Goal: Information Seeking & Learning: Check status

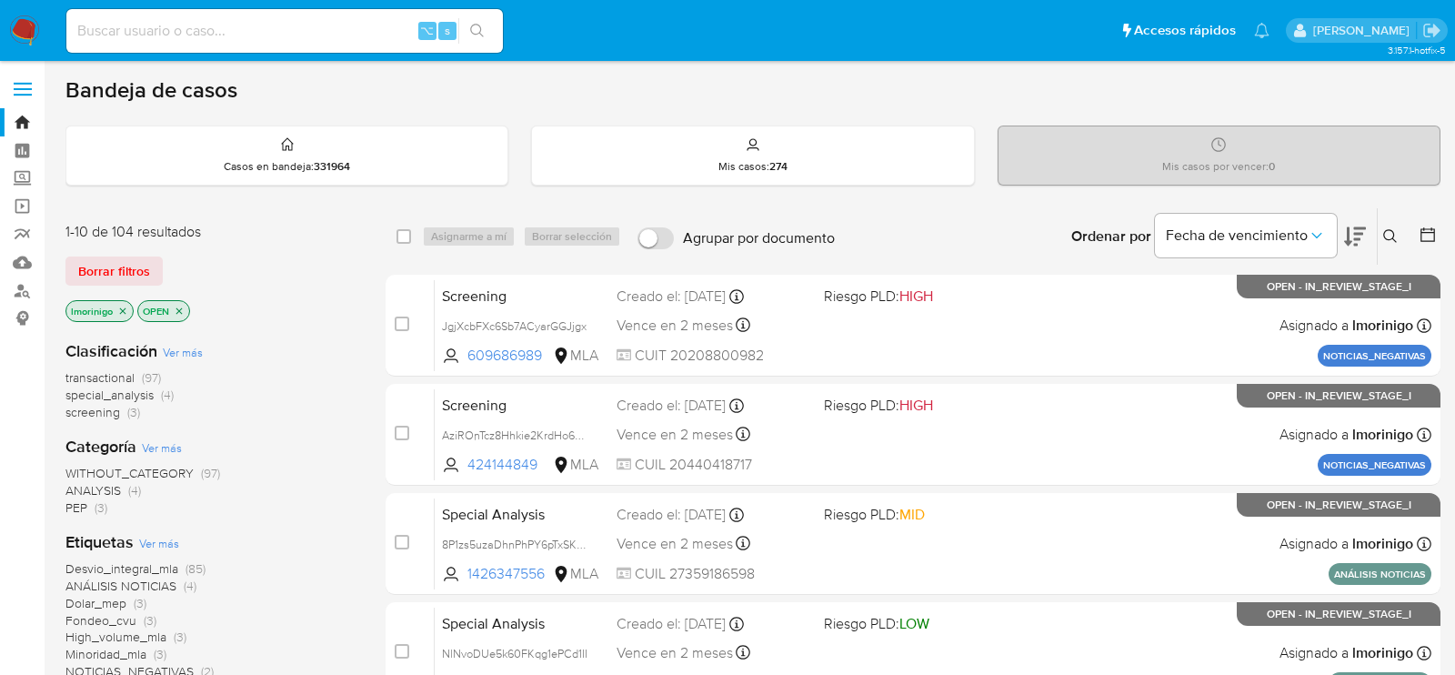
scroll to position [129, 0]
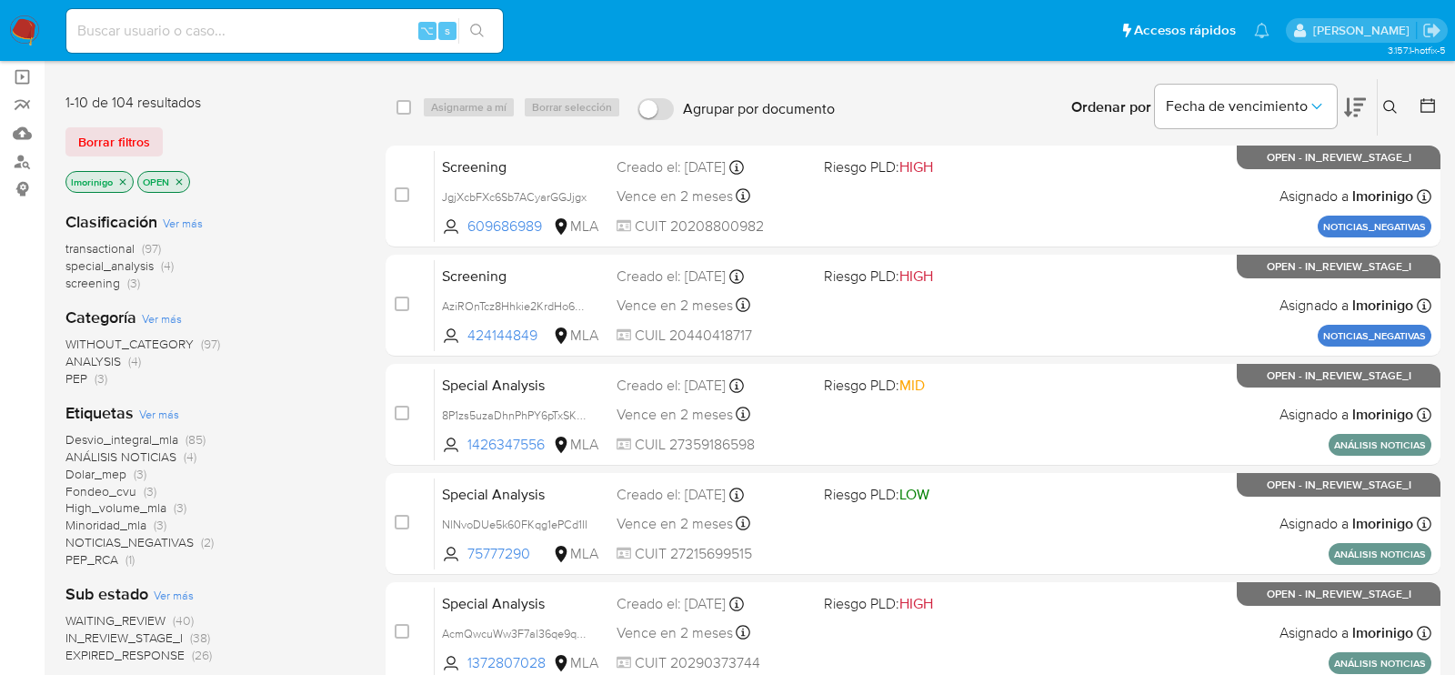
click at [374, 288] on div "1-10 de 104 resultados Borrar filtros lmorinigo OPEN Clasificación Ver más tran…" at bounding box center [752, 686] width 1375 height 1216
click at [266, 40] on input at bounding box center [284, 31] width 436 height 24
paste input "stW52U2iAz4knbPHdBDrWjk8"
type input "stW52U2iAz4knbPHdBDrWjk8"
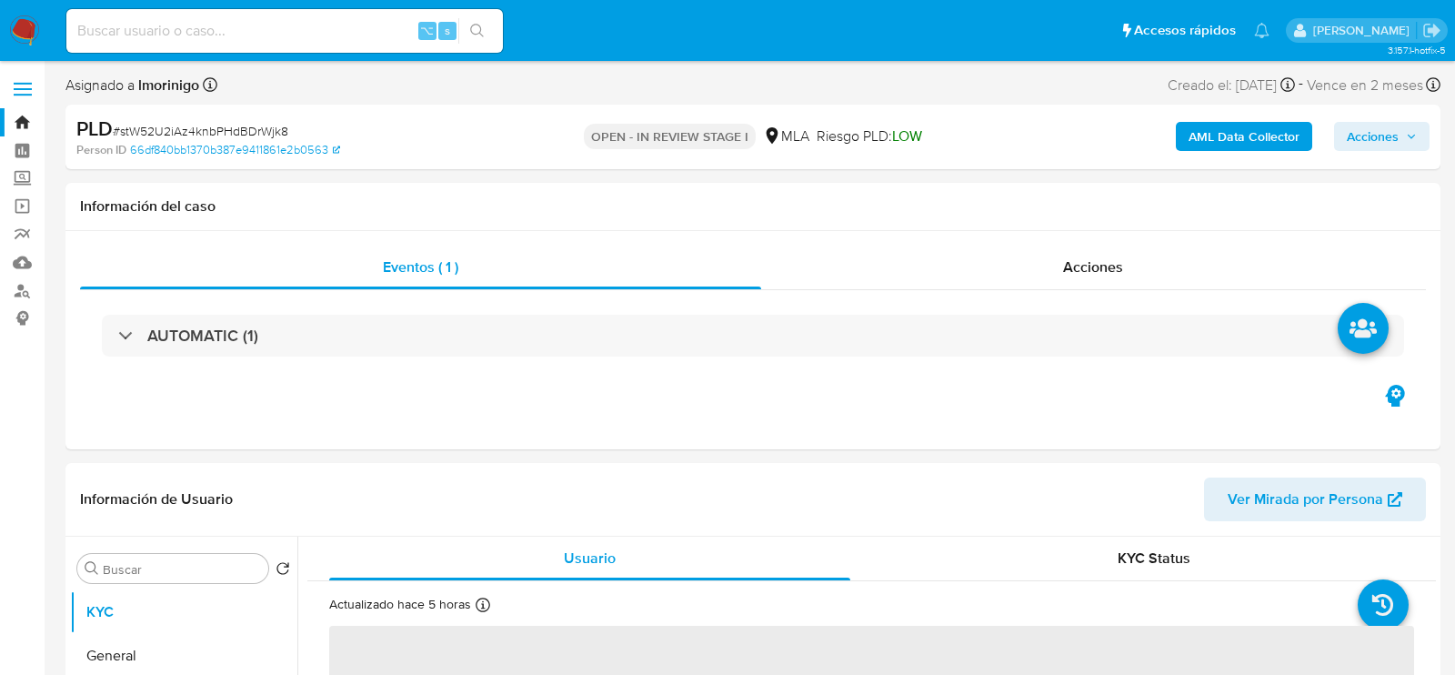
select select "10"
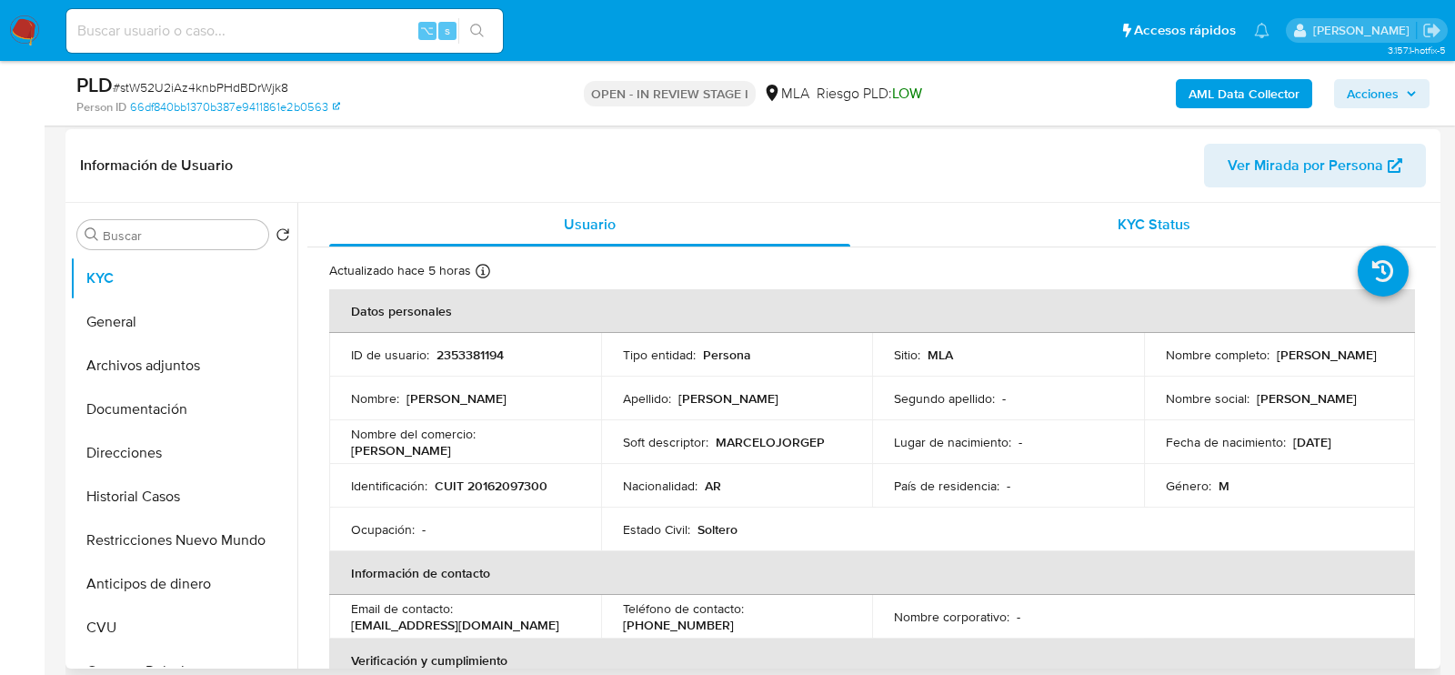
scroll to position [253, 0]
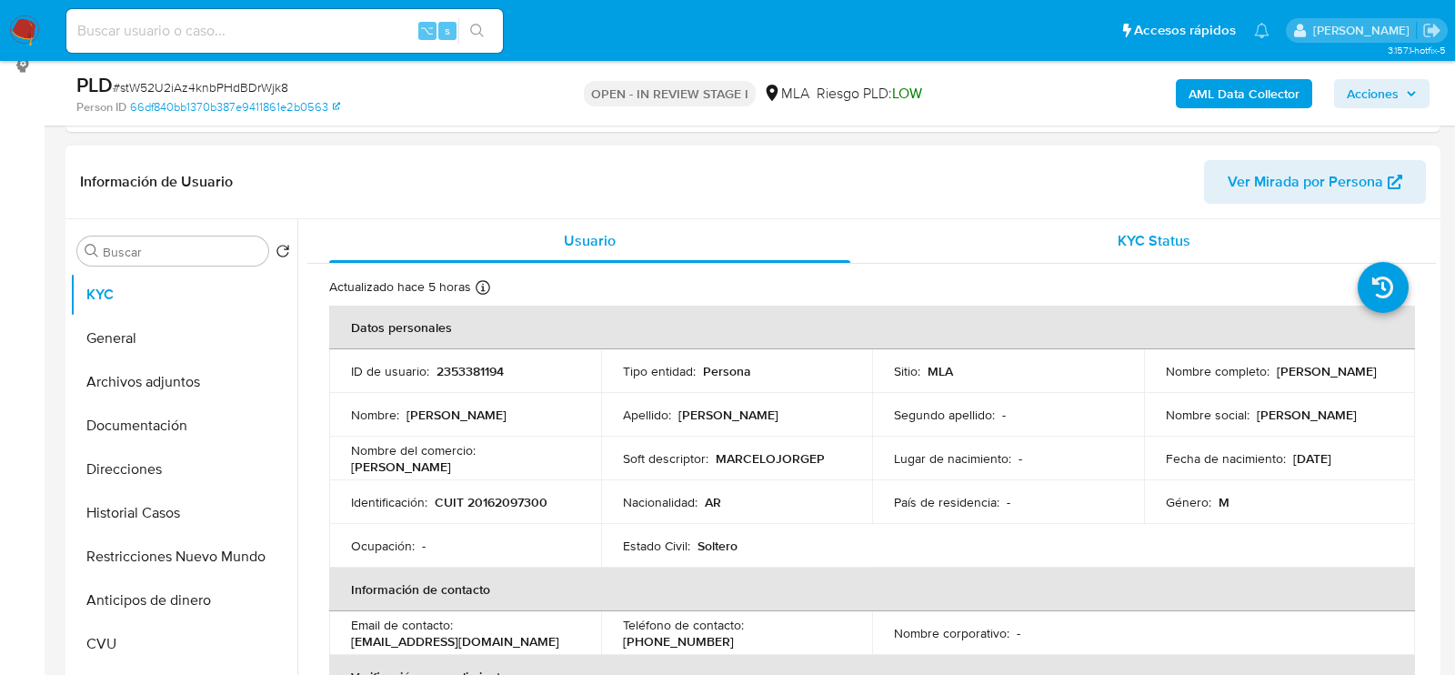
click at [1100, 247] on div "KYC Status" at bounding box center [1154, 241] width 521 height 44
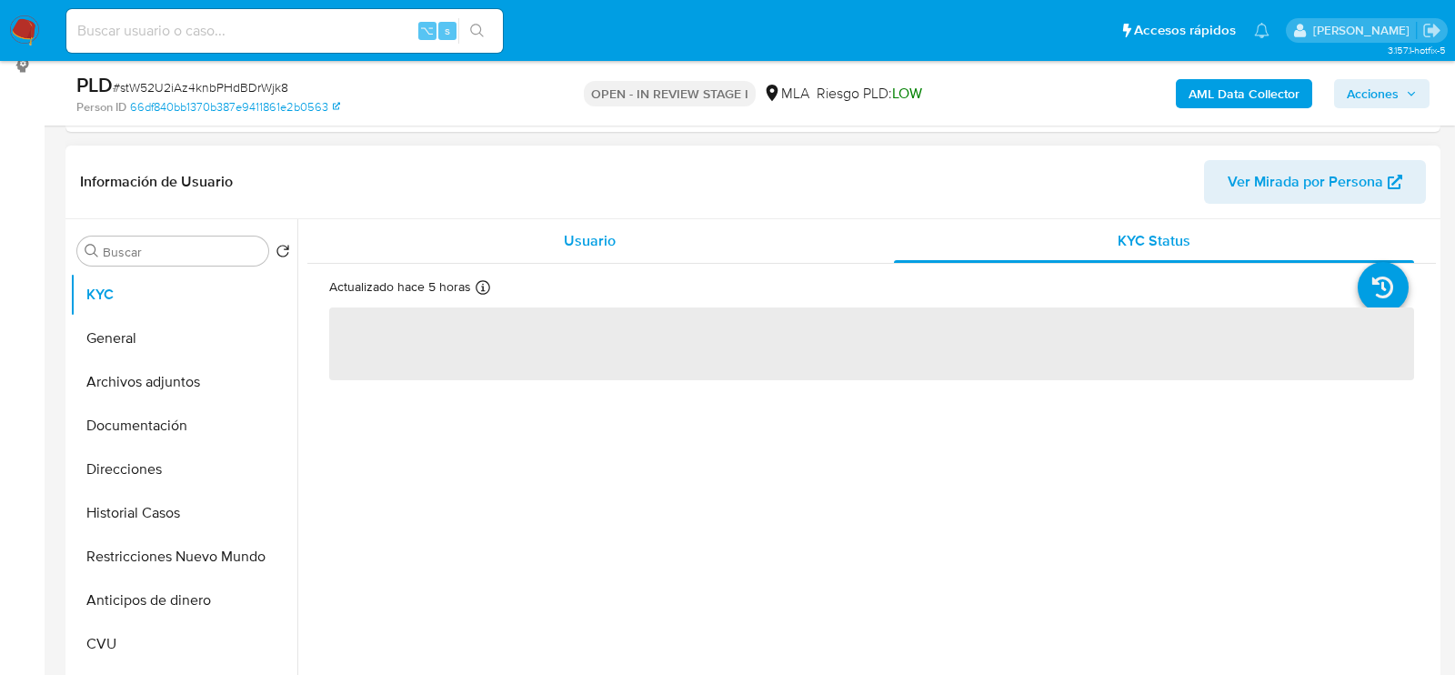
click at [695, 245] on div "Usuario" at bounding box center [589, 241] width 521 height 44
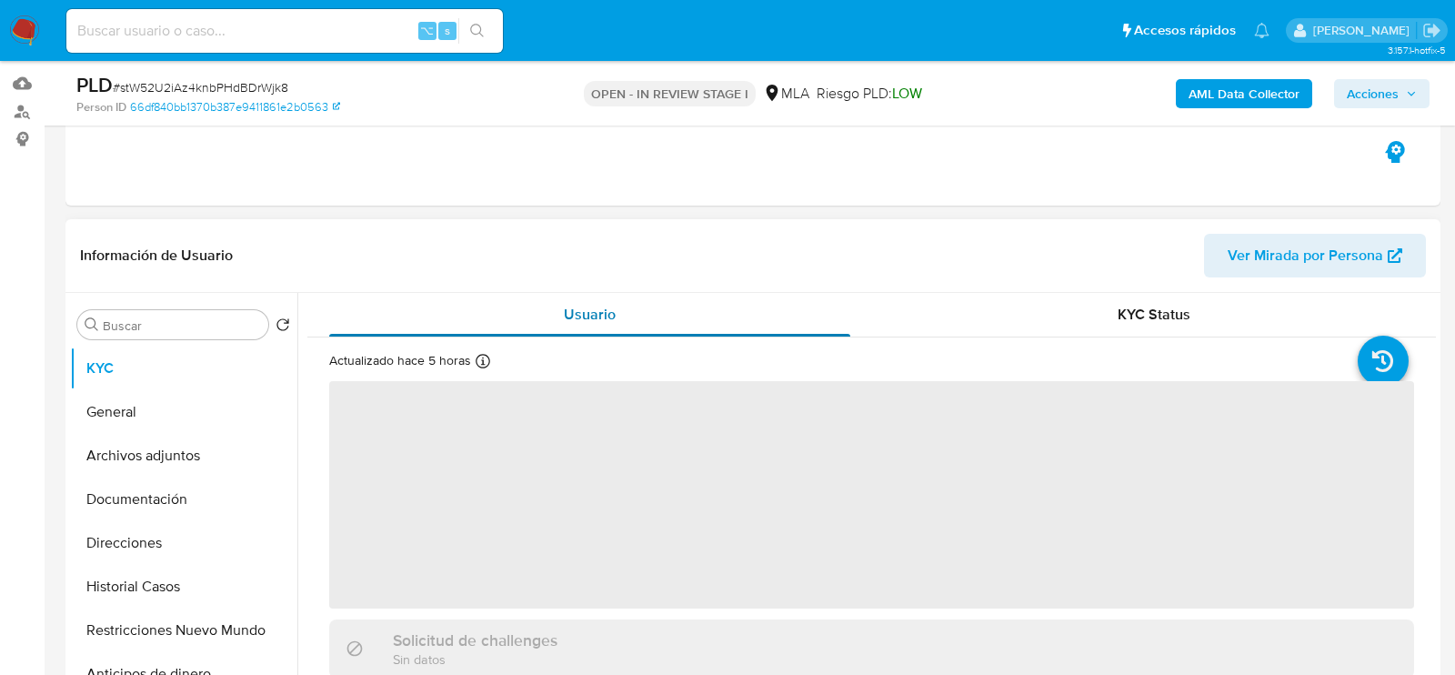
scroll to position [60, 0]
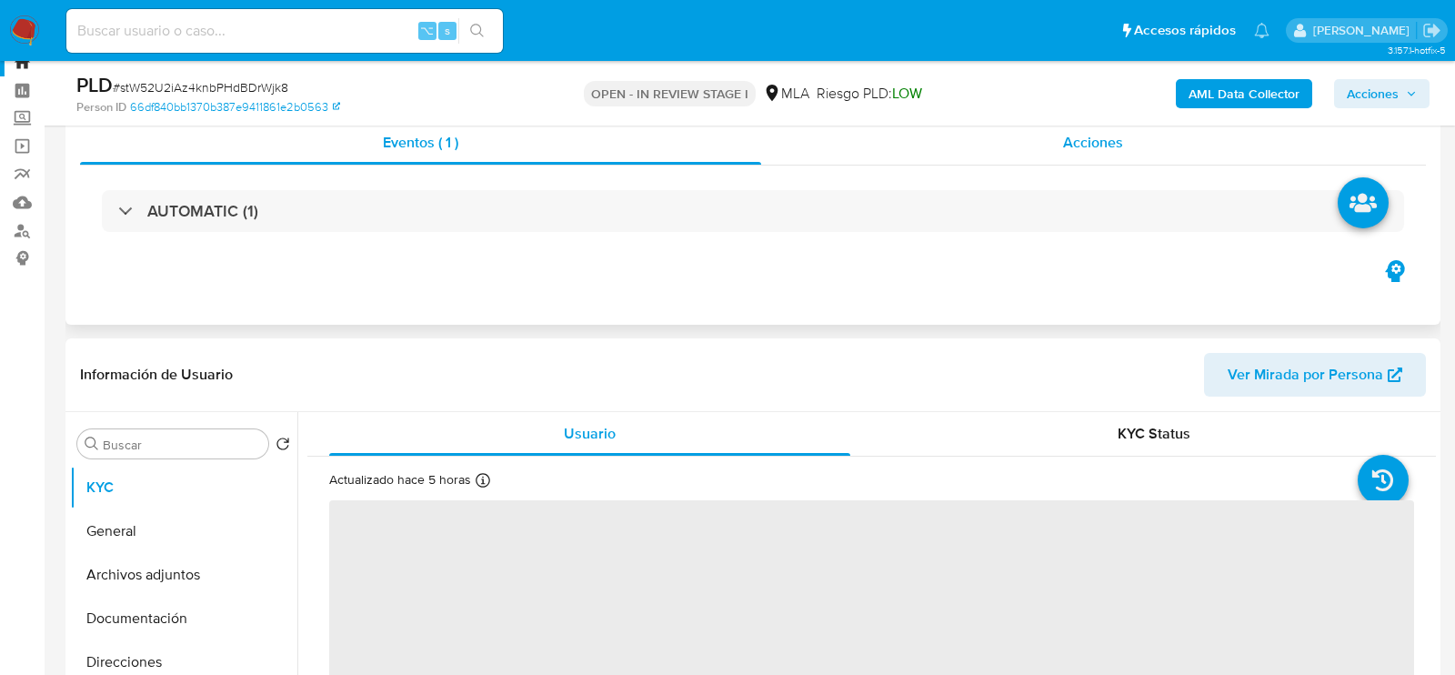
click at [1064, 133] on span "Acciones" at bounding box center [1093, 142] width 60 height 21
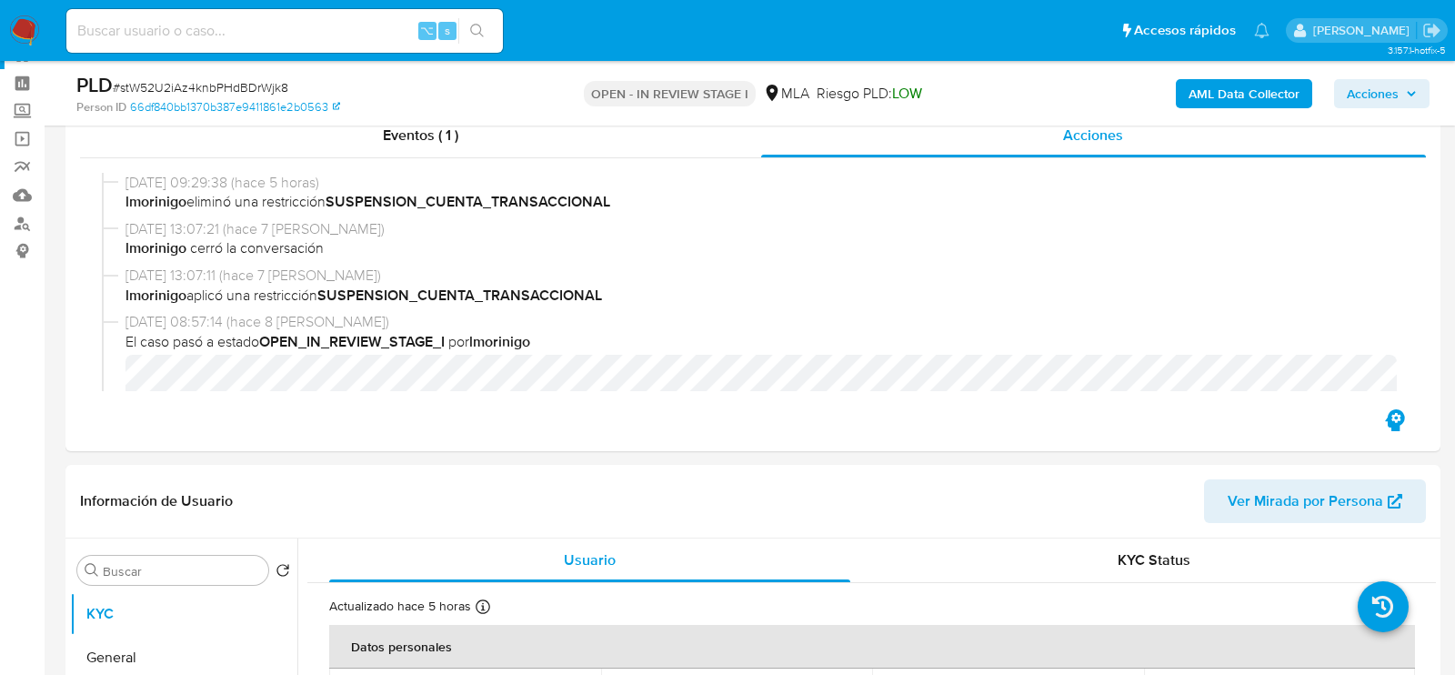
scroll to position [64, 0]
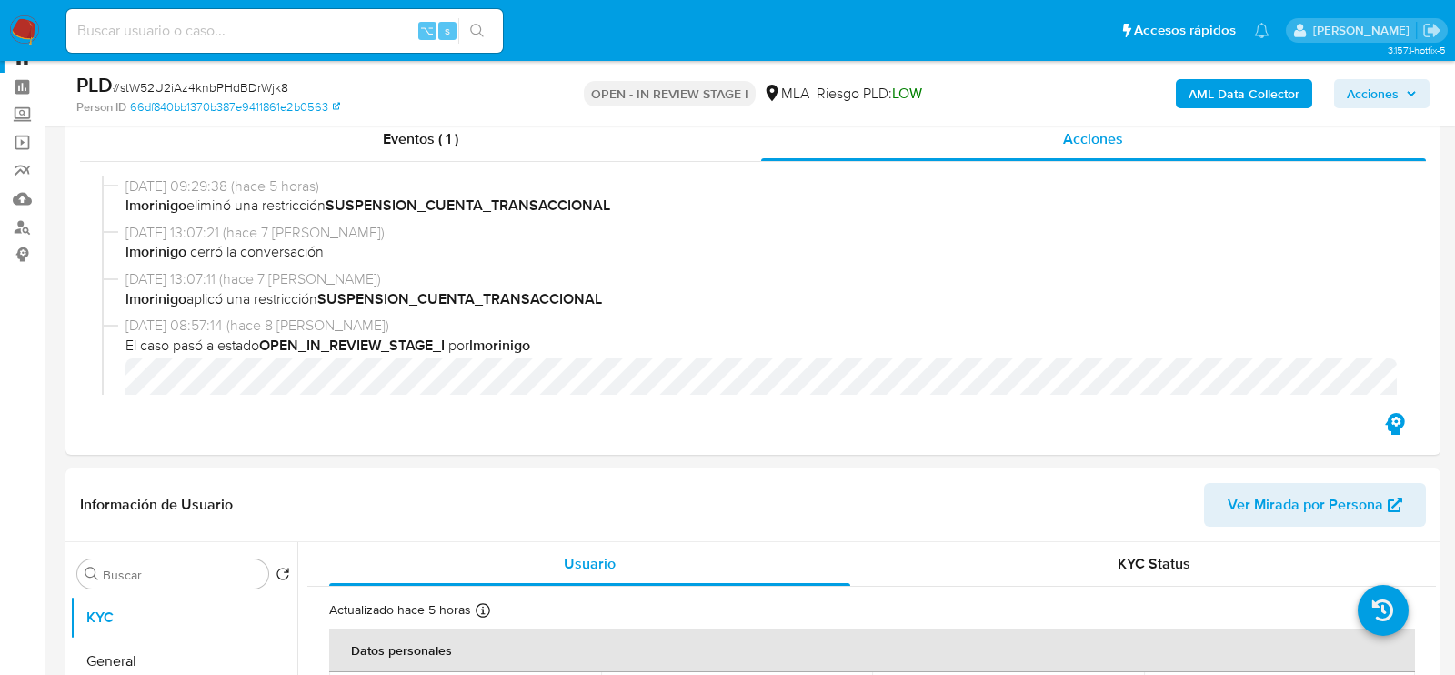
click at [332, 31] on input at bounding box center [284, 31] width 436 height 24
paste input "20gLGRQORbB6j2jcmZNMyXGa"
type input "20gLGRQORbB6j2jcmZNMyXGa"
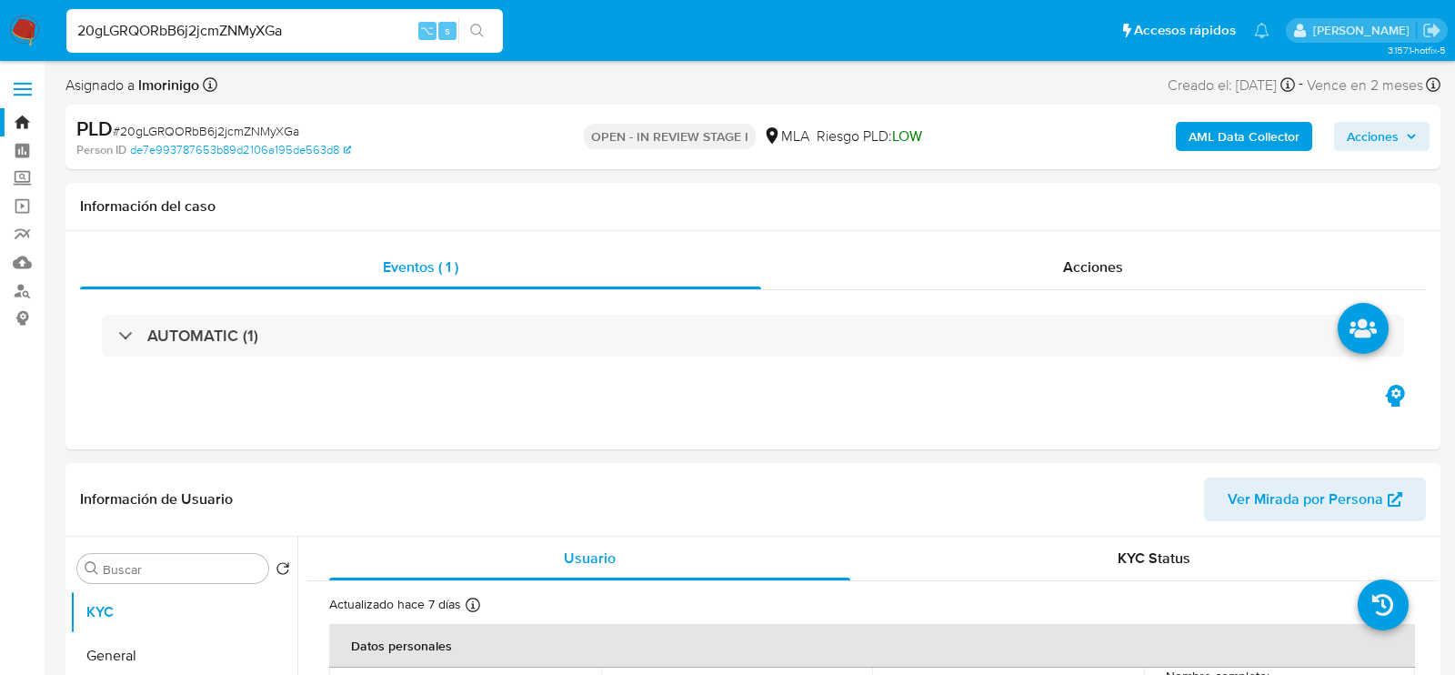
select select "10"
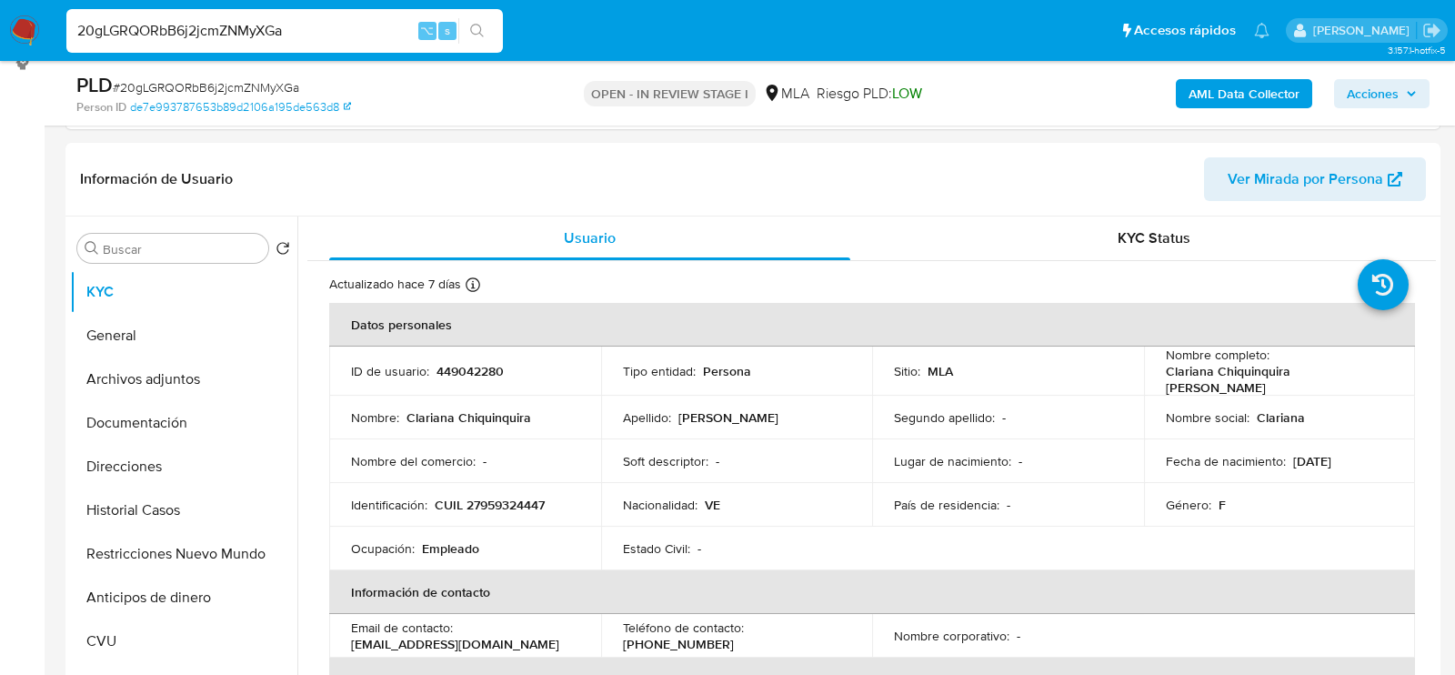
scroll to position [275, 0]
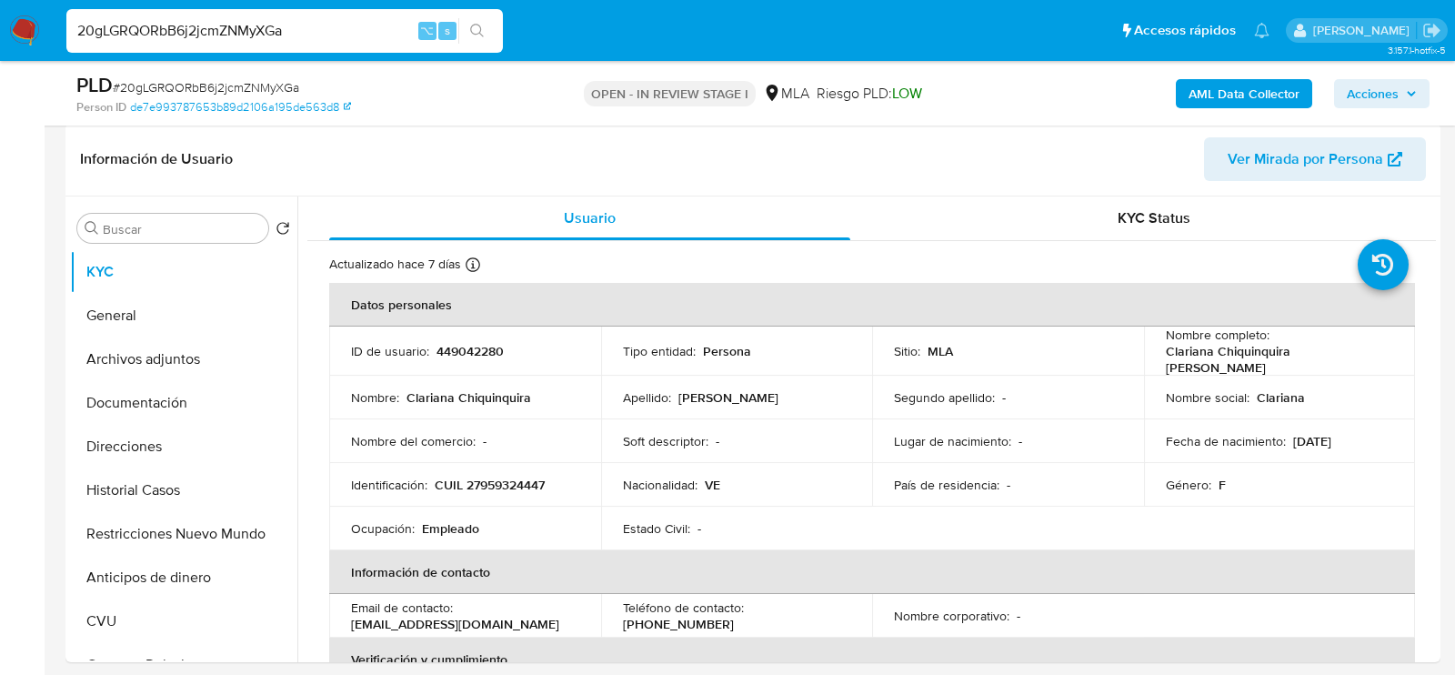
click at [238, 32] on input "20gLGRQORbB6j2jcmZNMyXGa" at bounding box center [284, 31] width 436 height 24
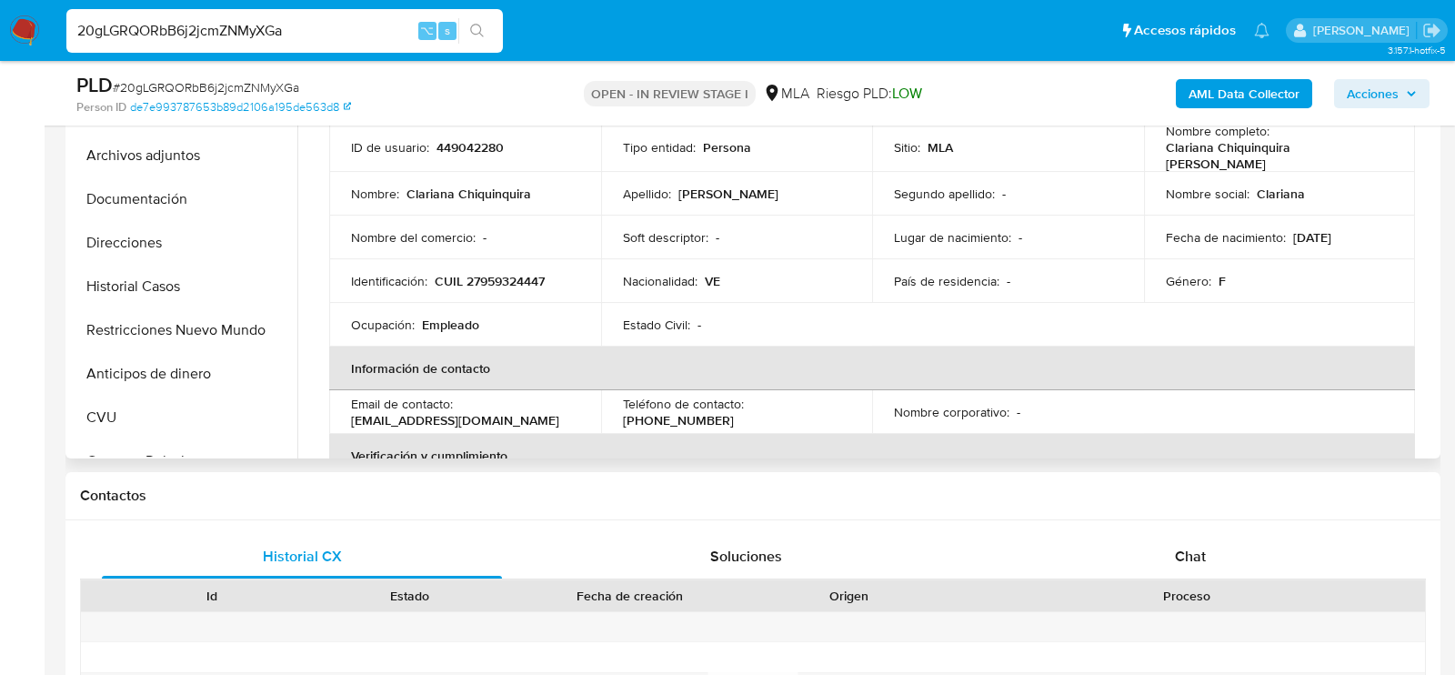
scroll to position [501, 0]
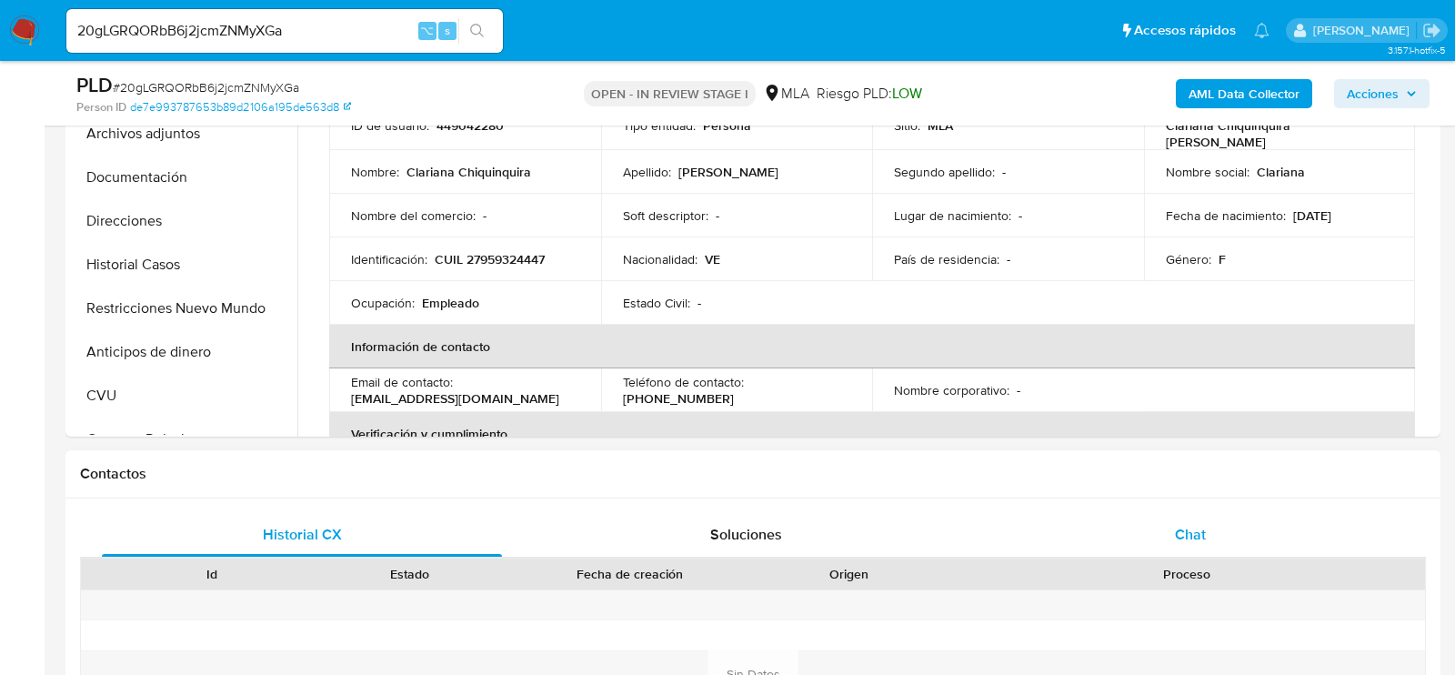
click at [1176, 540] on span "Chat" at bounding box center [1190, 534] width 31 height 21
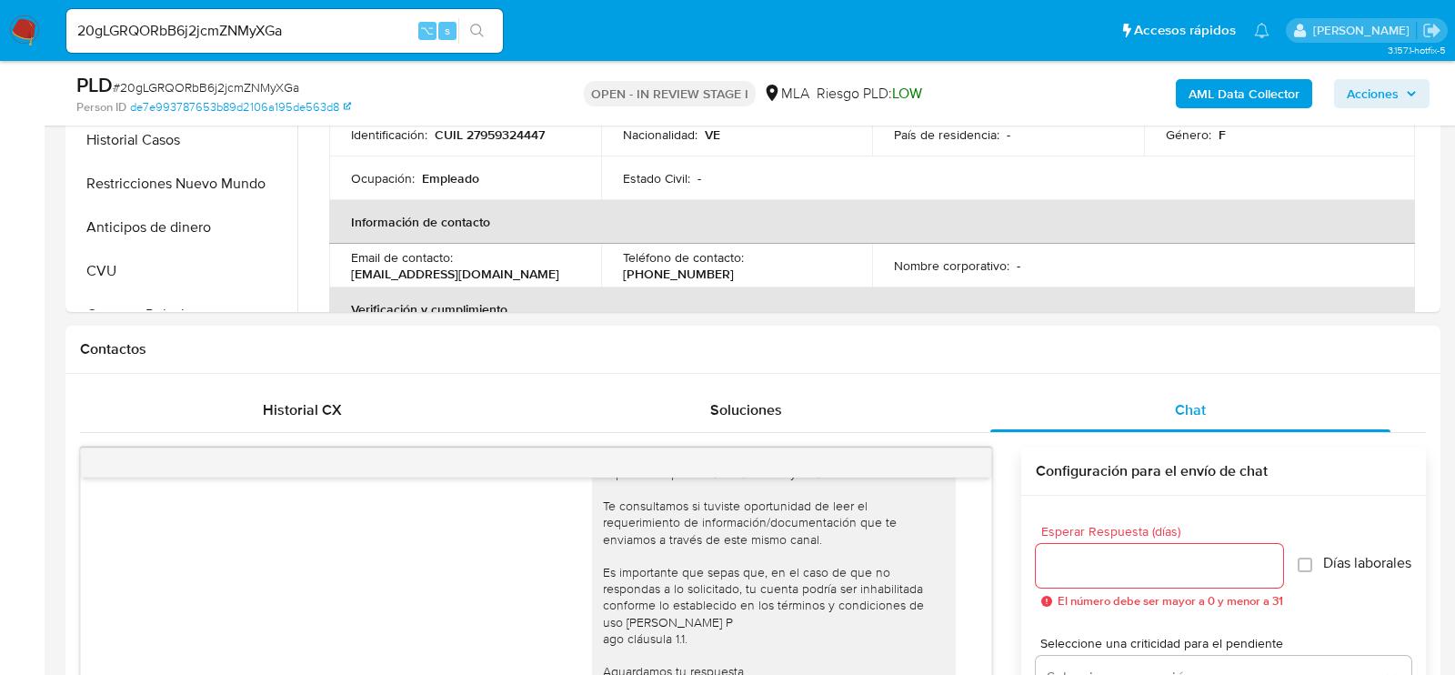
scroll to position [627, 0]
click at [302, 415] on span "Historial CX" at bounding box center [302, 407] width 79 height 21
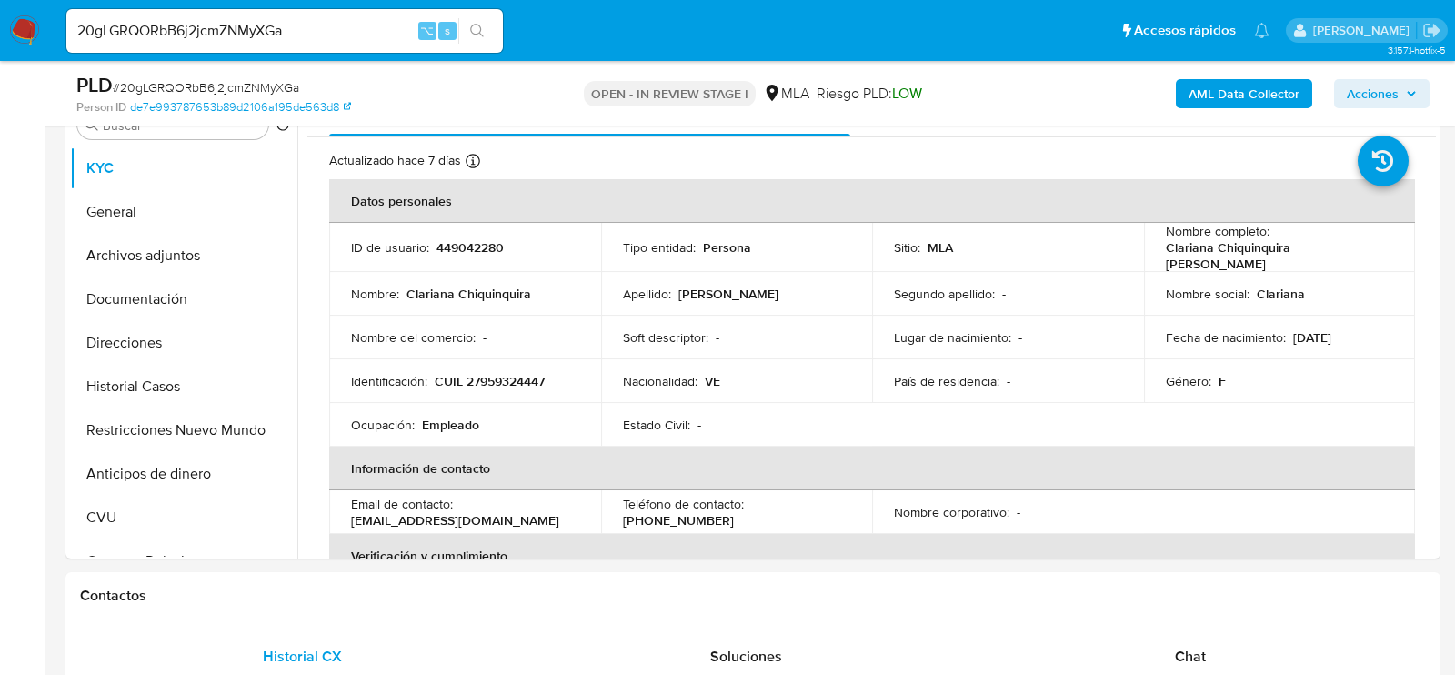
scroll to position [380, 0]
click at [485, 375] on p "CUIL 27959324447" at bounding box center [490, 380] width 110 height 16
copy p "27959324447"
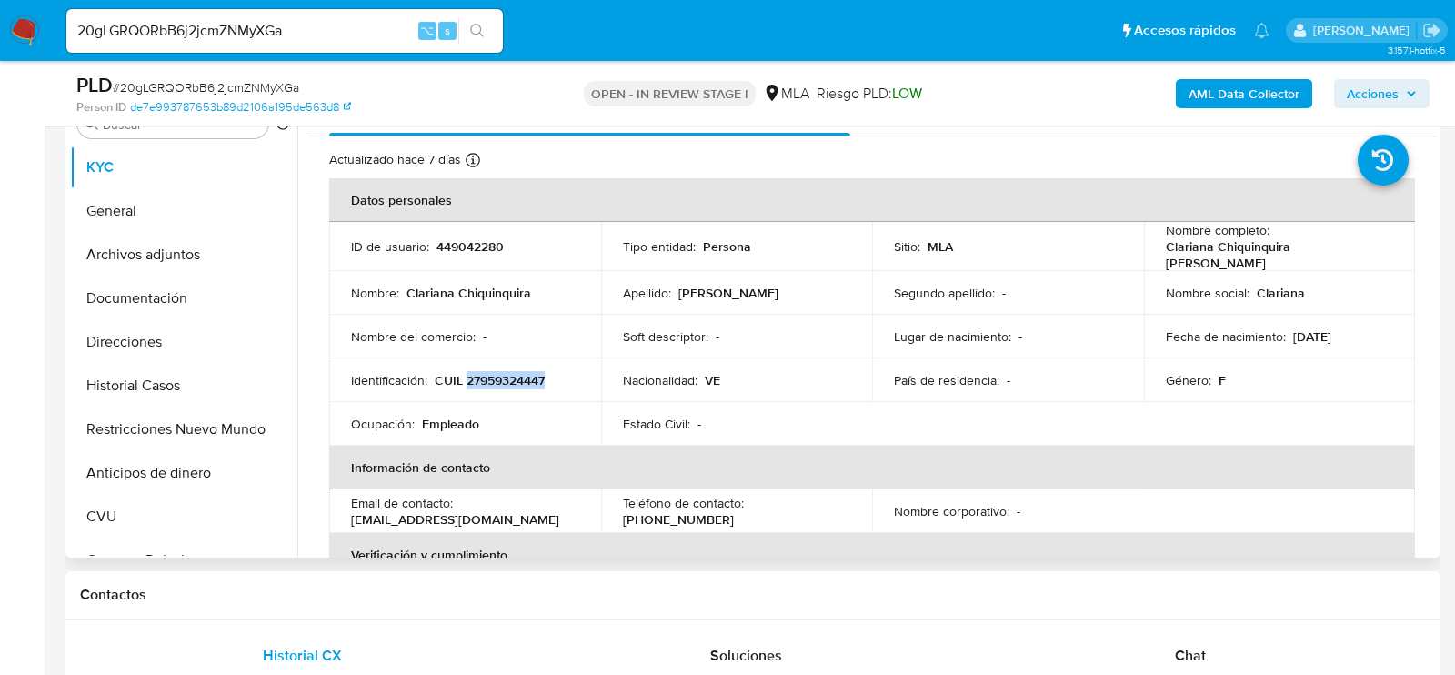
copy p "27959324447"
click at [108, 274] on button "Archivos adjuntos" at bounding box center [176, 255] width 213 height 44
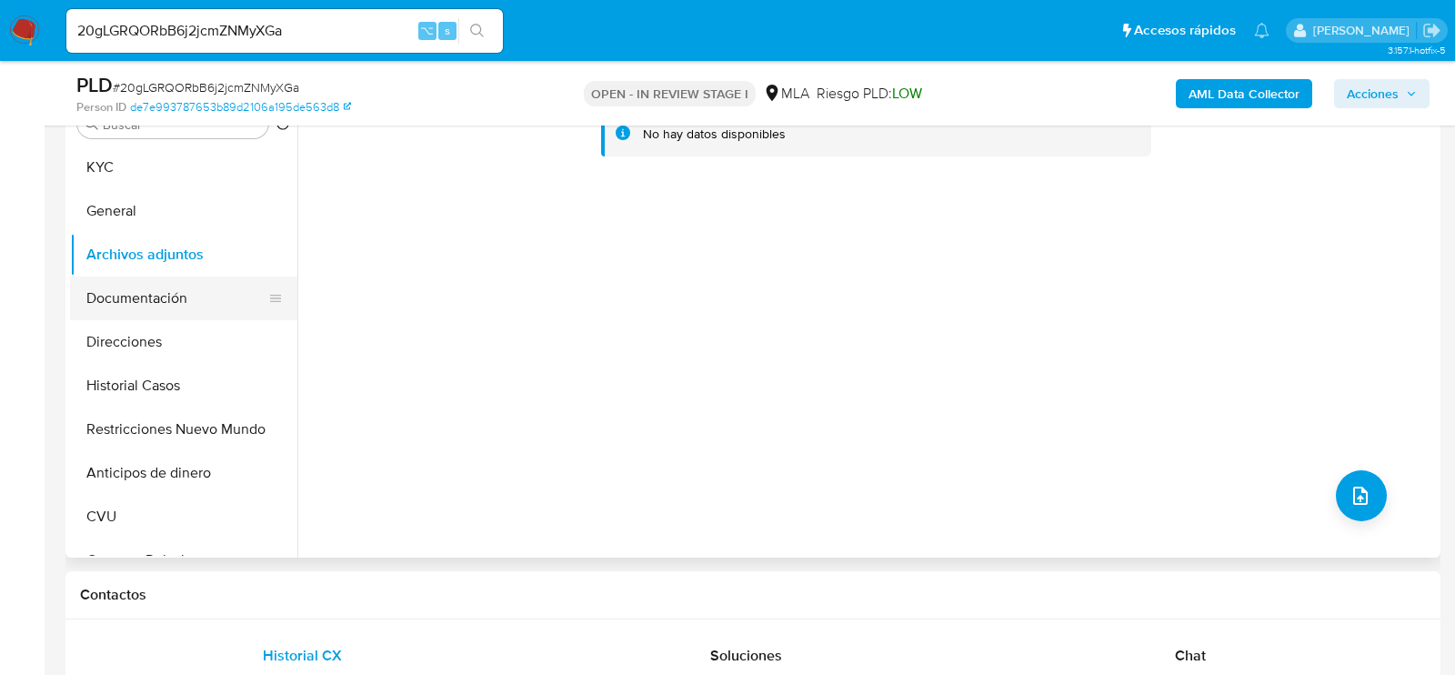
click at [124, 314] on button "Documentación" at bounding box center [176, 298] width 213 height 44
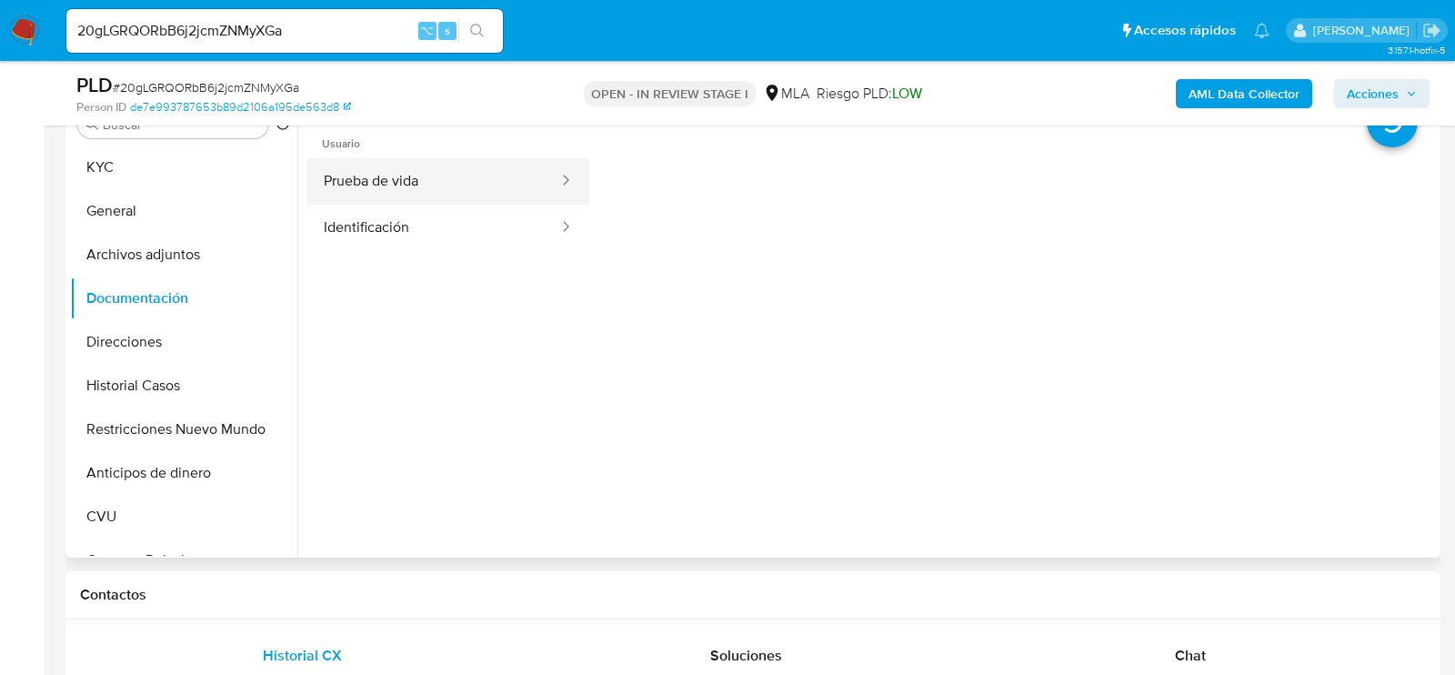
click at [386, 179] on button "Prueba de vida" at bounding box center [433, 181] width 253 height 46
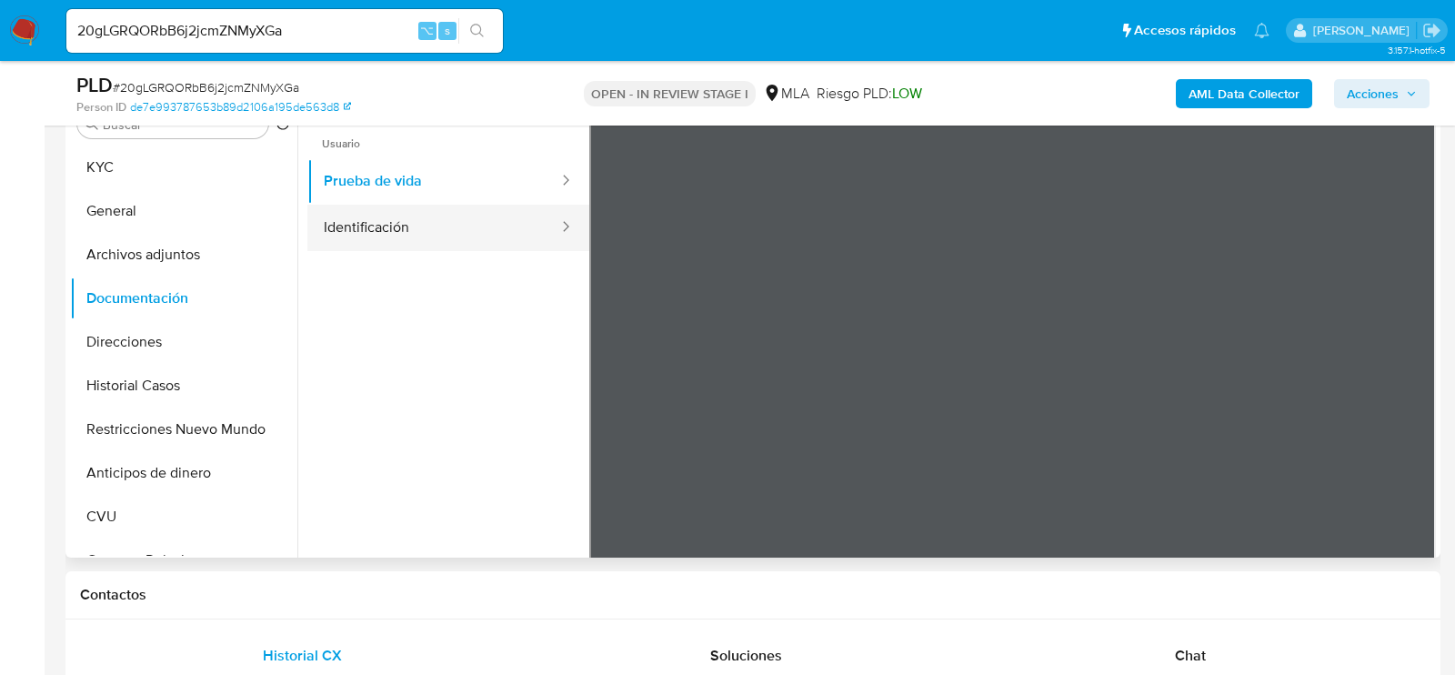
click at [442, 231] on button "Identificación" at bounding box center [433, 228] width 253 height 46
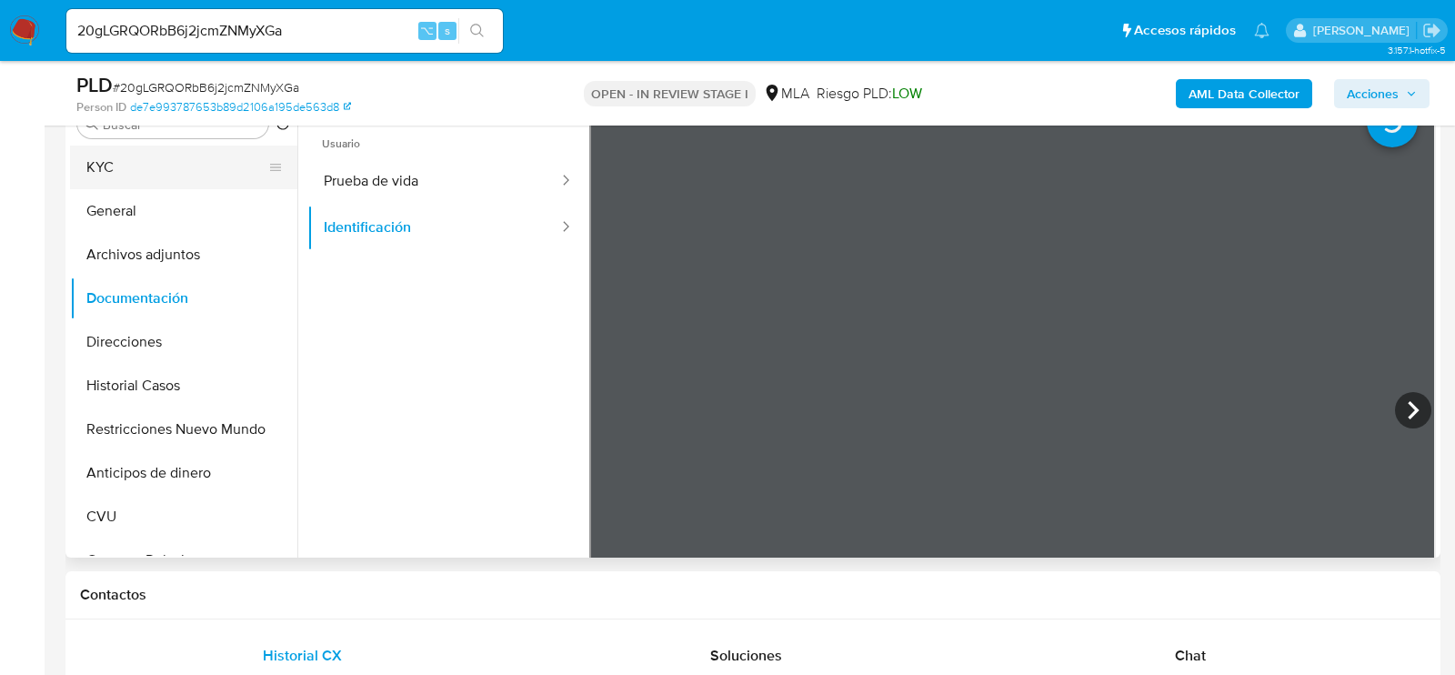
click at [144, 173] on button "KYC" at bounding box center [176, 167] width 213 height 44
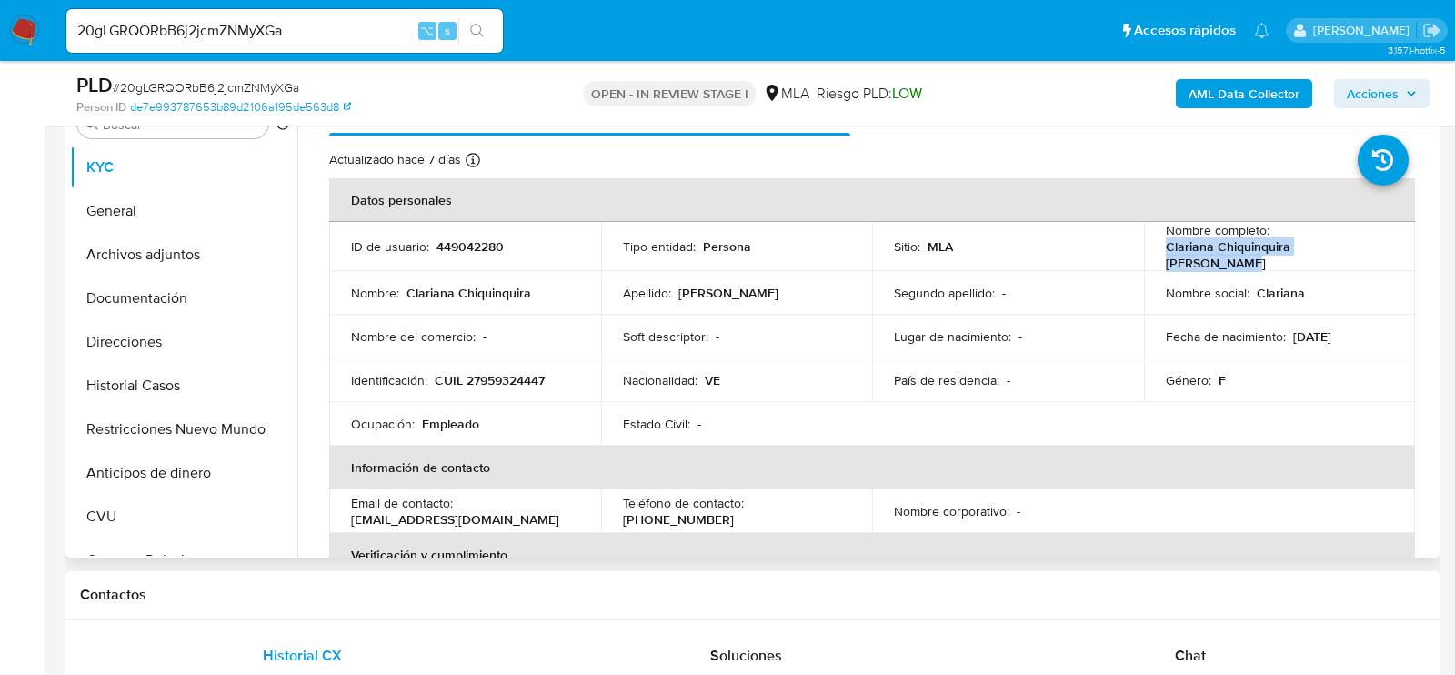
drag, startPoint x: 1161, startPoint y: 251, endPoint x: 1376, endPoint y: 254, distance: 215.5
click at [1376, 254] on div "Nombre completo : Clariana Chiquinquira Urbina Rubio" at bounding box center [1280, 246] width 228 height 49
click at [155, 315] on button "Documentación" at bounding box center [176, 298] width 213 height 44
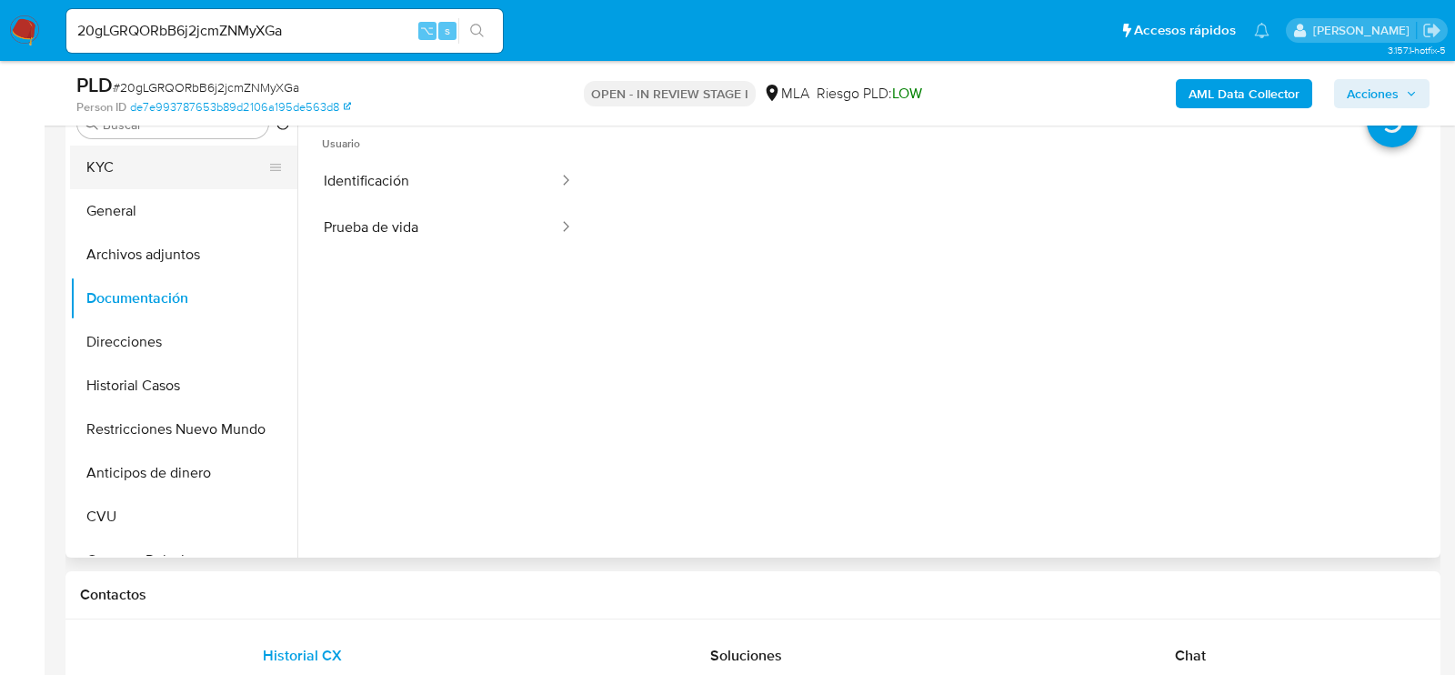
click at [124, 177] on button "KYC" at bounding box center [176, 167] width 213 height 44
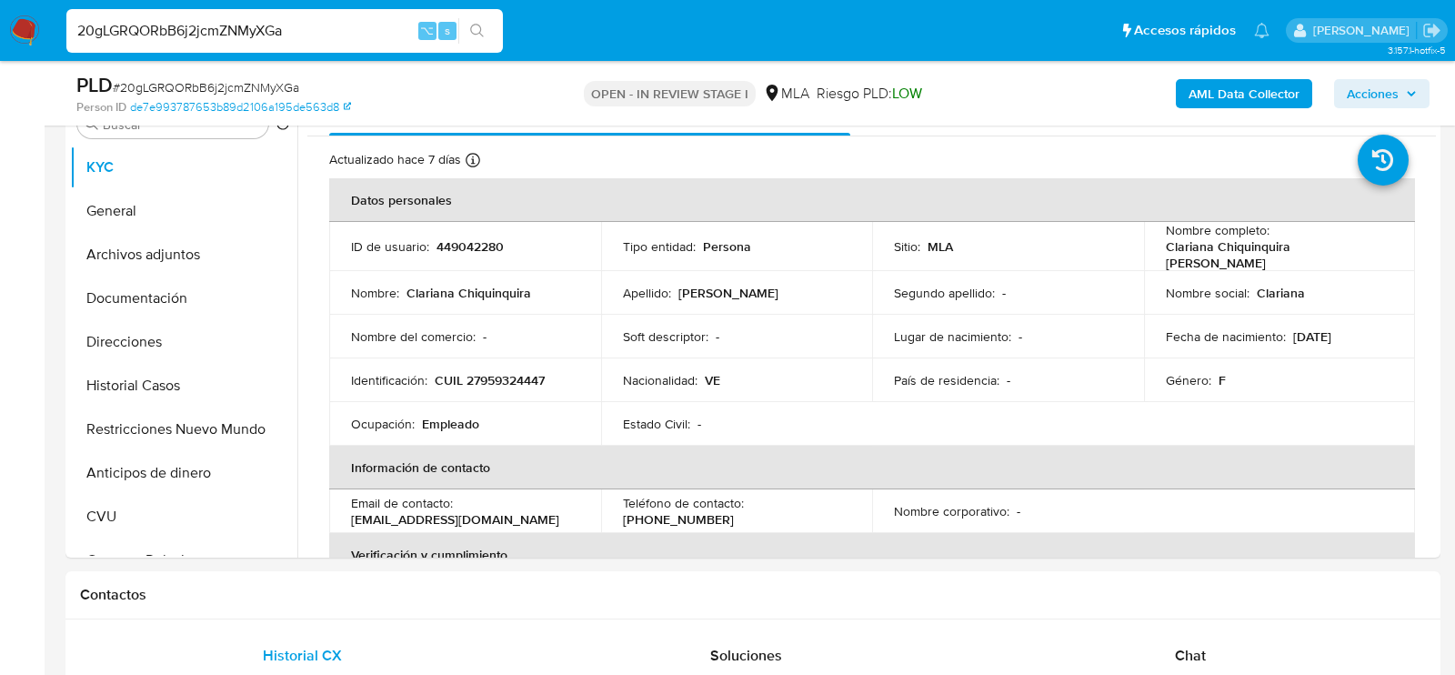
click at [257, 25] on input "20gLGRQORbB6j2jcmZNMyXGa" at bounding box center [284, 31] width 436 height 24
paste input "Q4YXKH9DnfNWaEr7jjbKHogz"
type input "Q4YXKH9DnfNWaEr7jjbKHogz"
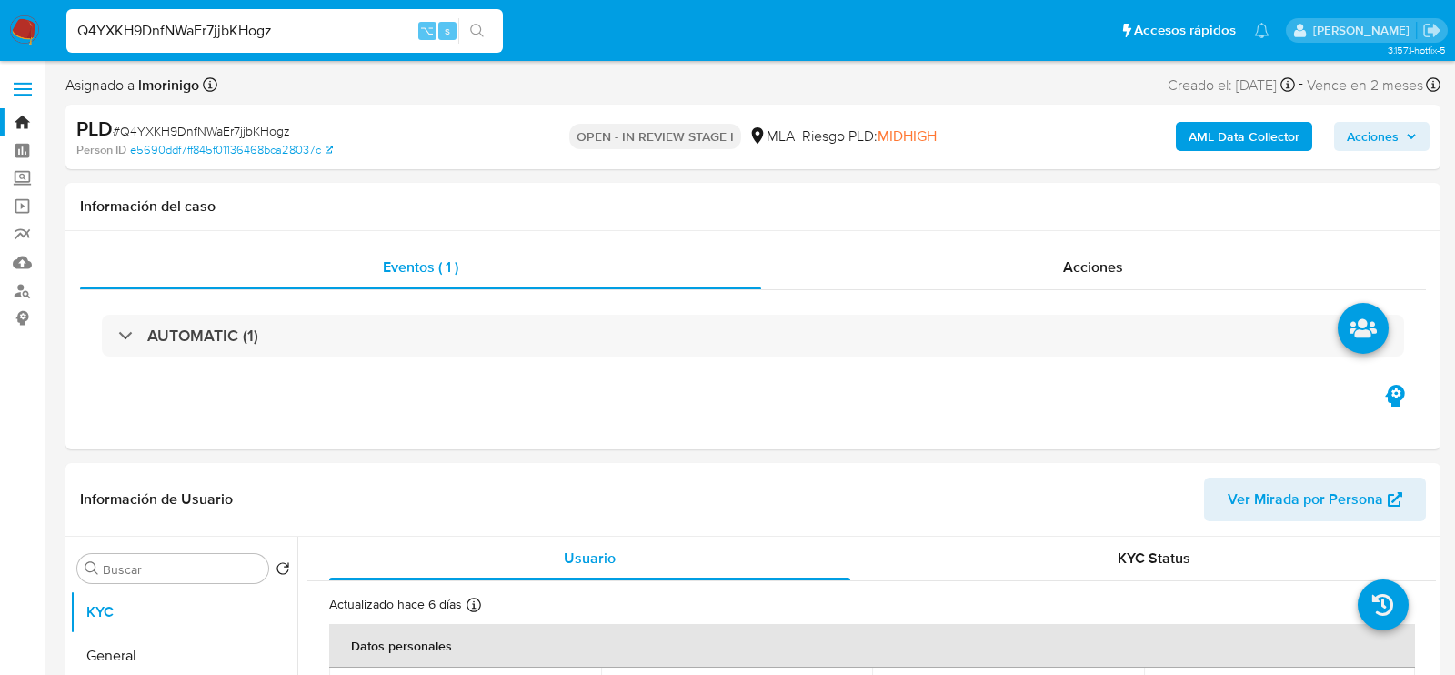
select select "10"
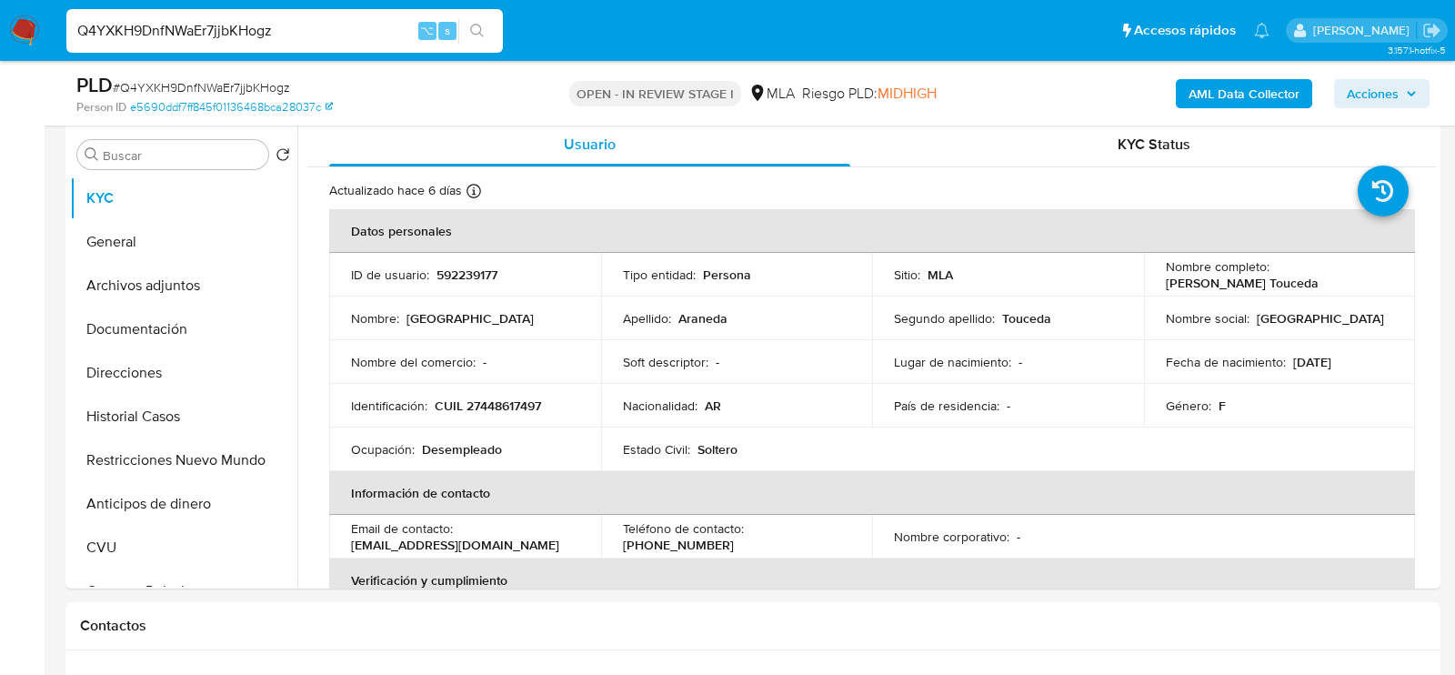
scroll to position [351, 0]
click at [493, 403] on p "CUIL 27448617497" at bounding box center [488, 403] width 106 height 16
drag, startPoint x: 1162, startPoint y: 280, endPoint x: 1313, endPoint y: 280, distance: 150.9
click at [1313, 280] on p "Florencia Araneda Touceda" at bounding box center [1242, 281] width 153 height 16
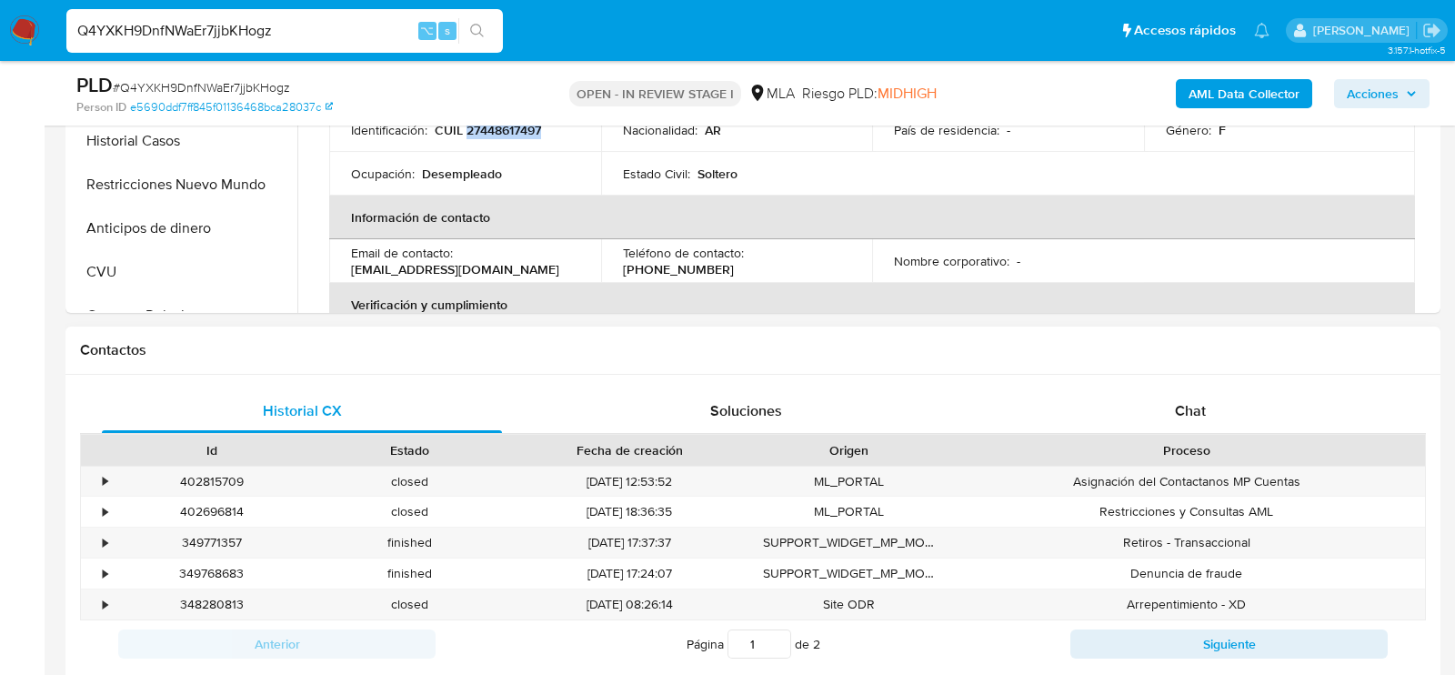
scroll to position [658, 0]
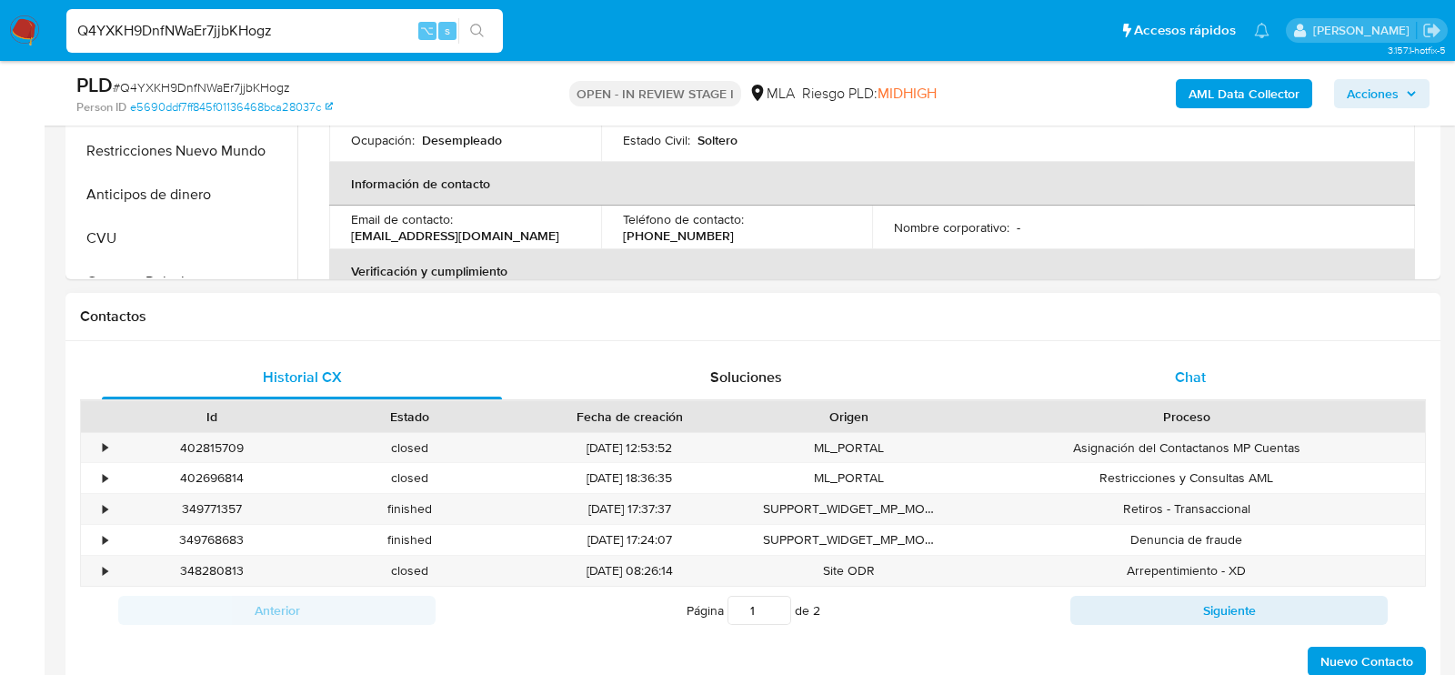
click at [1240, 366] on div "Chat" at bounding box center [1190, 377] width 400 height 44
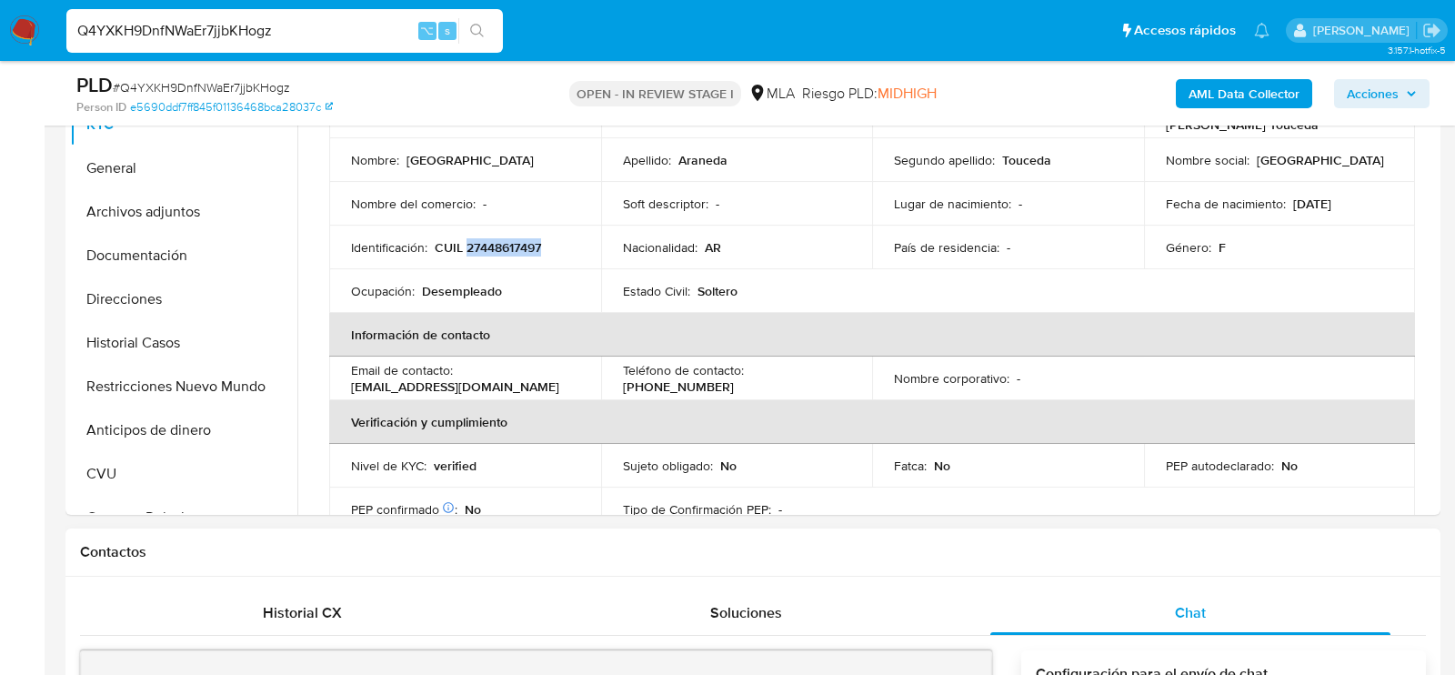
scroll to position [85, 0]
click at [353, 615] on div "Historial CX" at bounding box center [302, 613] width 400 height 44
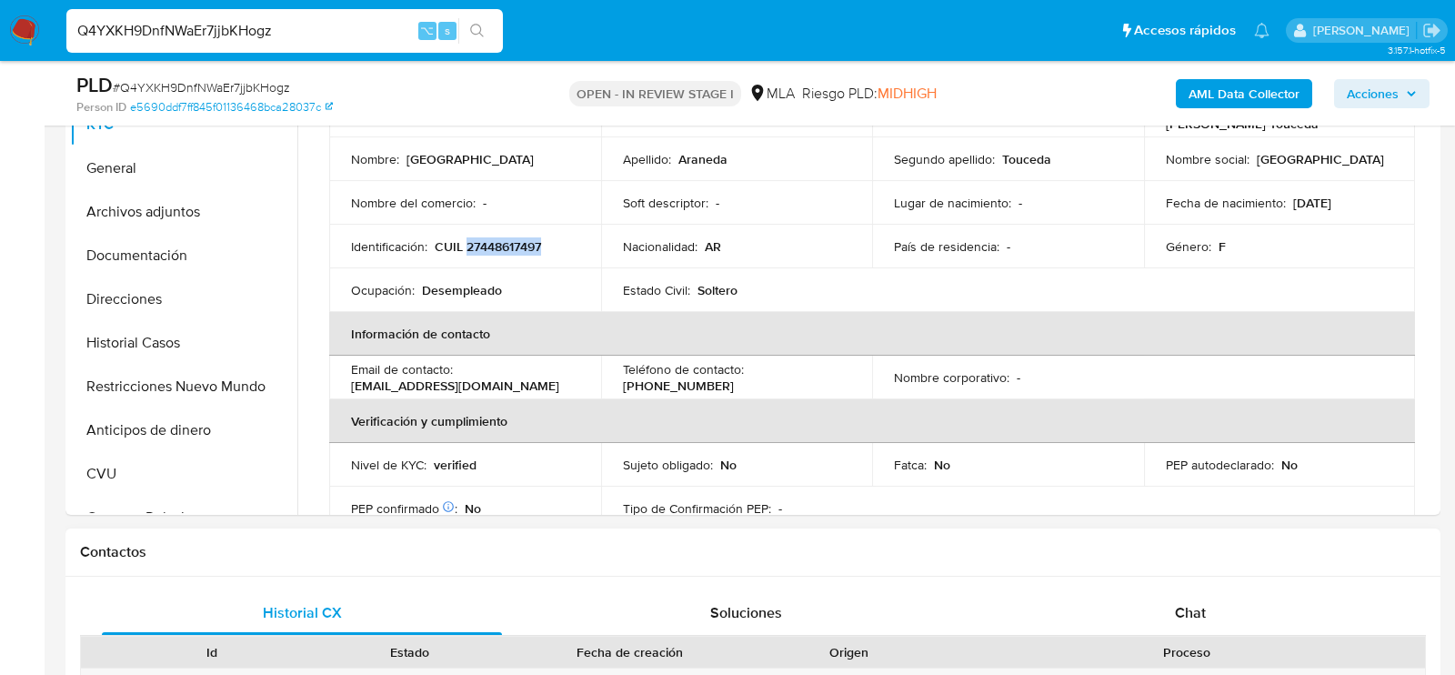
scroll to position [769, 0]
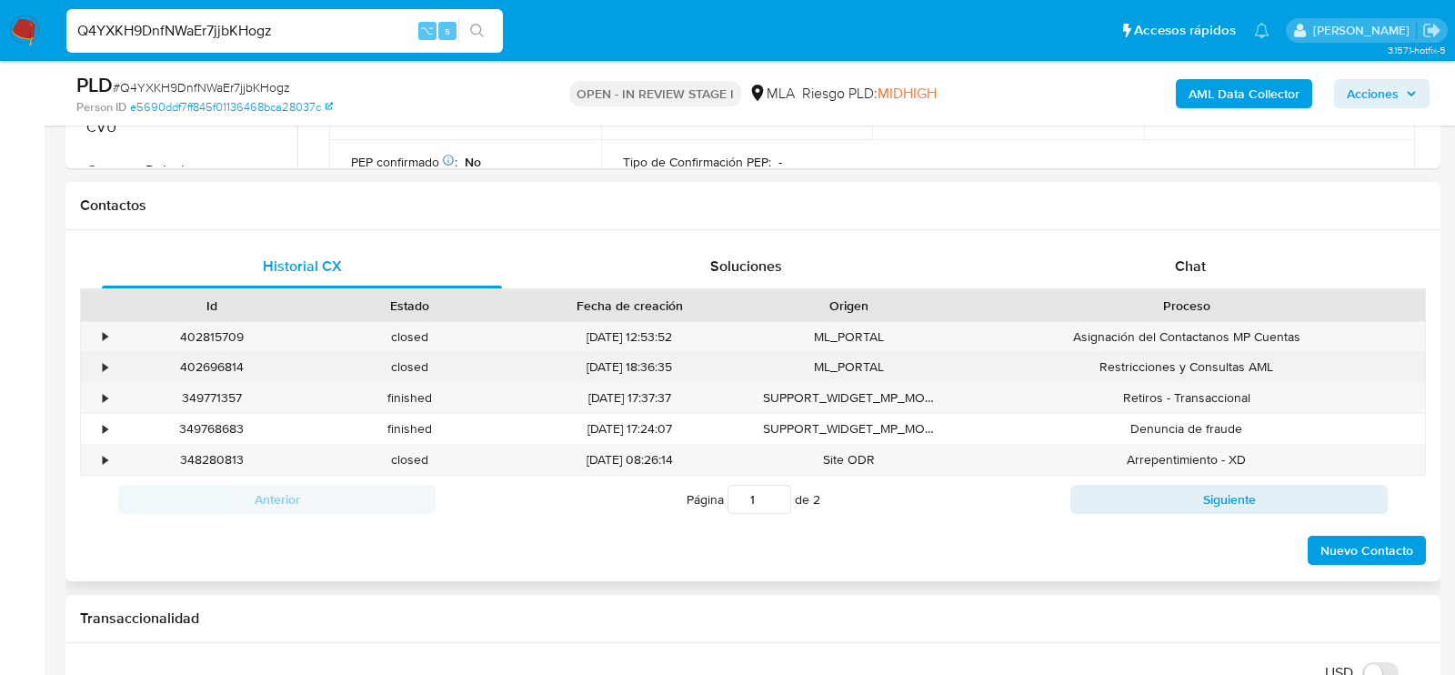
click at [202, 367] on div "402696814" at bounding box center [212, 367] width 198 height 30
copy div "402696814"
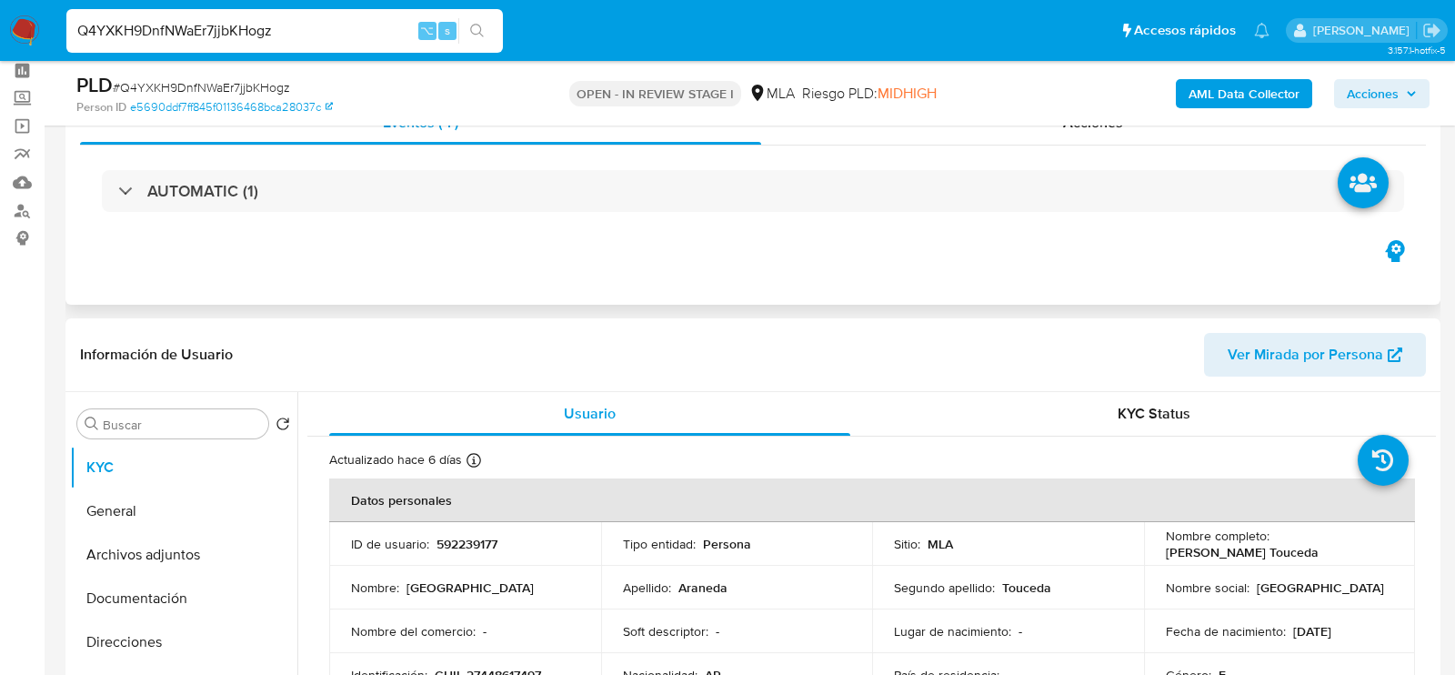
scroll to position [0, 0]
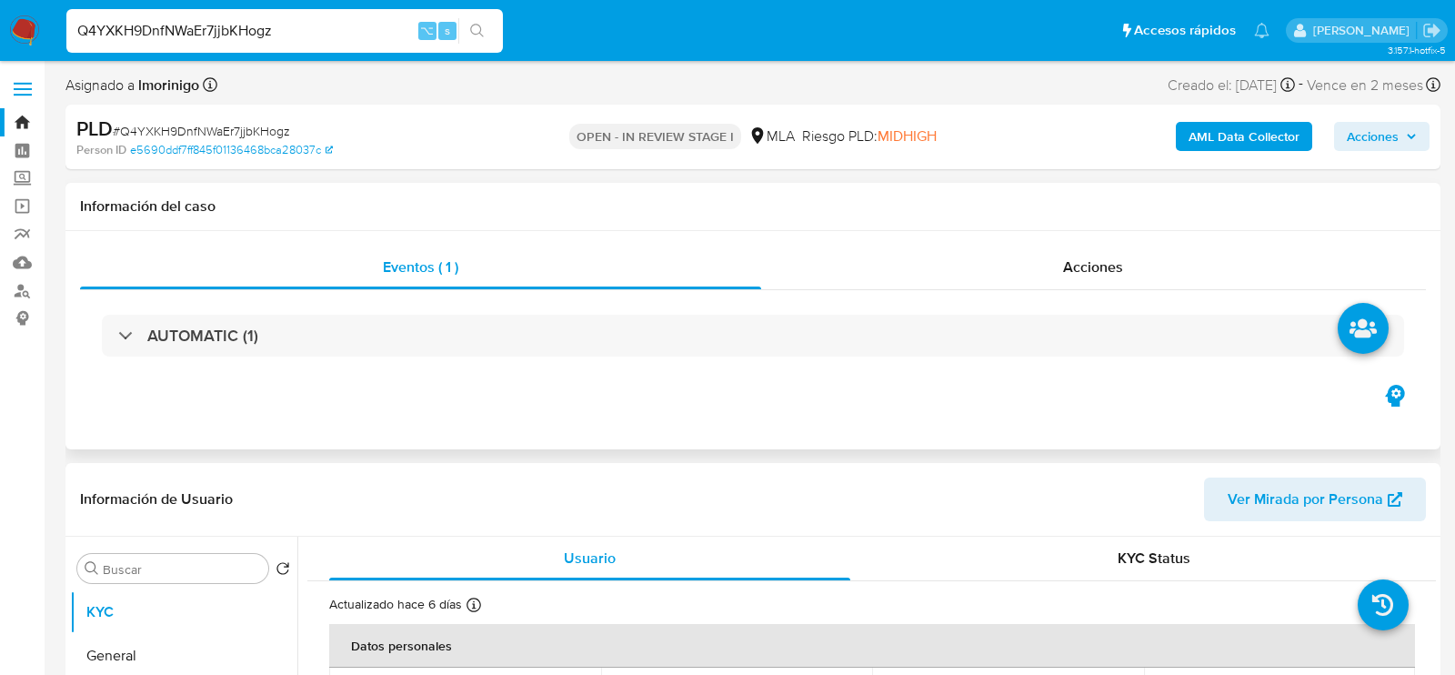
click at [1023, 251] on div "Acciones" at bounding box center [1094, 267] width 666 height 44
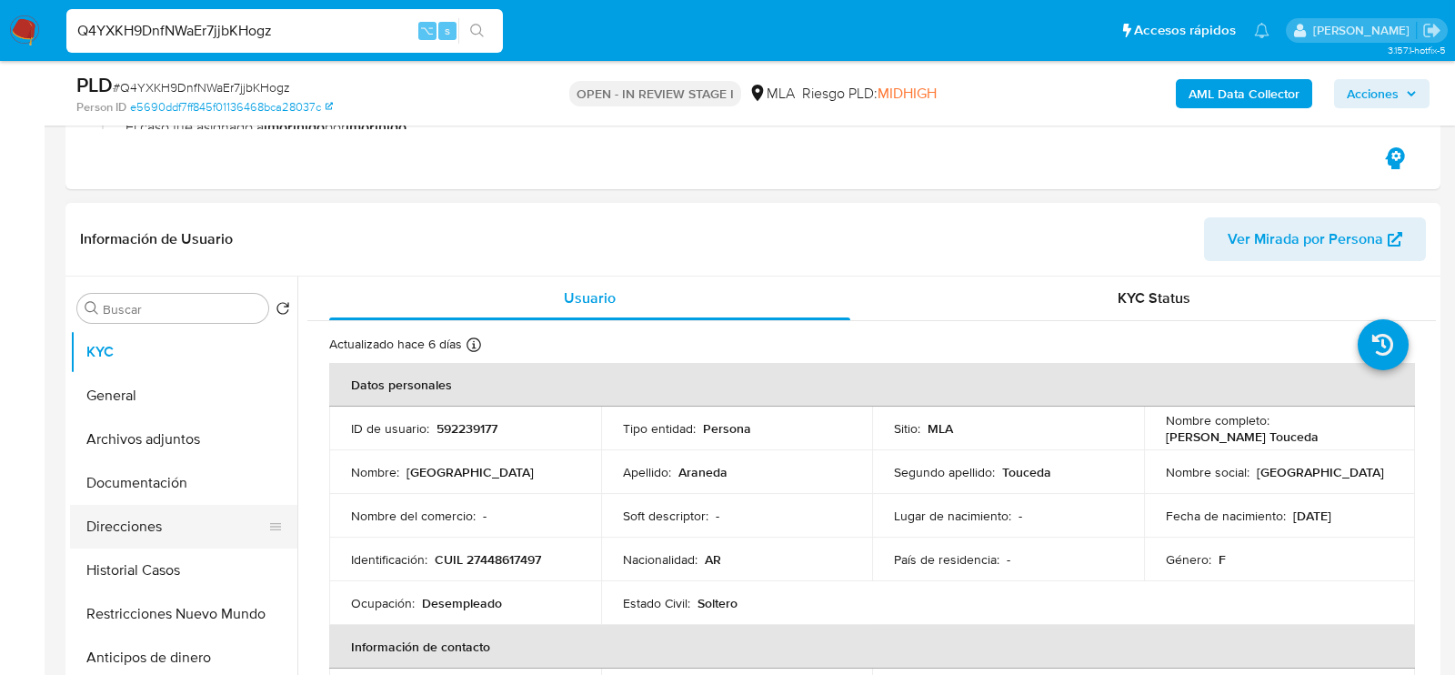
scroll to position [463, 0]
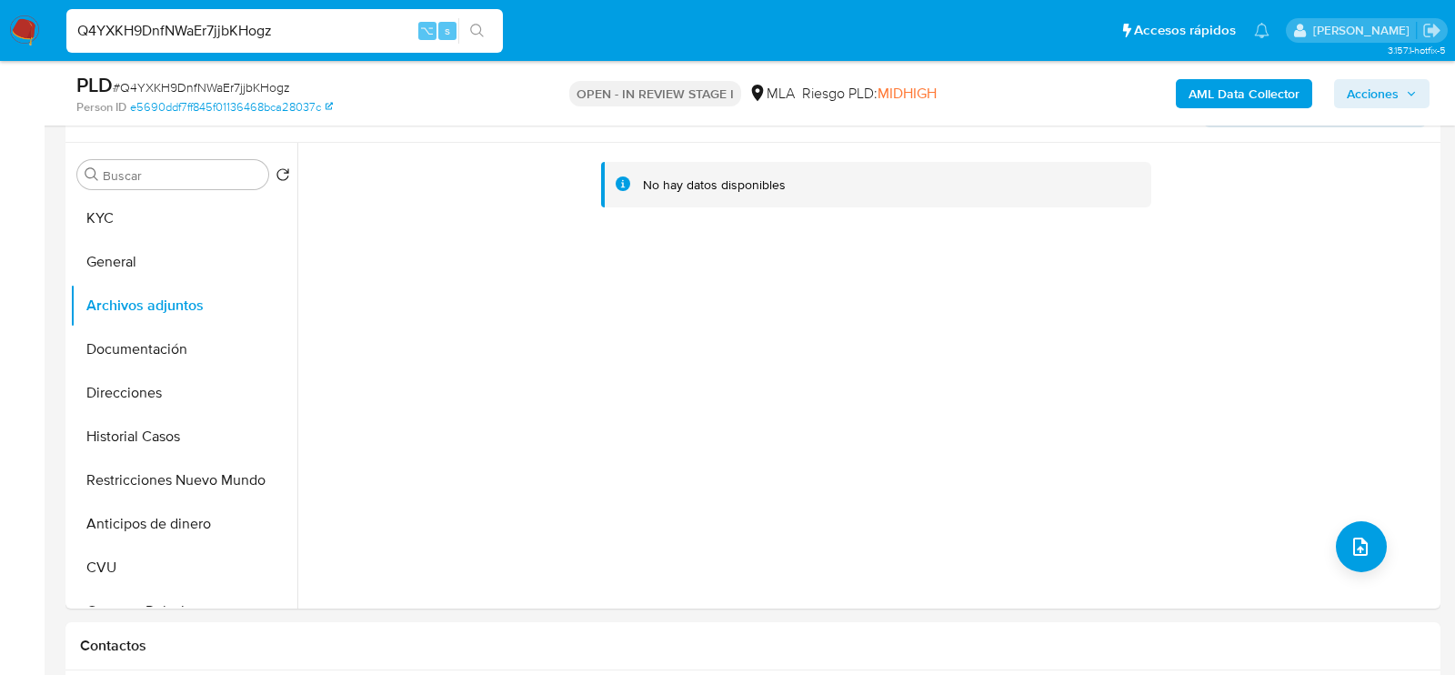
click at [1262, 88] on b "AML Data Collector" at bounding box center [1243, 93] width 111 height 29
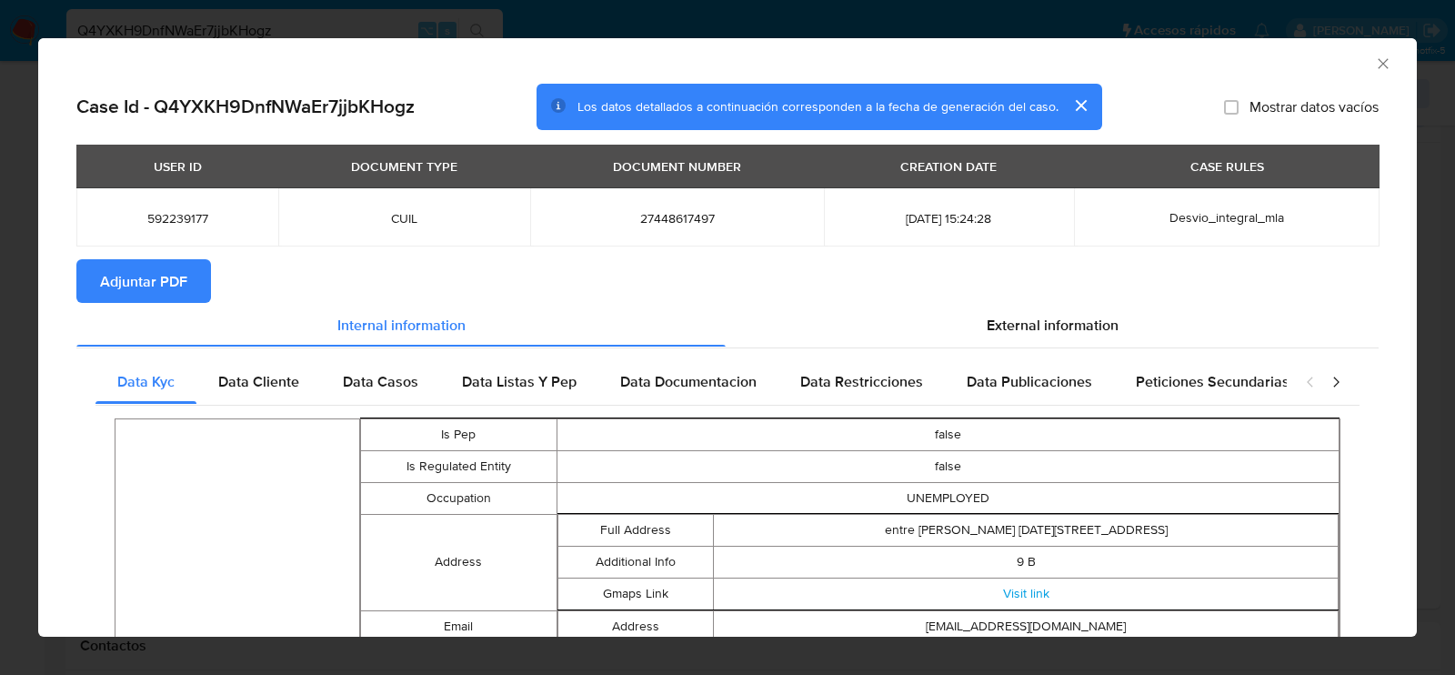
click at [128, 293] on span "Adjuntar PDF" at bounding box center [143, 281] width 87 height 40
click at [1385, 65] on icon "Cerrar ventana" at bounding box center [1383, 64] width 18 height 18
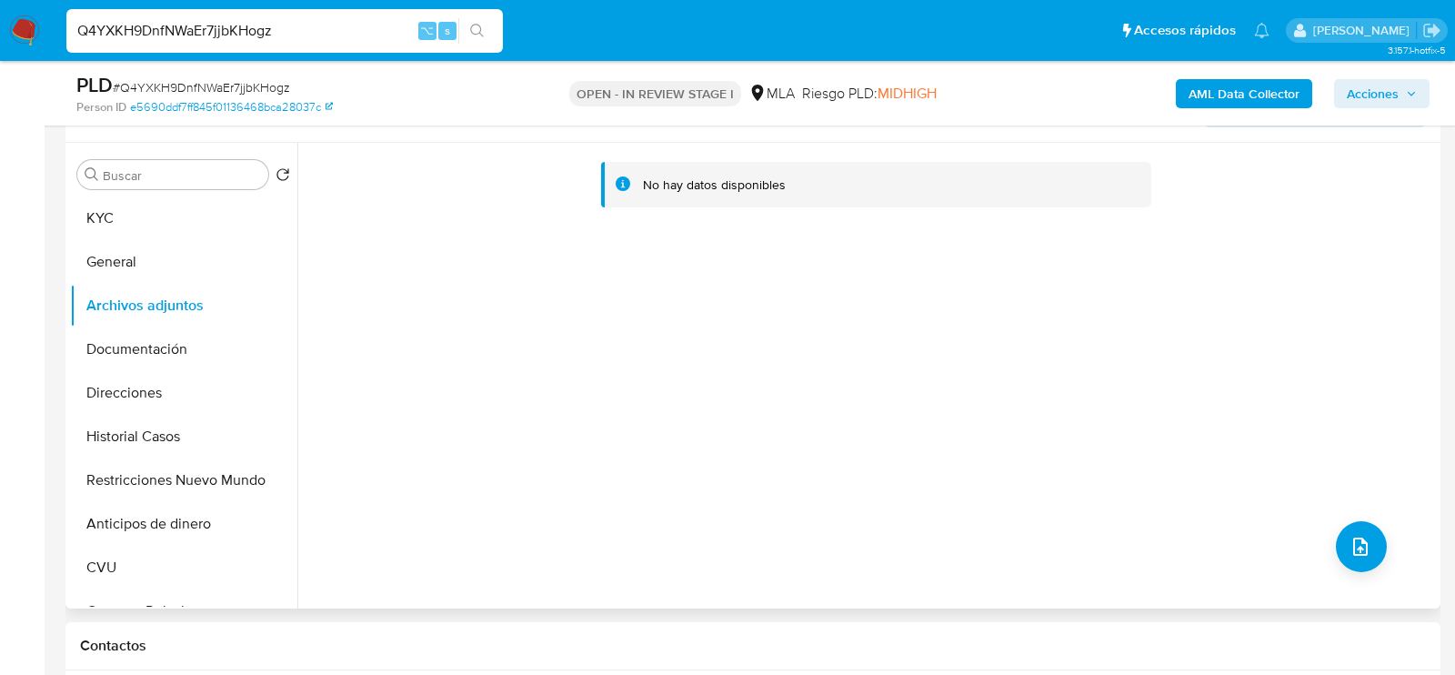
click at [1368, 577] on div "No hay datos disponibles" at bounding box center [866, 375] width 1138 height 465
click at [1363, 566] on button "upload-file" at bounding box center [1361, 546] width 51 height 51
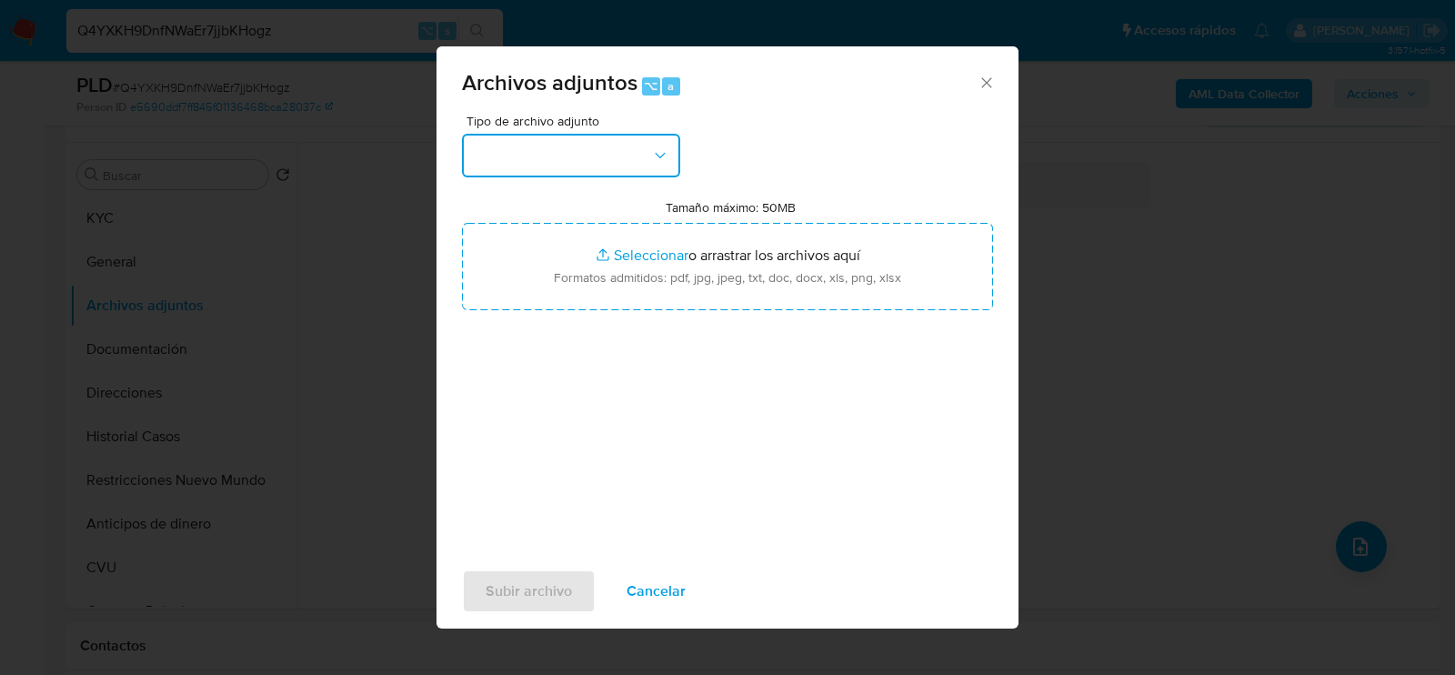
click at [639, 175] on button "button" at bounding box center [571, 156] width 218 height 44
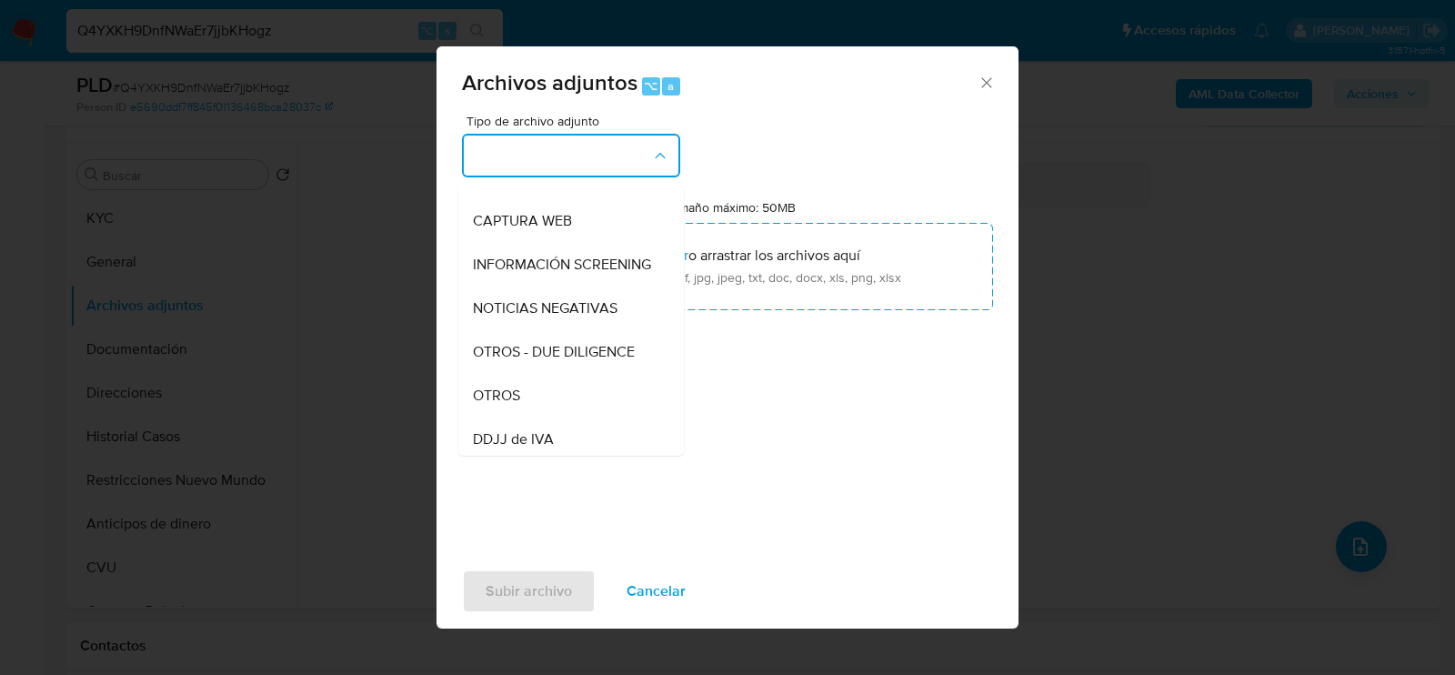
scroll to position [218, 0]
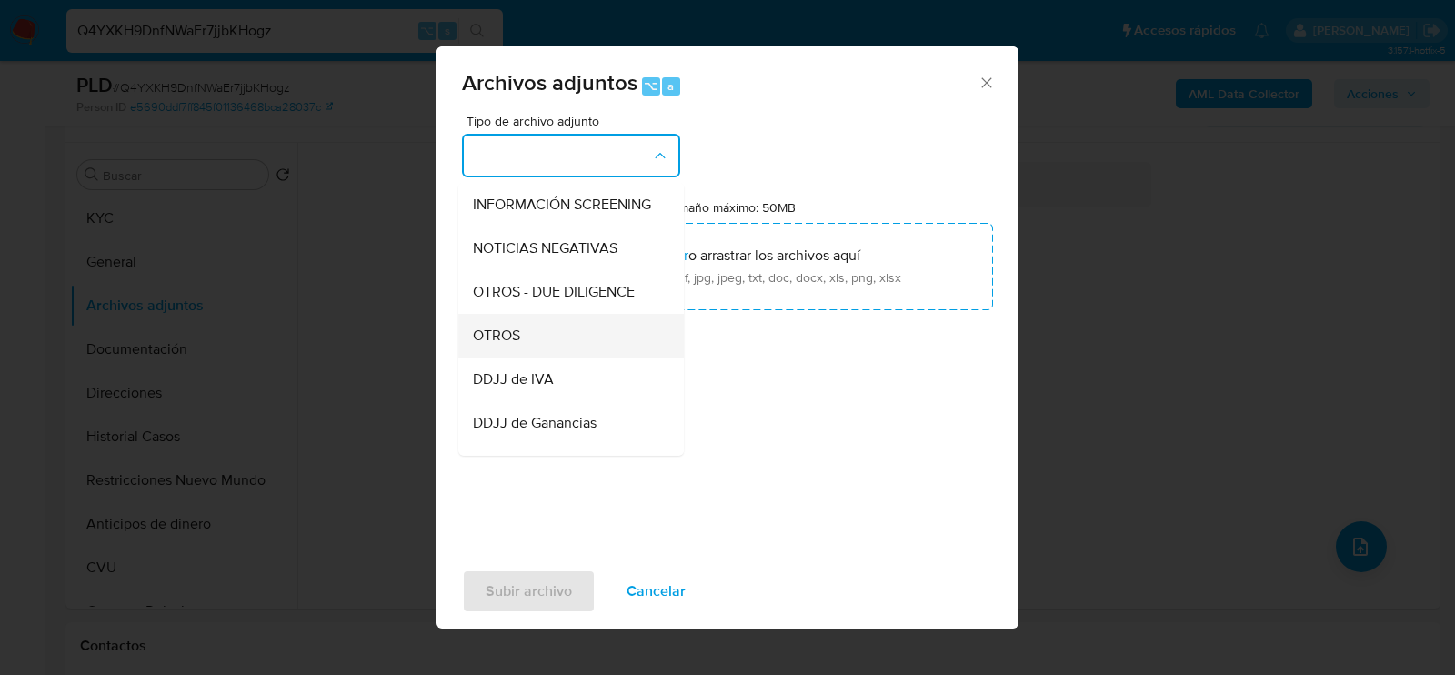
click at [564, 342] on div "OTROS" at bounding box center [565, 335] width 185 height 44
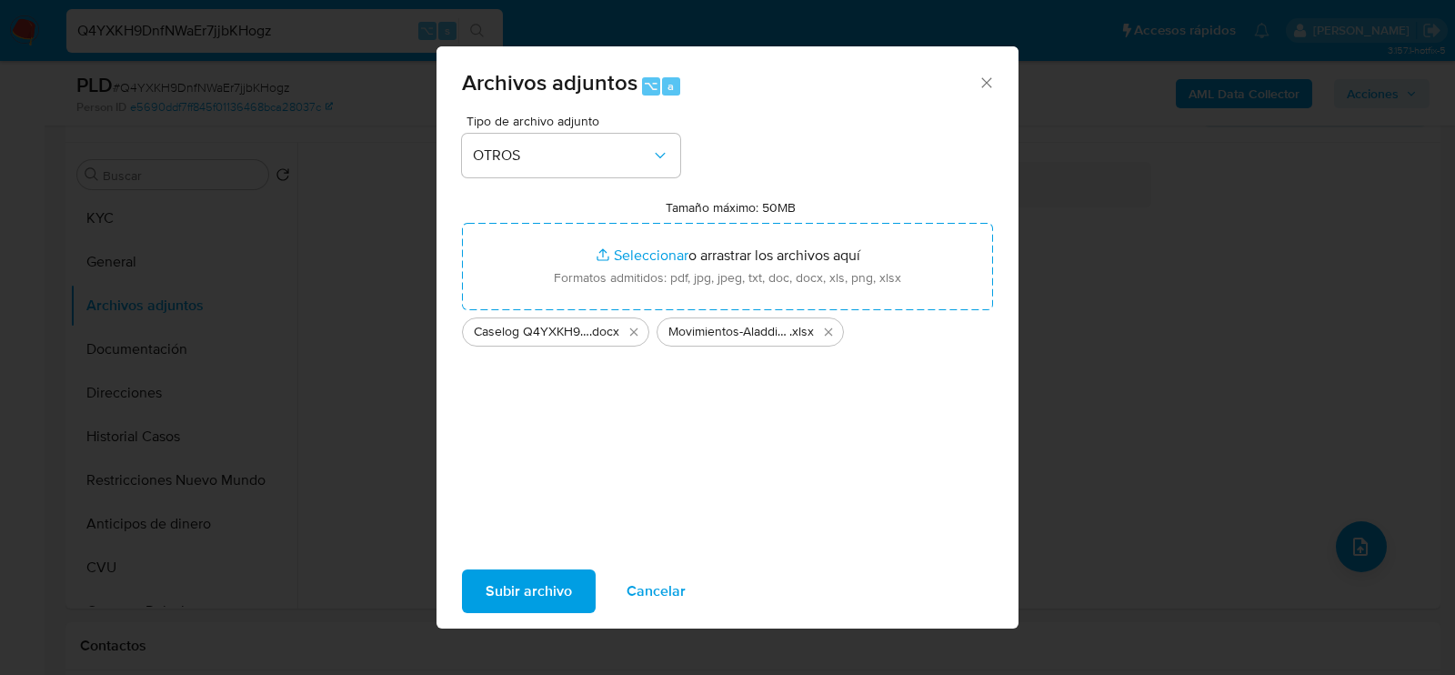
click at [543, 584] on span "Subir archivo" at bounding box center [528, 591] width 86 height 40
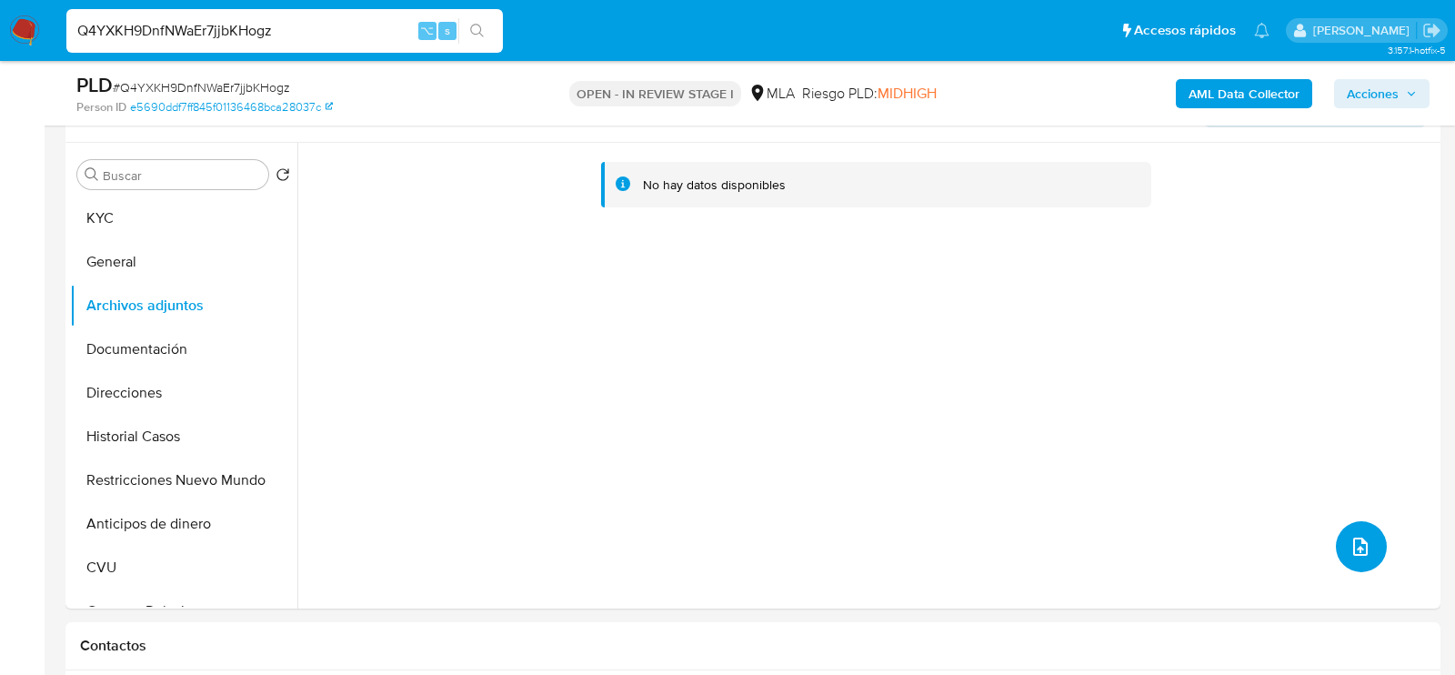
scroll to position [473, 0]
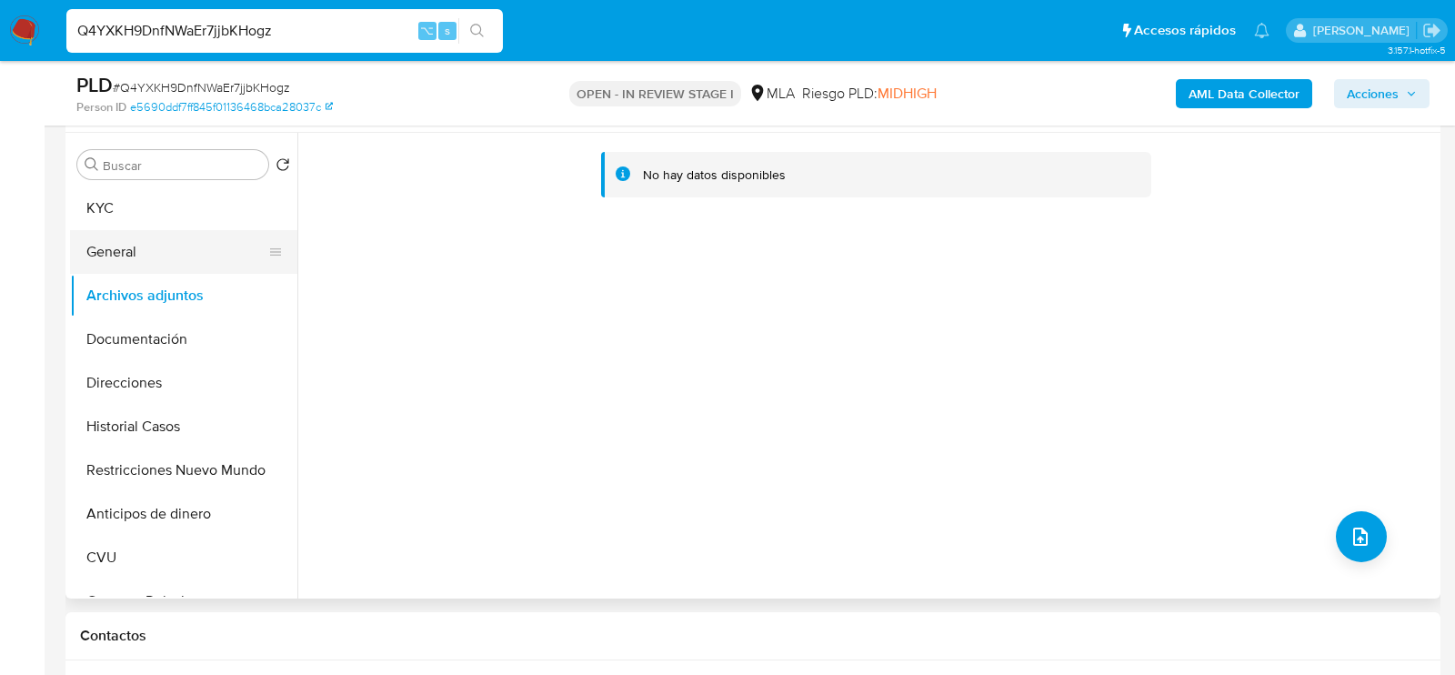
click at [185, 242] on button "General" at bounding box center [176, 252] width 213 height 44
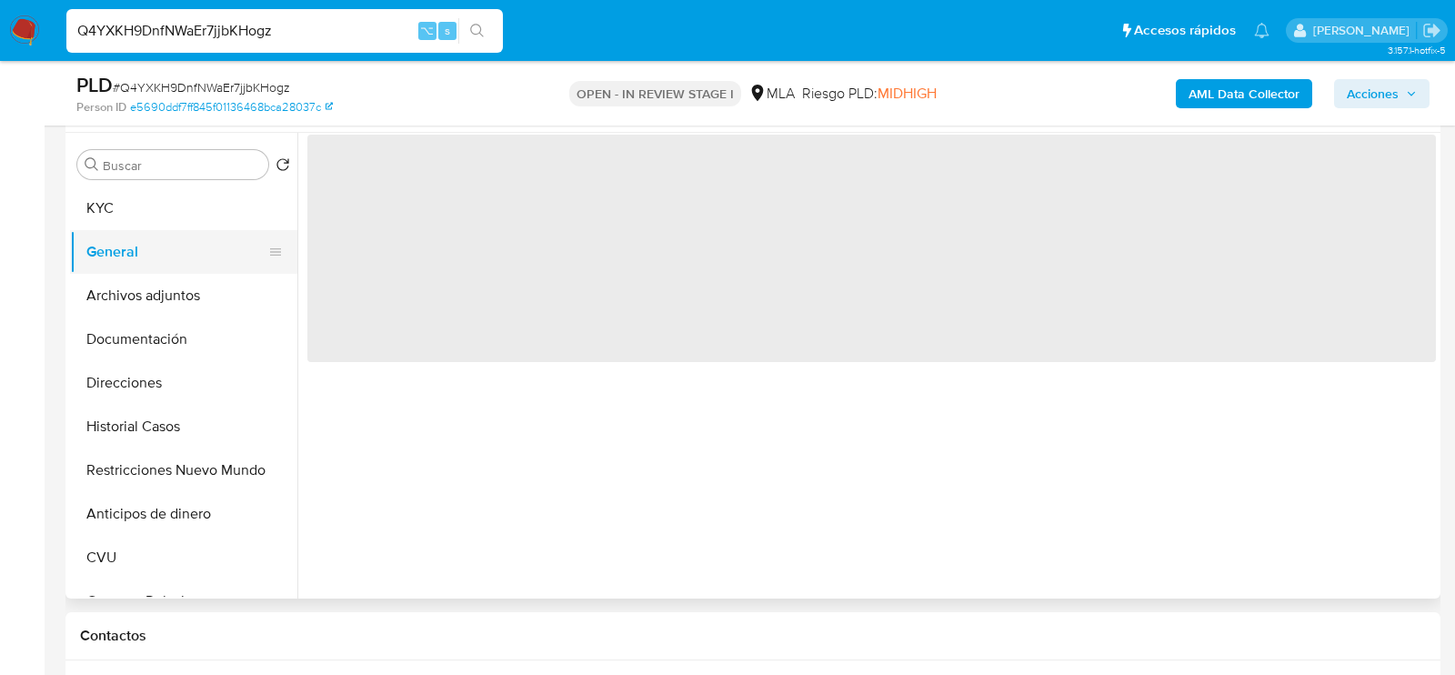
click at [185, 270] on button "General" at bounding box center [176, 252] width 213 height 44
click at [185, 280] on button "Archivos adjuntos" at bounding box center [176, 296] width 213 height 44
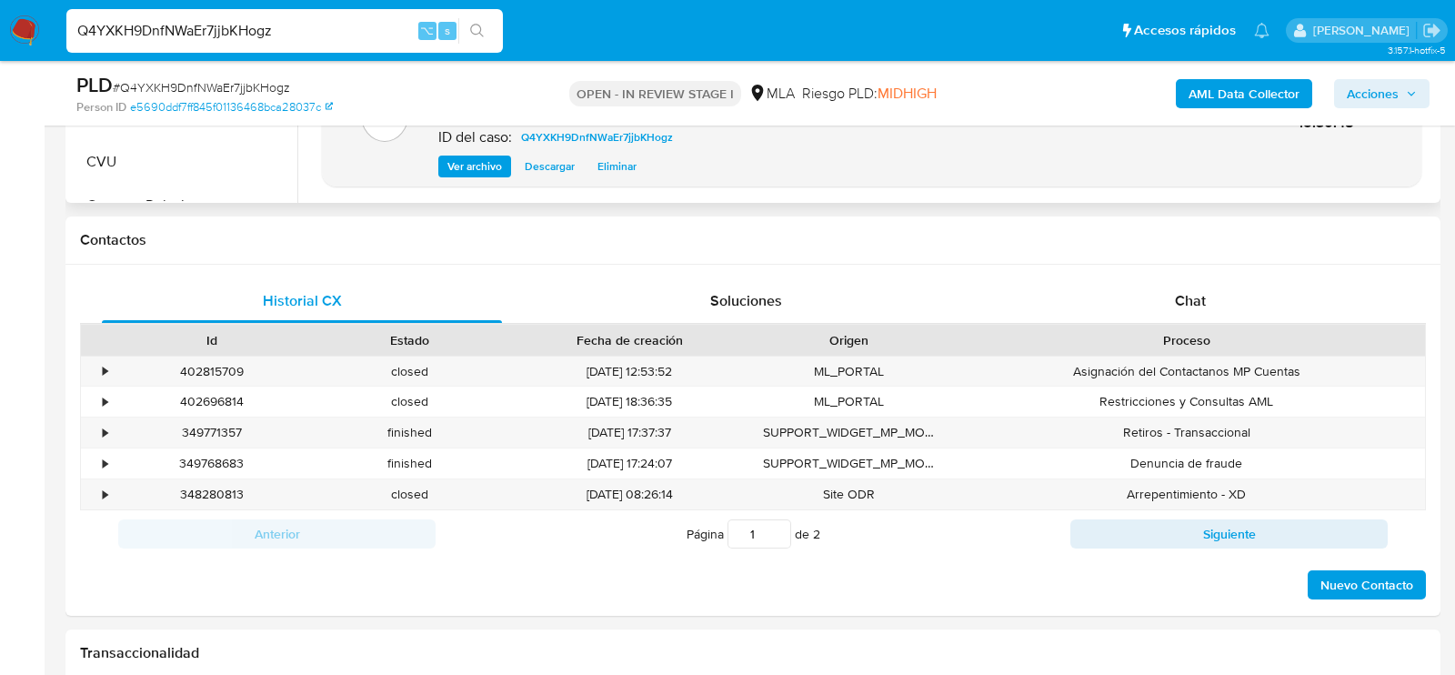
scroll to position [899, 0]
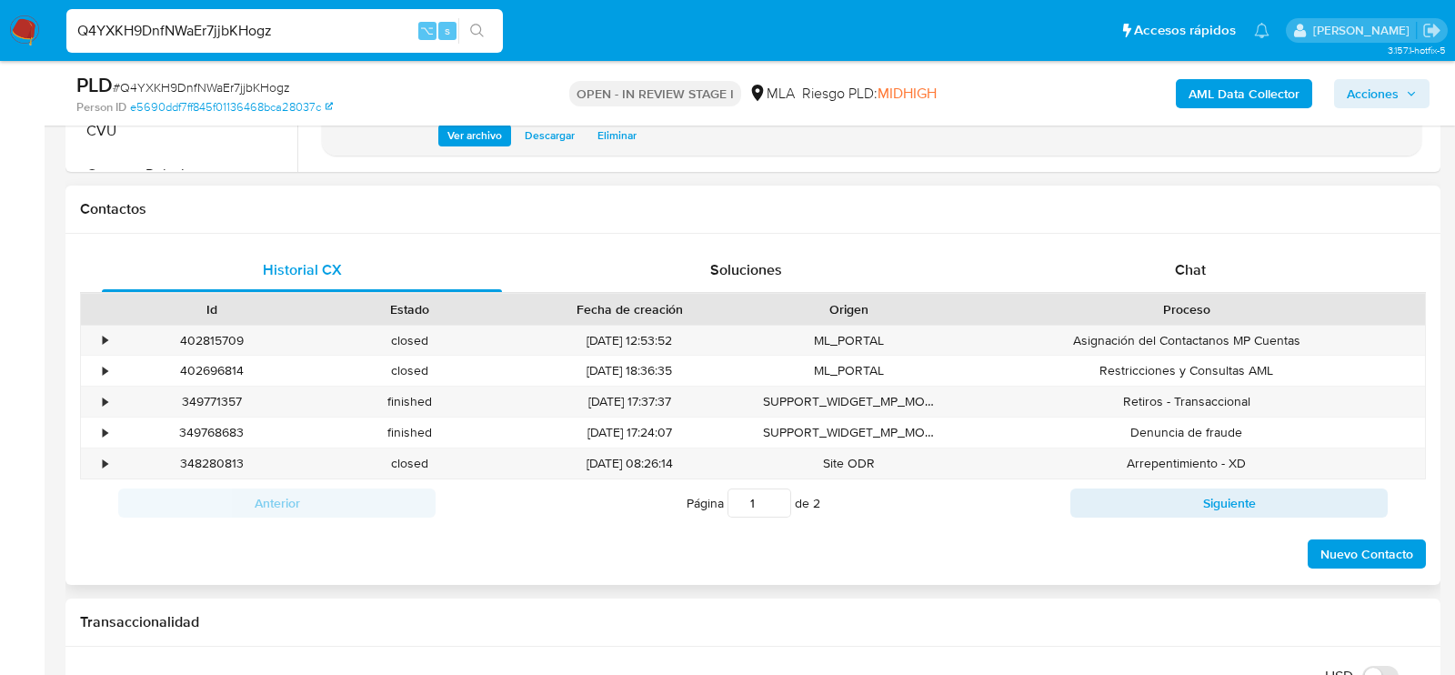
click at [1163, 300] on div "Proceso" at bounding box center [1186, 309] width 451 height 18
click at [1163, 273] on div "Chat" at bounding box center [1190, 270] width 400 height 44
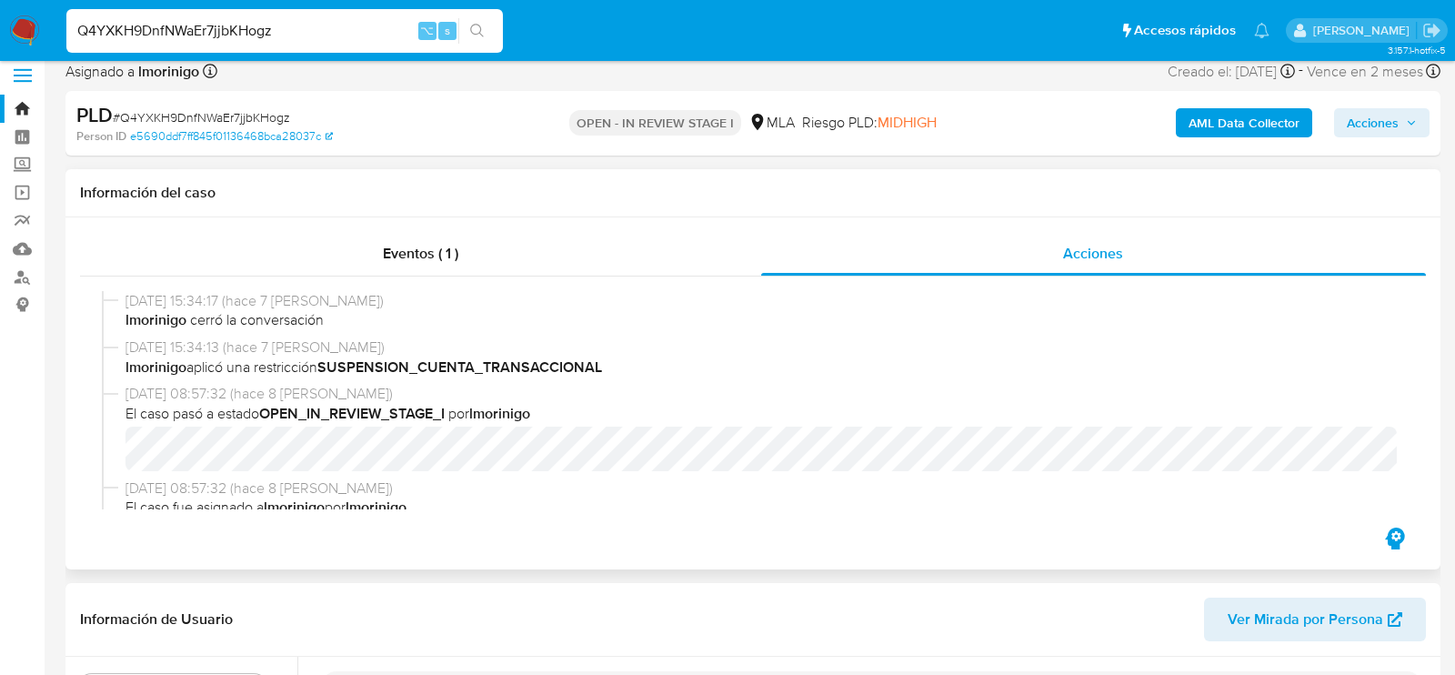
scroll to position [0, 0]
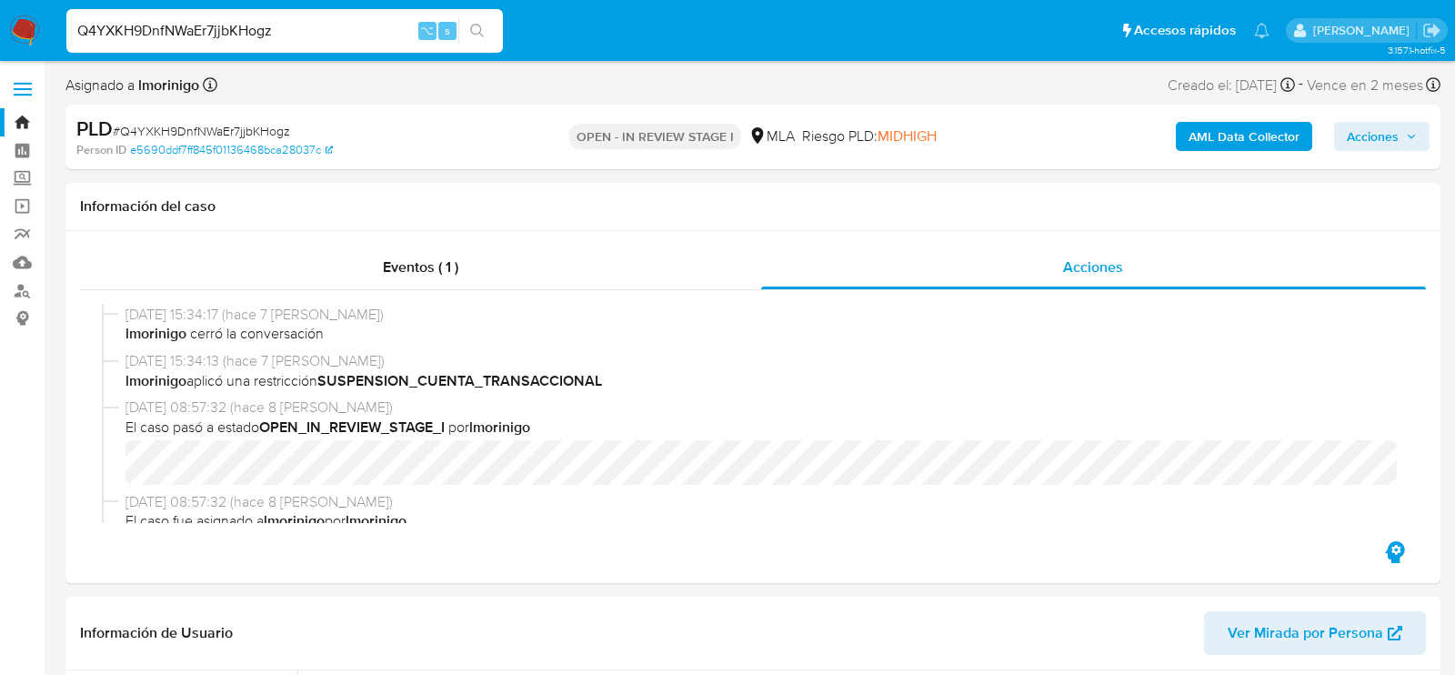
click at [1391, 138] on span "Acciones" at bounding box center [1372, 136] width 52 height 29
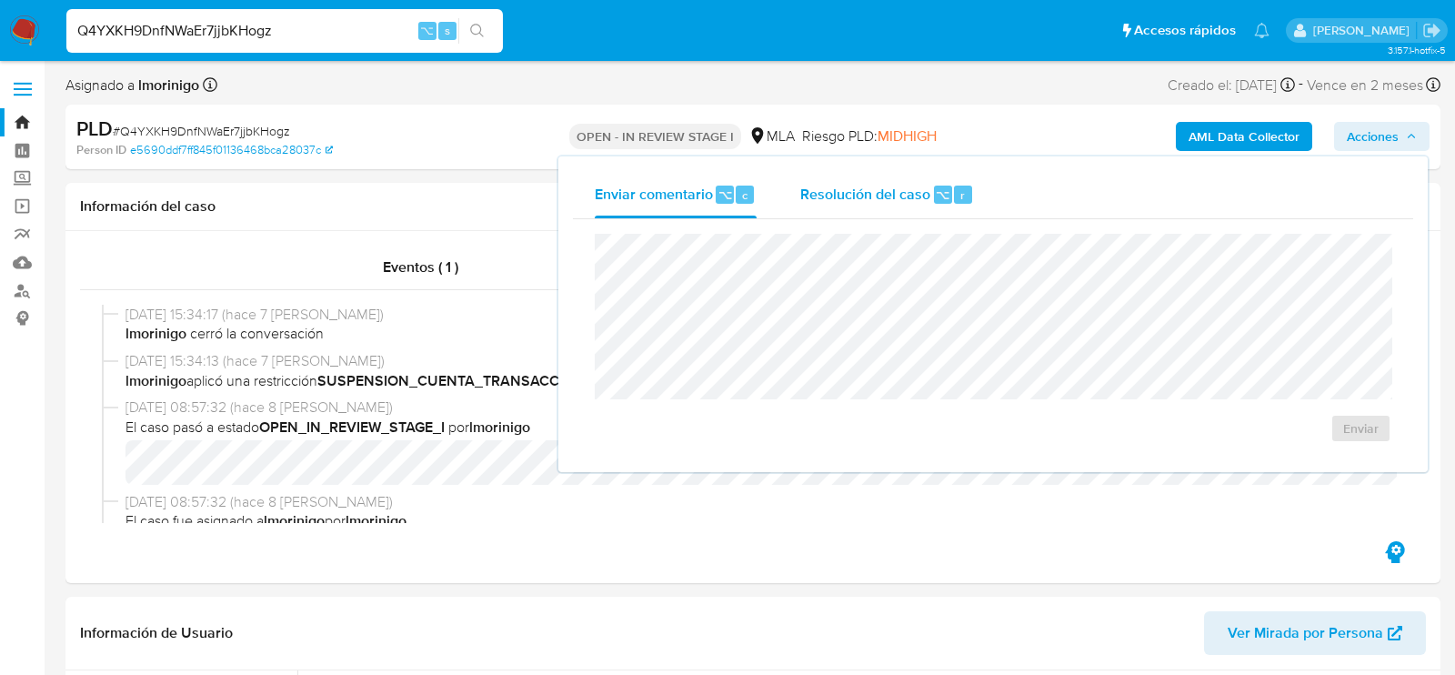
click at [917, 171] on div "Resolución del caso ⌥ r" at bounding box center [887, 194] width 174 height 47
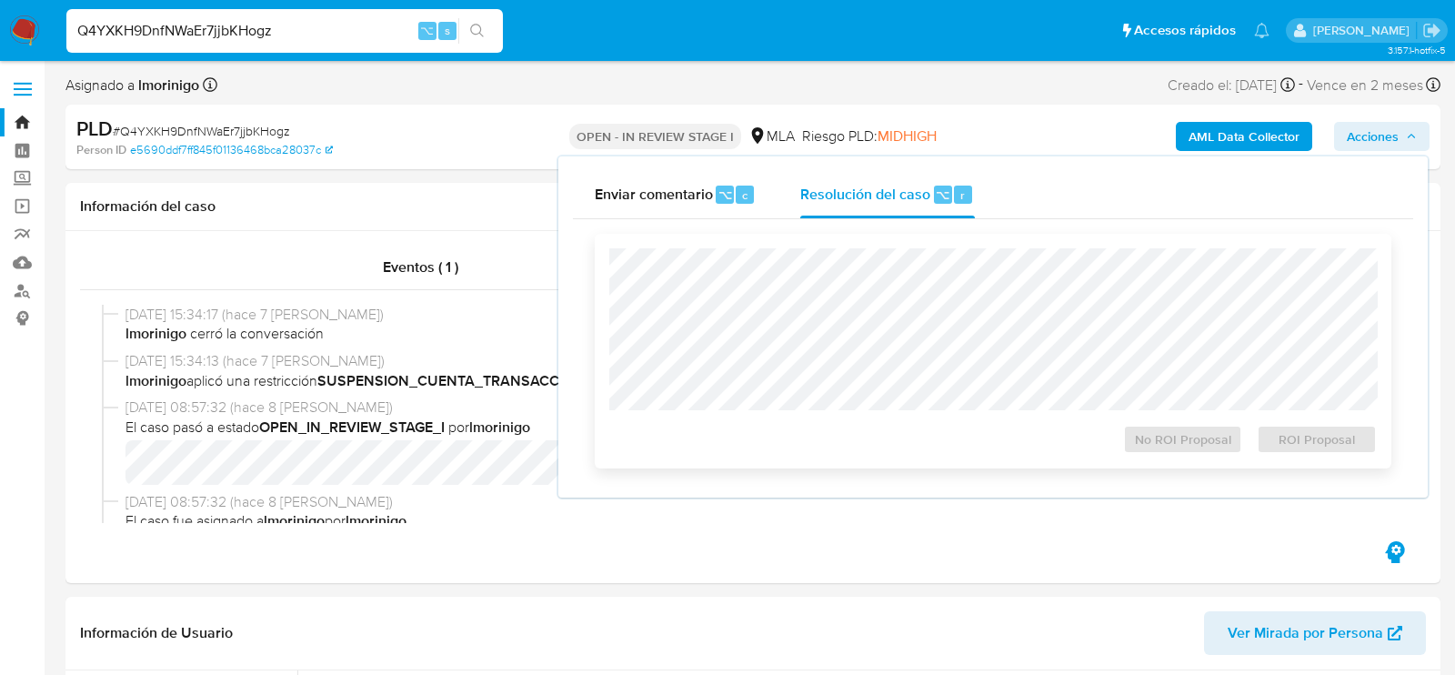
click at [916, 244] on div "No ROI Proposal ROI Proposal" at bounding box center [993, 351] width 796 height 235
drag, startPoint x: 1305, startPoint y: 425, endPoint x: 1305, endPoint y: 436, distance: 11.8
click at [1305, 425] on div "ROI Proposal" at bounding box center [1312, 435] width 127 height 36
click at [1305, 436] on span "ROI Proposal" at bounding box center [1316, 438] width 95 height 25
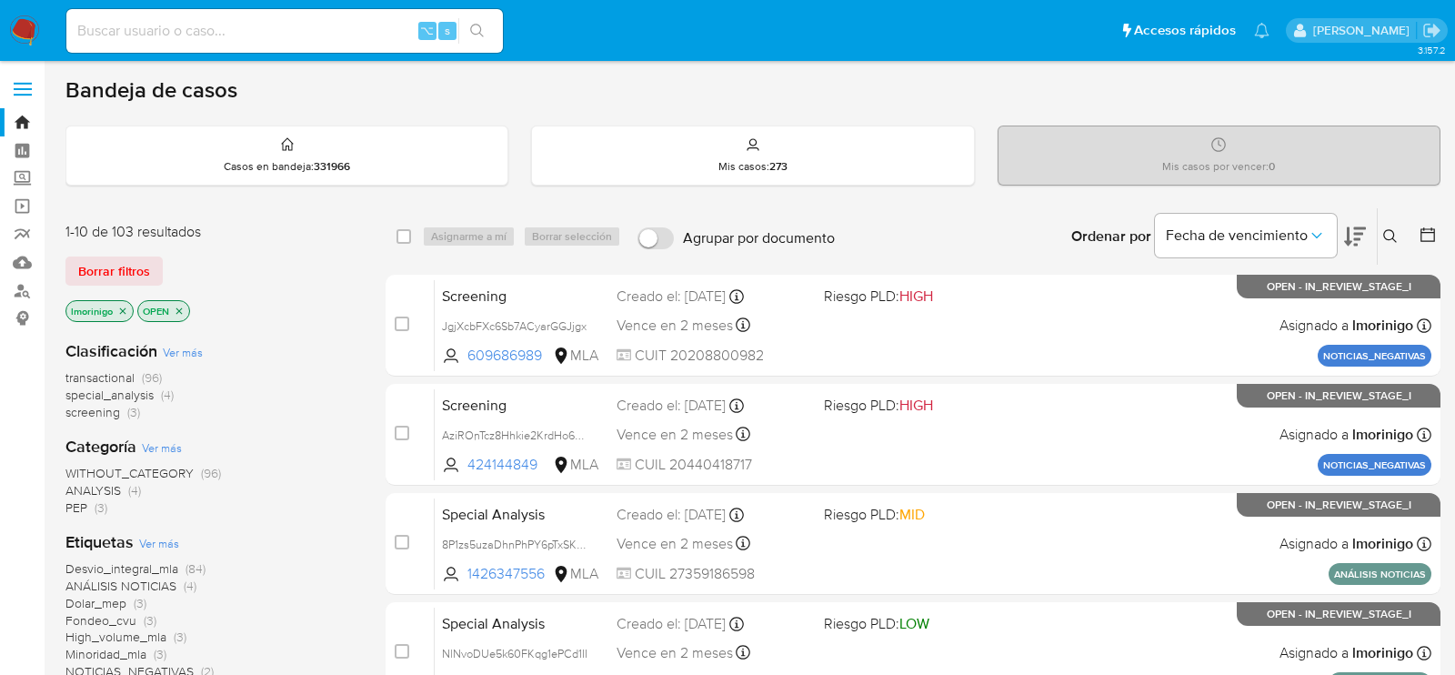
click at [228, 30] on input at bounding box center [284, 31] width 436 height 24
paste input "a71YSX7KIQ40WbthnJNN1Oon"
type input "a71YSX7KIQ40WbthnJNN1Oon"
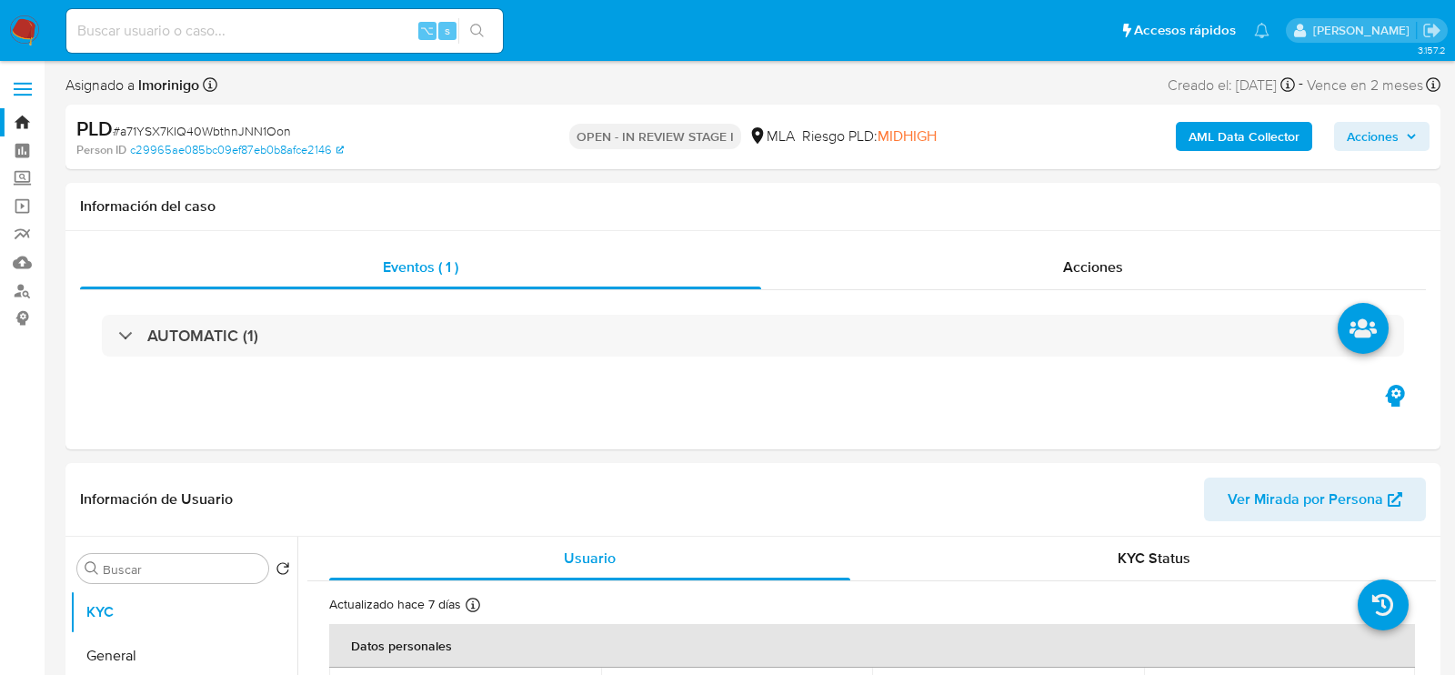
click at [406, 97] on div "Asignado a lmorinigo Asignado el: 18/08/2025 14:16:19 Creado el: 12/08/2025 Cre…" at bounding box center [752, 89] width 1375 height 32
select select "10"
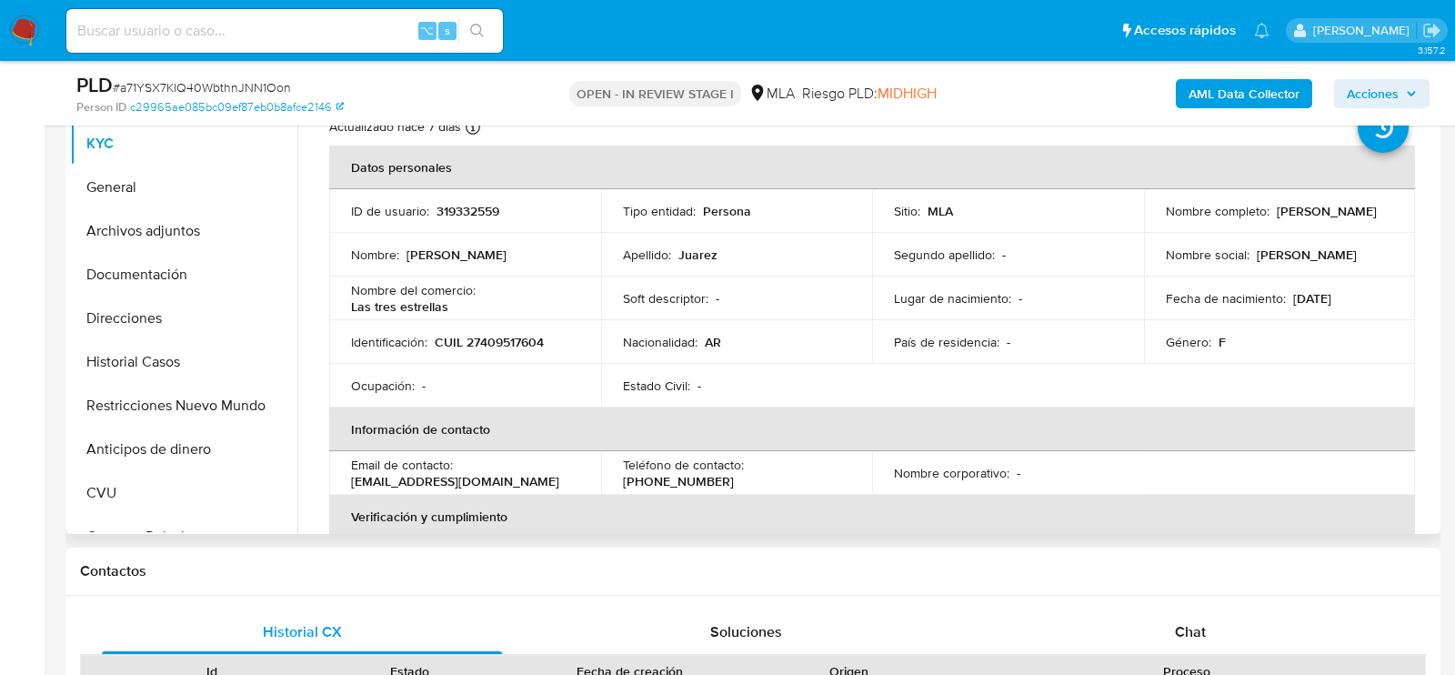
scroll to position [405, 0]
click at [470, 335] on p "CUIL 27409517604" at bounding box center [489, 340] width 109 height 16
copy p "27409517604"
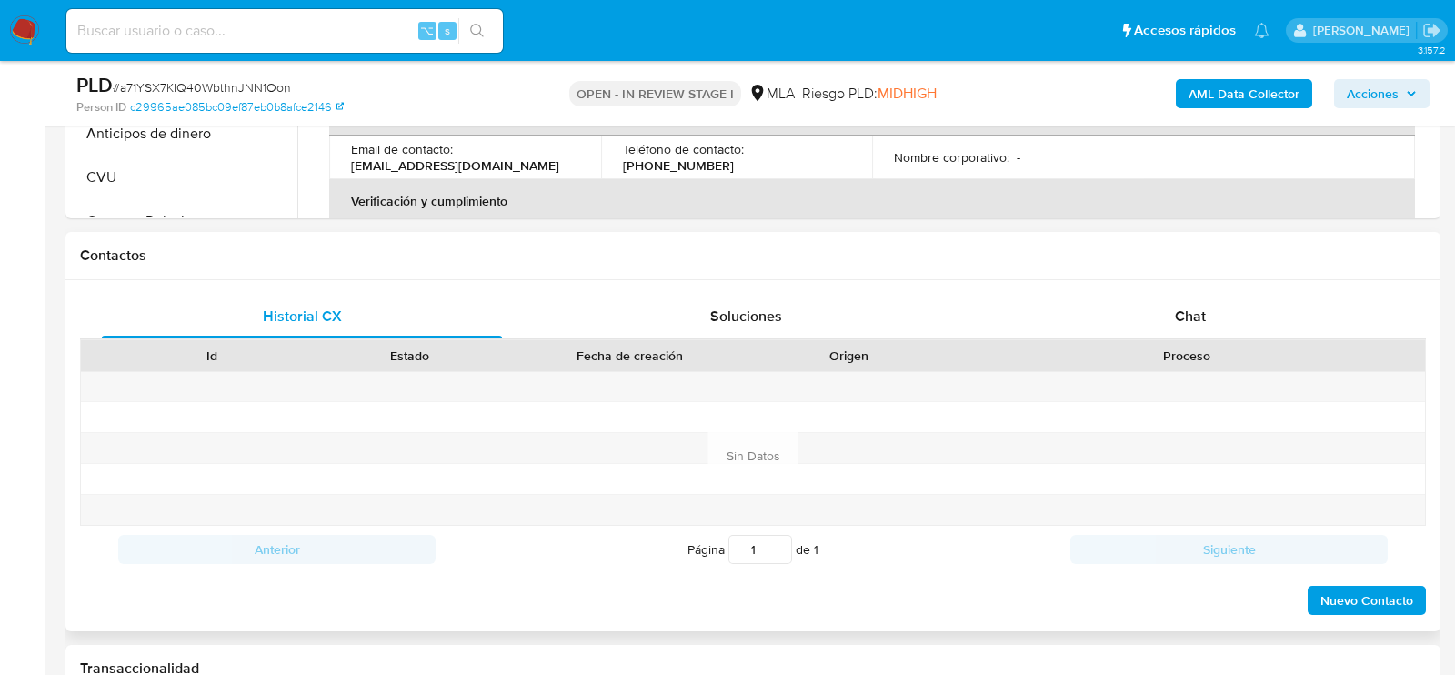
scroll to position [746, 0]
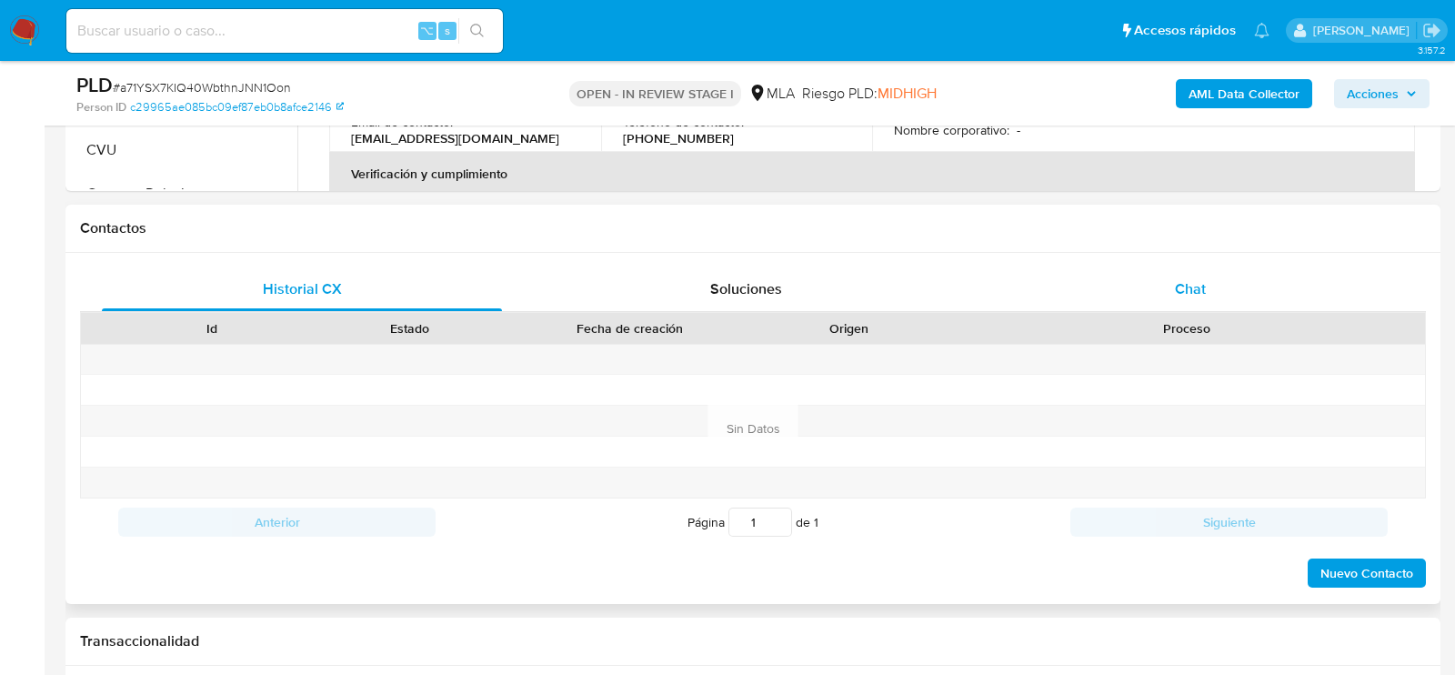
click at [1167, 286] on div "Chat" at bounding box center [1190, 289] width 400 height 44
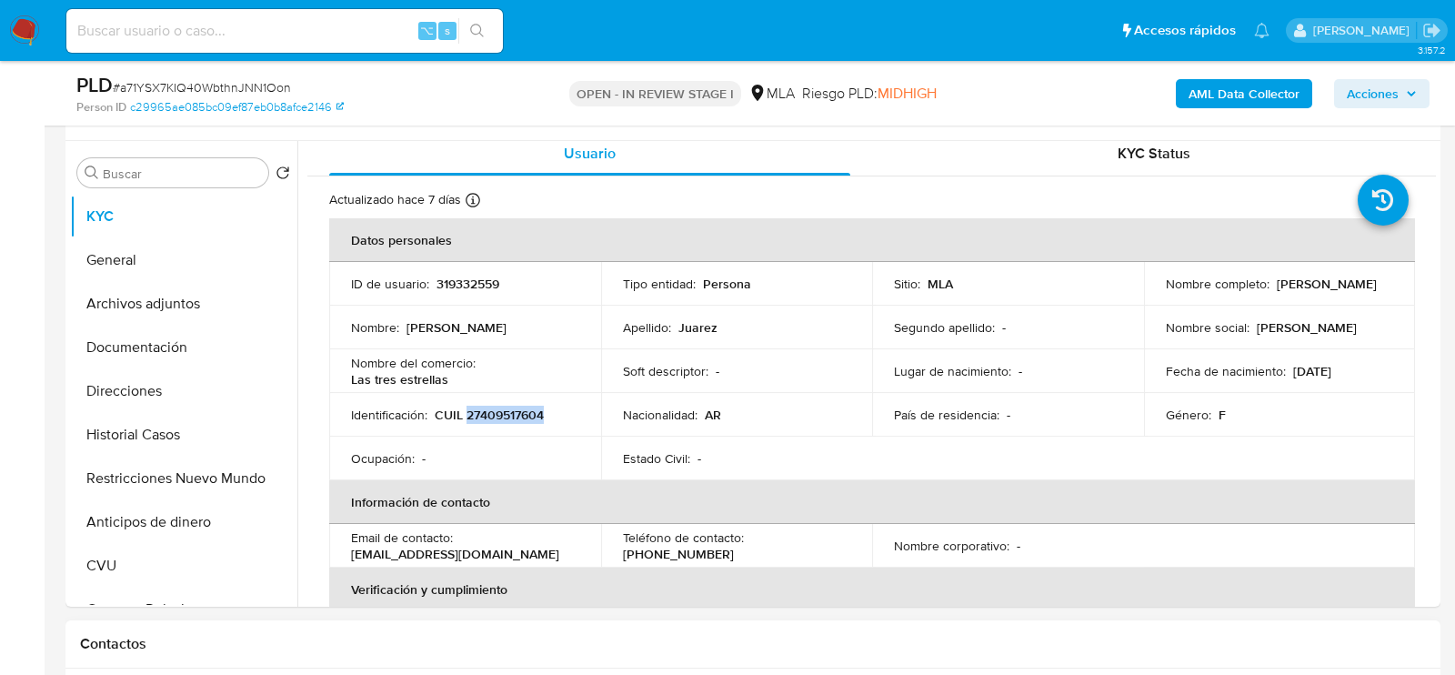
scroll to position [145, 0]
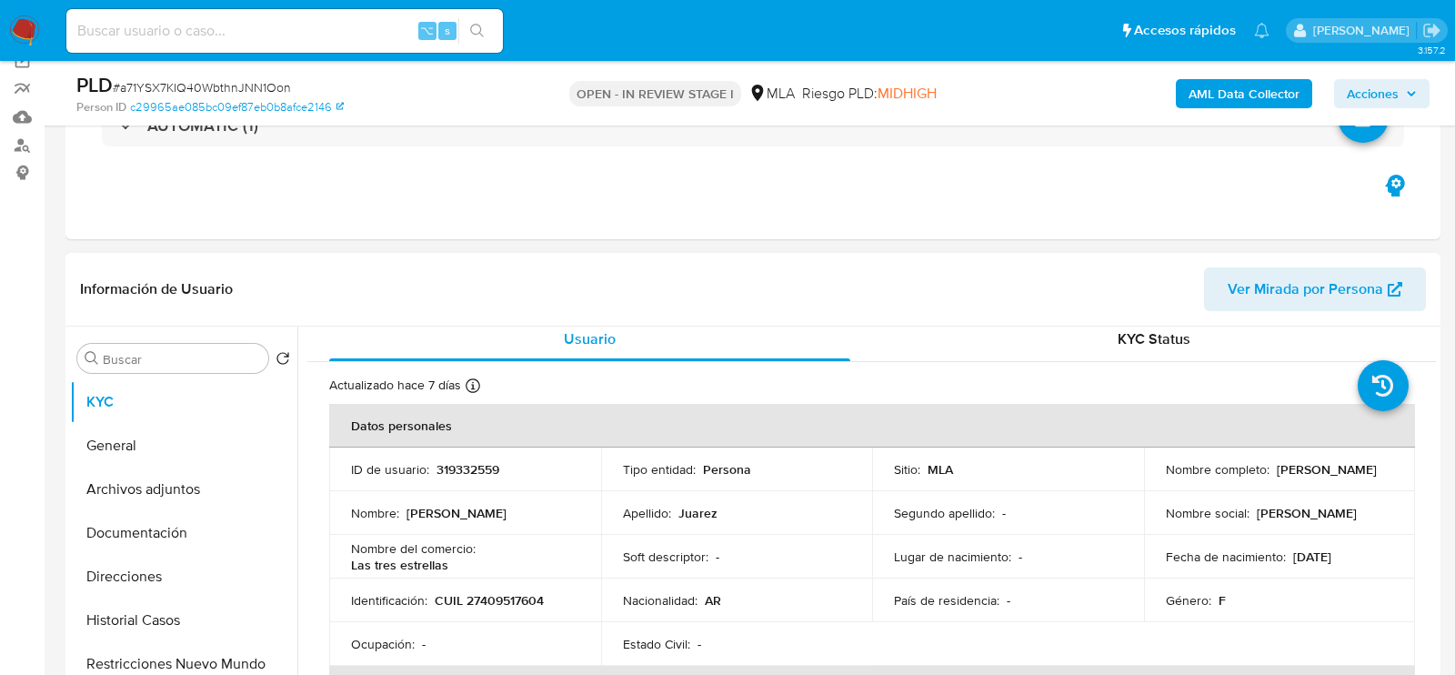
click at [494, 597] on p "CUIL 27409517604" at bounding box center [489, 600] width 109 height 16
copy p "27409517604"
drag, startPoint x: 1156, startPoint y: 479, endPoint x: 1291, endPoint y: 472, distance: 134.8
click at [1291, 472] on td "Nombre completo : Evelin Agustina Juarez" at bounding box center [1280, 469] width 272 height 44
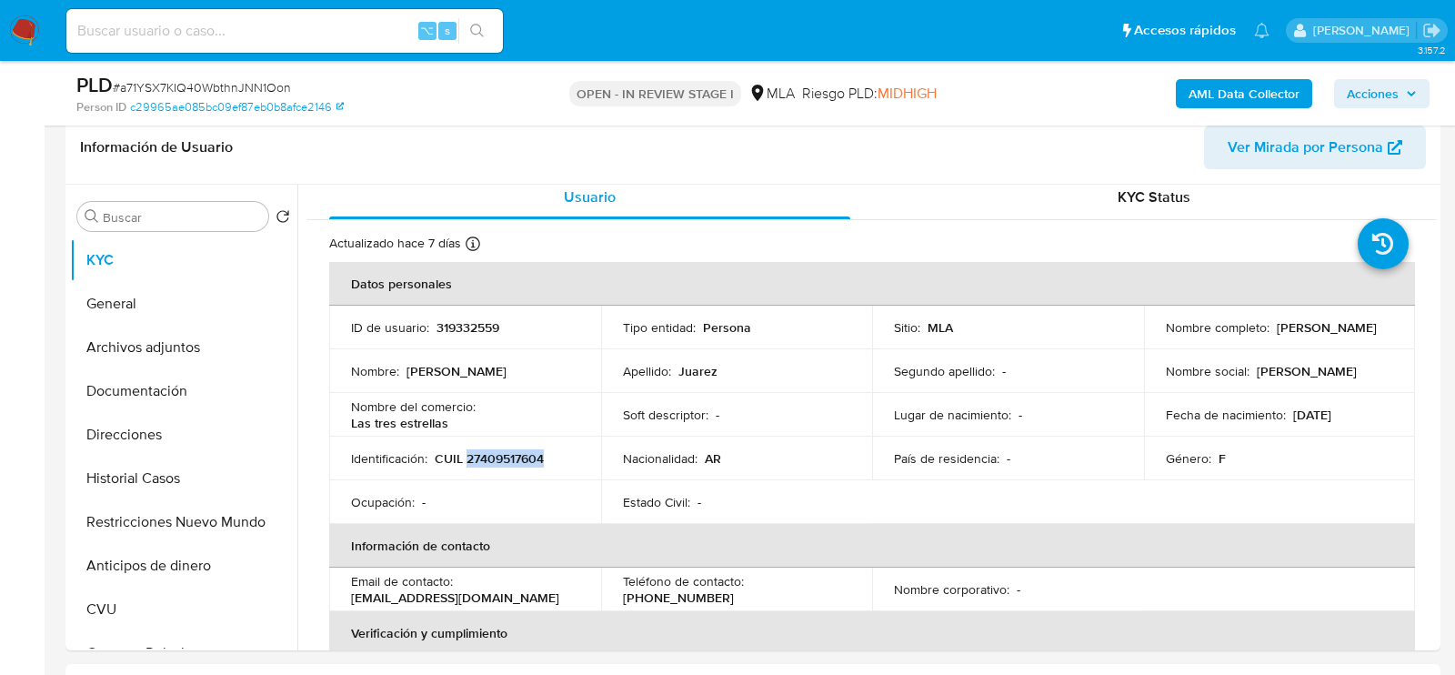
scroll to position [344, 0]
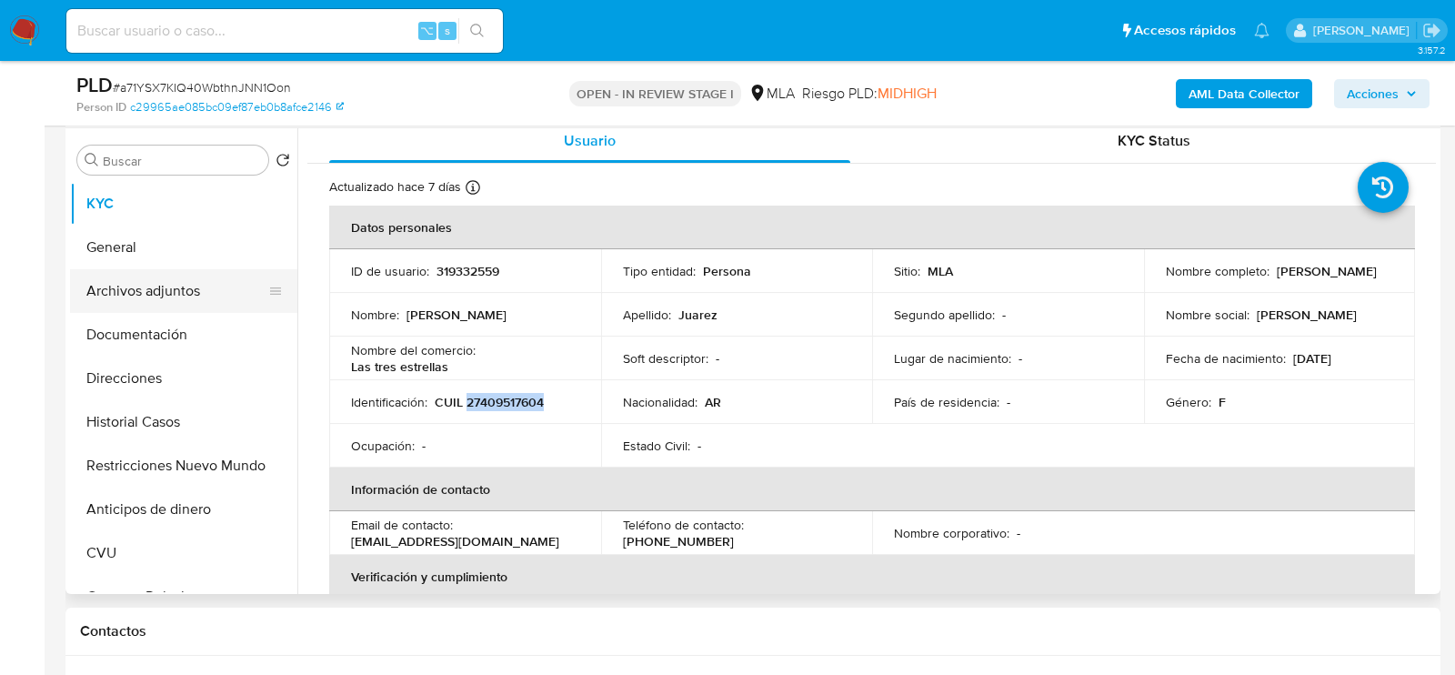
click at [103, 279] on button "Archivos adjuntos" at bounding box center [176, 291] width 213 height 44
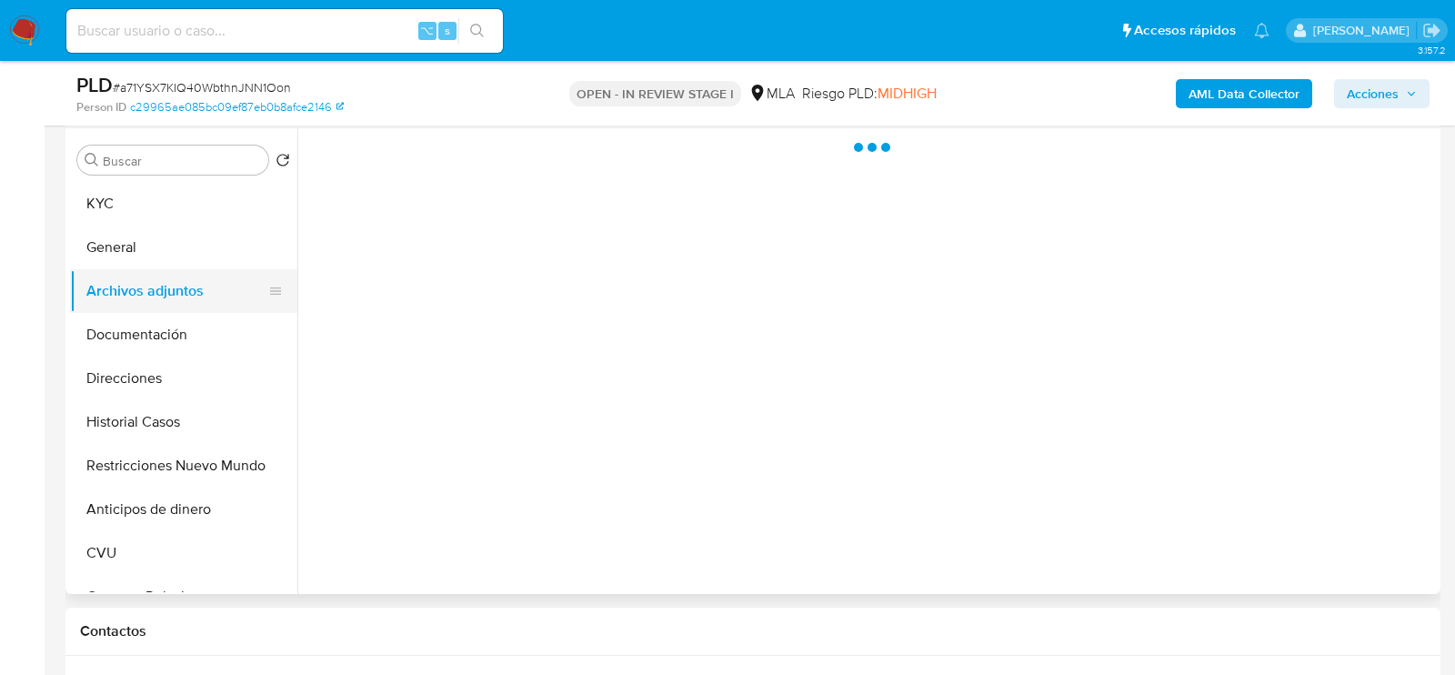
scroll to position [0, 0]
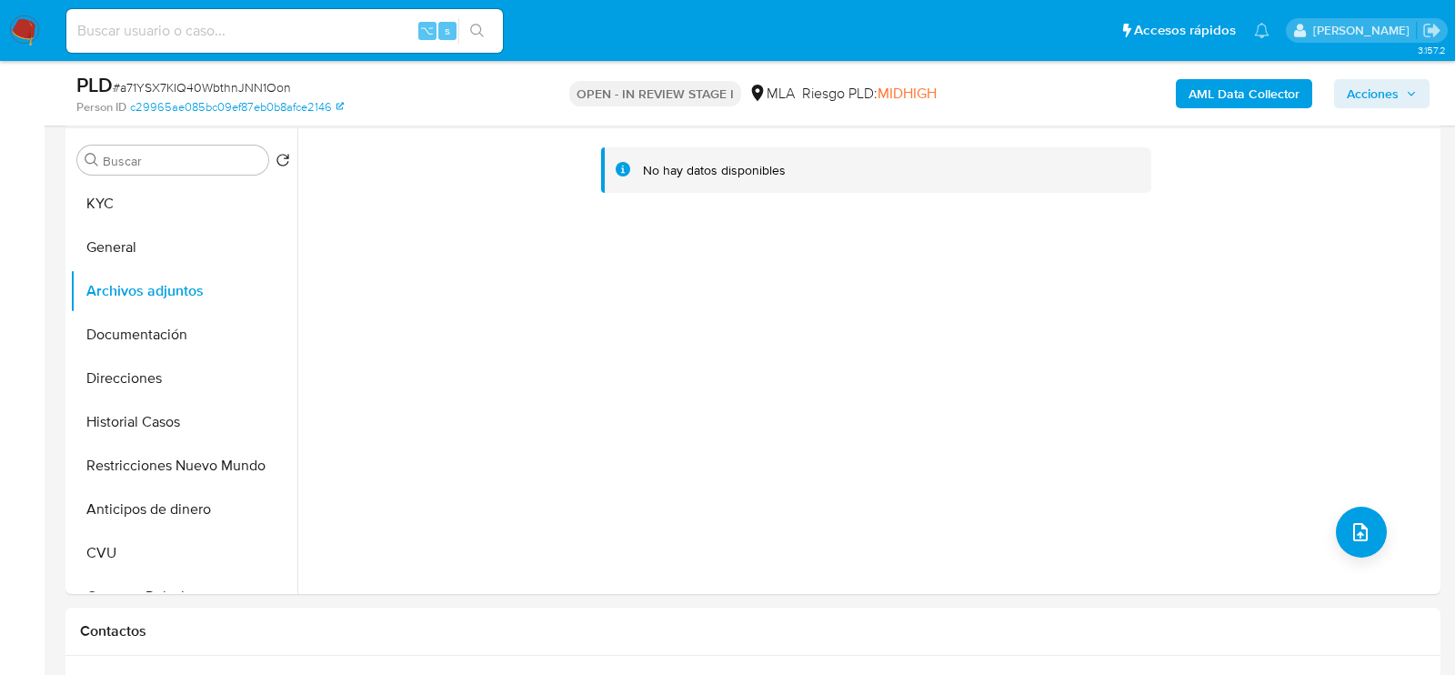
click at [1266, 93] on b "AML Data Collector" at bounding box center [1243, 93] width 111 height 29
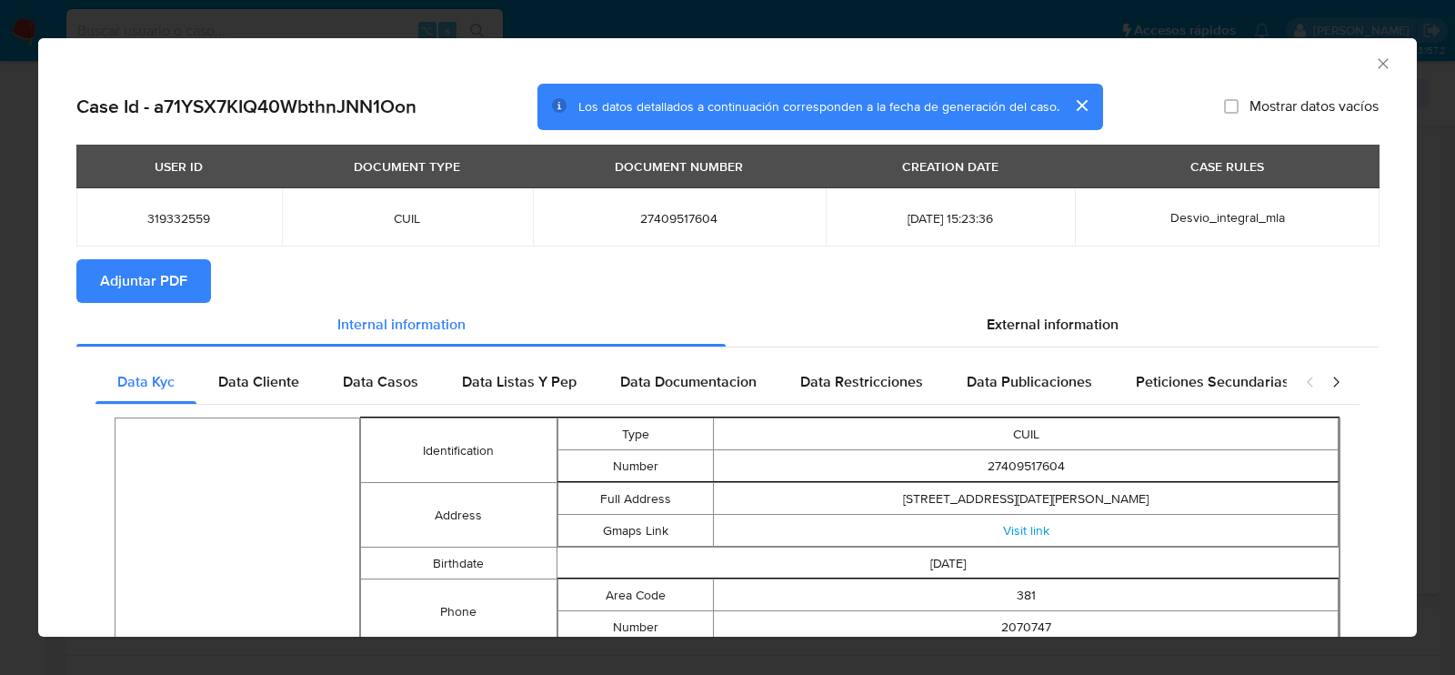
click at [160, 297] on span "Adjuntar PDF" at bounding box center [143, 281] width 87 height 40
click at [1383, 62] on icon "Cerrar ventana" at bounding box center [1382, 63] width 10 height 10
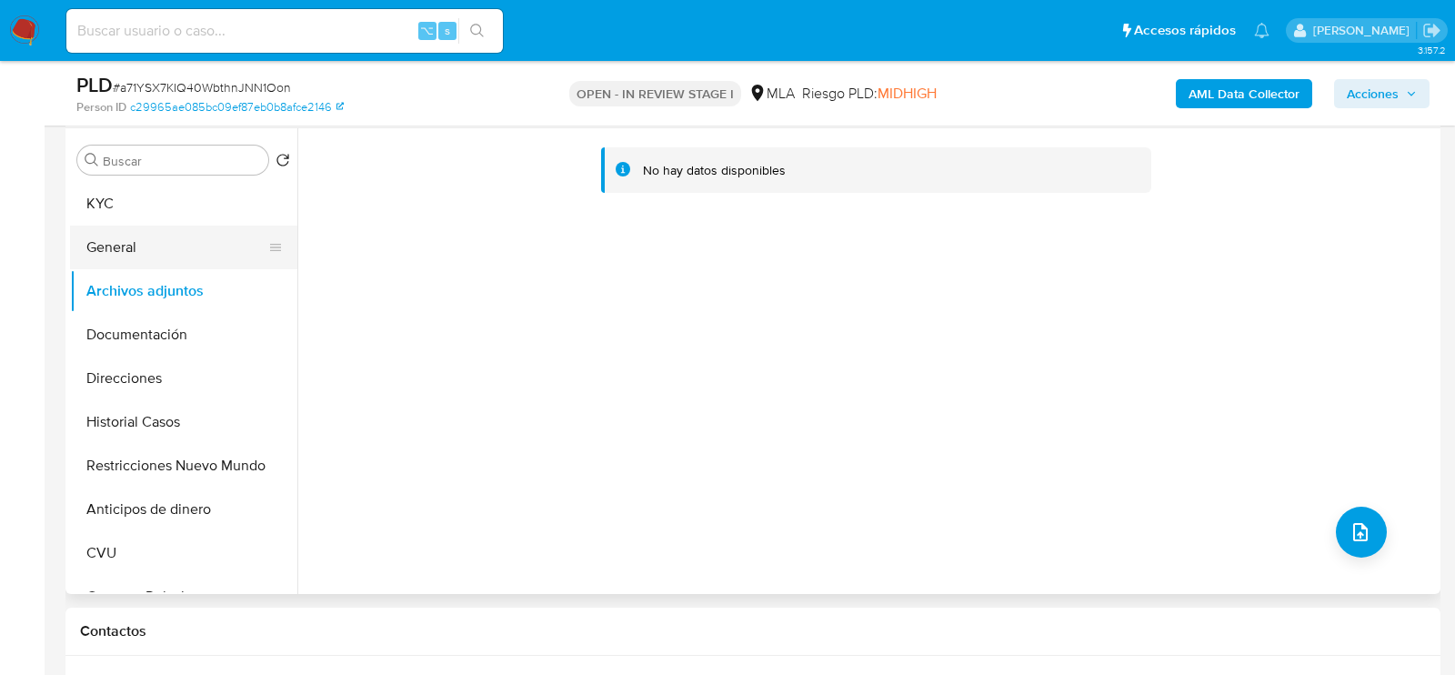
click at [174, 255] on button "General" at bounding box center [176, 247] width 213 height 44
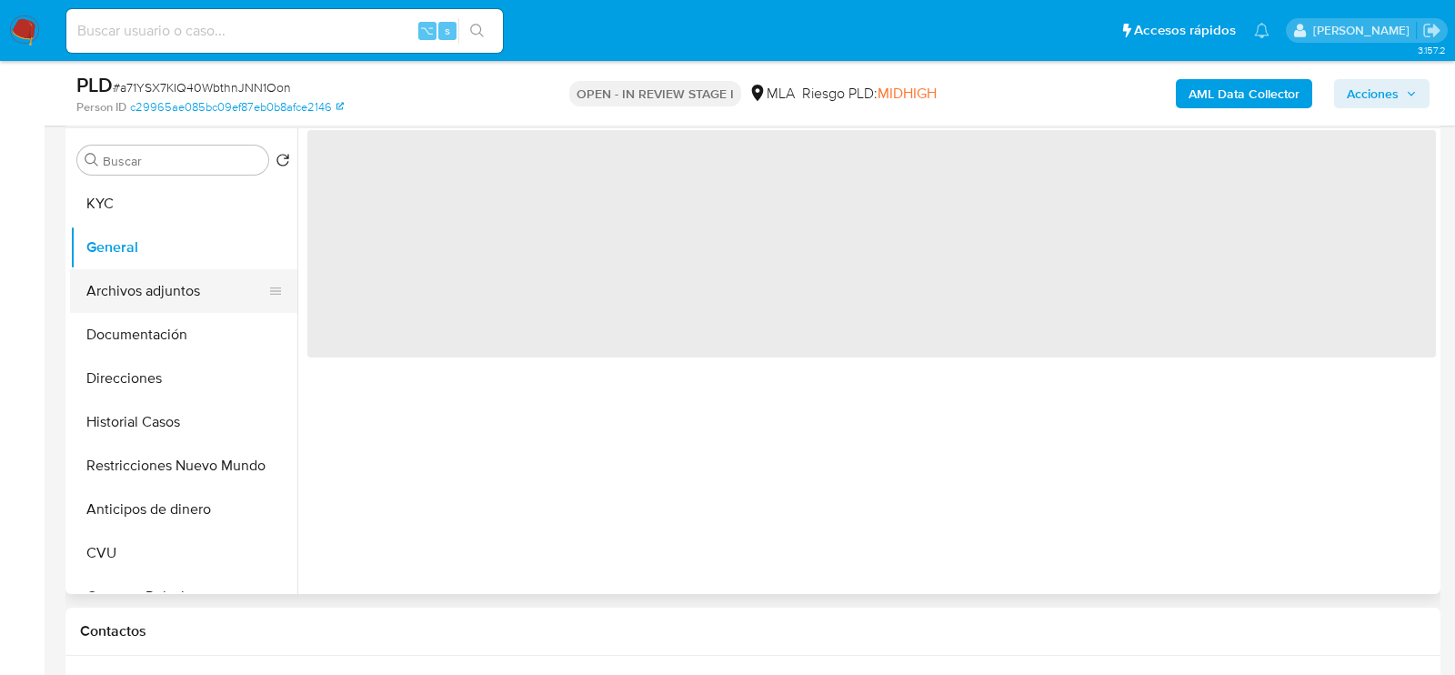
click at [174, 281] on button "Archivos adjuntos" at bounding box center [176, 291] width 213 height 44
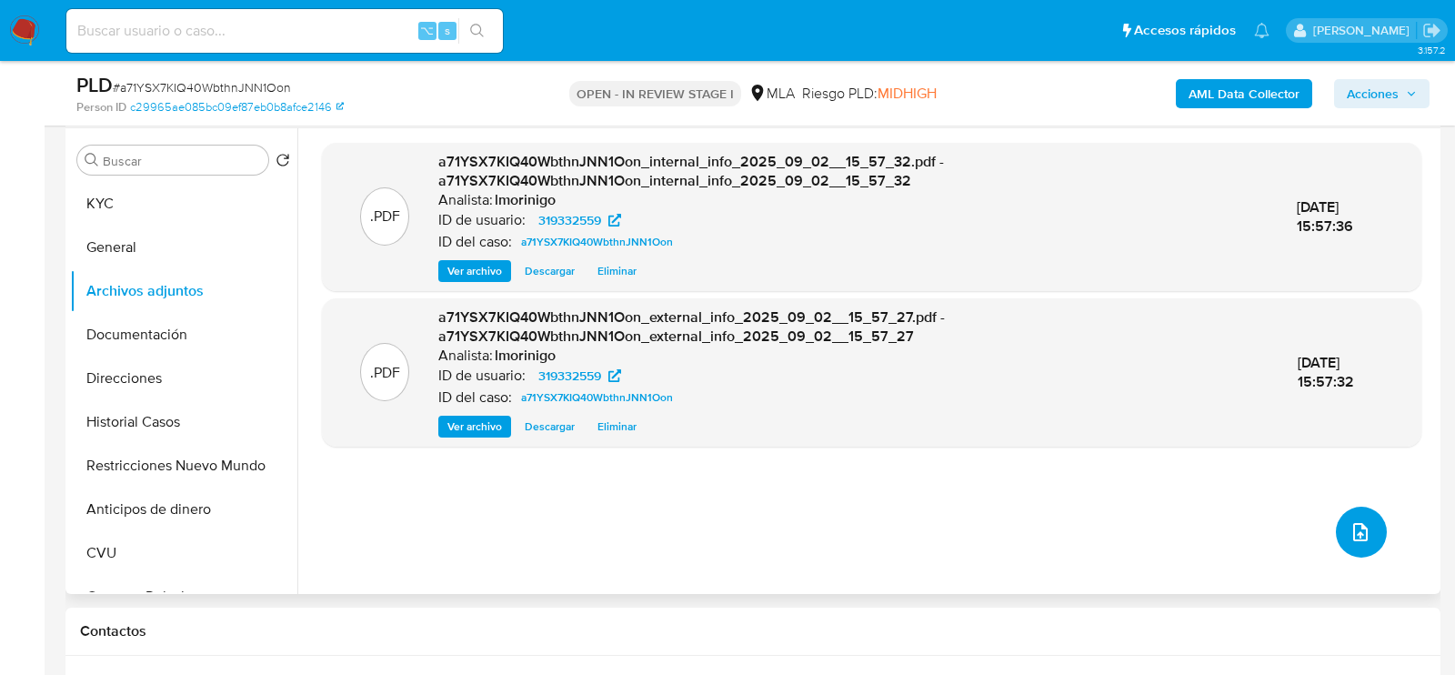
click at [1343, 546] on button "upload-file" at bounding box center [1361, 531] width 51 height 51
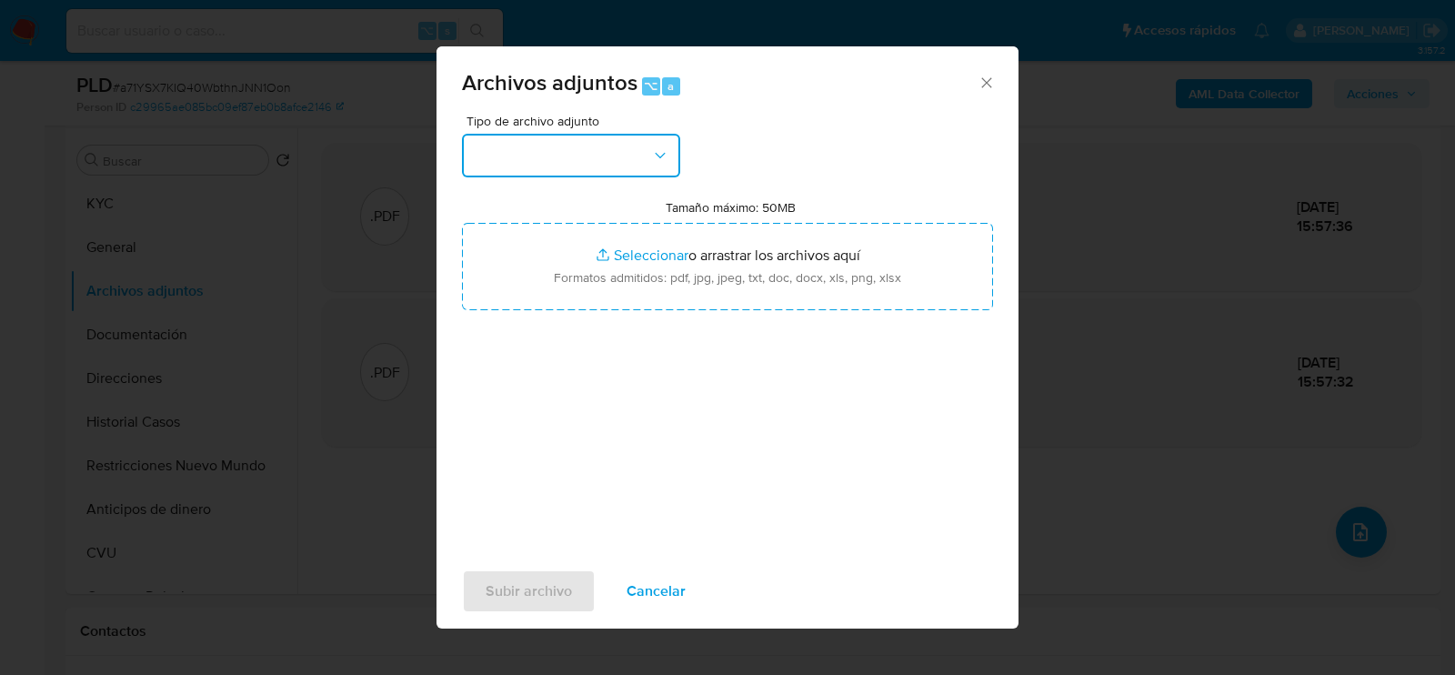
click at [578, 145] on button "button" at bounding box center [571, 156] width 218 height 44
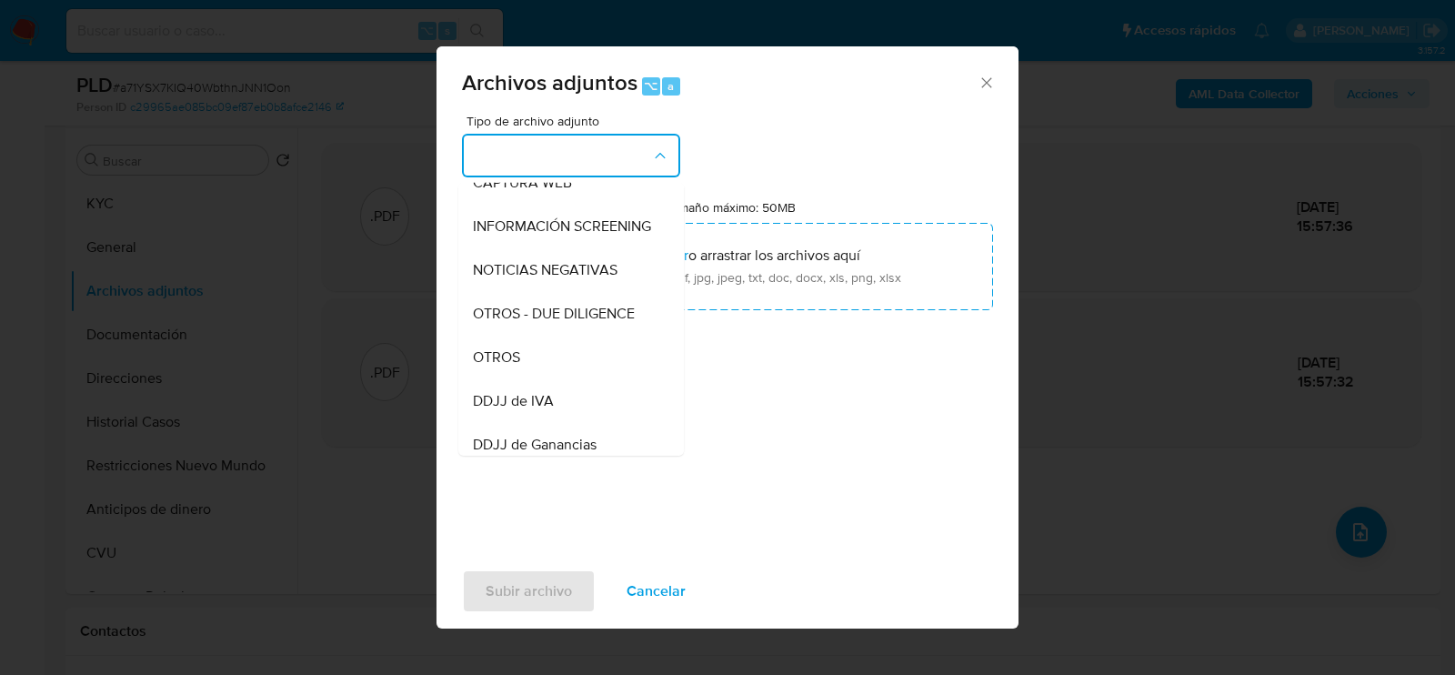
scroll to position [255, 0]
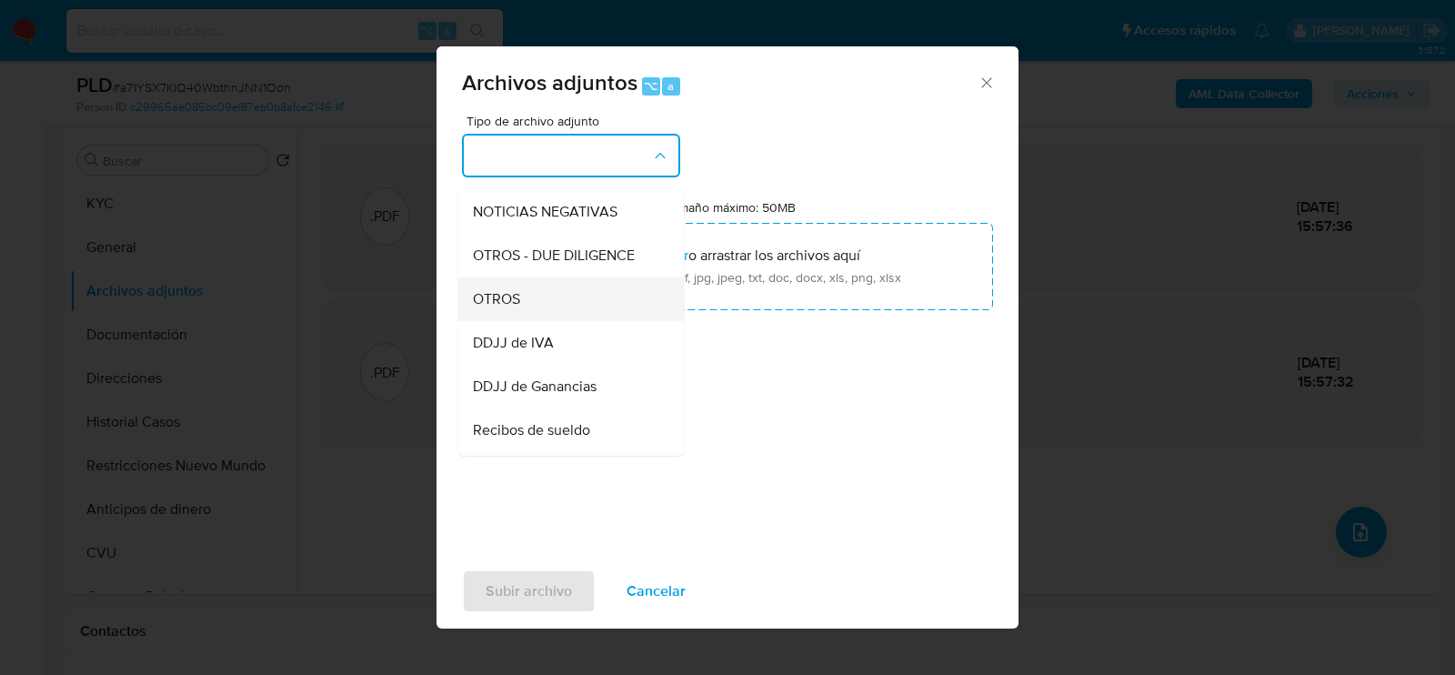
click at [552, 307] on div "OTROS" at bounding box center [565, 298] width 185 height 44
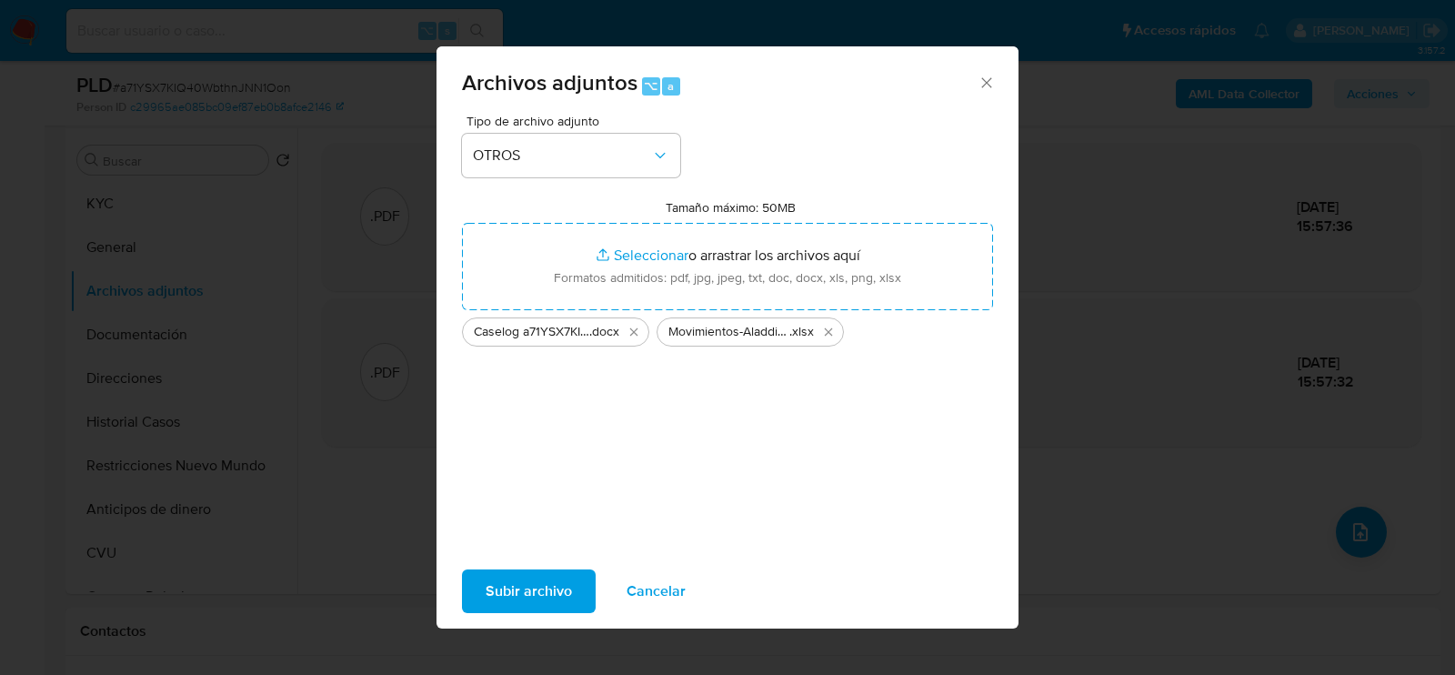
click at [545, 585] on span "Subir archivo" at bounding box center [528, 591] width 86 height 40
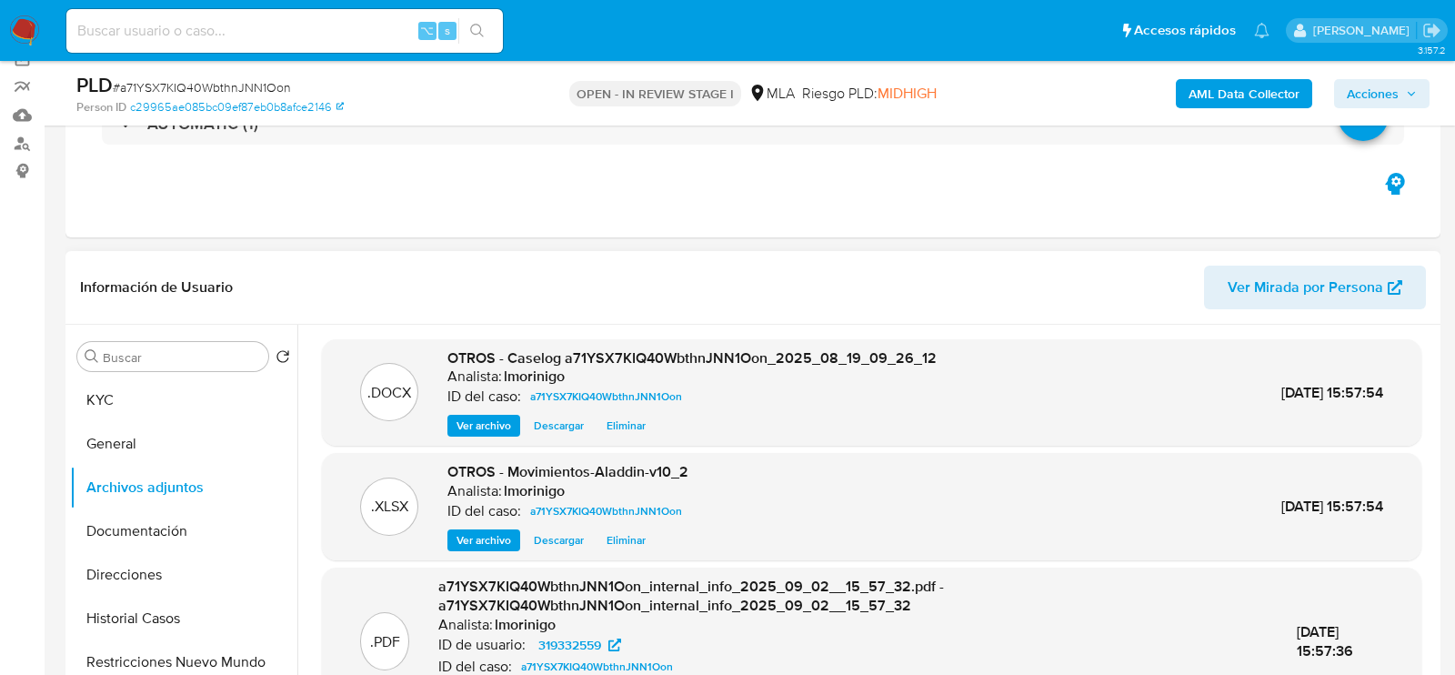
scroll to position [0, 0]
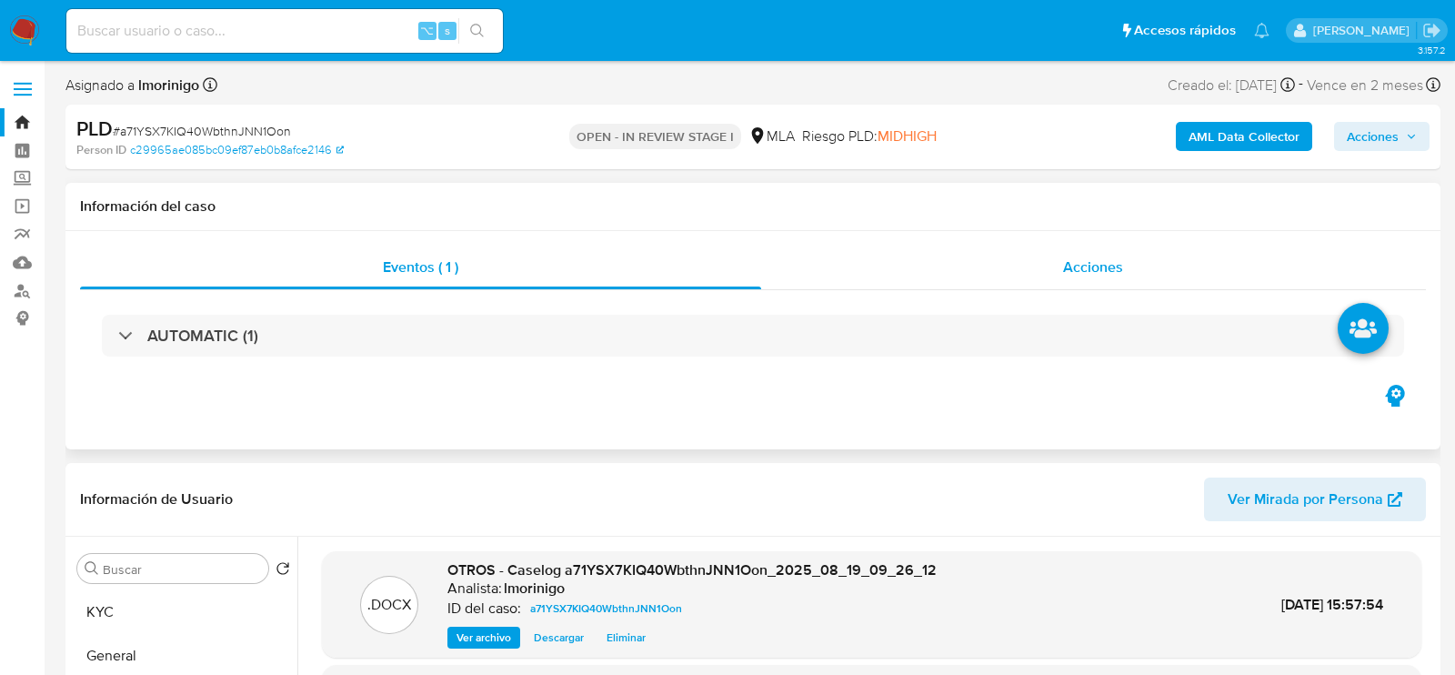
click at [1046, 261] on div "Acciones" at bounding box center [1094, 267] width 666 height 44
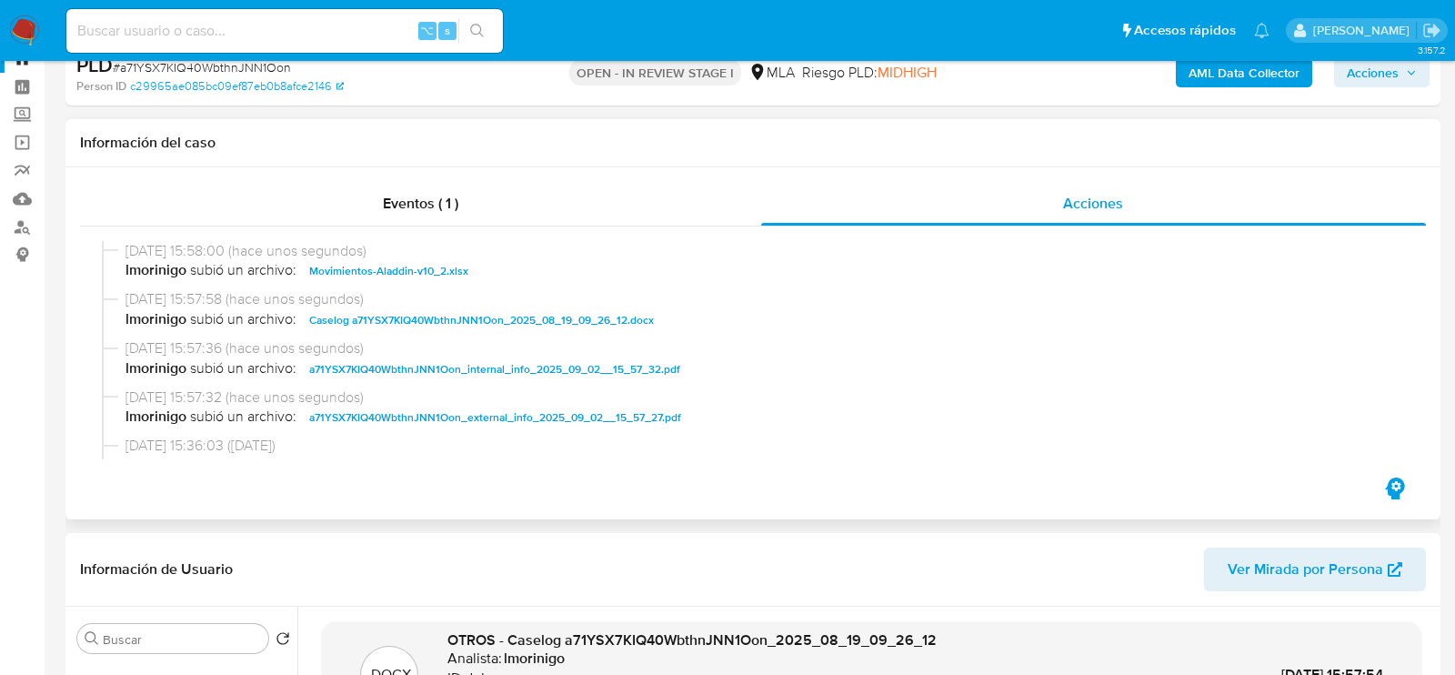
scroll to position [132, 0]
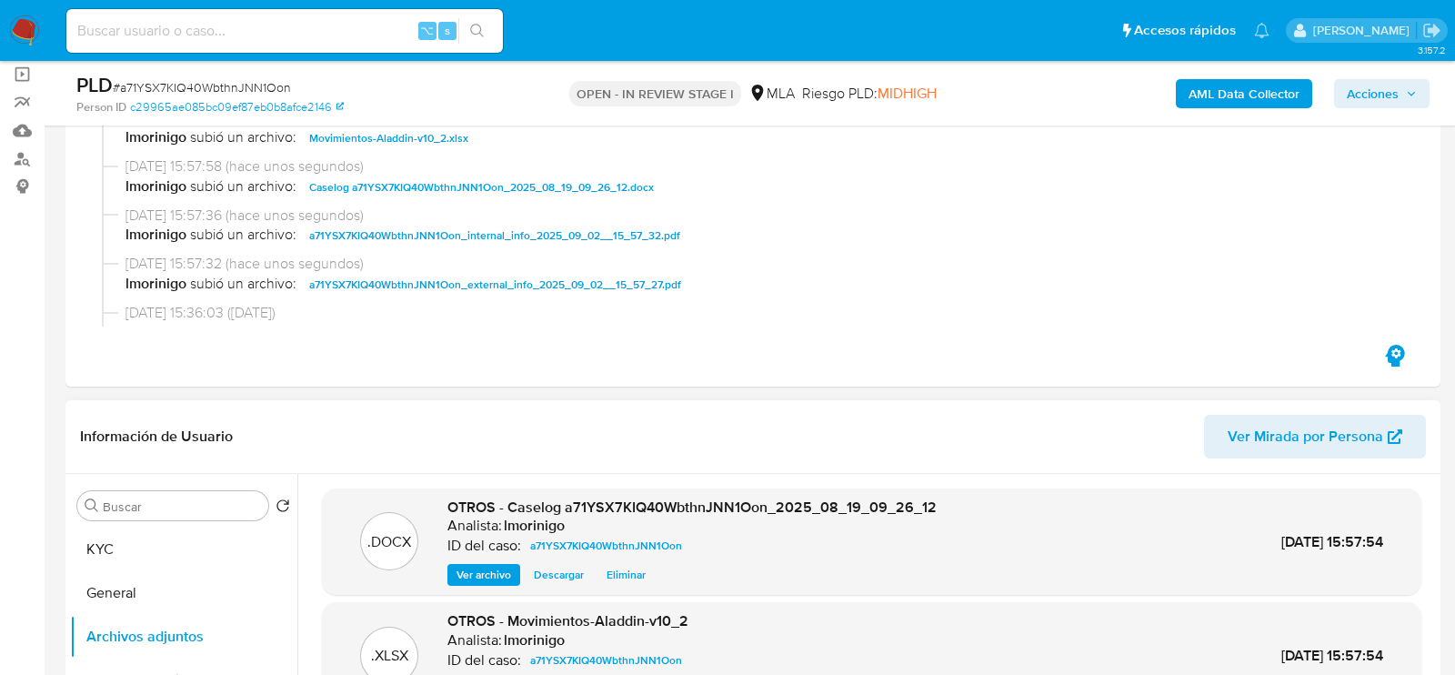
click at [128, 556] on button "KYC" at bounding box center [176, 549] width 213 height 44
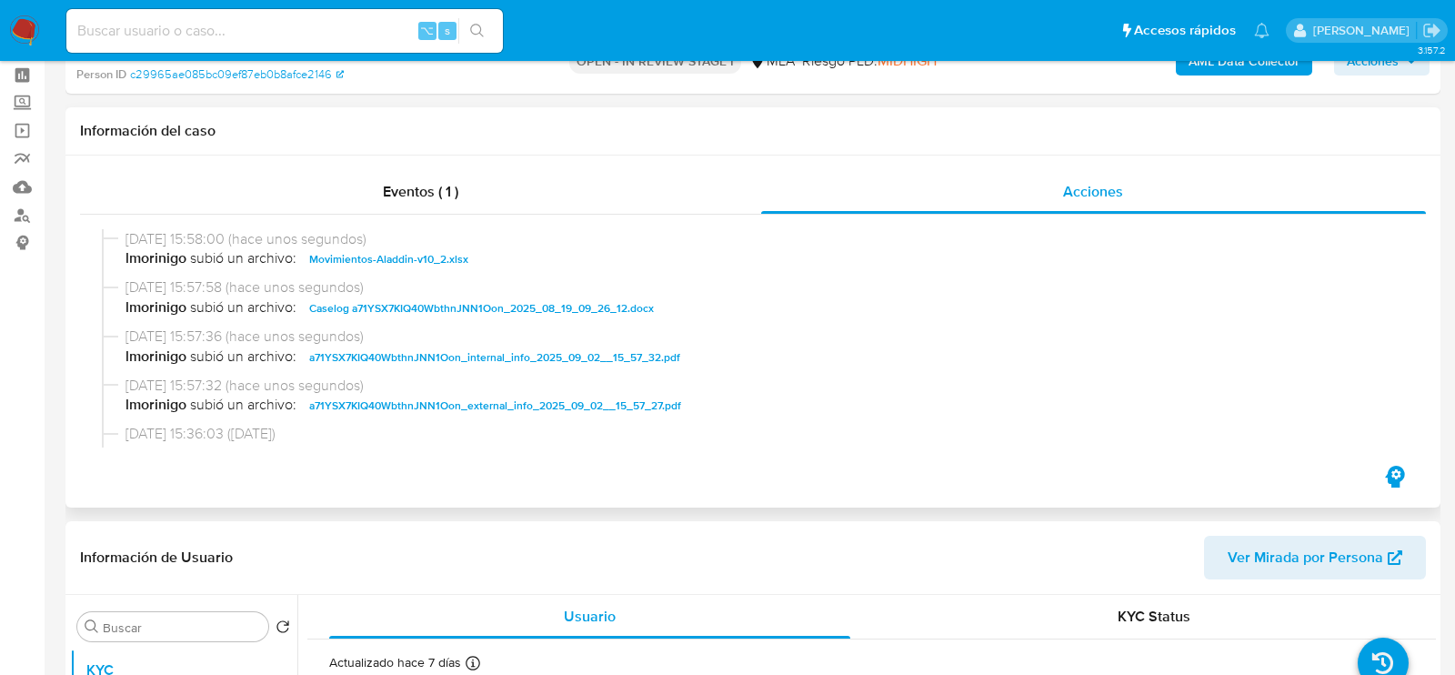
scroll to position [0, 0]
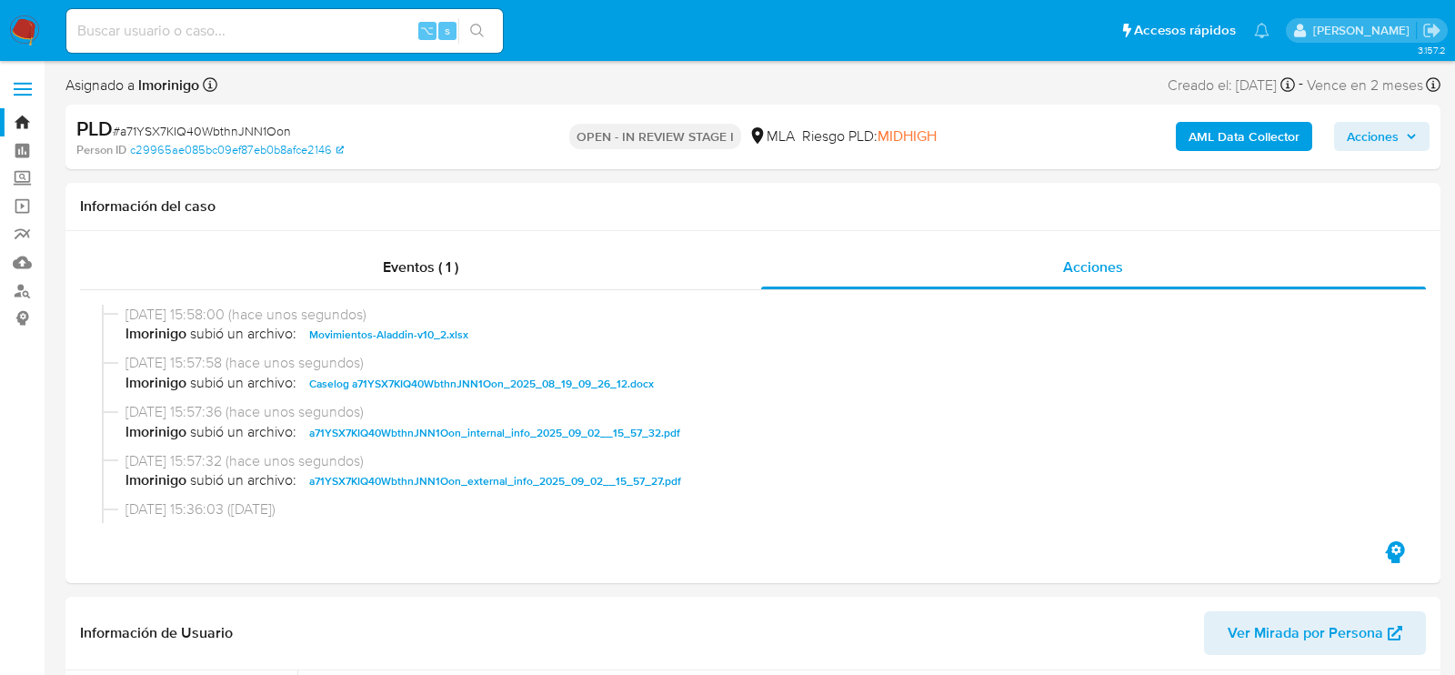
click at [1364, 132] on span "Acciones" at bounding box center [1372, 136] width 52 height 29
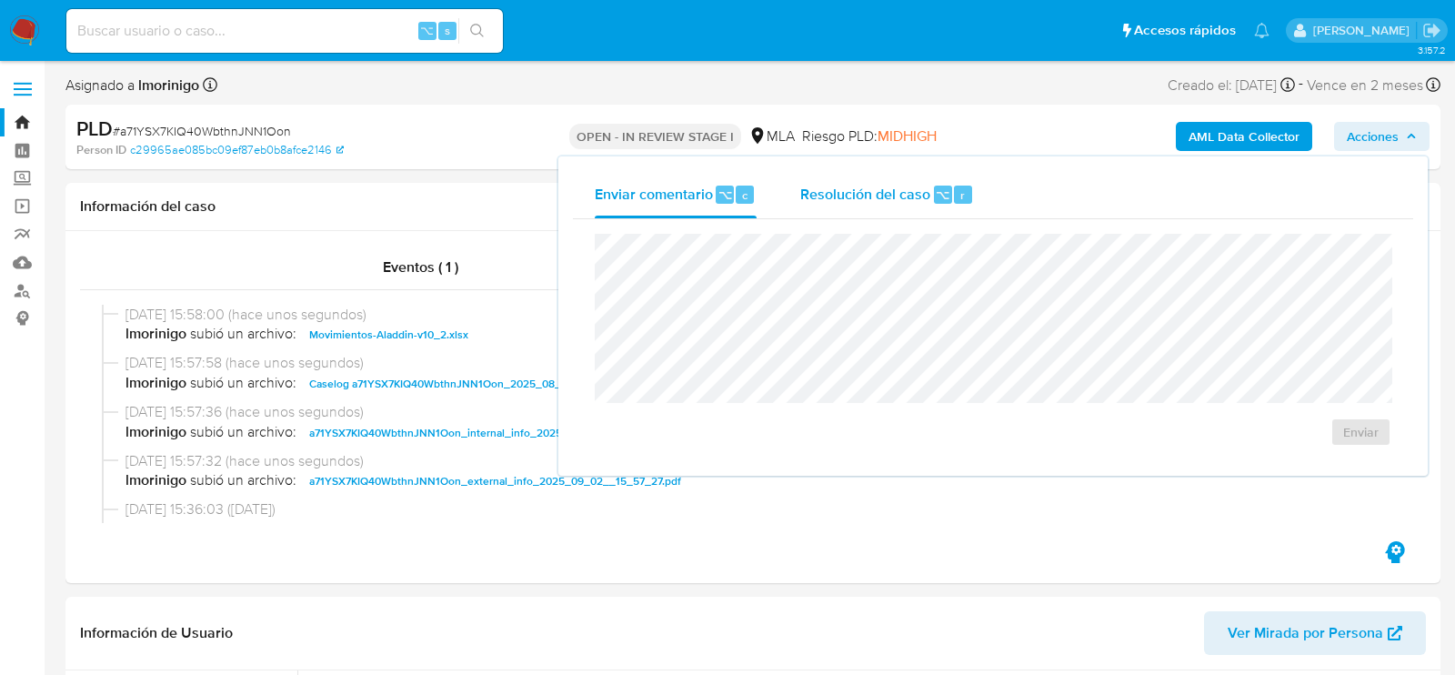
click at [894, 209] on div "Resolución del caso ⌥ r" at bounding box center [887, 194] width 174 height 47
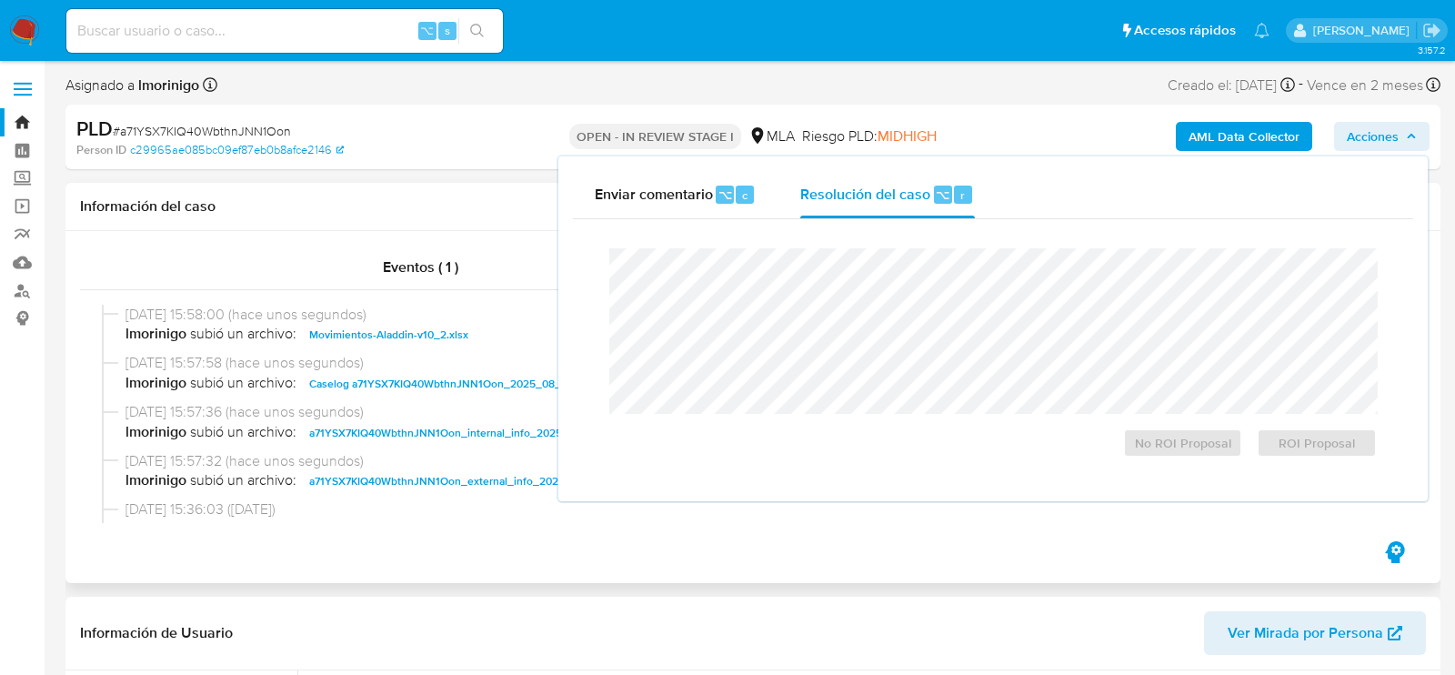
click at [523, 548] on div "Eventos ( 1 ) Acciones 02/09/2025 15:58:00 (hace unos segundos) lmorinigo subió…" at bounding box center [752, 407] width 1375 height 352
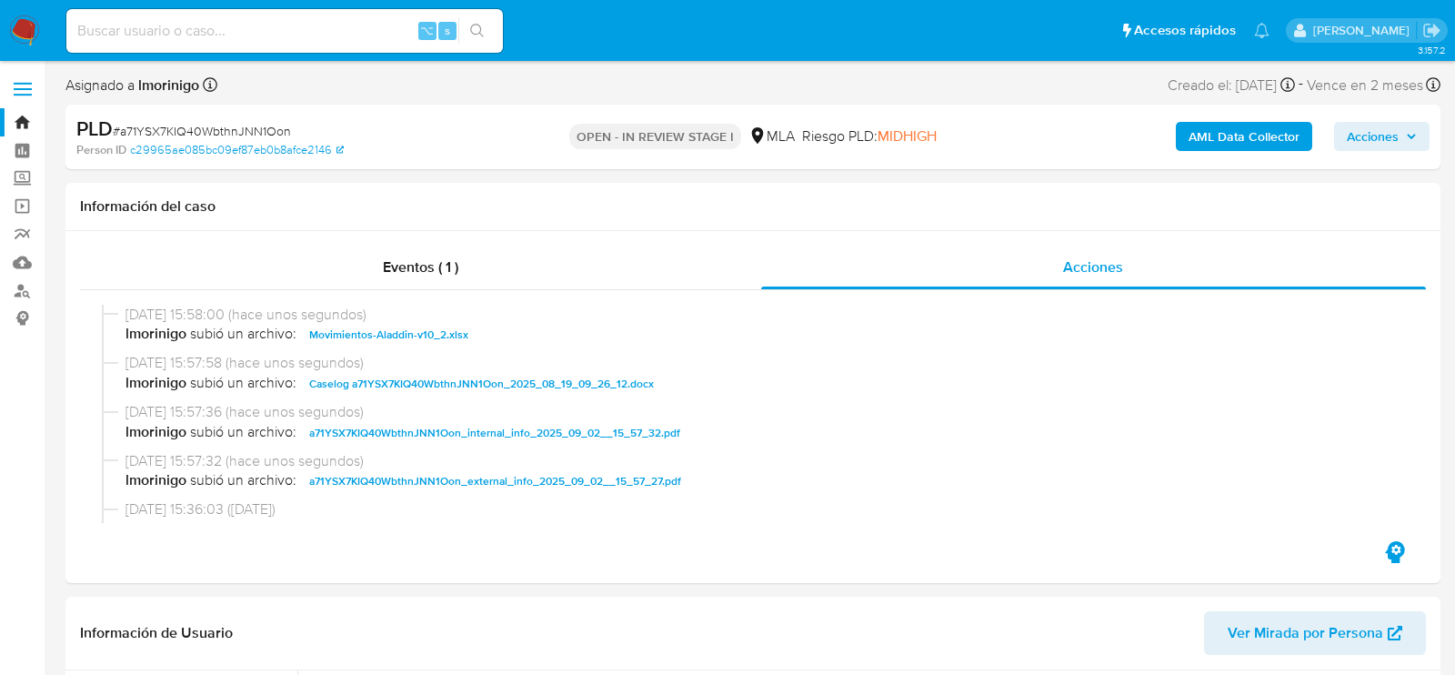
click at [1366, 135] on span "Acciones" at bounding box center [1372, 136] width 52 height 29
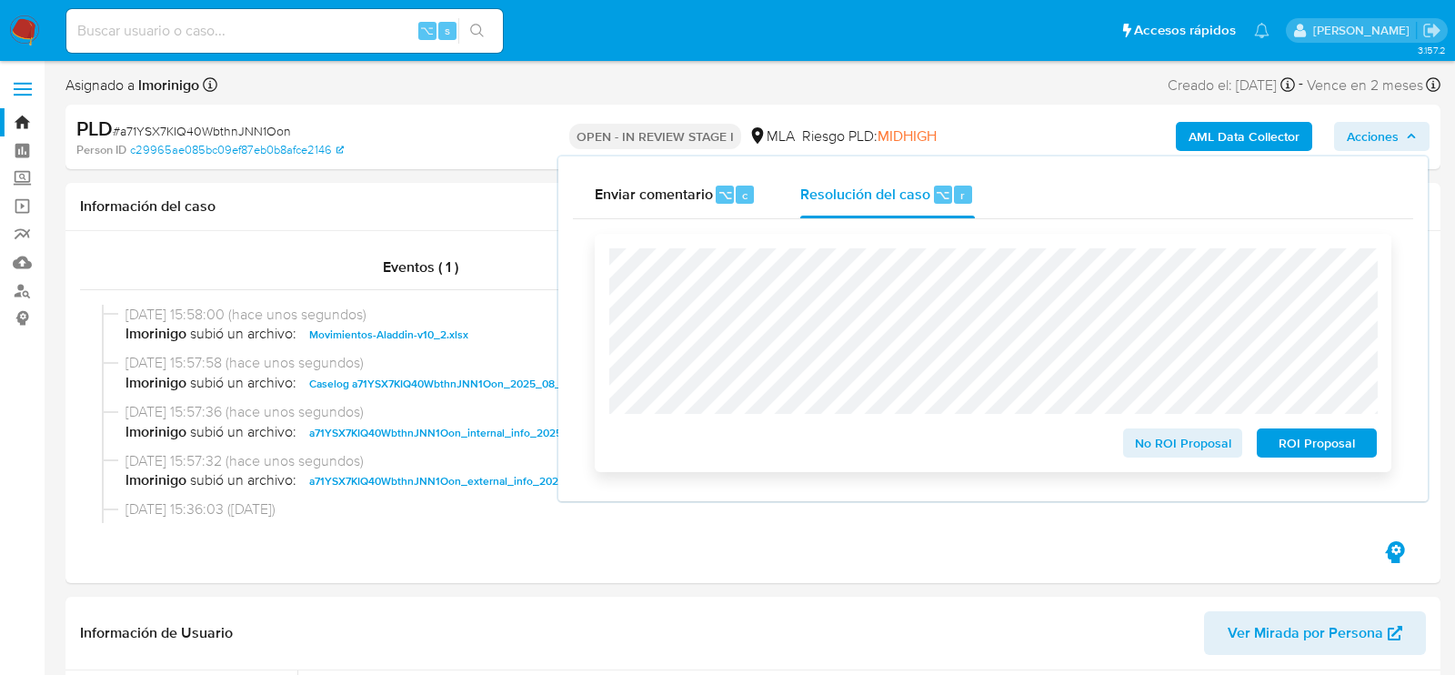
click at [1289, 445] on span "ROI Proposal" at bounding box center [1316, 442] width 95 height 25
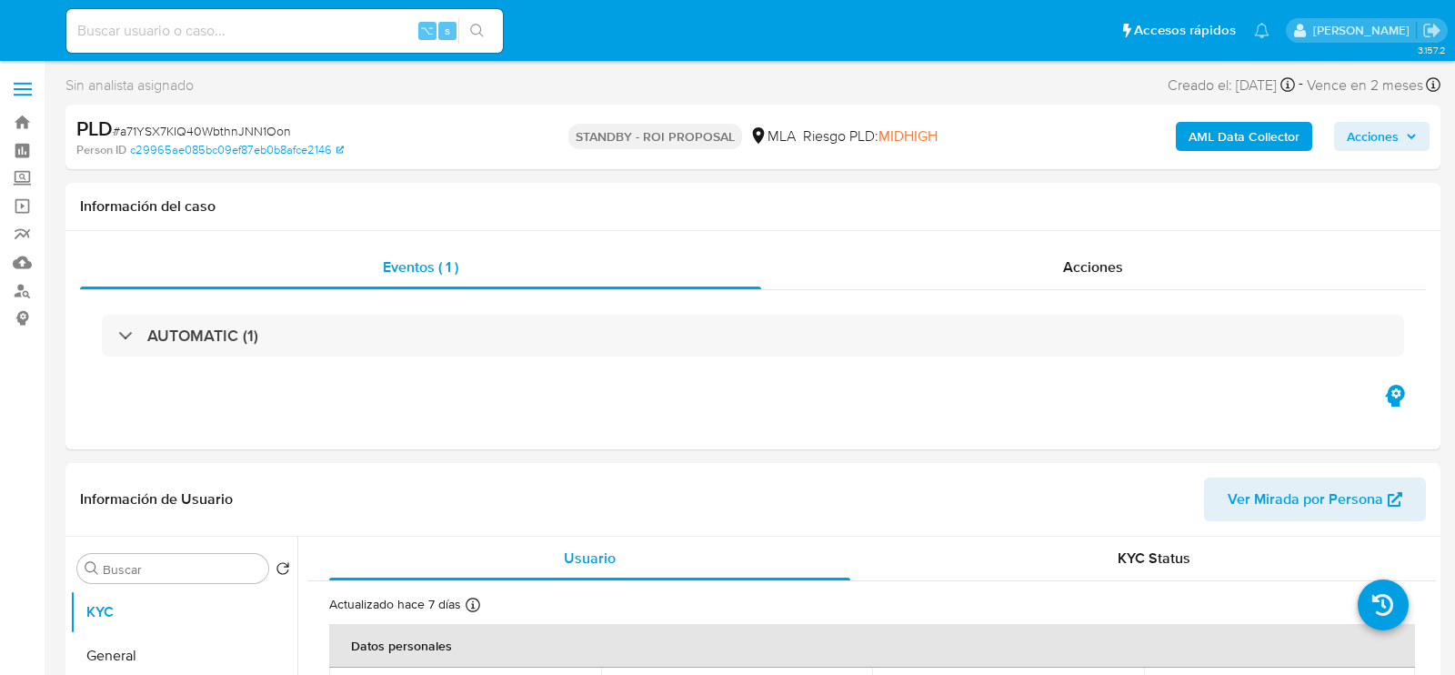
select select "10"
click at [254, 33] on input at bounding box center [284, 31] width 436 height 24
paste input "20gLGRQORbB6j2jcmZNMyXGa"
type input "20gLGRQORbB6j2jcmZNMyXGa"
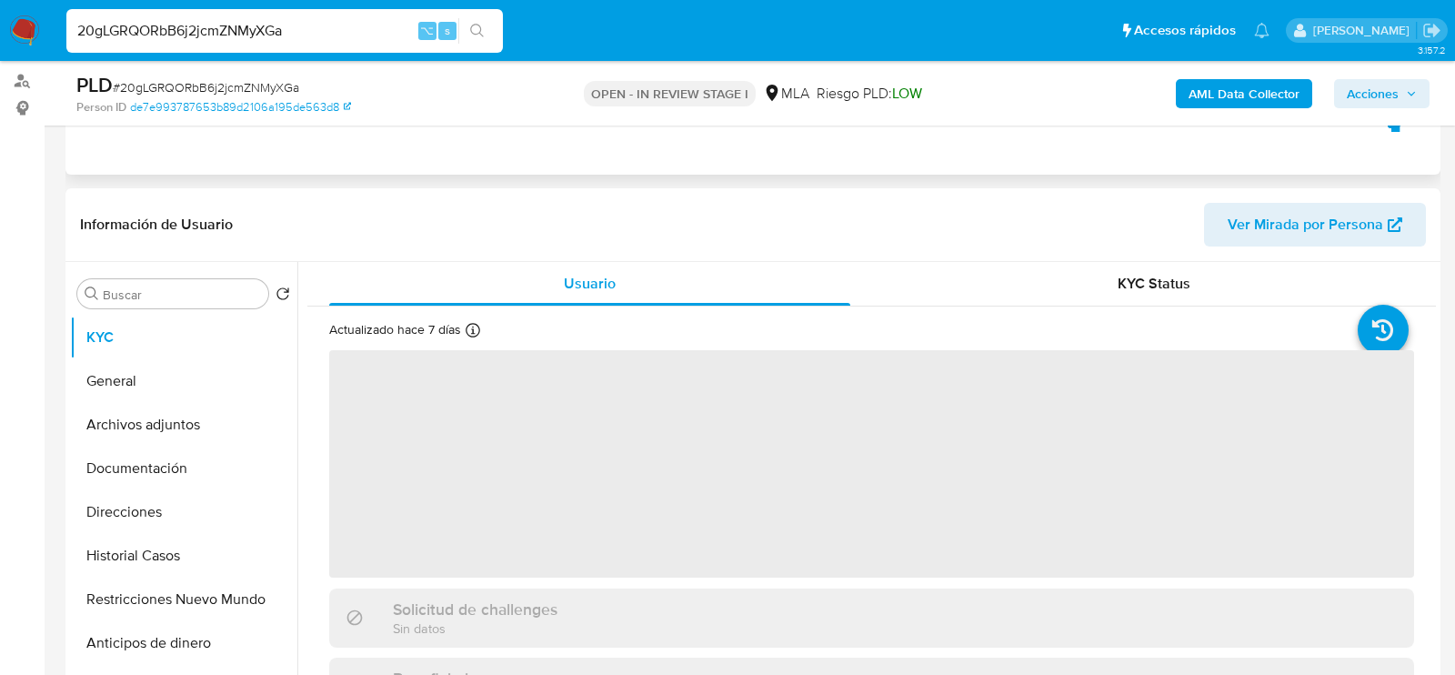
scroll to position [253, 0]
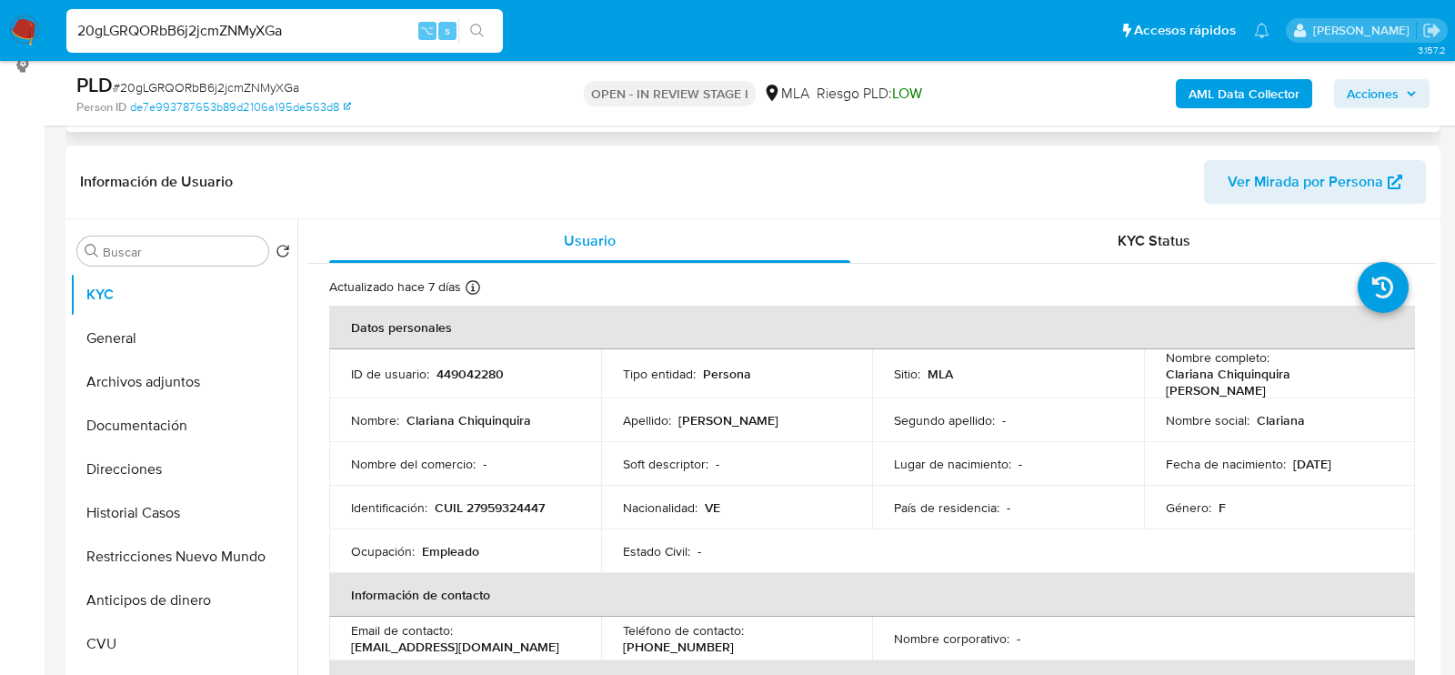
select select "10"
click at [471, 499] on p "CUIL 27959324447" at bounding box center [490, 507] width 110 height 16
click at [187, 365] on button "Archivos adjuntos" at bounding box center [176, 382] width 213 height 44
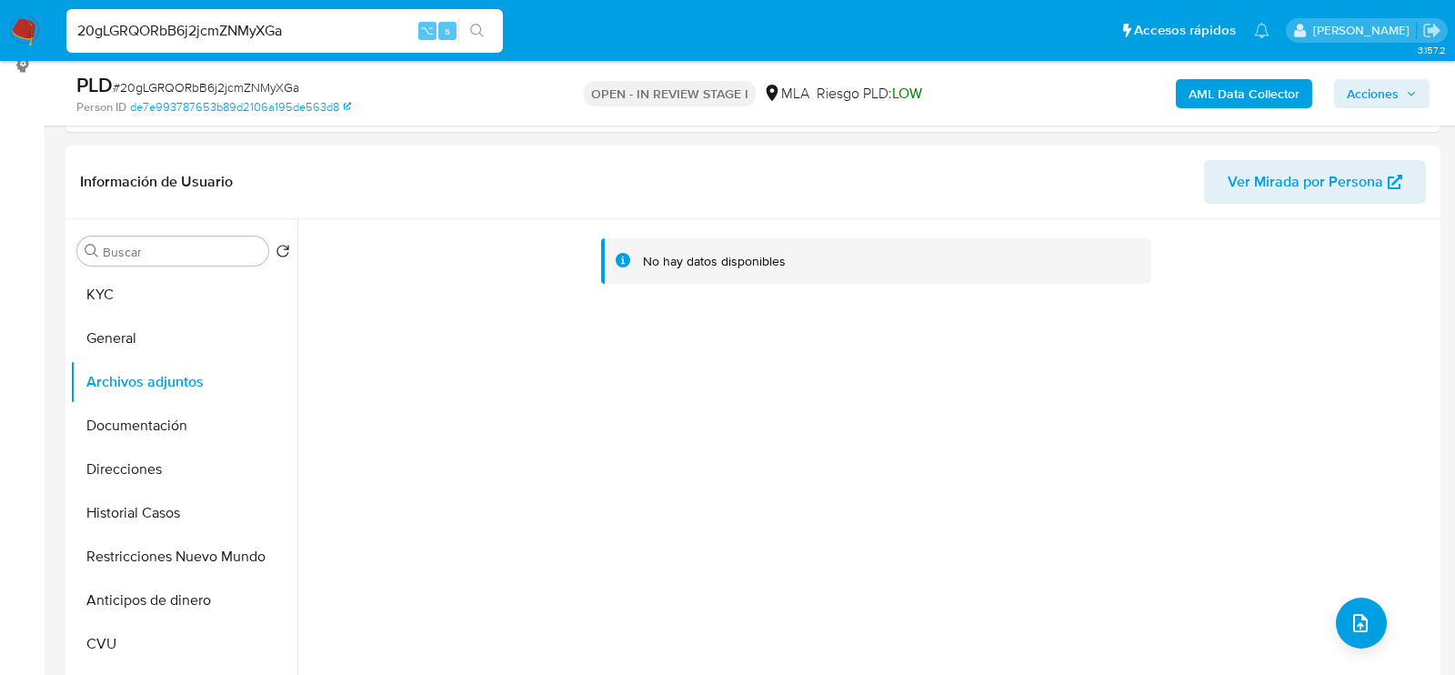
click at [1186, 88] on button "AML Data Collector" at bounding box center [1244, 93] width 136 height 29
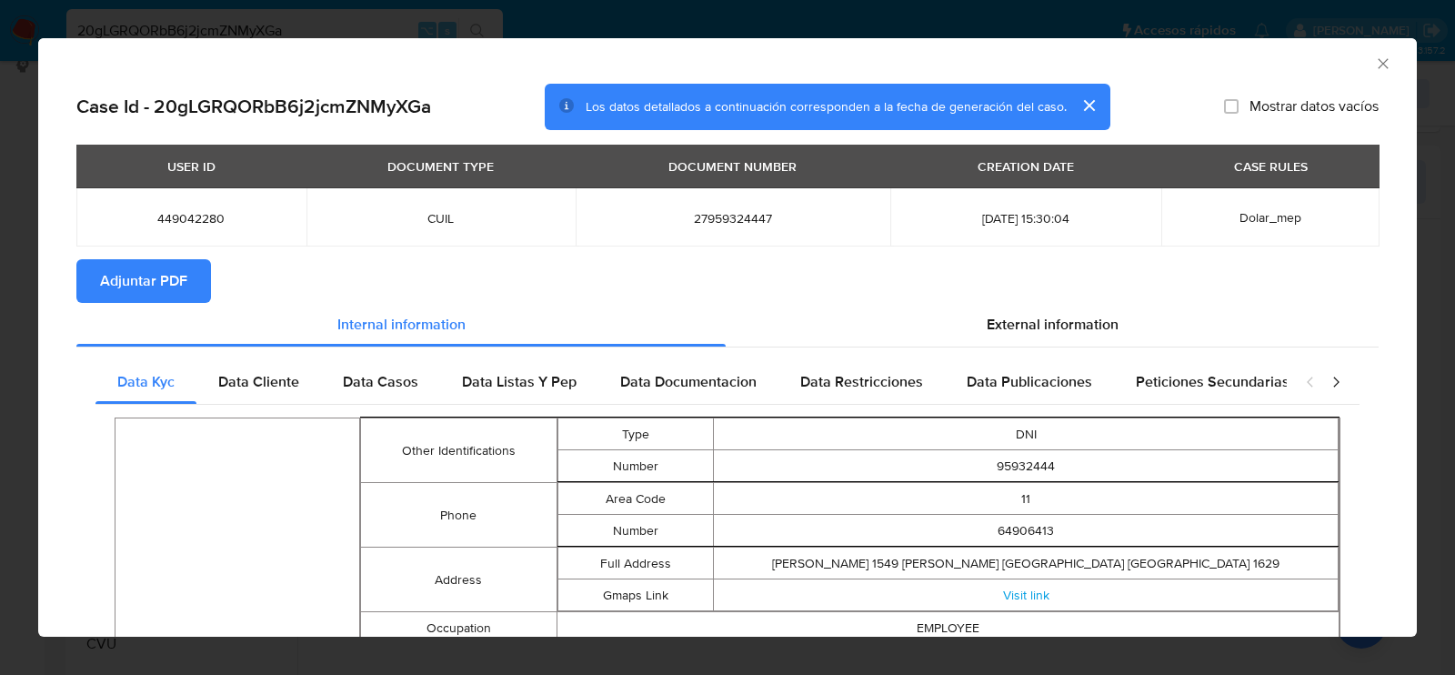
click at [111, 296] on span "Adjuntar PDF" at bounding box center [143, 281] width 87 height 40
click at [1379, 60] on icon "Cerrar ventana" at bounding box center [1383, 64] width 18 height 18
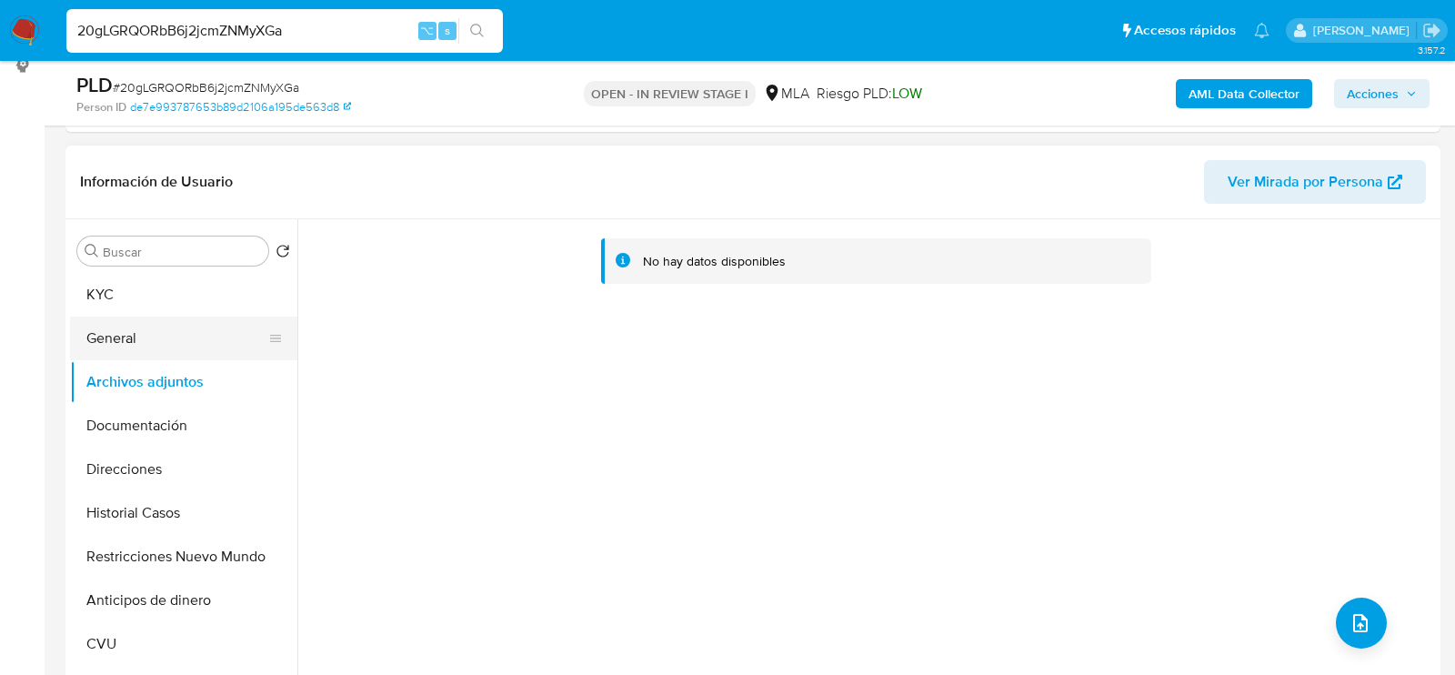
click at [197, 335] on button "General" at bounding box center [176, 338] width 213 height 44
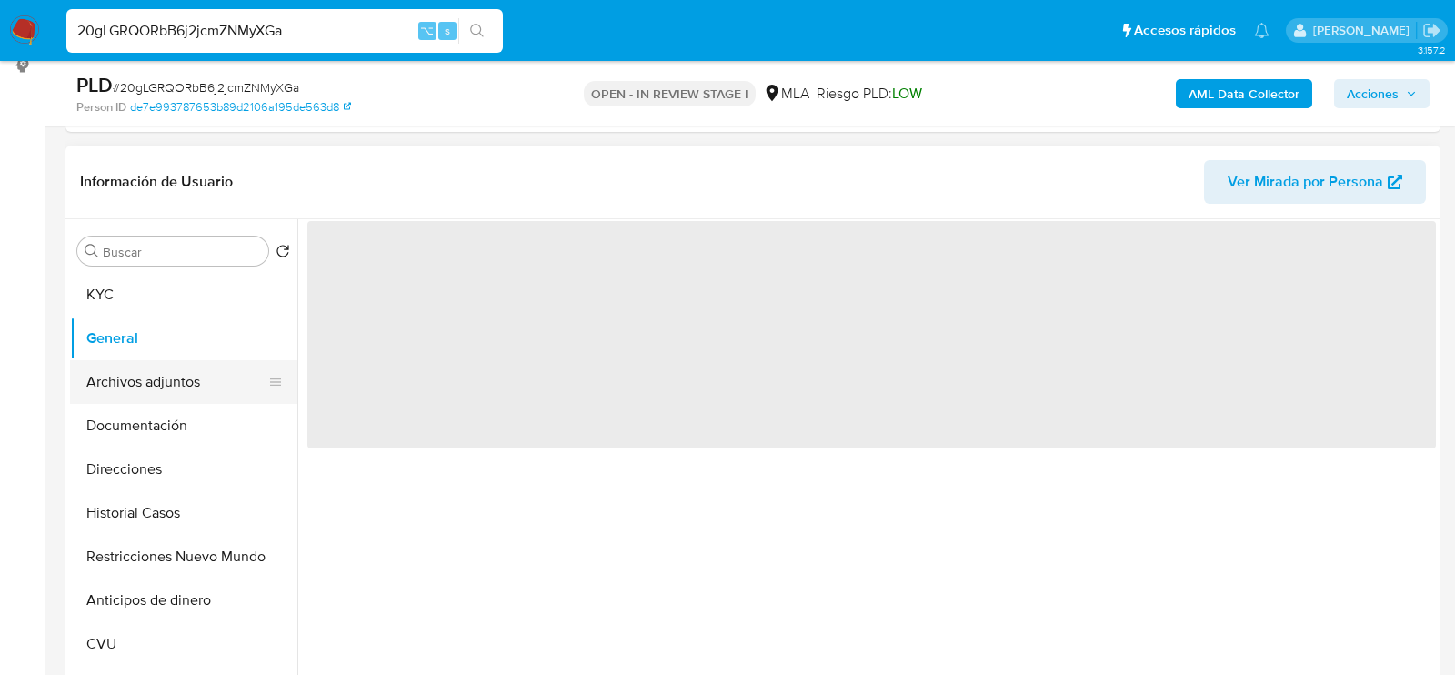
click at [197, 379] on button "Archivos adjuntos" at bounding box center [176, 382] width 213 height 44
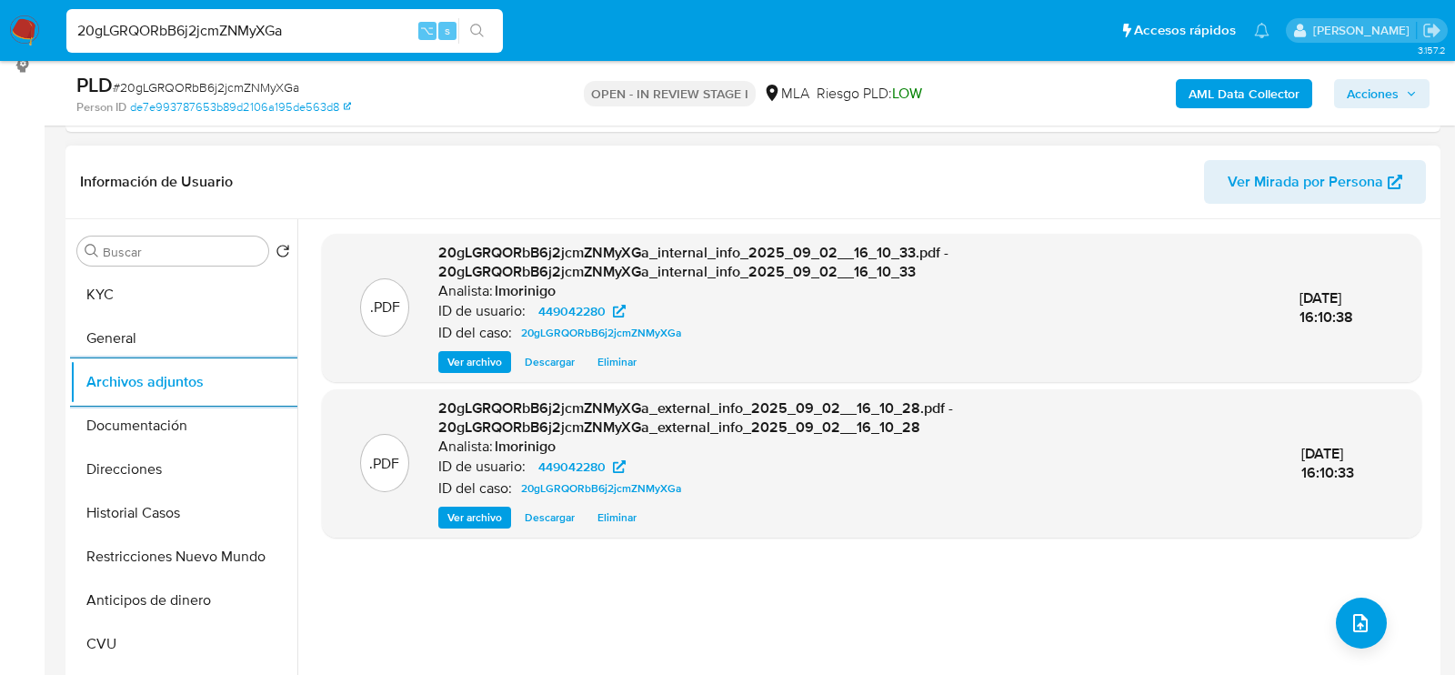
scroll to position [329, 0]
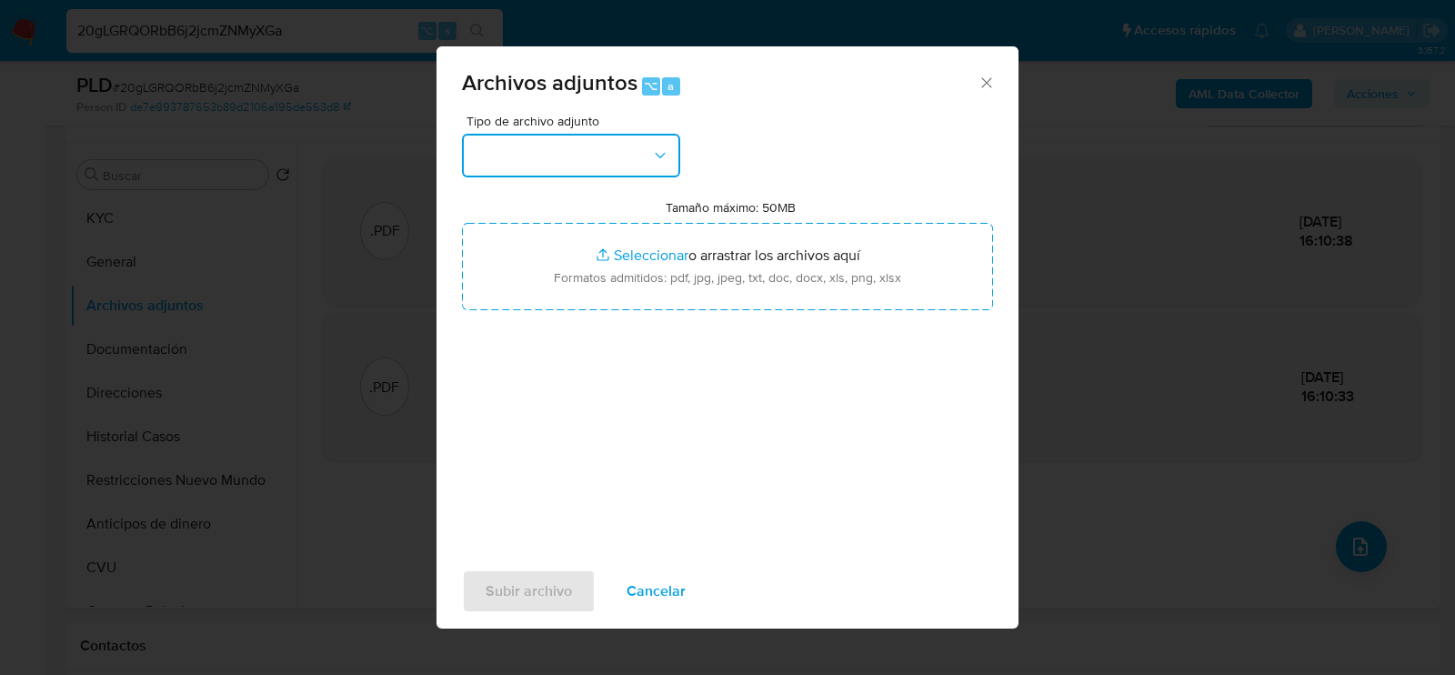
click at [548, 163] on button "button" at bounding box center [571, 156] width 218 height 44
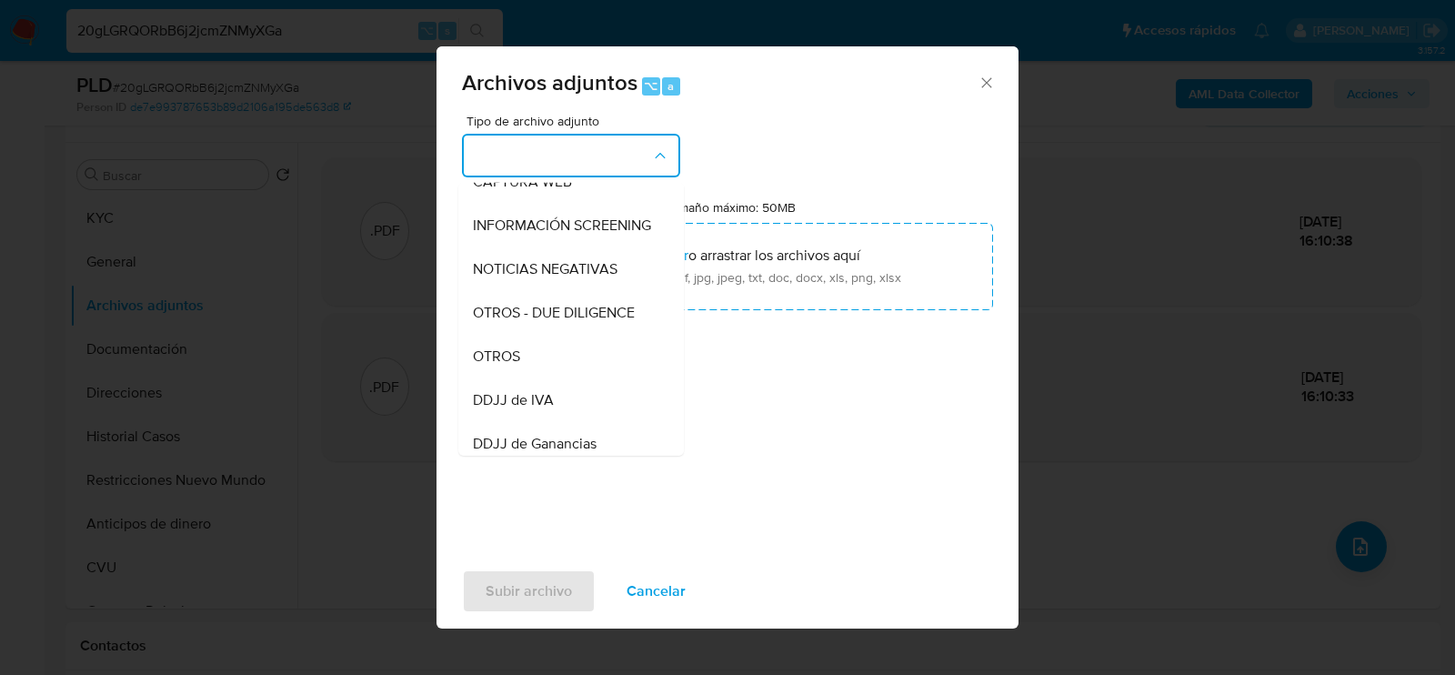
scroll to position [196, 0]
click at [548, 349] on div "OTROS" at bounding box center [565, 357] width 185 height 44
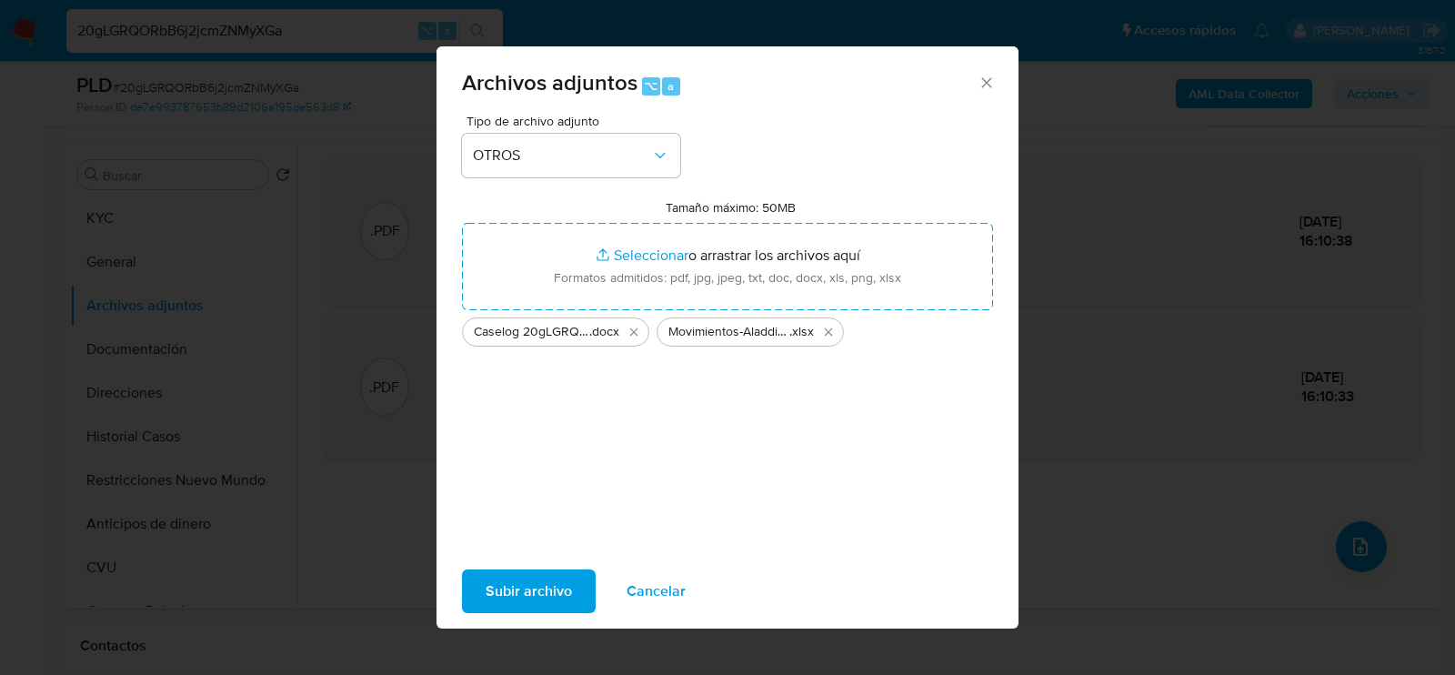
click at [511, 581] on span "Subir archivo" at bounding box center [528, 591] width 86 height 40
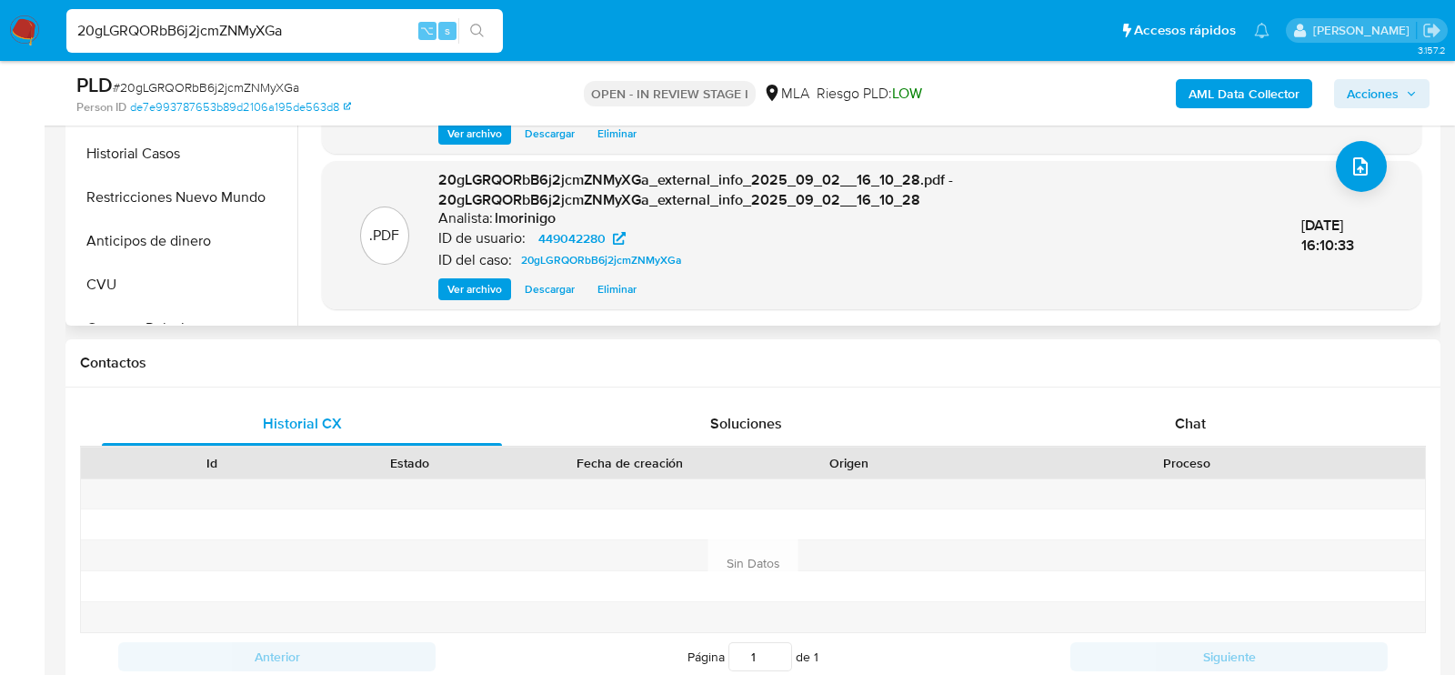
scroll to position [765, 0]
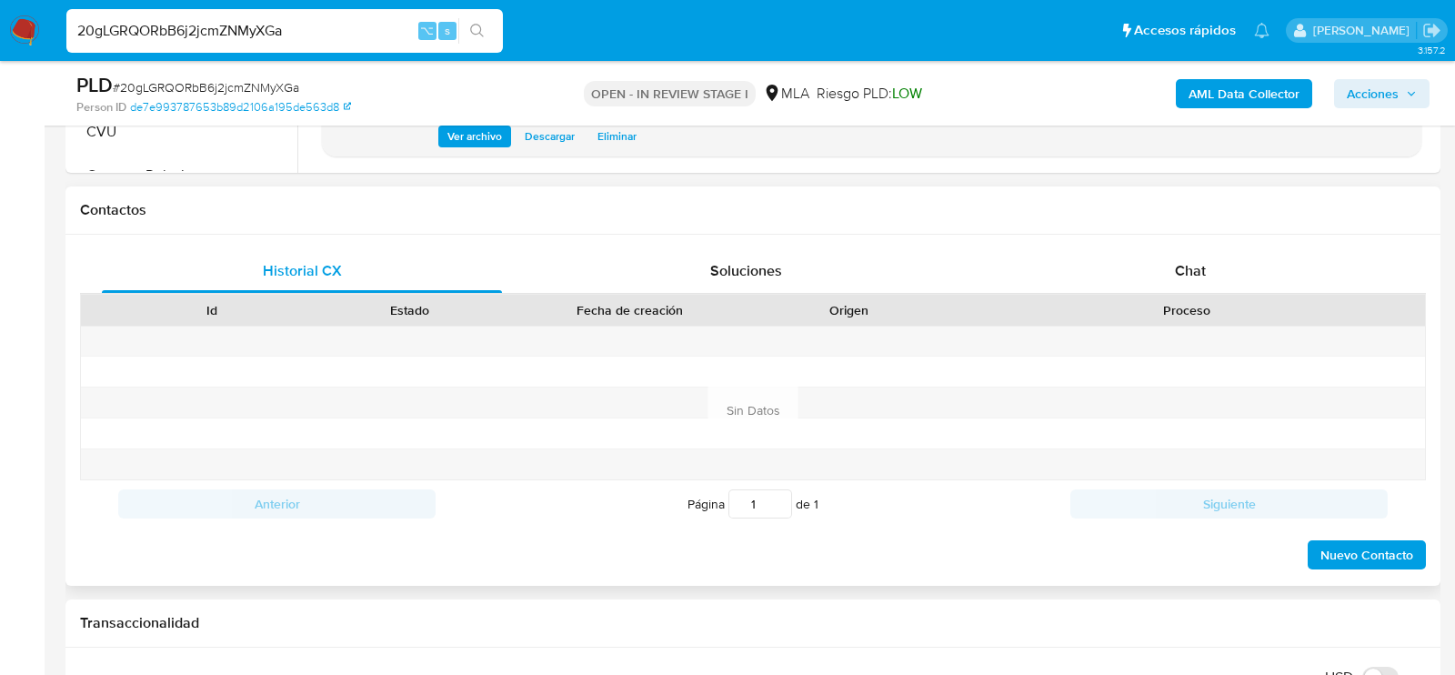
click at [1112, 294] on div "Id Estado Fecha de creación Origen Proceso" at bounding box center [753, 310] width 1346 height 32
click at [1117, 279] on div "Chat" at bounding box center [1190, 271] width 400 height 44
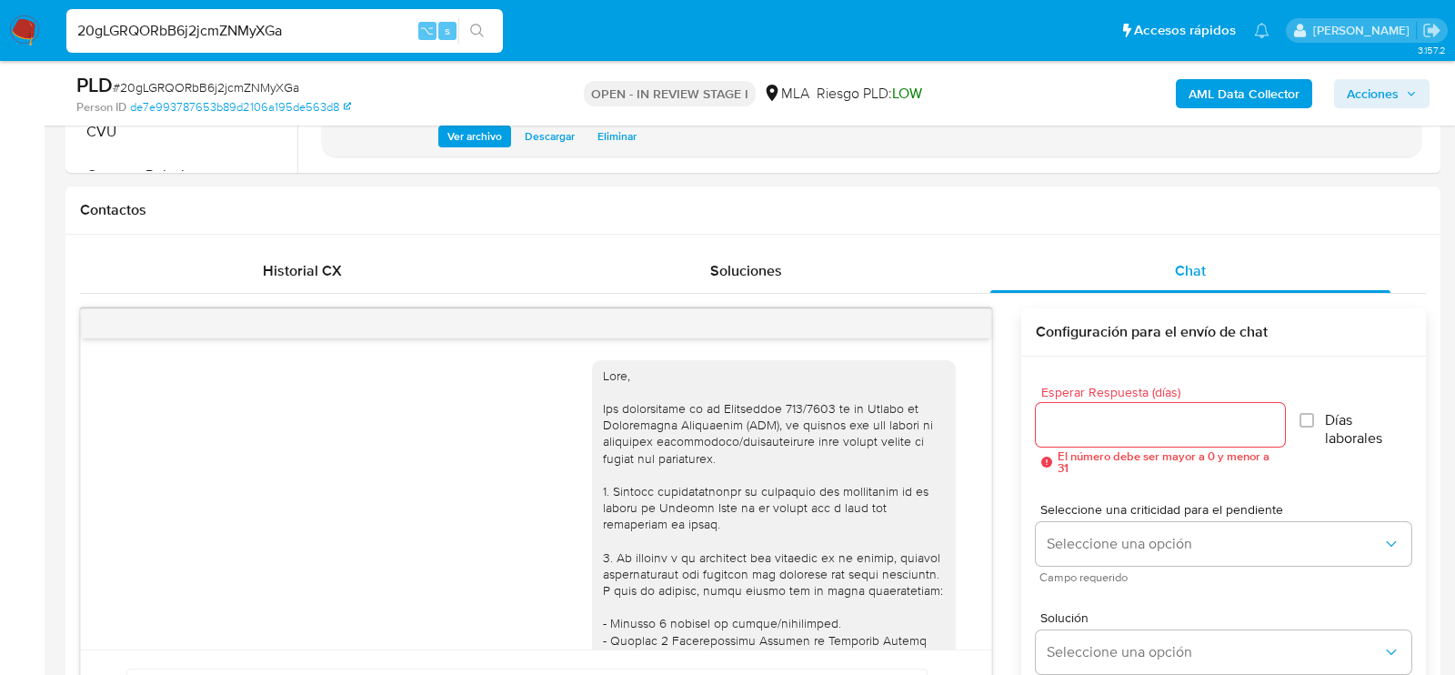
scroll to position [1119, 0]
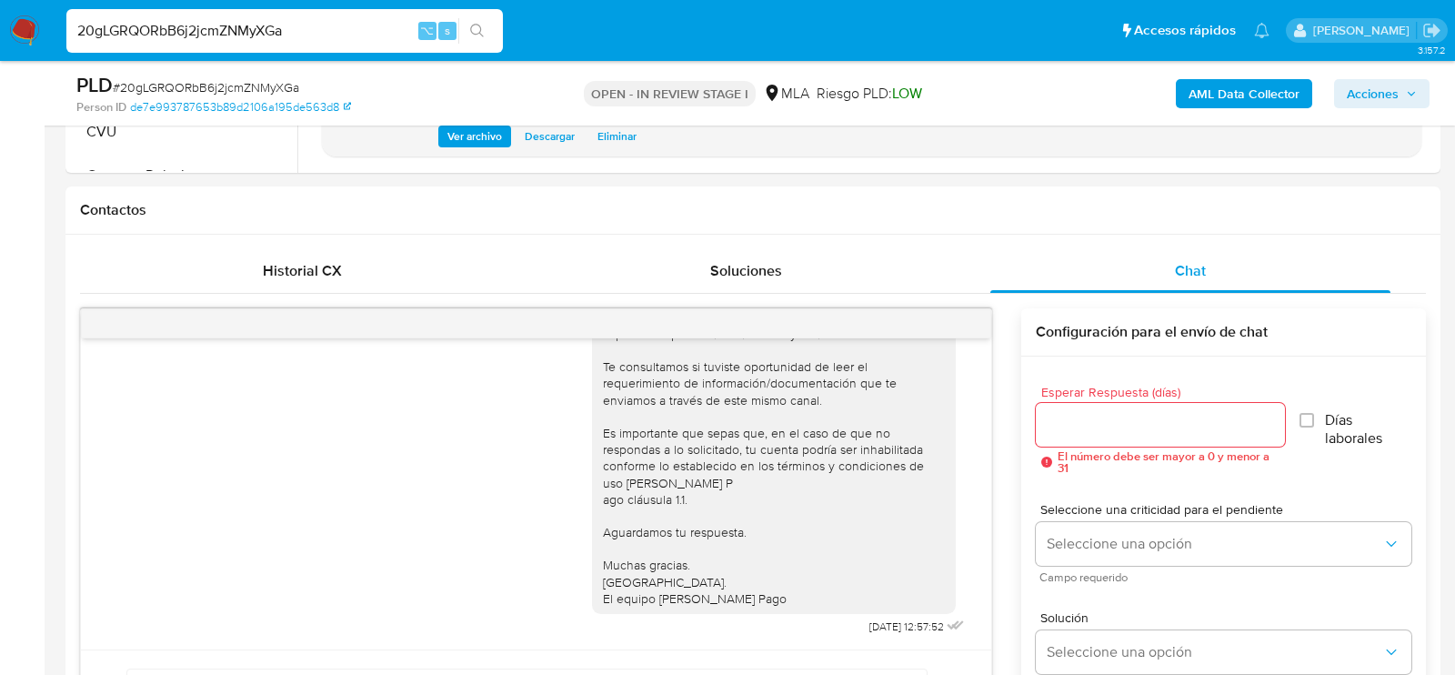
click at [1358, 89] on span "Acciones" at bounding box center [1372, 93] width 52 height 29
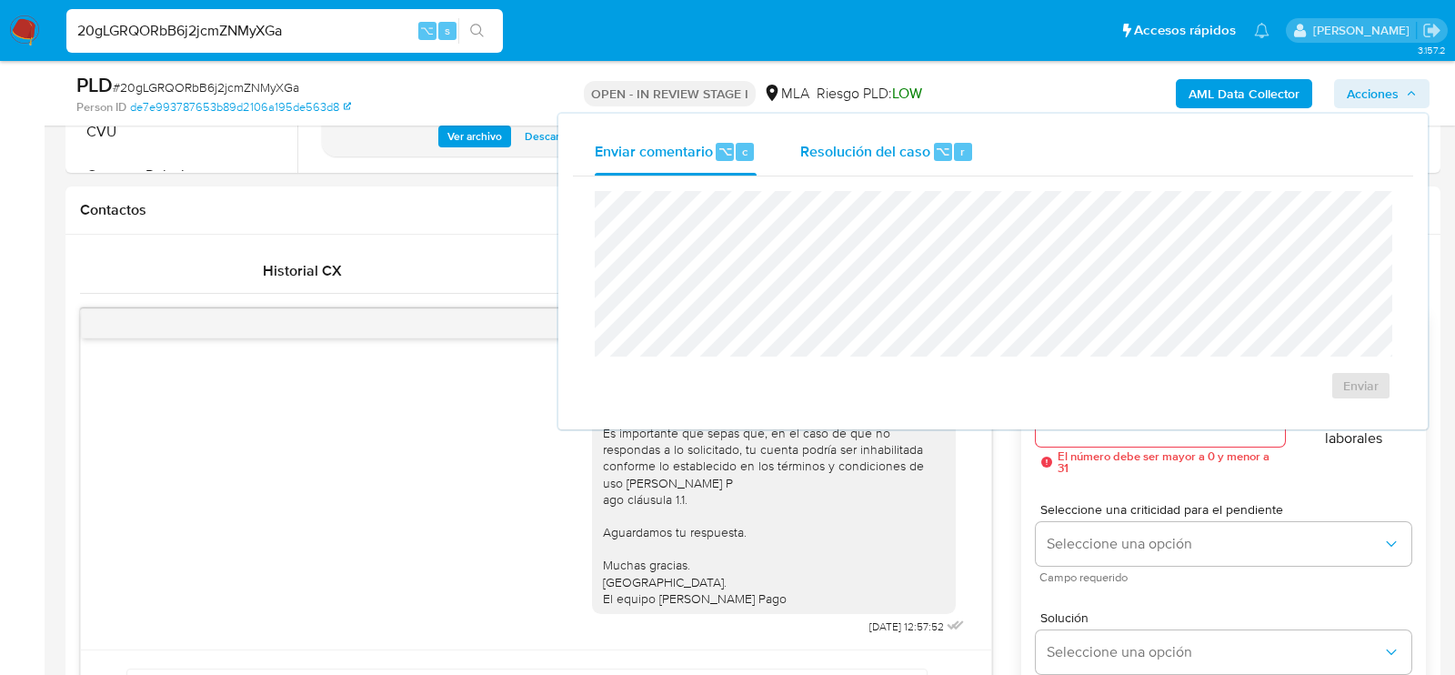
click at [930, 128] on div "Resolución del caso ⌥ r" at bounding box center [887, 151] width 174 height 47
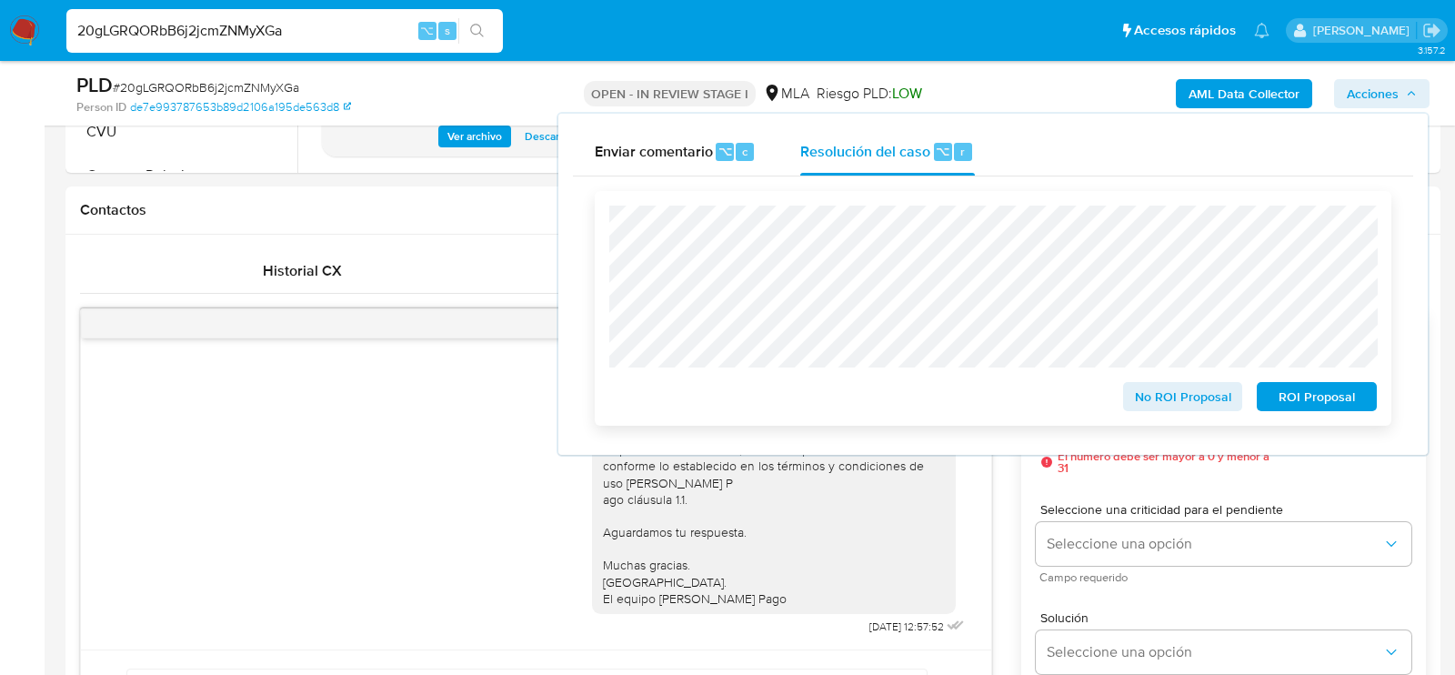
click at [1334, 397] on span "ROI Proposal" at bounding box center [1316, 396] width 95 height 25
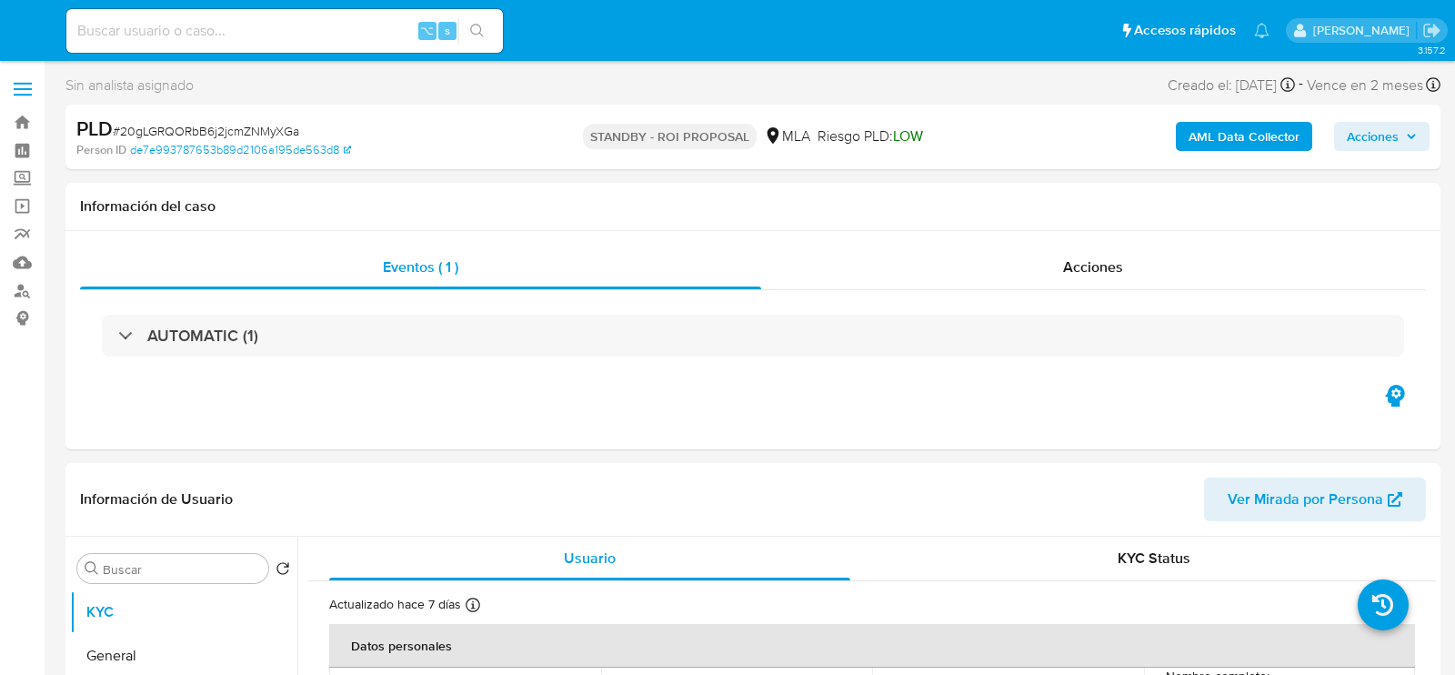
select select "10"
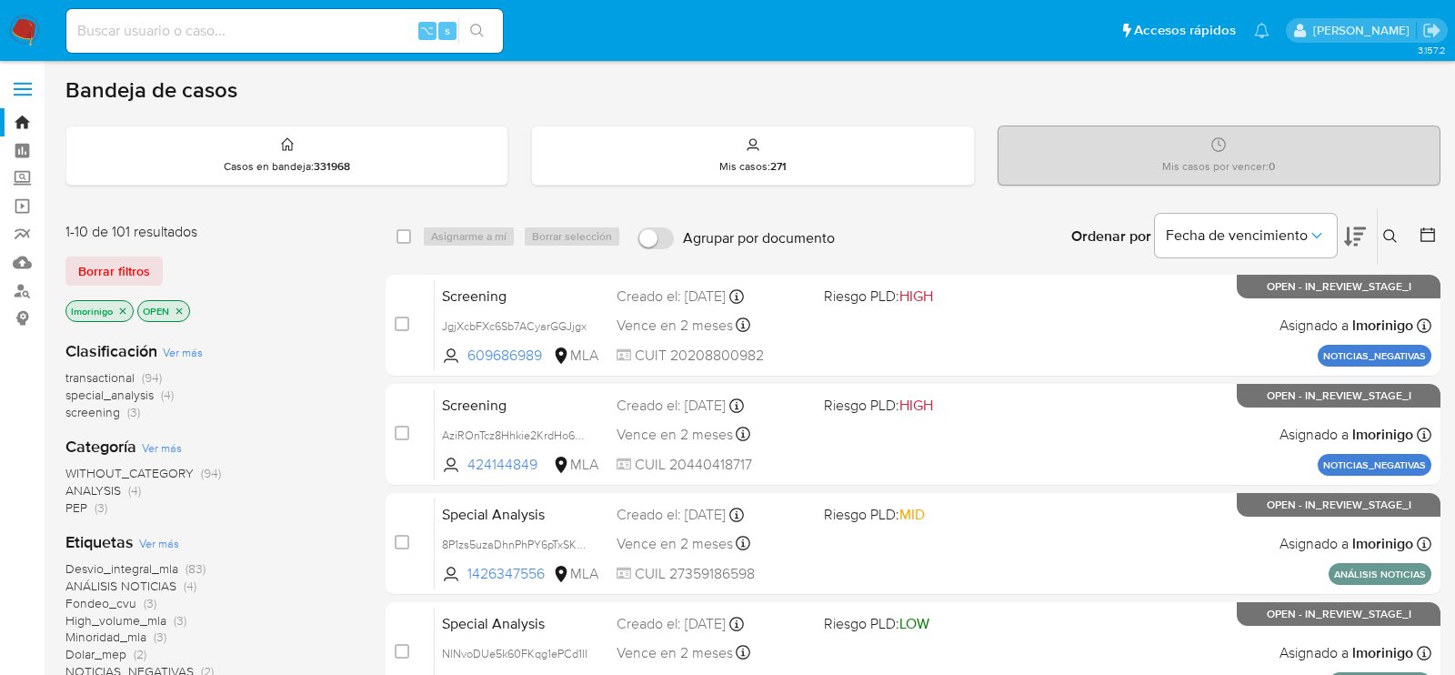
click at [114, 413] on span "screening" at bounding box center [92, 412] width 55 height 18
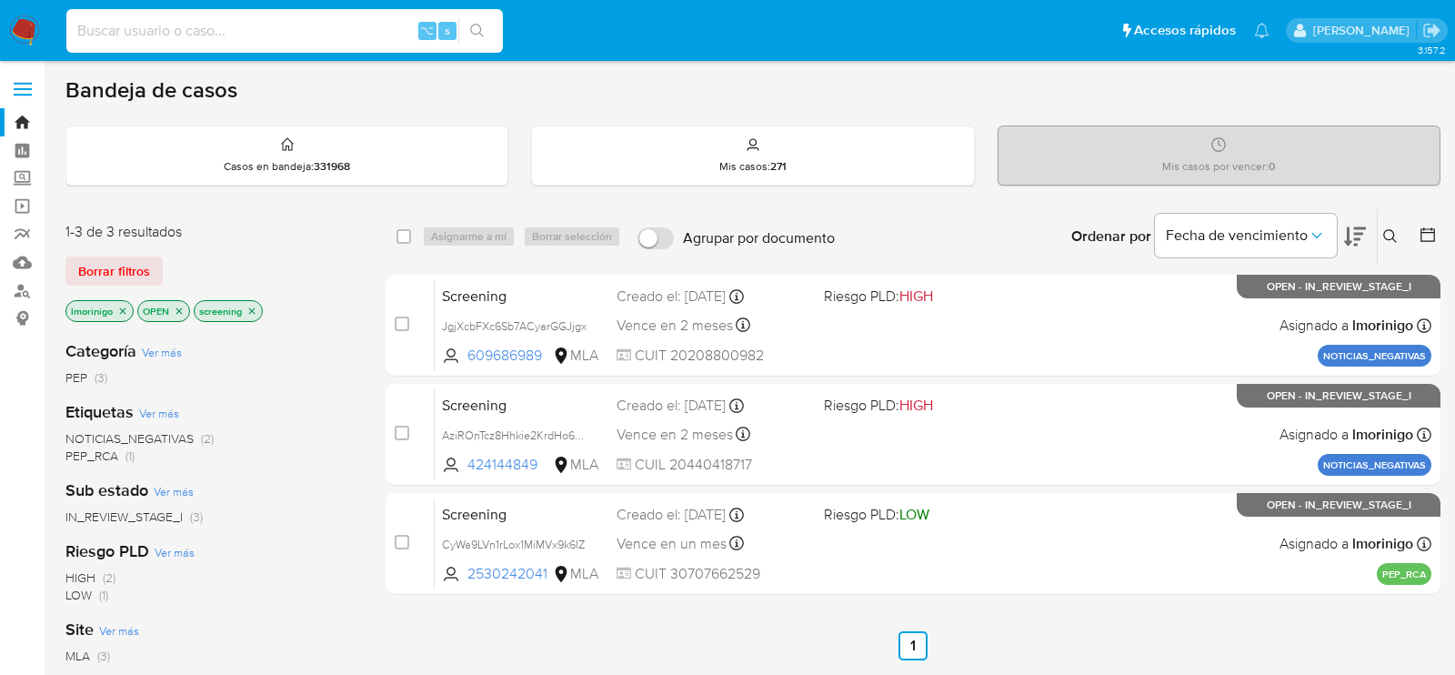
click at [325, 32] on input at bounding box center [284, 31] width 436 height 24
paste input "310652247"
type input "310652247"
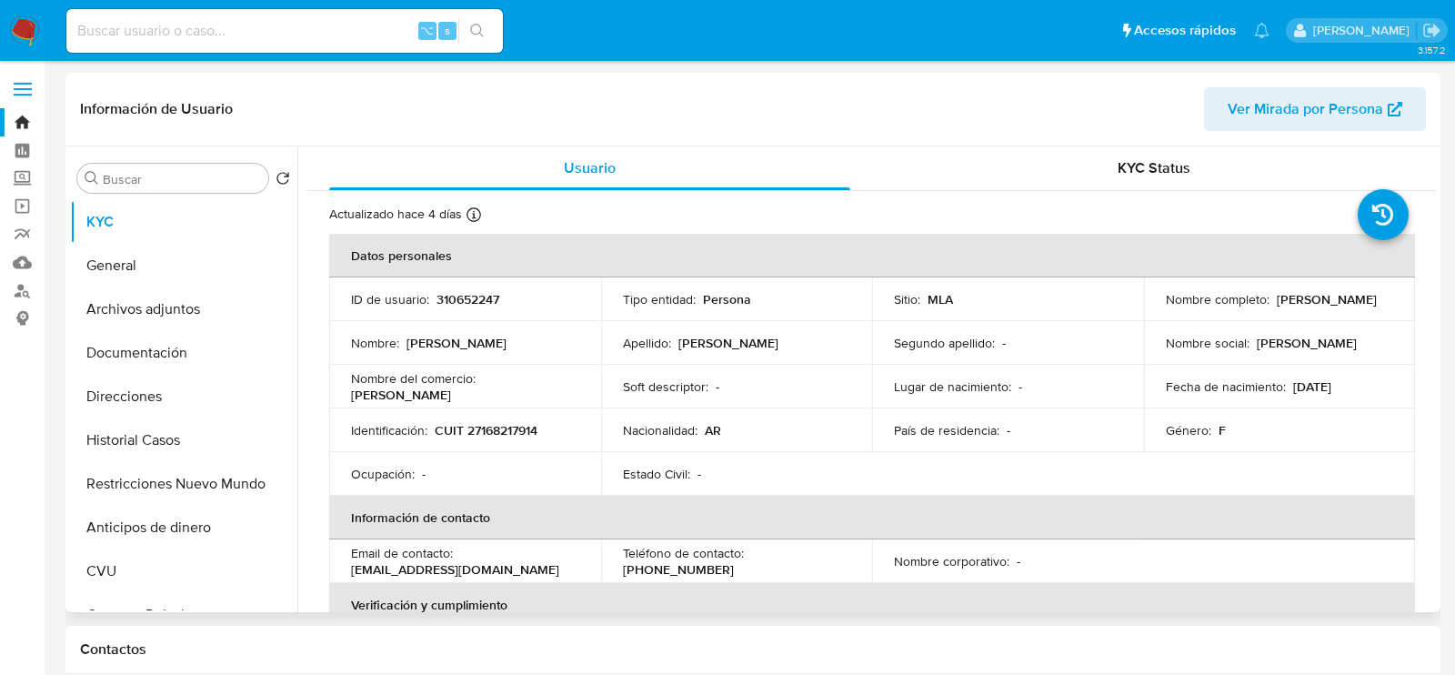
select select "10"
click at [159, 485] on button "Restricciones Nuevo Mundo" at bounding box center [176, 484] width 213 height 44
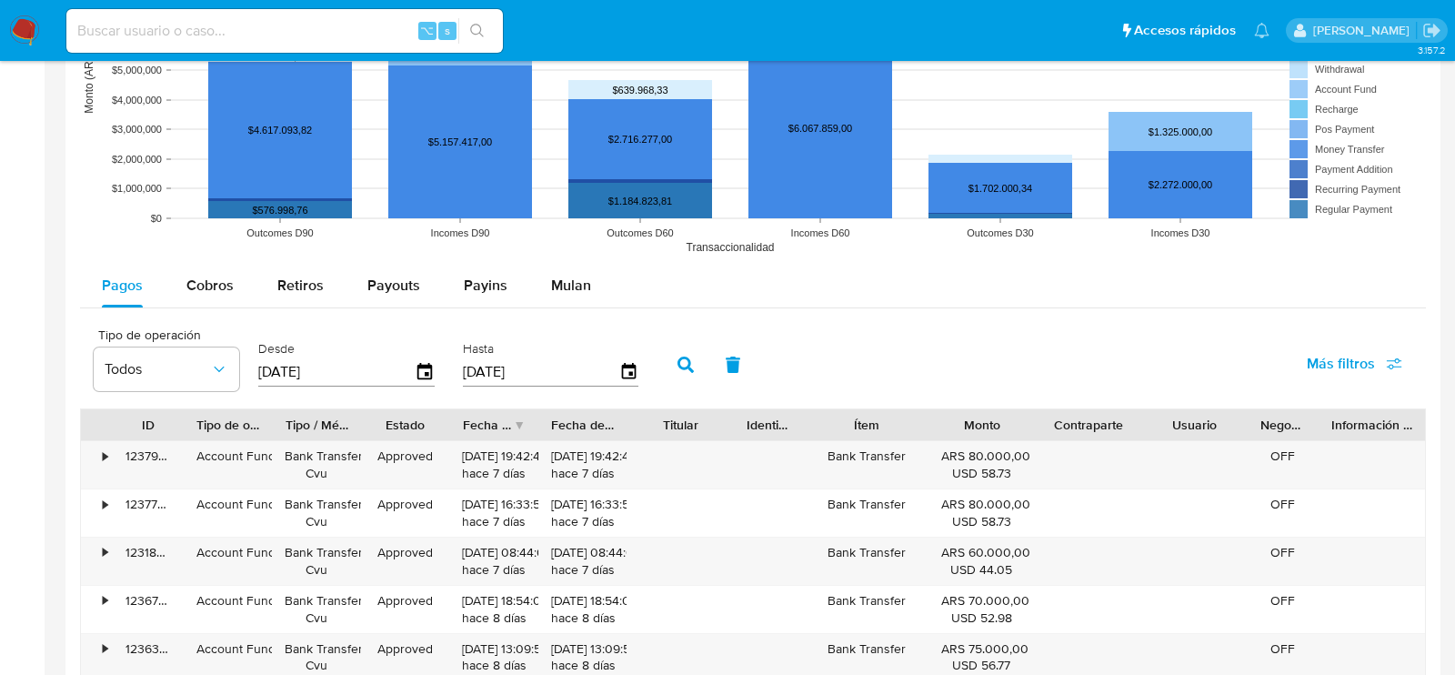
scroll to position [1466, 0]
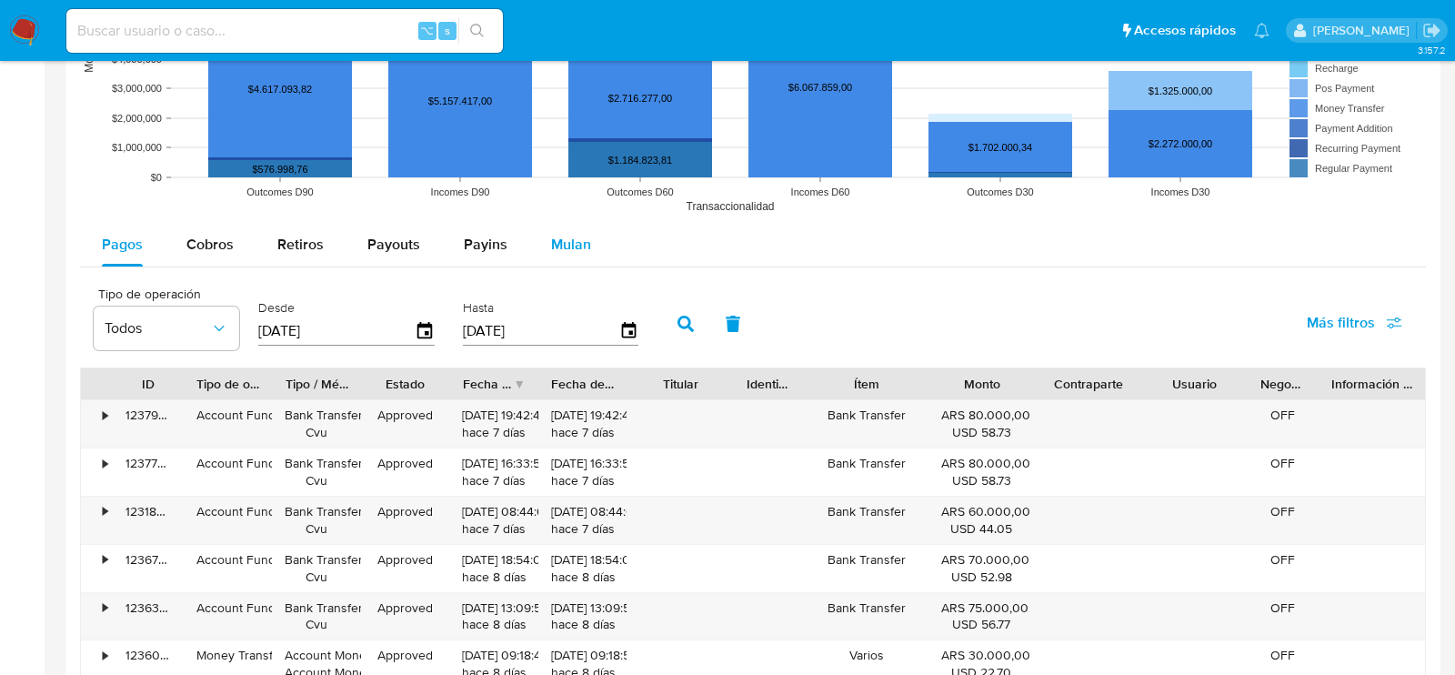
click at [586, 254] on div "Mulan" at bounding box center [571, 245] width 40 height 44
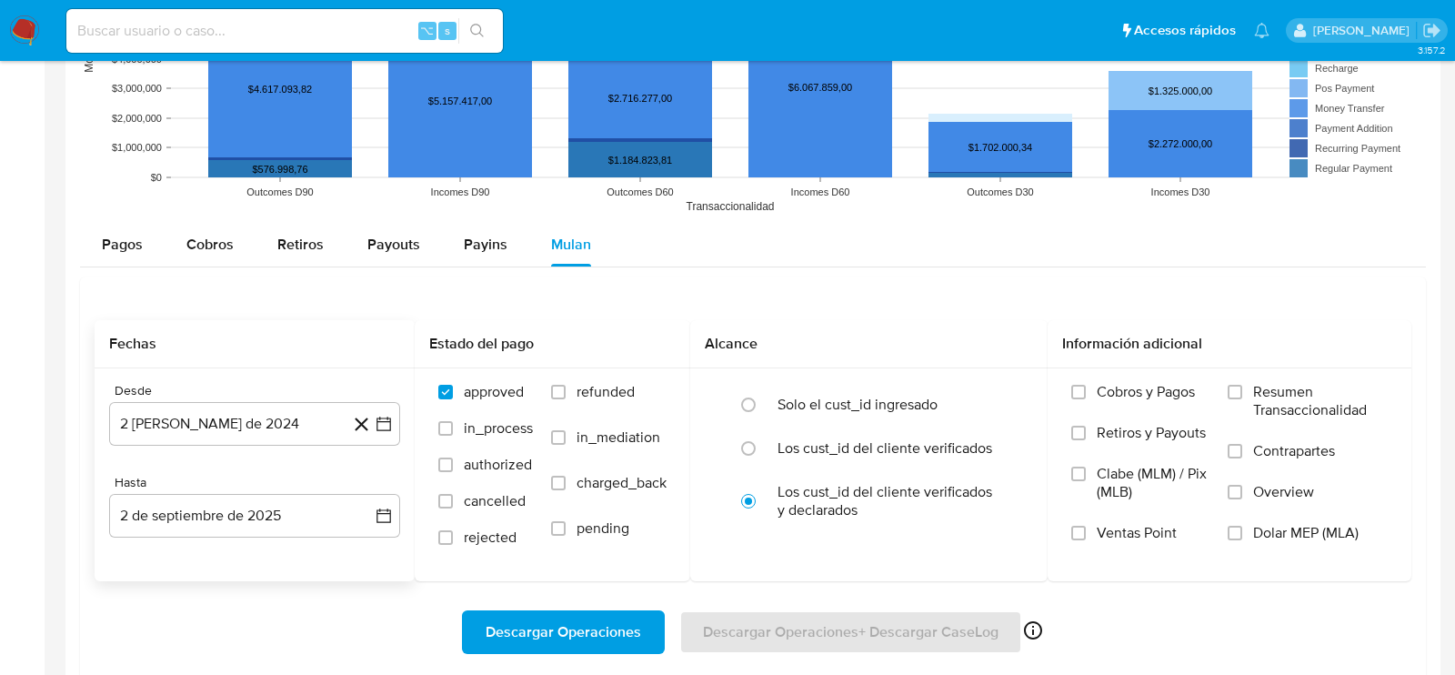
click at [224, 448] on div "Desde 2 [PERSON_NAME] de 2024 [DATE] Hasta 2 de septiembre de 2025 [DATE]" at bounding box center [255, 474] width 320 height 213
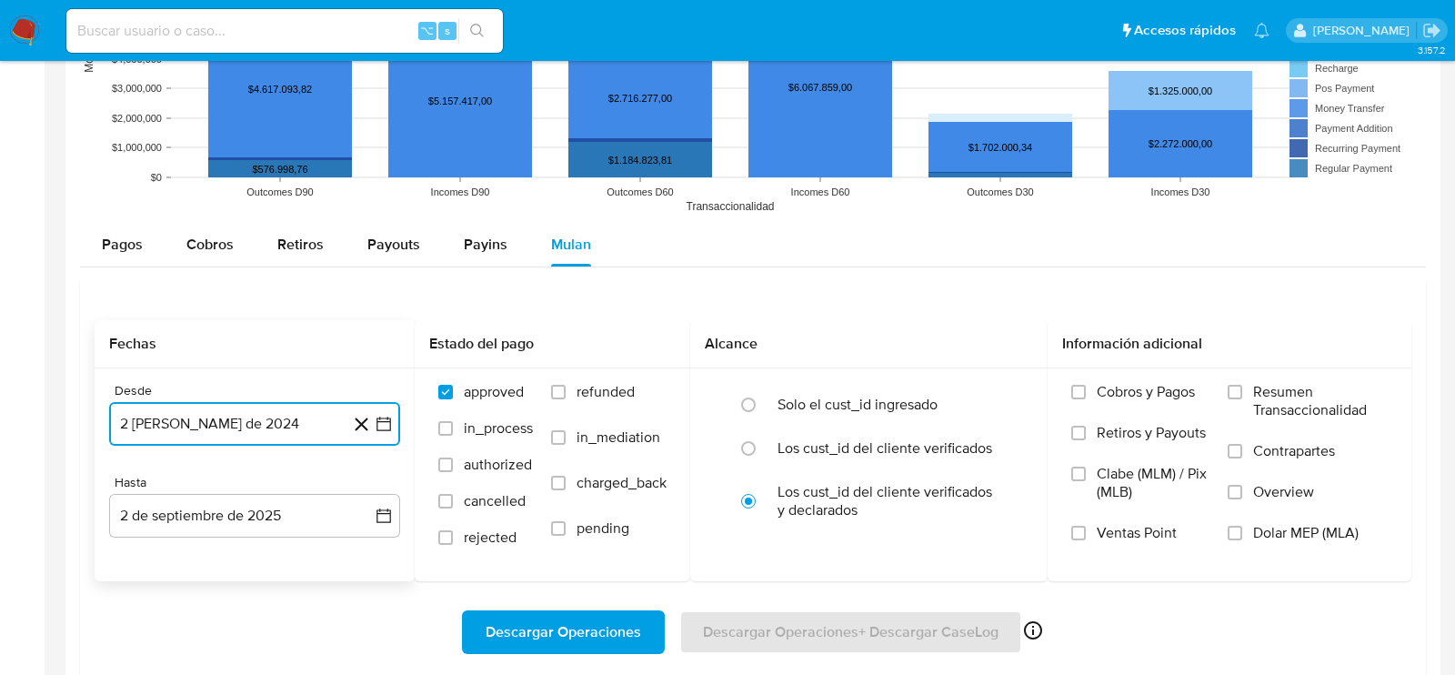
click at [217, 411] on button "2 [PERSON_NAME] de 2024" at bounding box center [254, 424] width 291 height 44
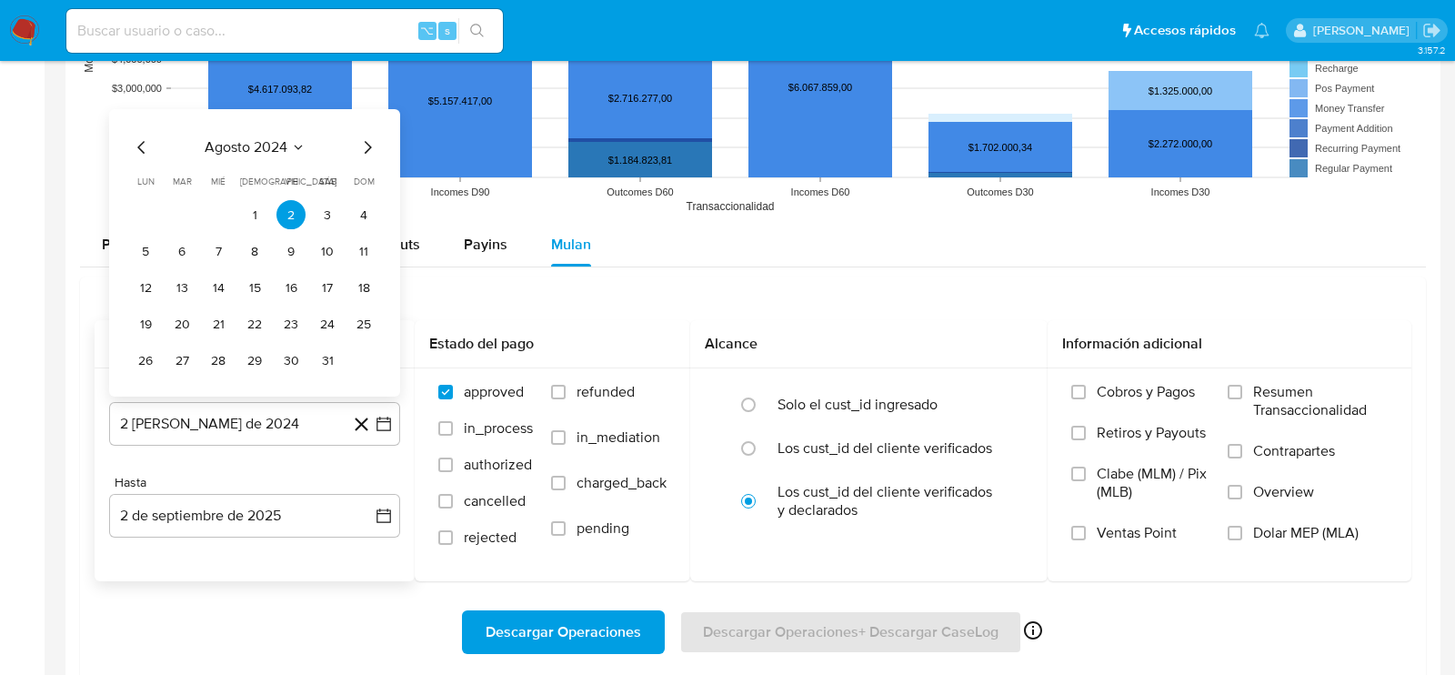
click at [362, 155] on div "agosto 2024 agosto 2024 lun lunes mar martes mié miércoles jue jueves vie viern…" at bounding box center [254, 255] width 247 height 238
click at [371, 146] on icon "Mes siguiente" at bounding box center [367, 147] width 22 height 22
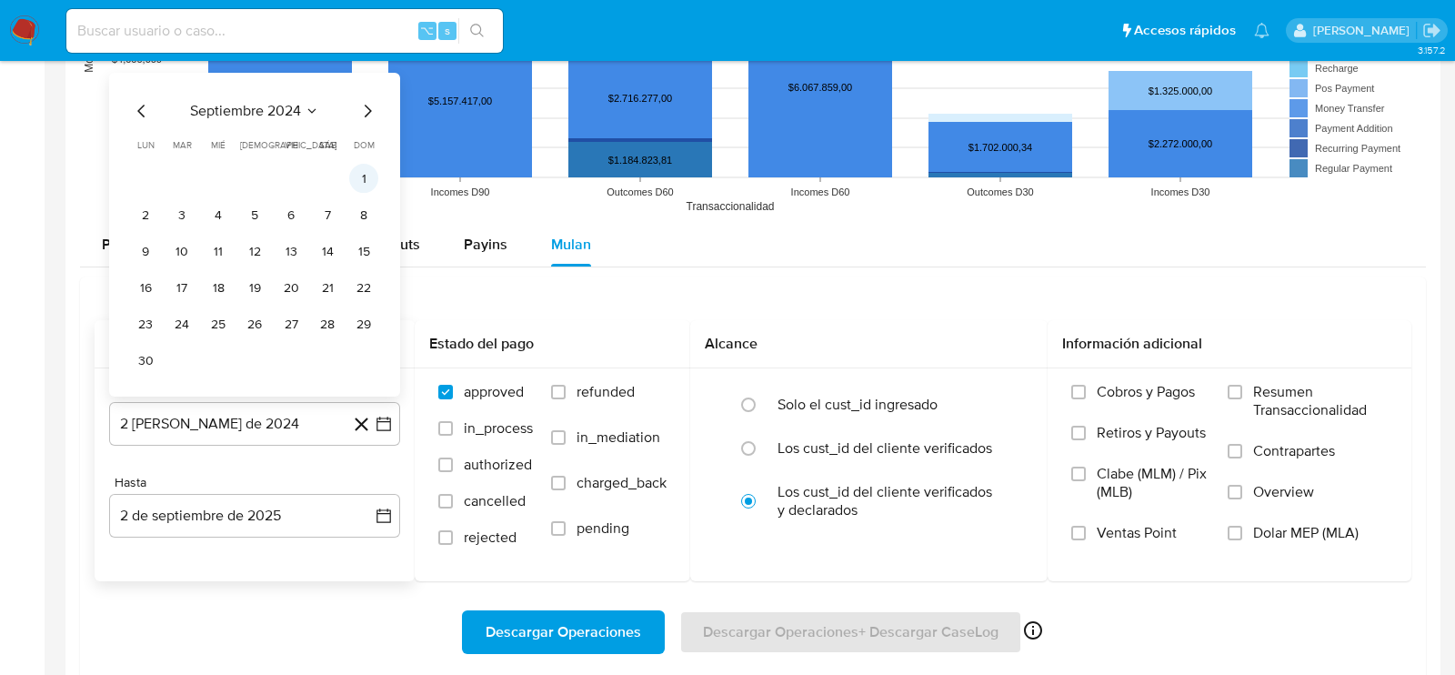
click at [359, 175] on button "1" at bounding box center [363, 178] width 29 height 29
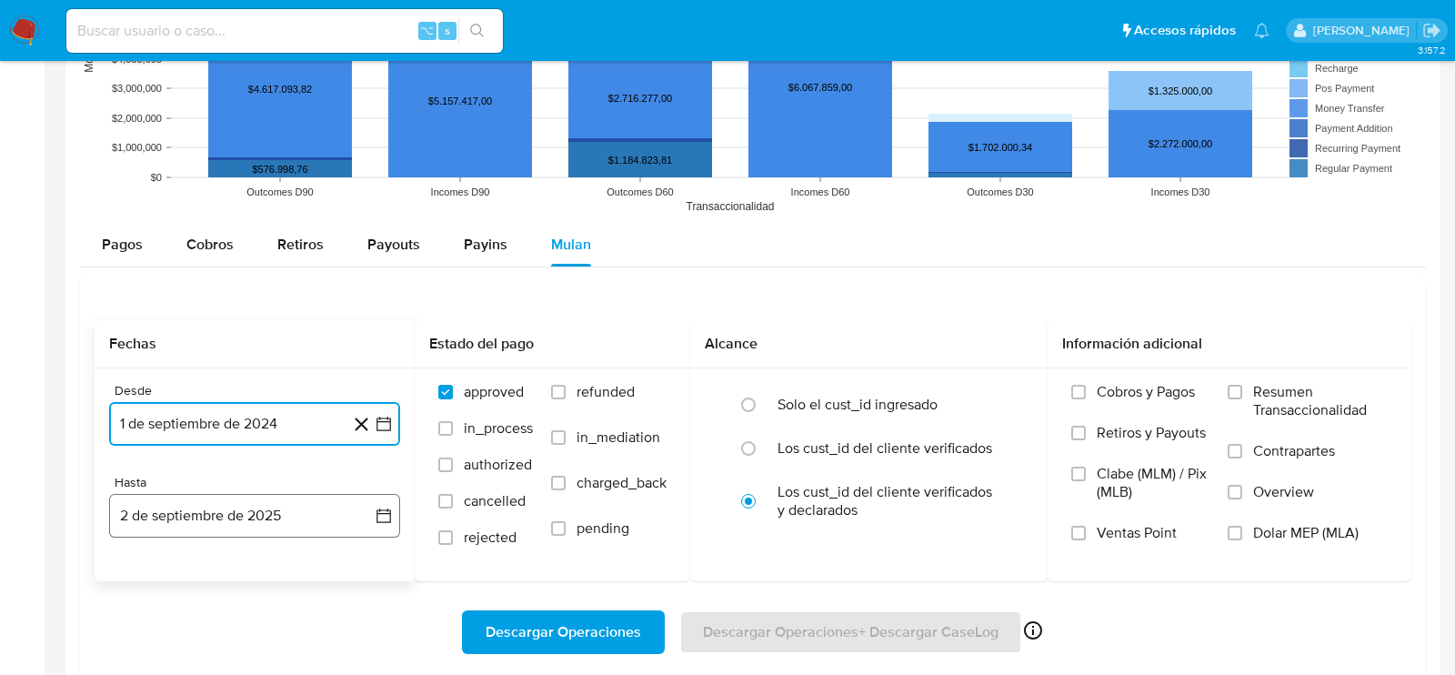
click at [233, 505] on button "2 de septiembre de 2025" at bounding box center [254, 516] width 291 height 44
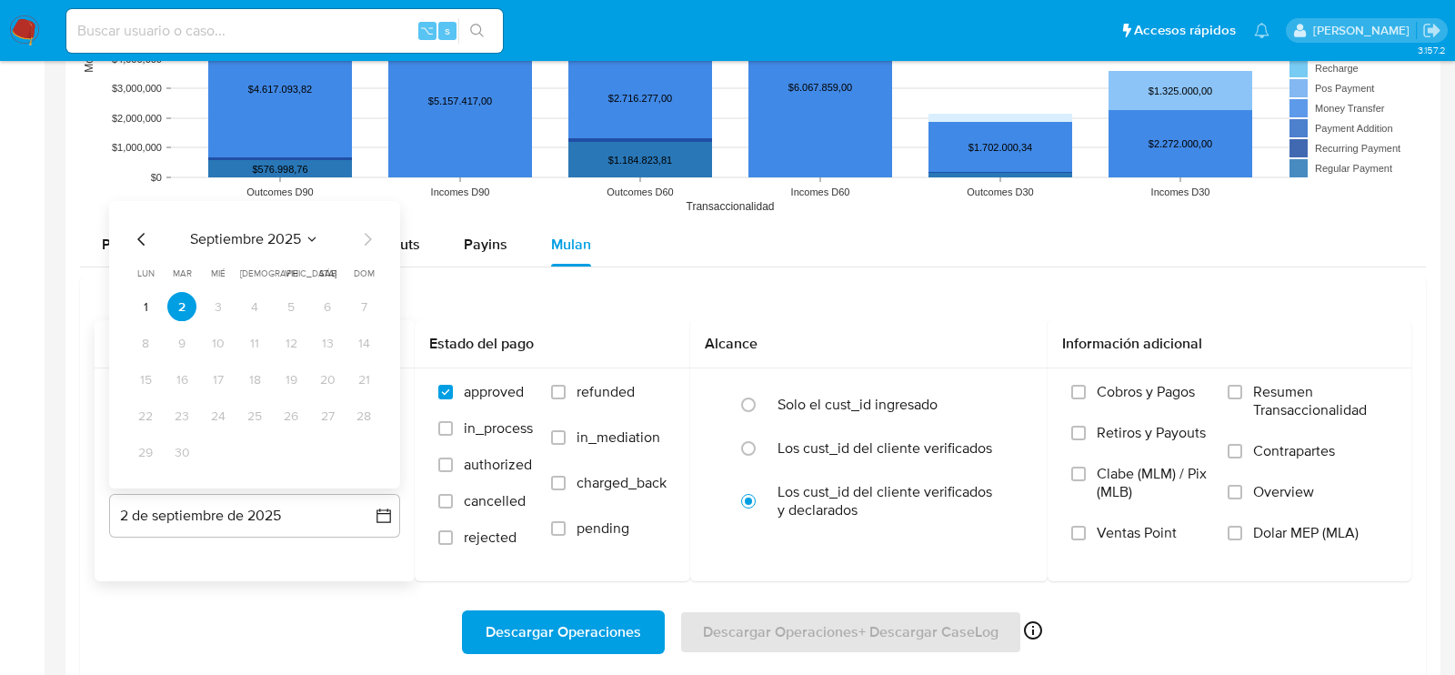
click at [137, 230] on icon "Mes anterior" at bounding box center [142, 239] width 22 height 22
click at [294, 448] on button "29" at bounding box center [290, 451] width 29 height 29
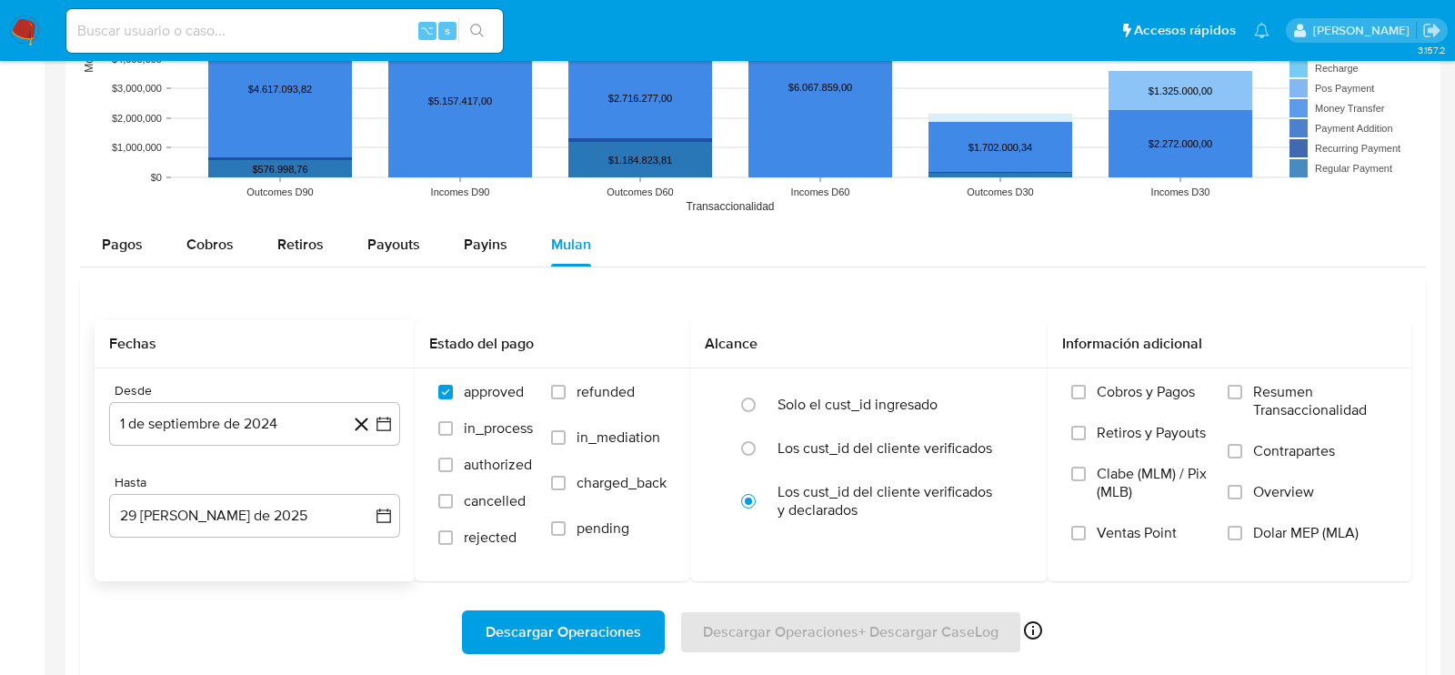
click at [305, 592] on div "Descargar Operaciones Descargar Operaciones + Descargar CaseLog Habilitado solo…" at bounding box center [753, 632] width 1316 height 102
click at [1284, 539] on label "Dolar MEP (MLA)" at bounding box center [1307, 544] width 160 height 41
click at [1242, 539] on input "Dolar MEP (MLA)" at bounding box center [1234, 532] width 15 height 15
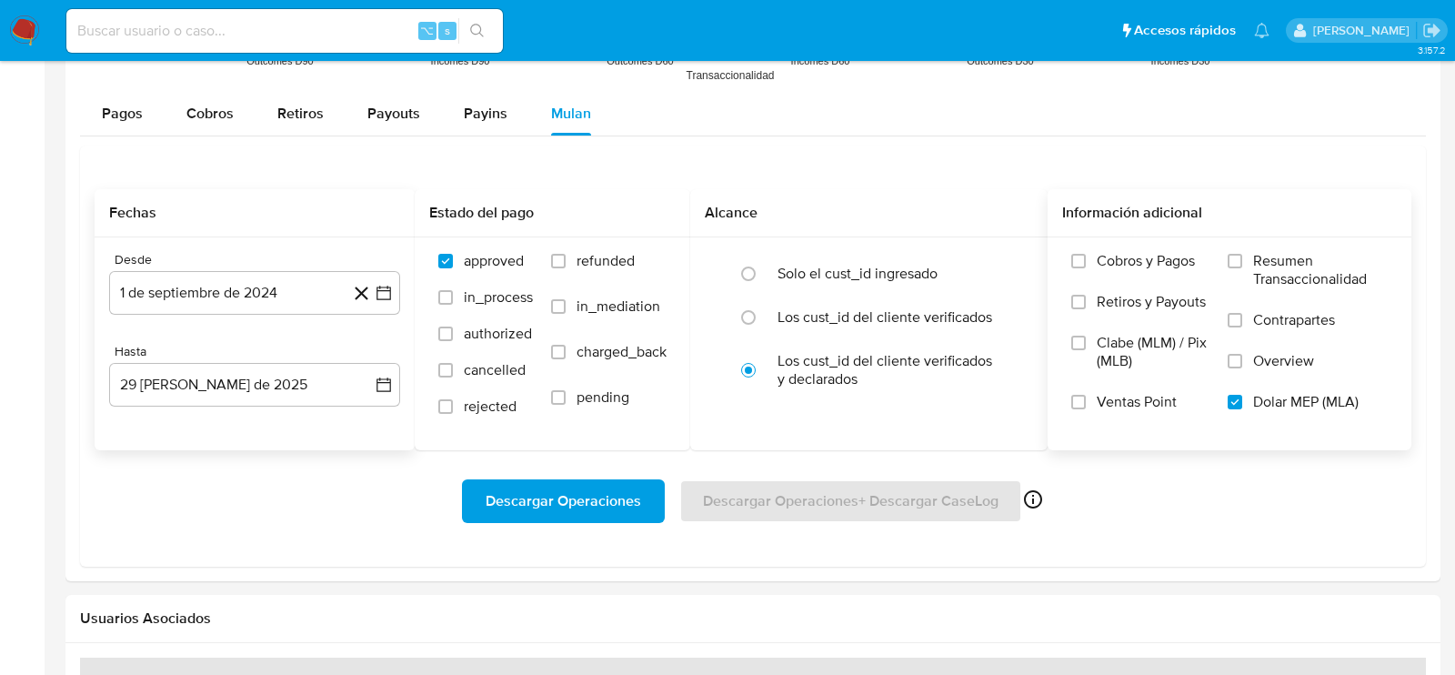
scroll to position [1657, 0]
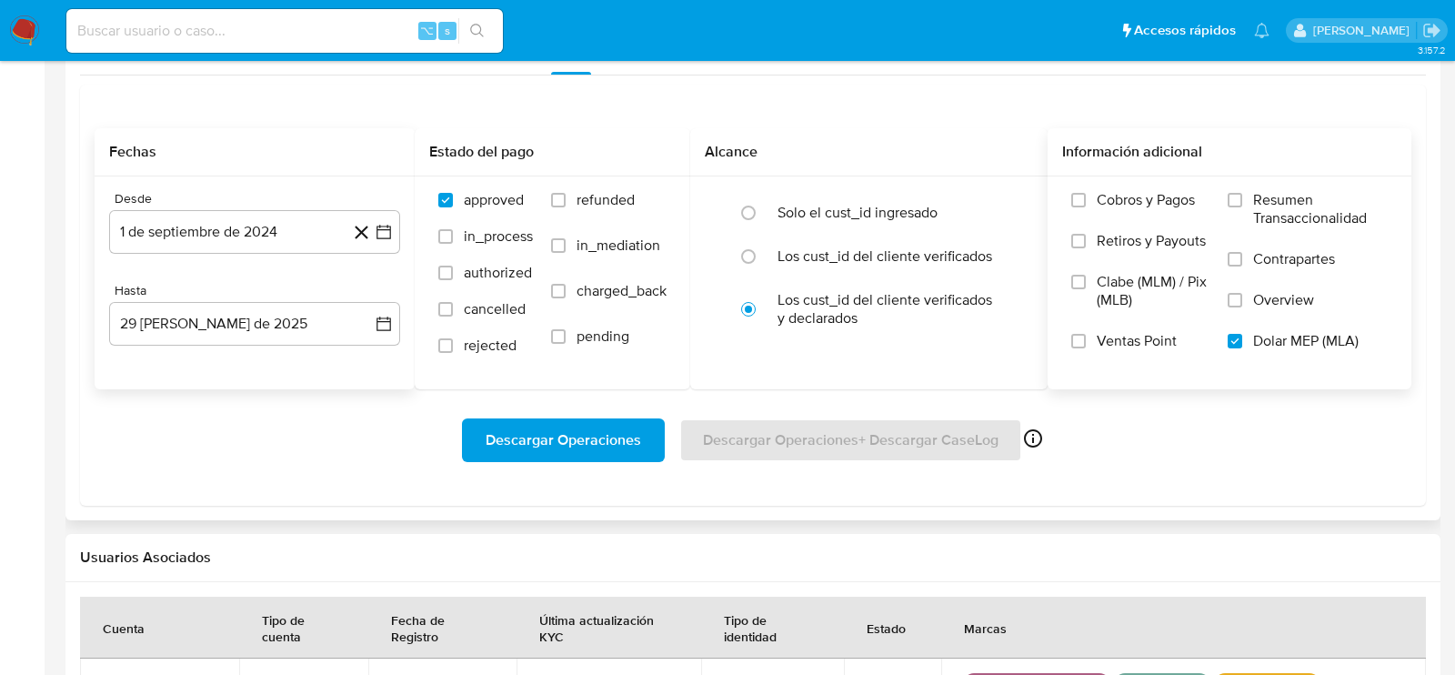
click at [566, 432] on span "Descargar Operaciones" at bounding box center [562, 440] width 155 height 40
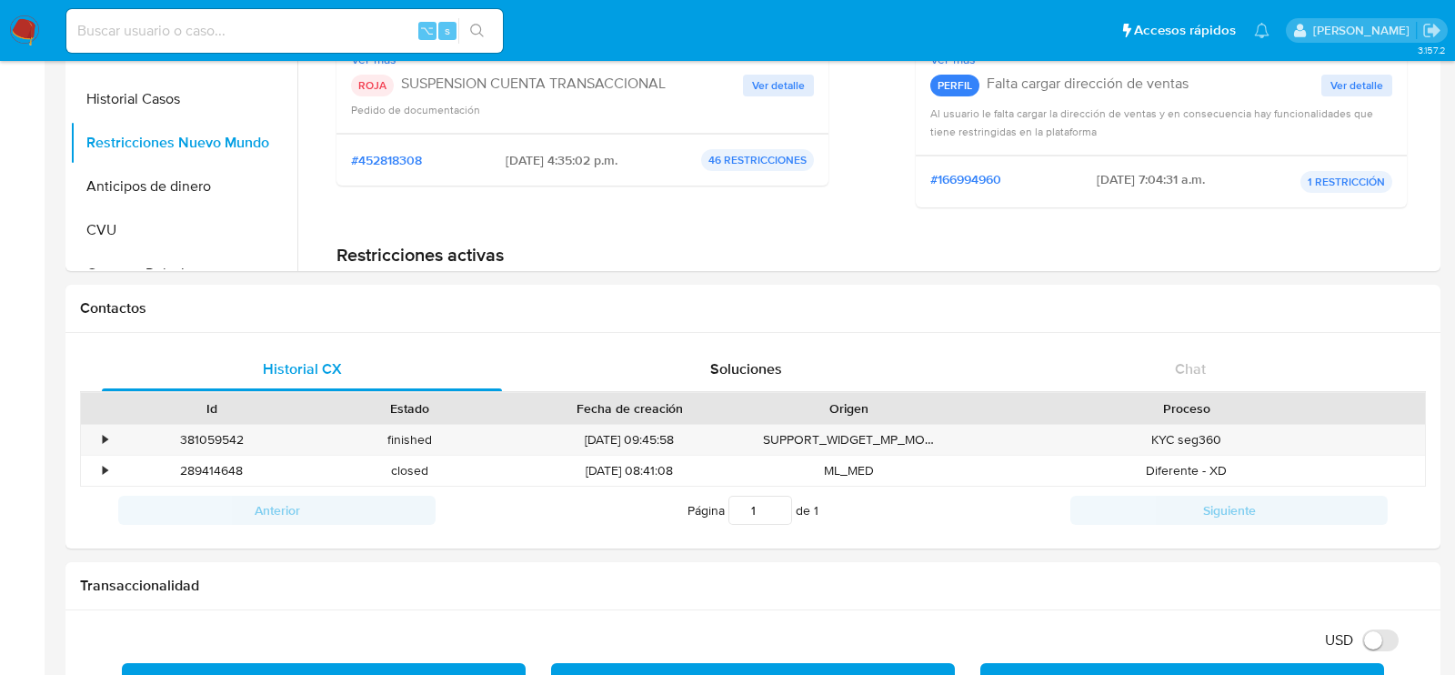
scroll to position [0, 0]
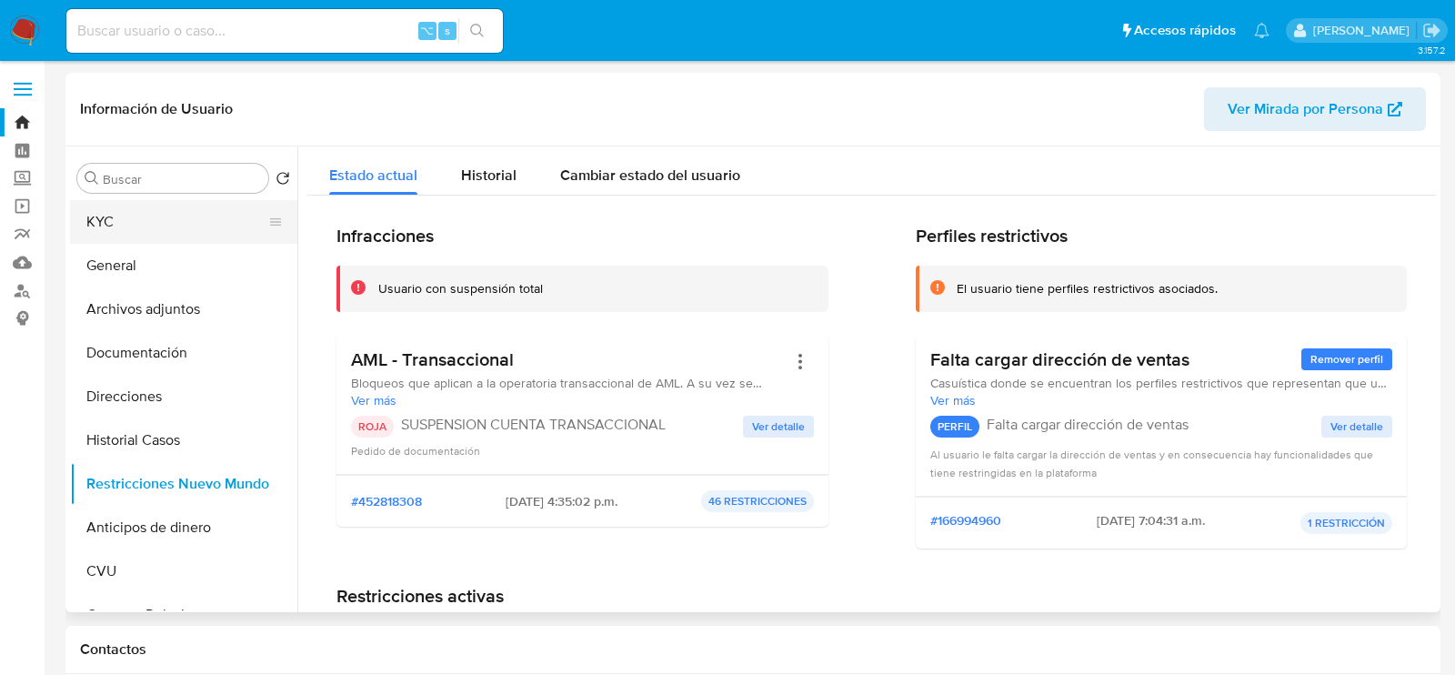
click at [158, 200] on button "KYC" at bounding box center [176, 222] width 213 height 44
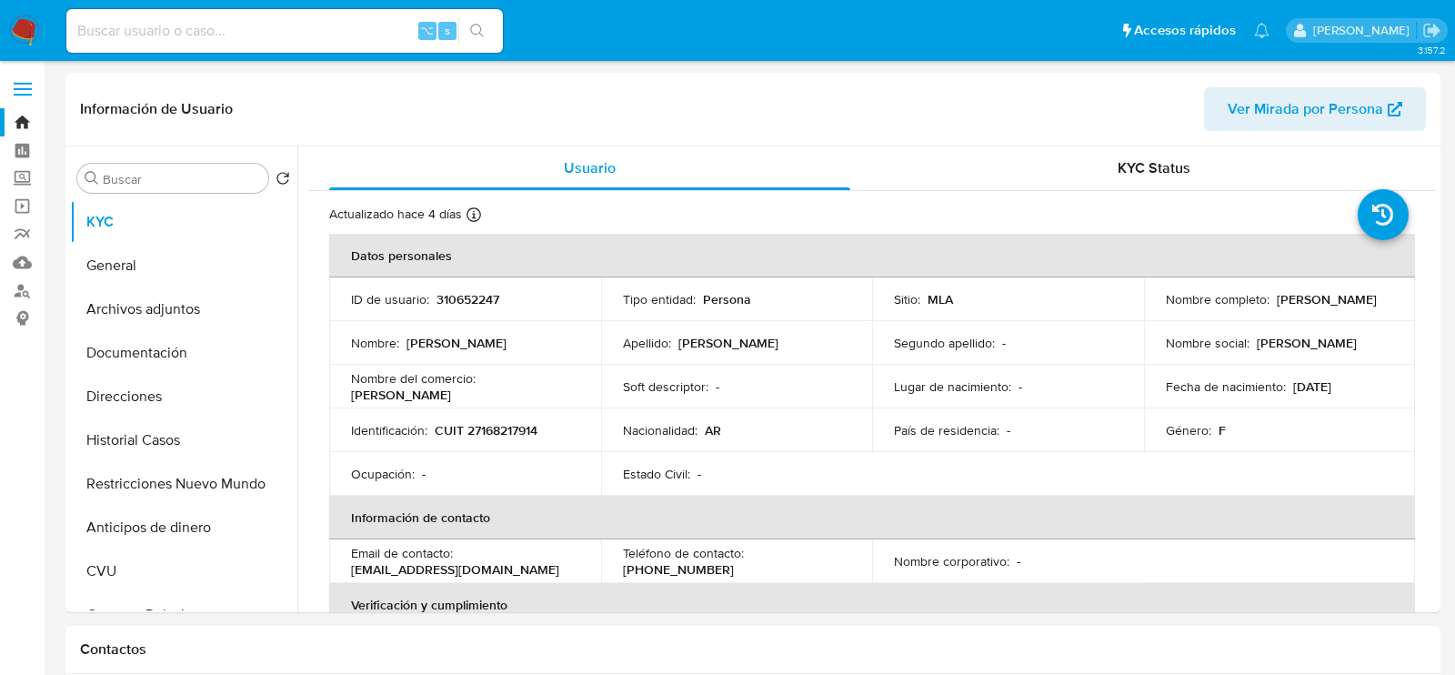
click at [320, 43] on div "⌥ s" at bounding box center [284, 31] width 436 height 44
click at [320, 37] on input at bounding box center [284, 31] width 436 height 24
paste input "1343779533"
type input "1343779533"
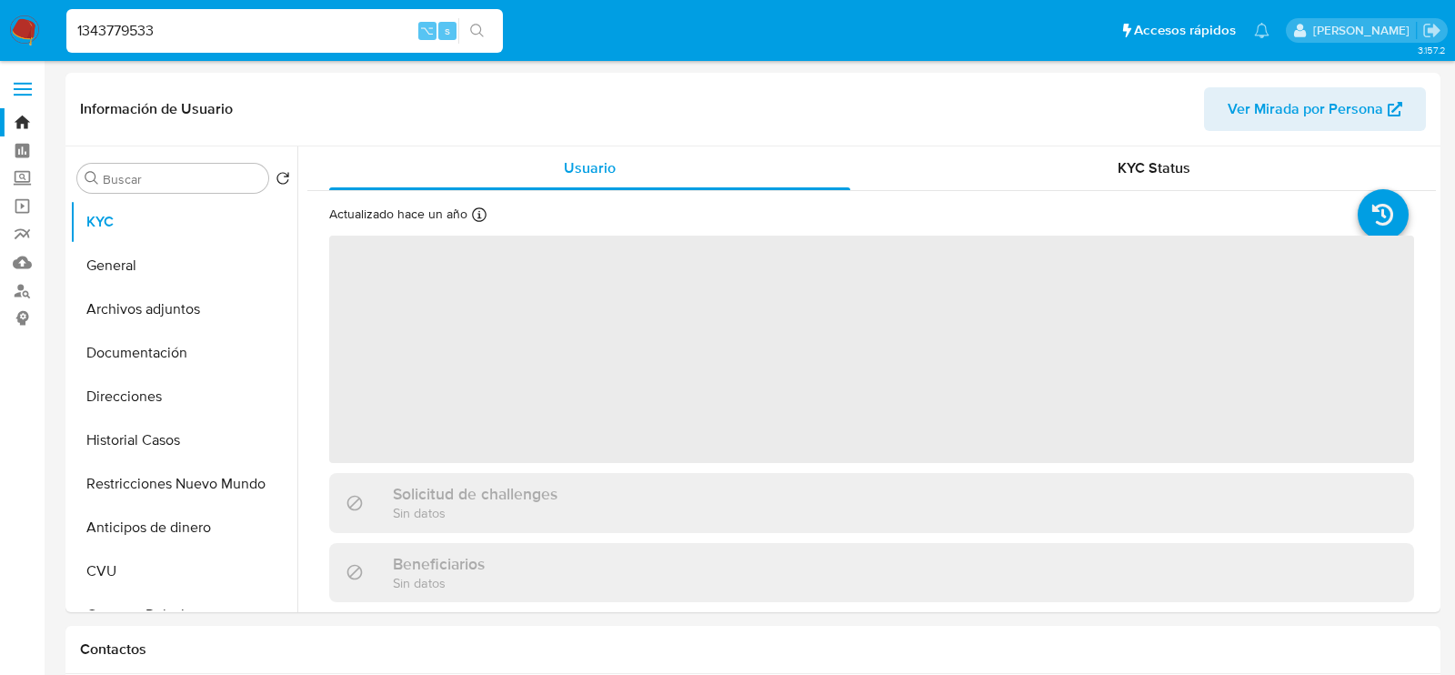
select select "10"
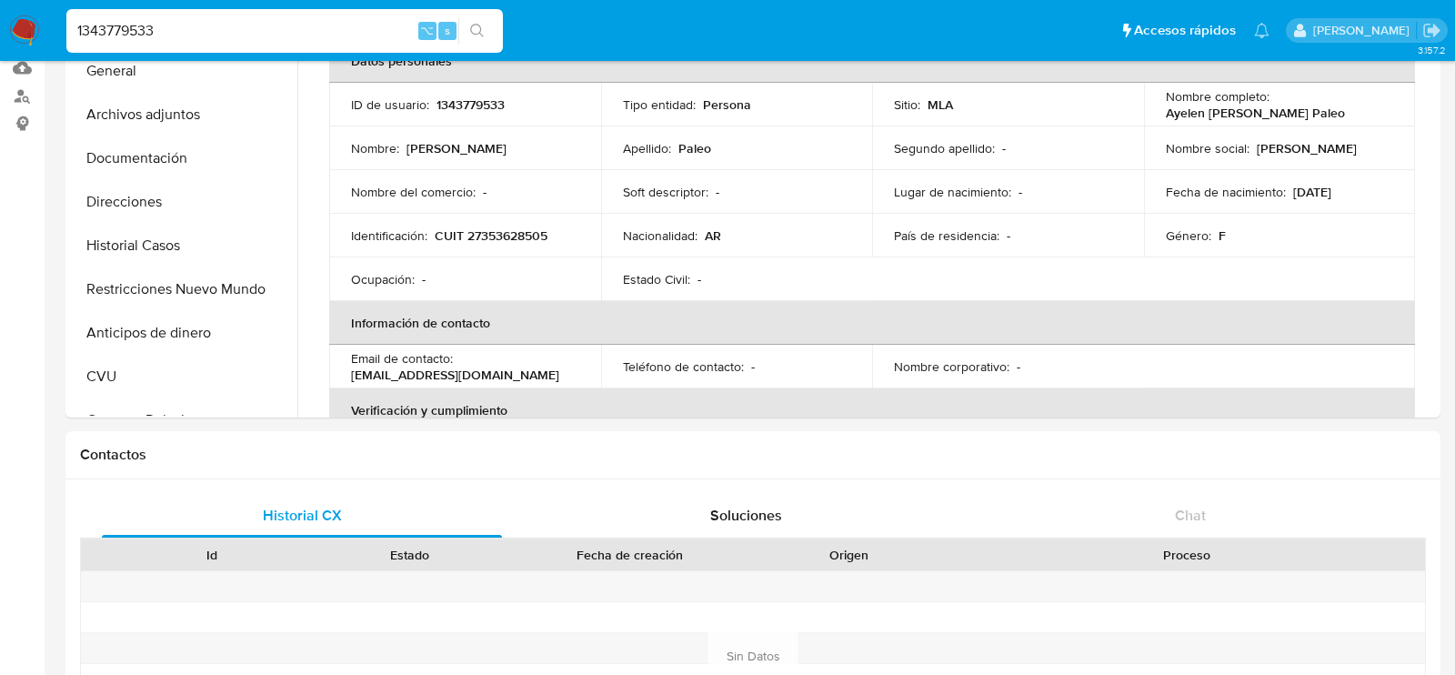
scroll to position [16, 0]
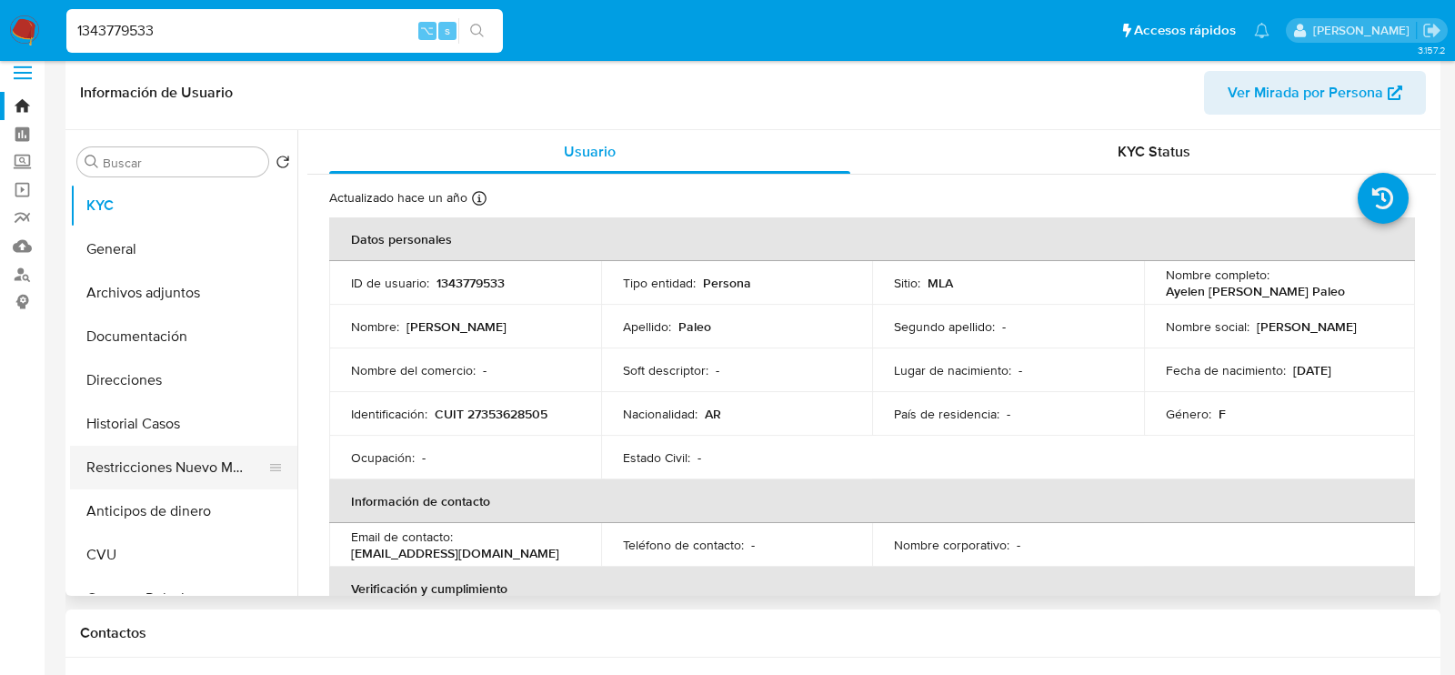
click at [102, 472] on button "Restricciones Nuevo Mundo" at bounding box center [176, 467] width 213 height 44
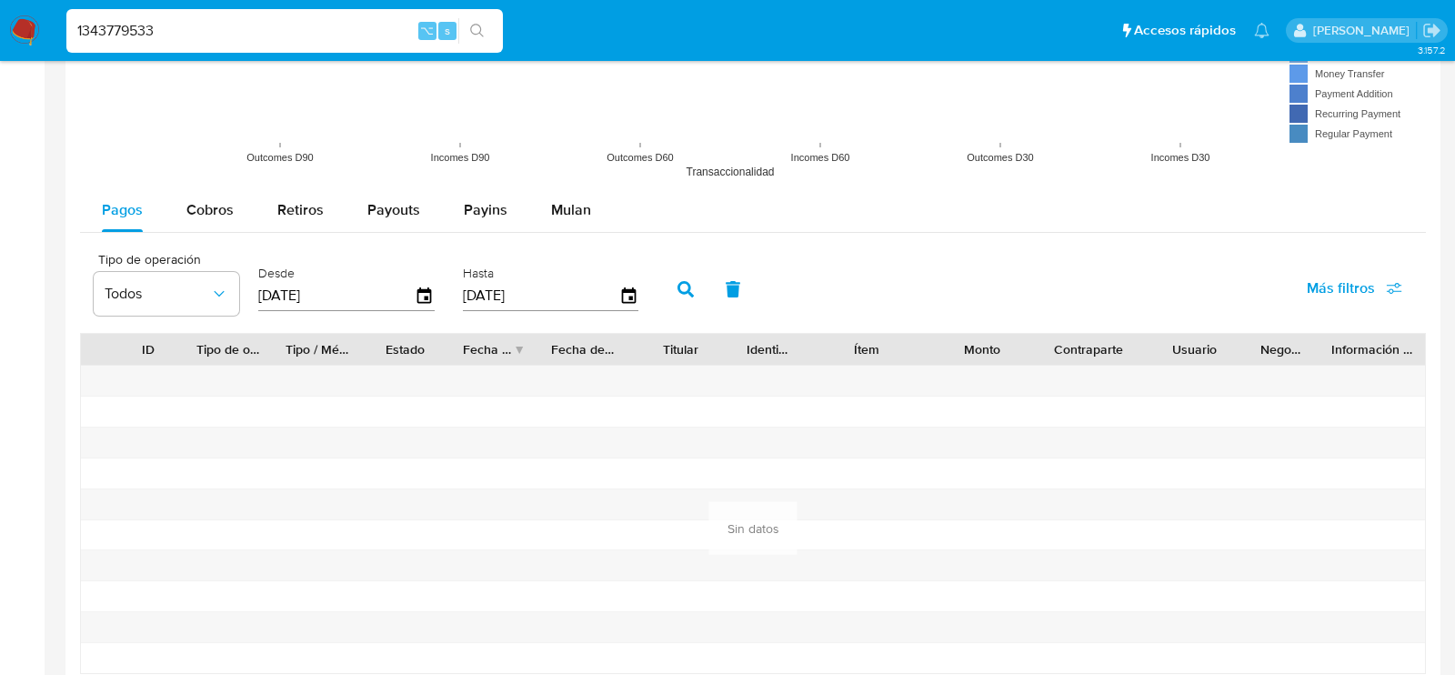
scroll to position [1577, 0]
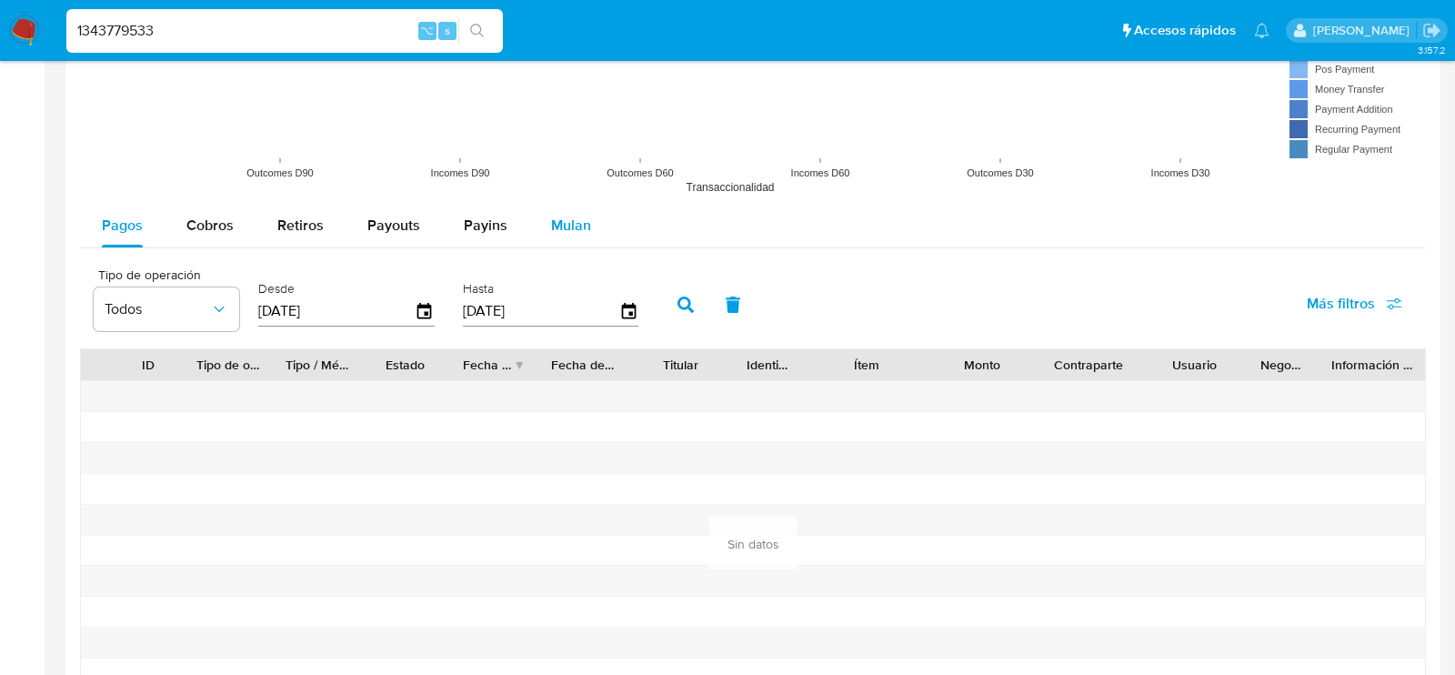
click at [573, 204] on div "Mulan" at bounding box center [571, 226] width 40 height 44
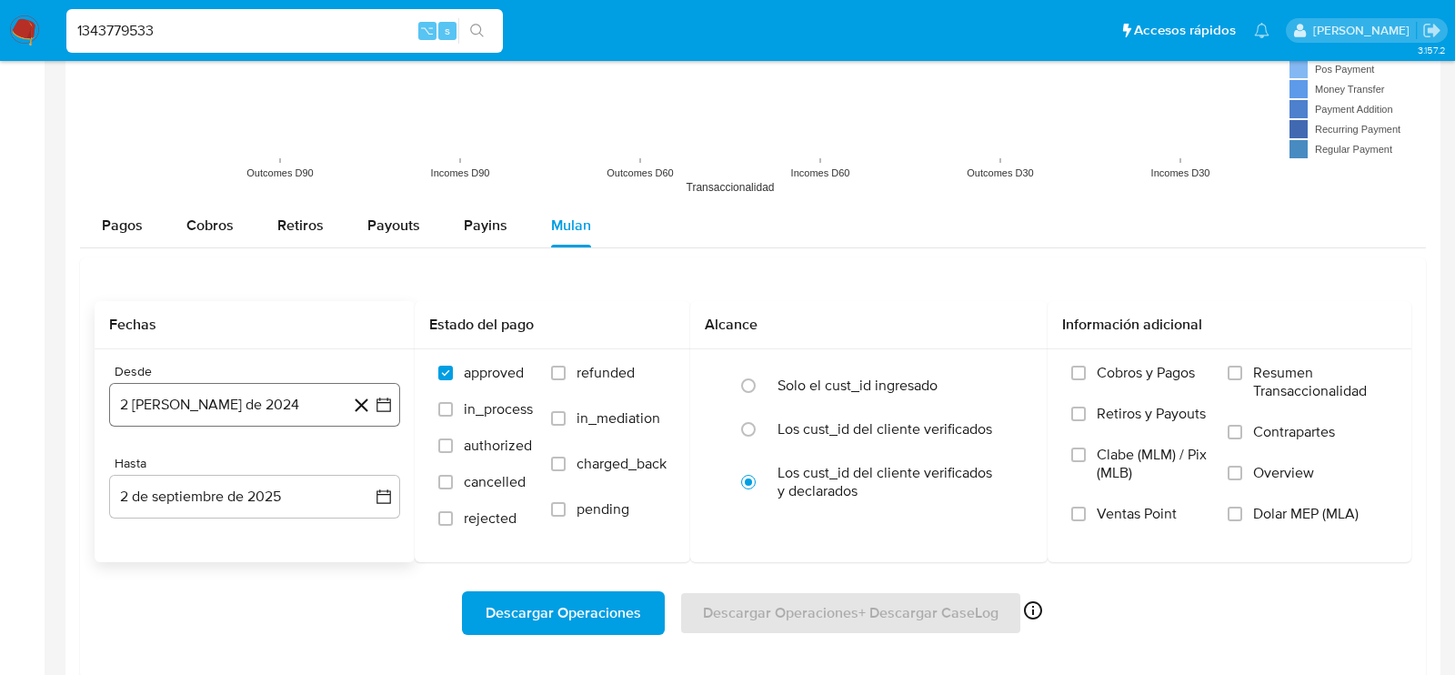
click at [235, 408] on button "2 de agosto de 2024" at bounding box center [254, 405] width 291 height 44
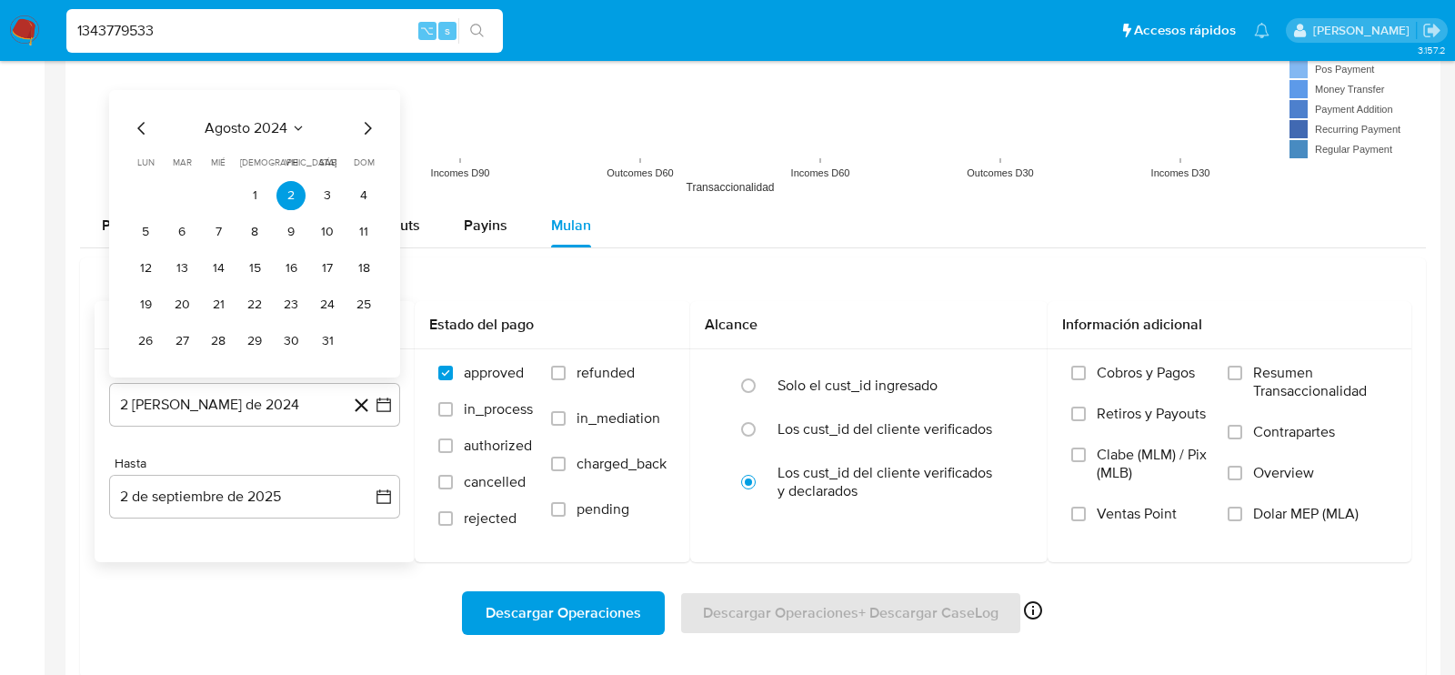
click at [367, 117] on icon "Mes siguiente" at bounding box center [367, 128] width 22 height 22
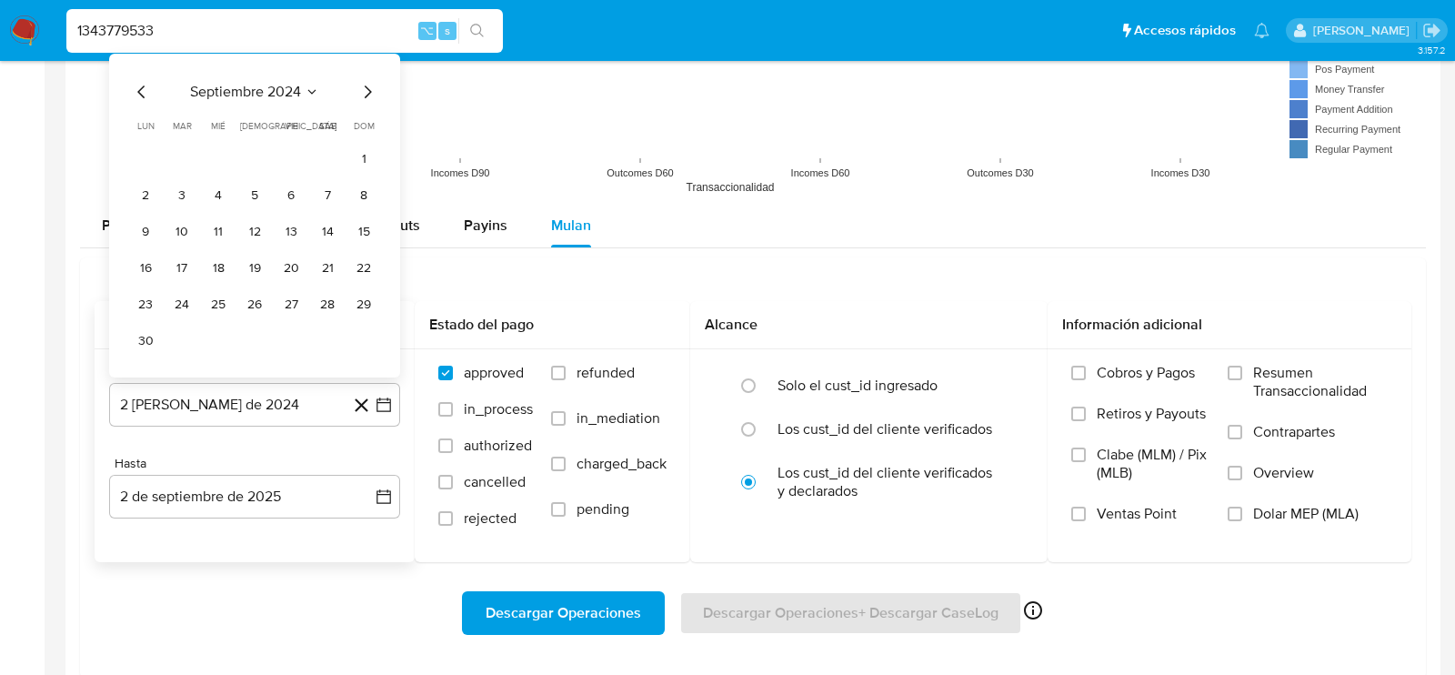
click at [378, 146] on div "septiembre 2024 septiembre 2024 lun lunes mar martes mié miércoles jue jueves v…" at bounding box center [254, 216] width 291 height 324
click at [369, 152] on button "1" at bounding box center [363, 159] width 29 height 29
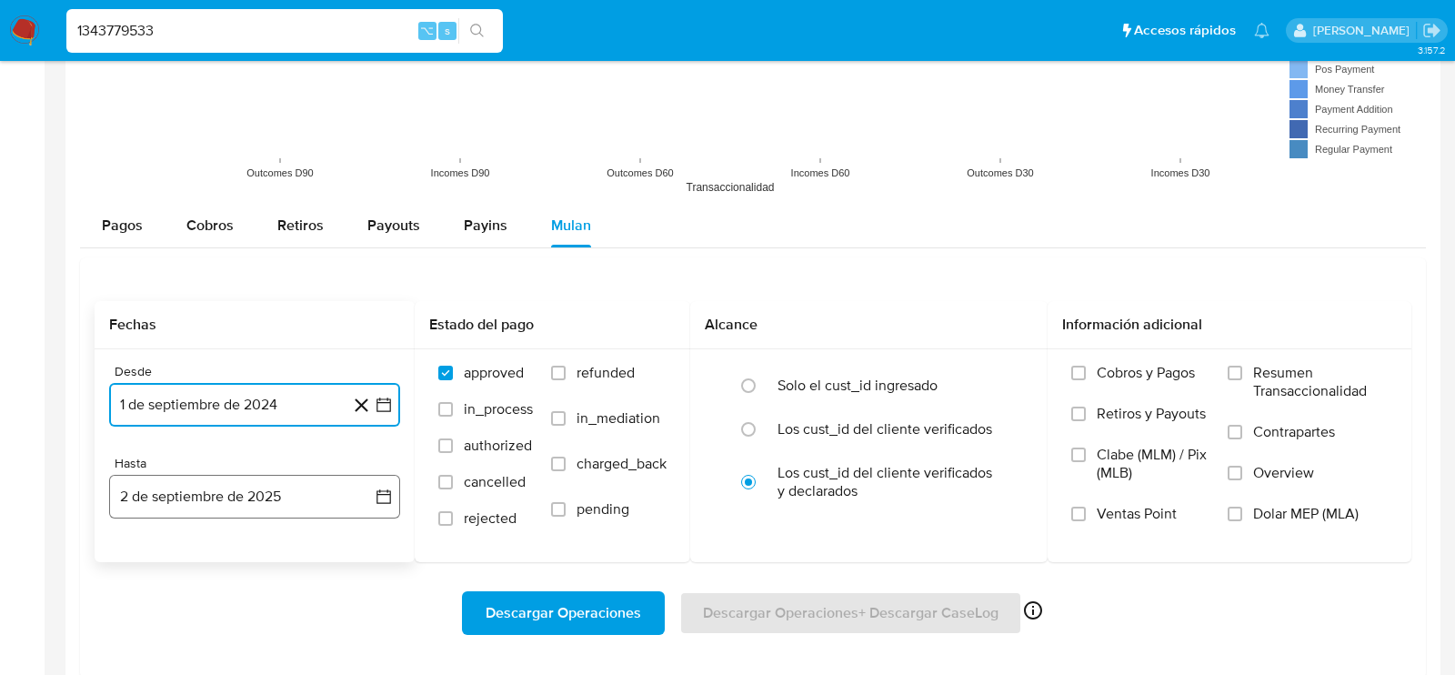
click at [288, 496] on button "2 de septiembre de 2025" at bounding box center [254, 497] width 291 height 44
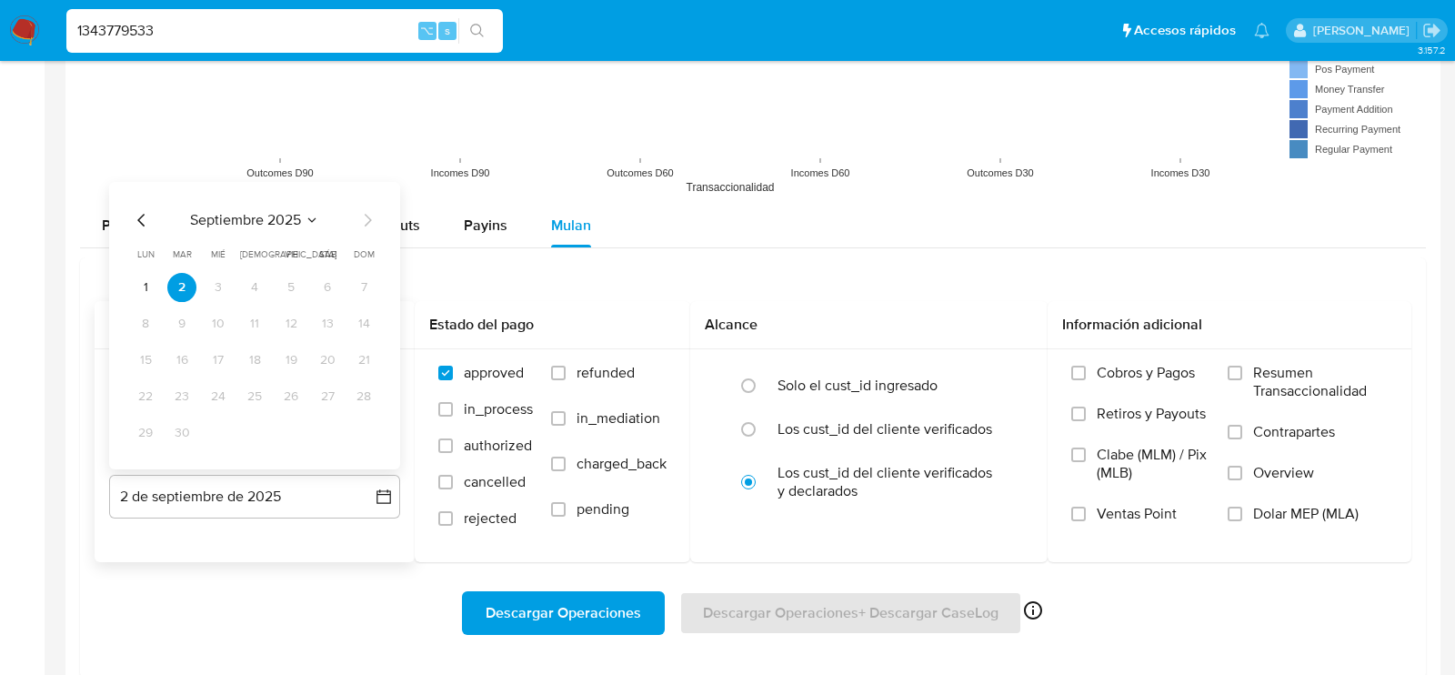
click at [135, 215] on icon "Mes anterior" at bounding box center [142, 220] width 22 height 22
click at [301, 432] on button "29" at bounding box center [290, 432] width 29 height 29
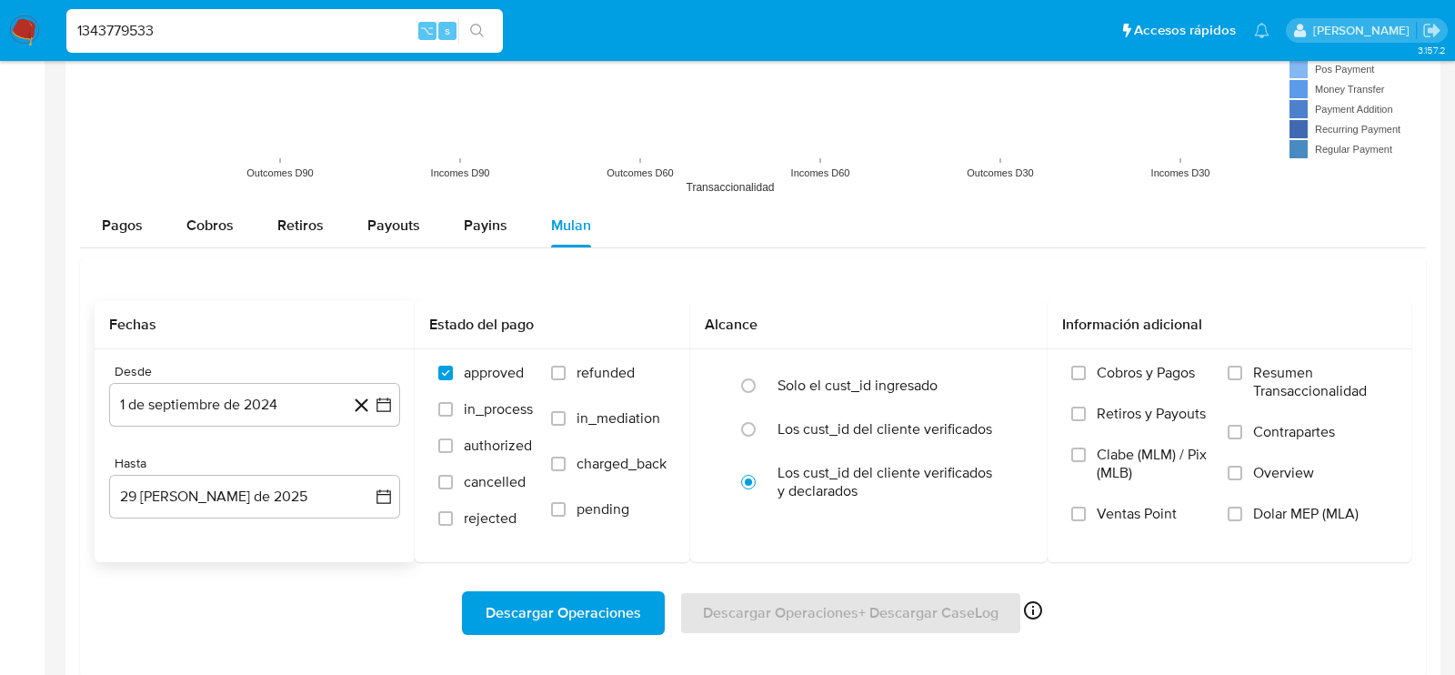
click at [309, 579] on div "Descargar Operaciones Descargar Operaciones + Descargar CaseLog Habilitado solo…" at bounding box center [753, 613] width 1316 height 102
click at [1245, 512] on label "Dolar MEP (MLA)" at bounding box center [1307, 525] width 160 height 41
click at [1242, 512] on input "Dolar MEP (MLA)" at bounding box center [1234, 513] width 15 height 15
click at [576, 625] on span "Descargar Operaciones" at bounding box center [562, 613] width 155 height 40
click at [282, 12] on div "1343779533 ⌥ s" at bounding box center [284, 31] width 436 height 44
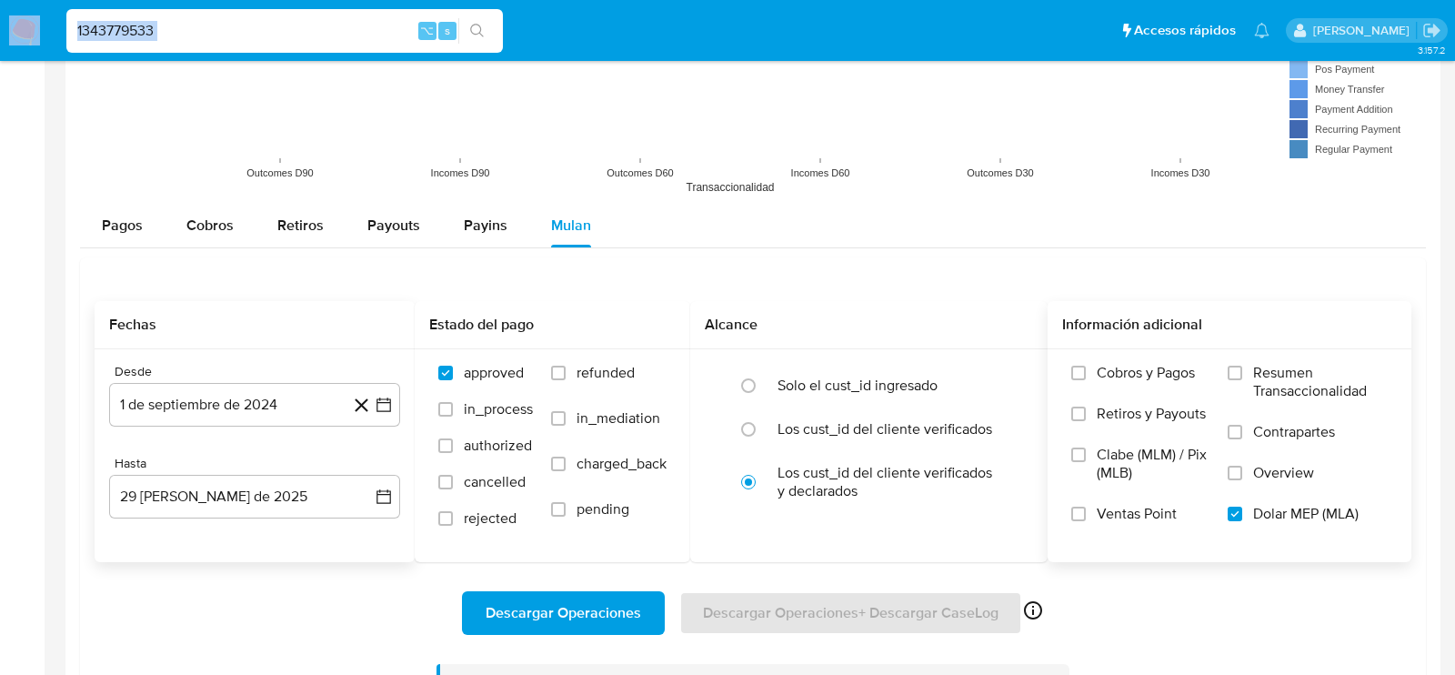
click at [282, 12] on div "1343779533 ⌥ s" at bounding box center [284, 31] width 436 height 44
click at [282, 27] on input "1343779533" at bounding box center [284, 31] width 436 height 24
paste input "396350102"
click at [282, 27] on input "396350102" at bounding box center [284, 31] width 436 height 24
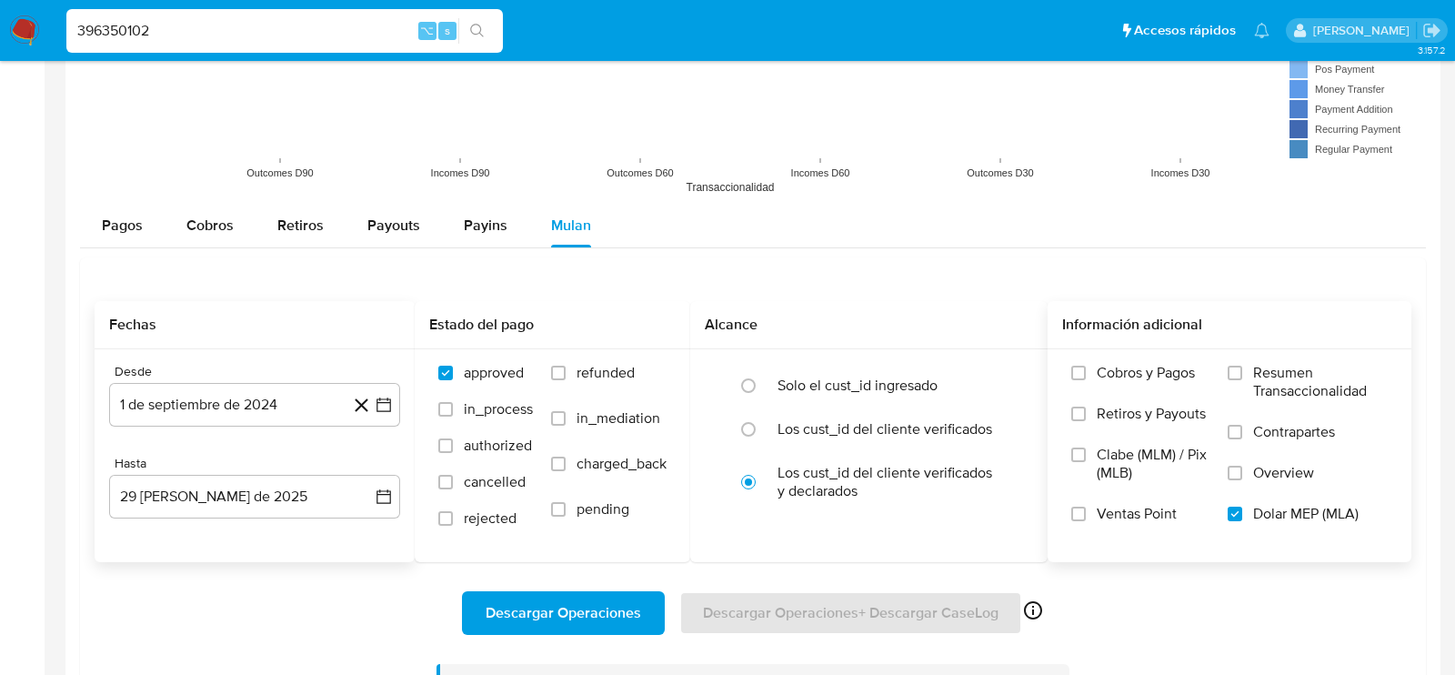
type input "396350102"
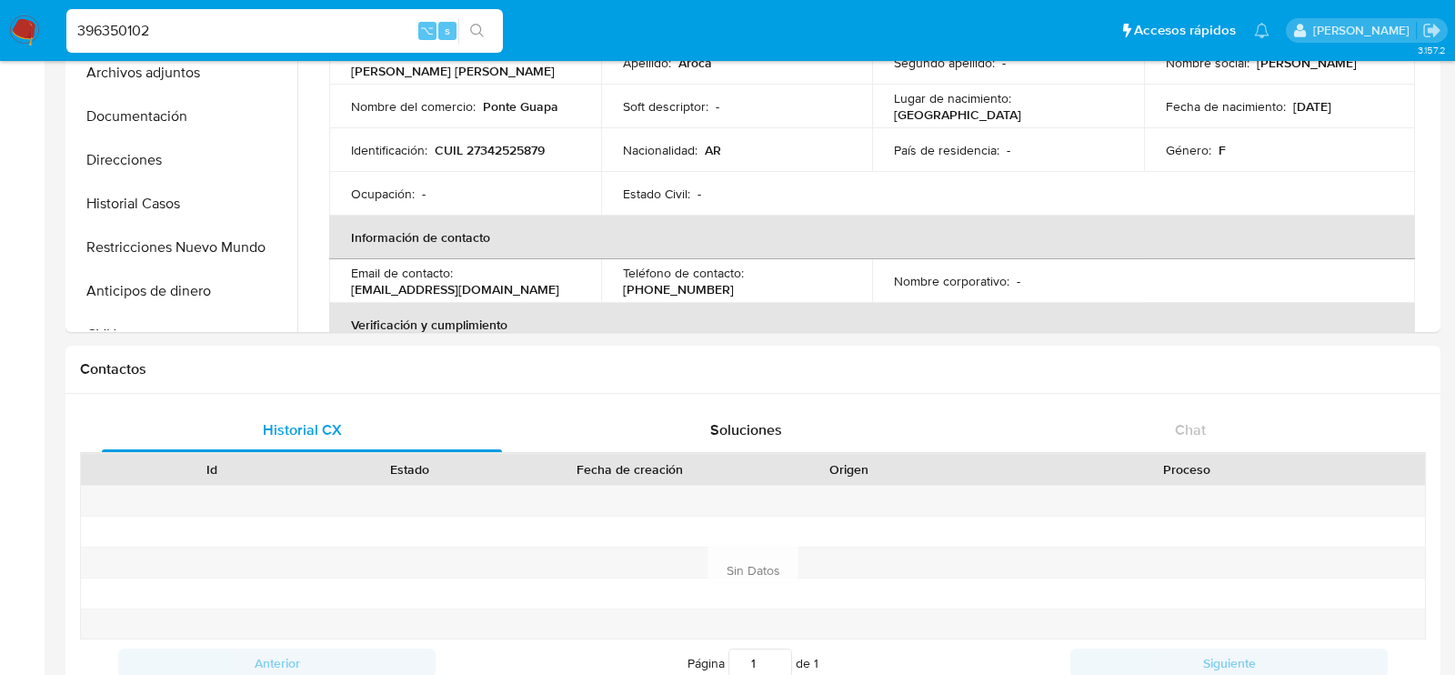
select select "10"
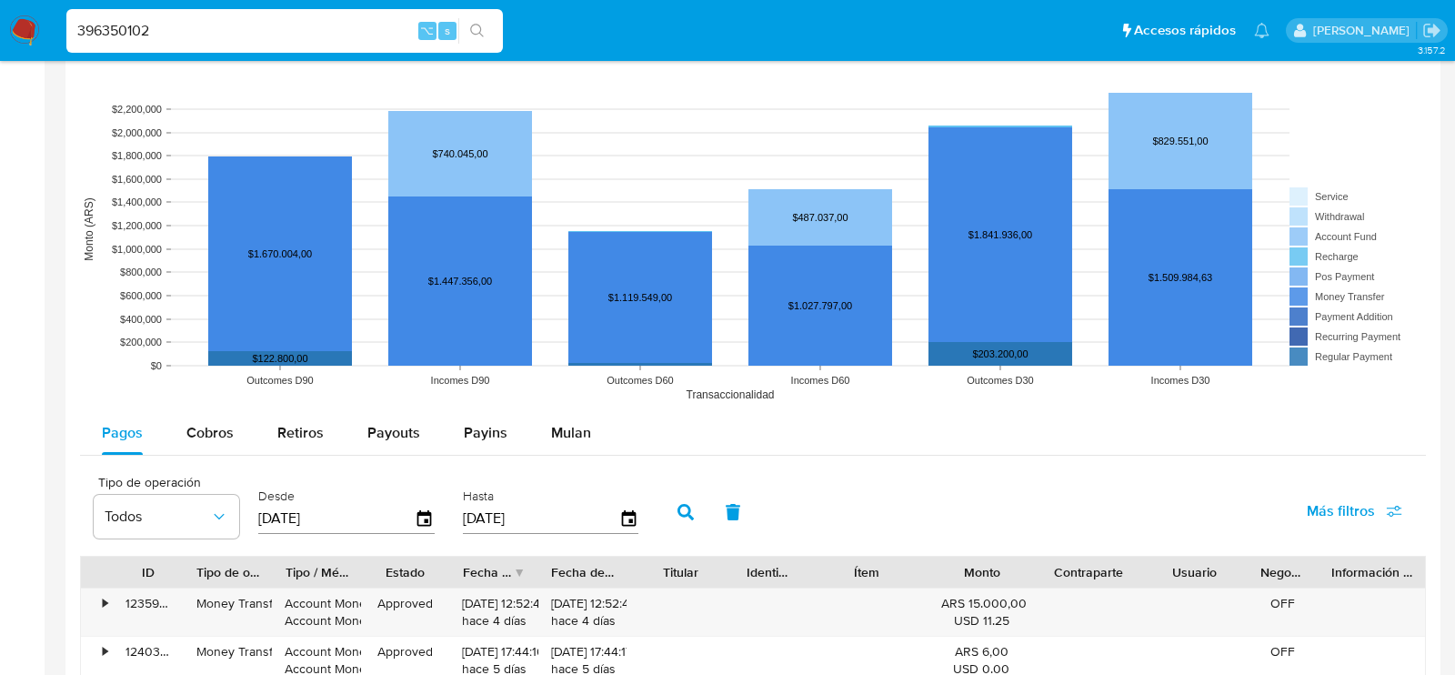
scroll to position [1380, 0]
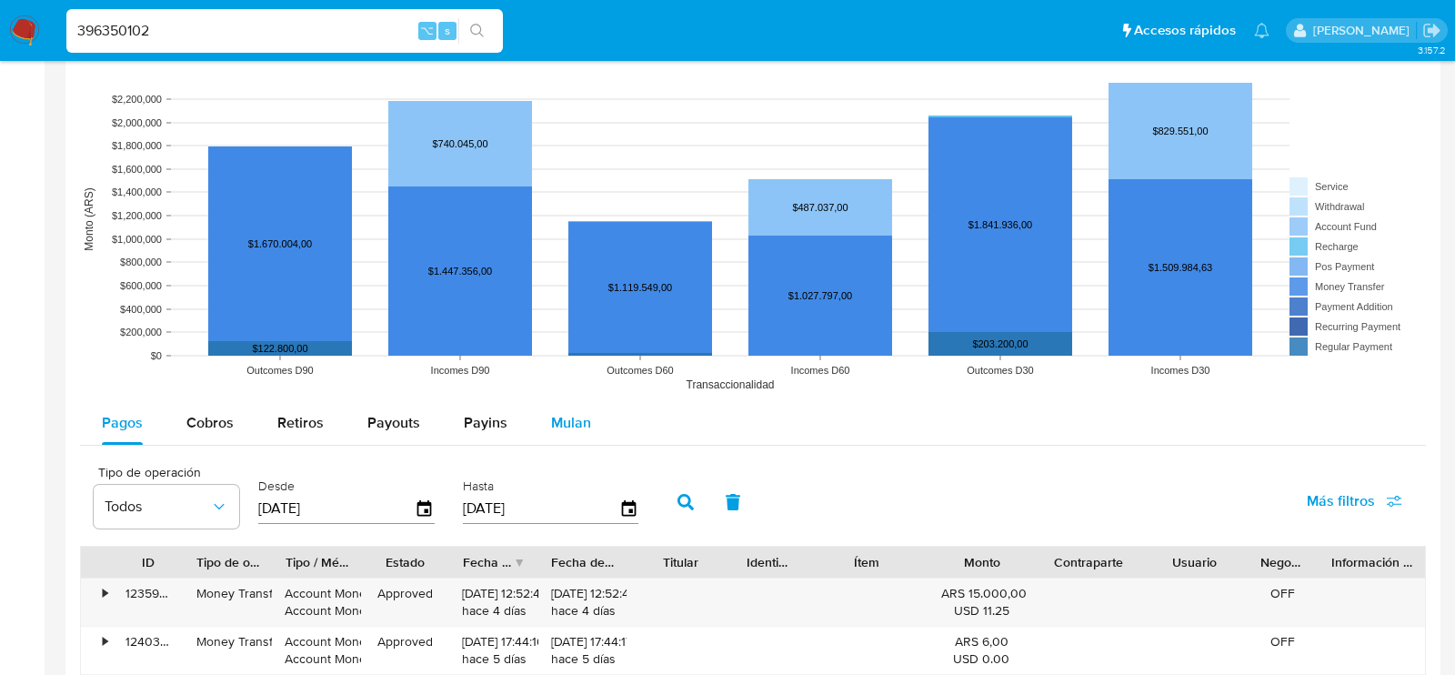
click at [560, 433] on div "Mulan" at bounding box center [571, 423] width 40 height 44
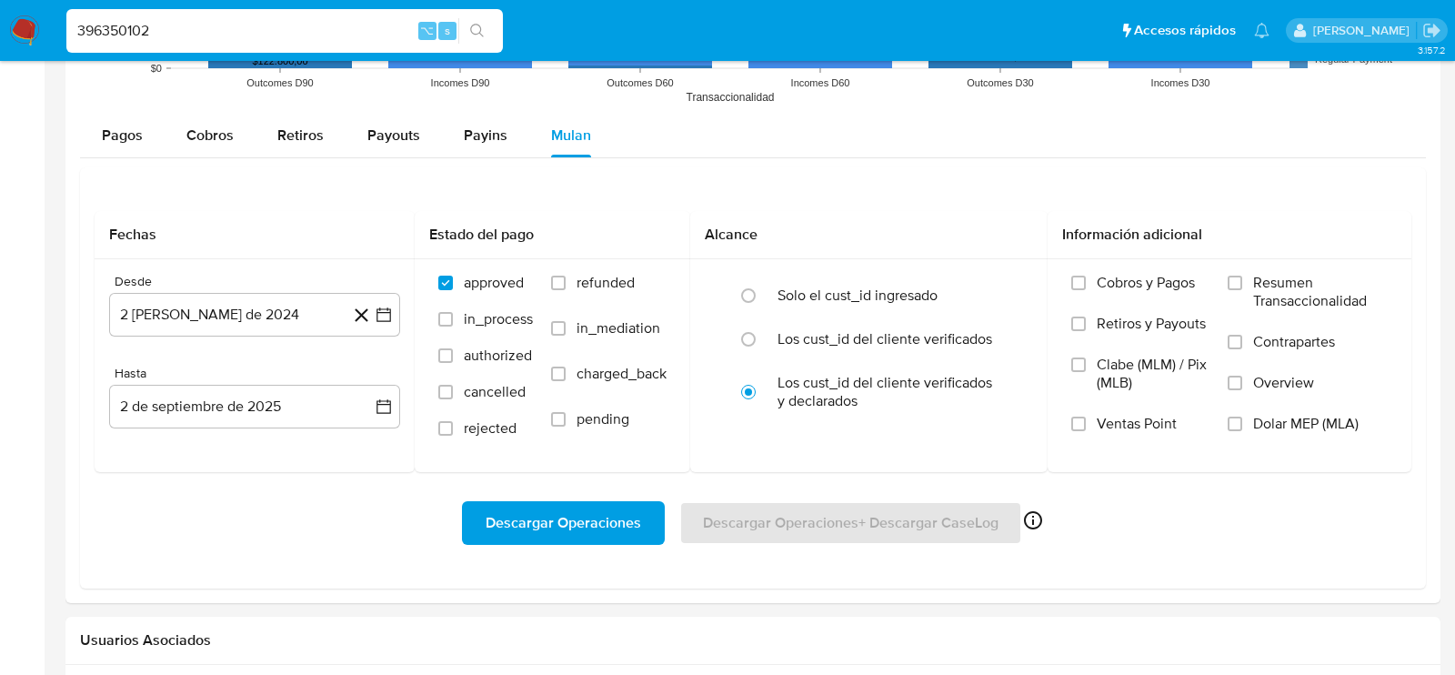
scroll to position [1668, 0]
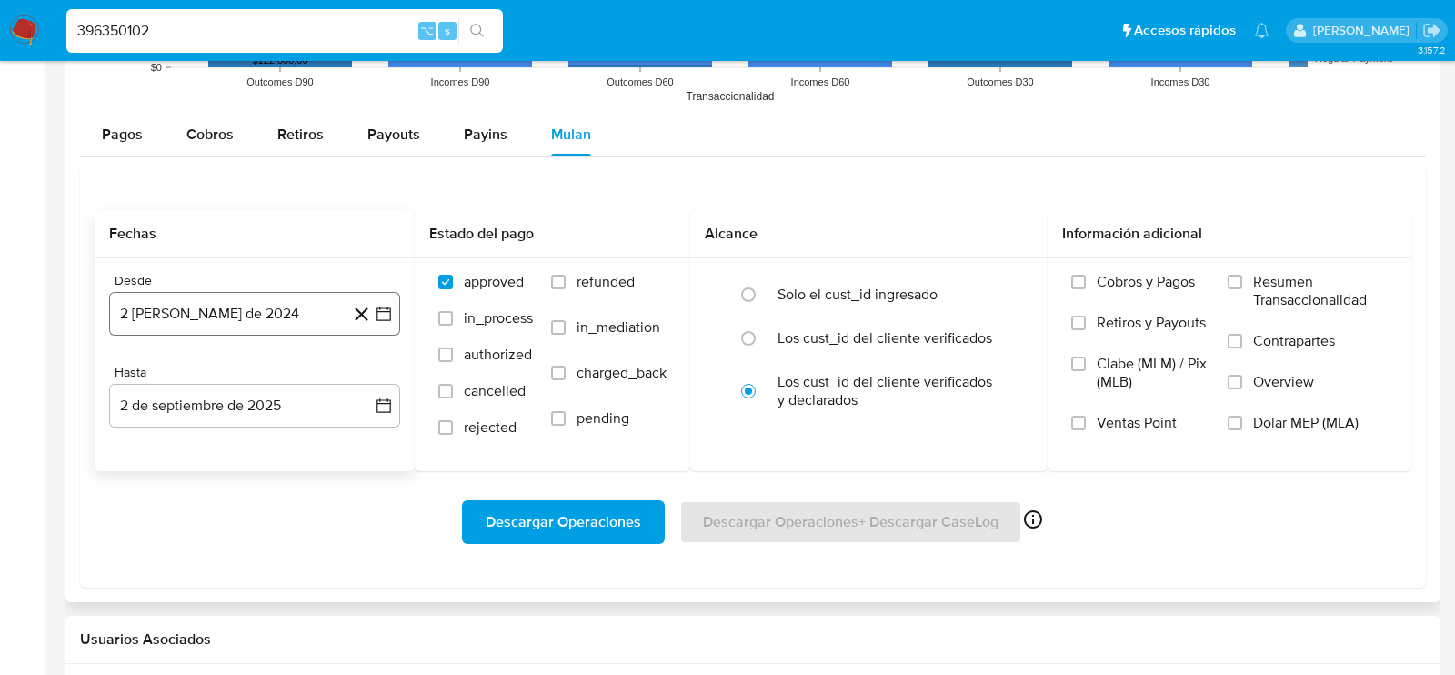
click at [196, 318] on button "2 de agosto de 2024" at bounding box center [254, 314] width 291 height 44
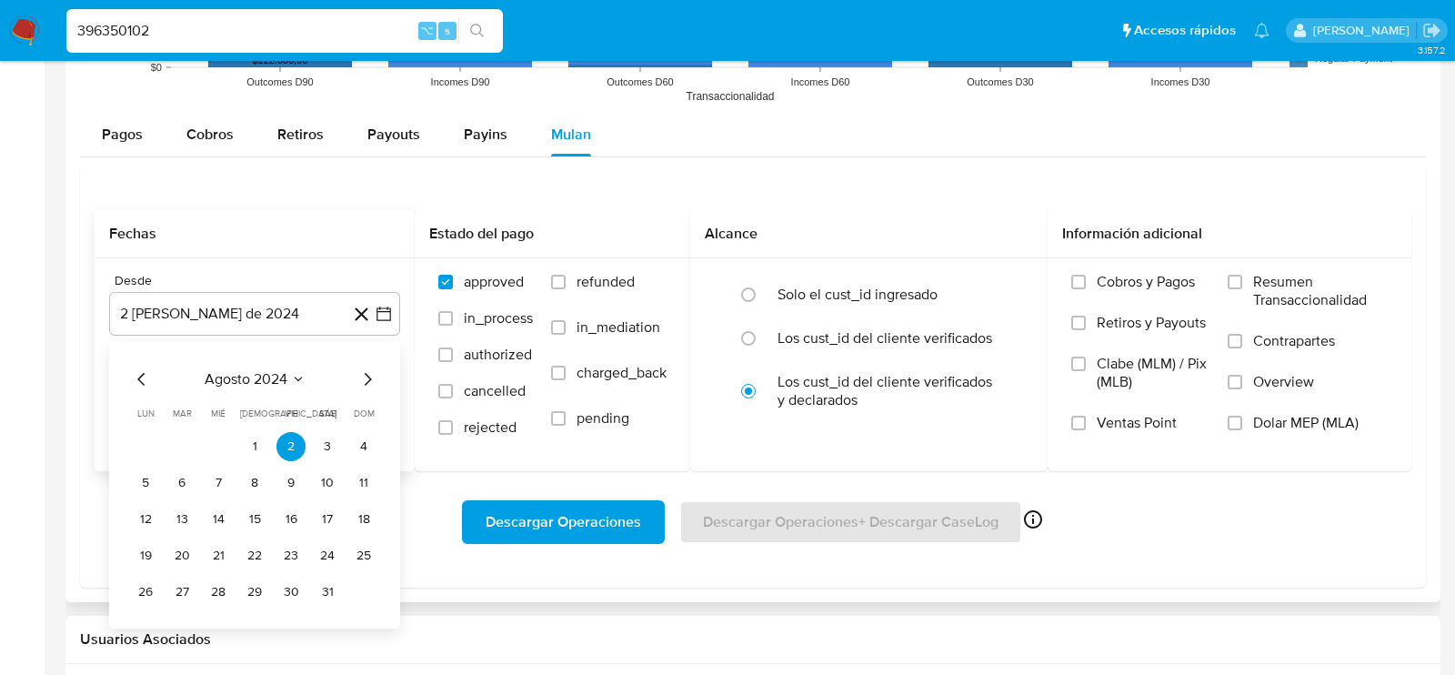
click at [367, 368] on icon "Mes siguiente" at bounding box center [367, 379] width 22 height 22
click at [366, 443] on button "1" at bounding box center [363, 446] width 29 height 29
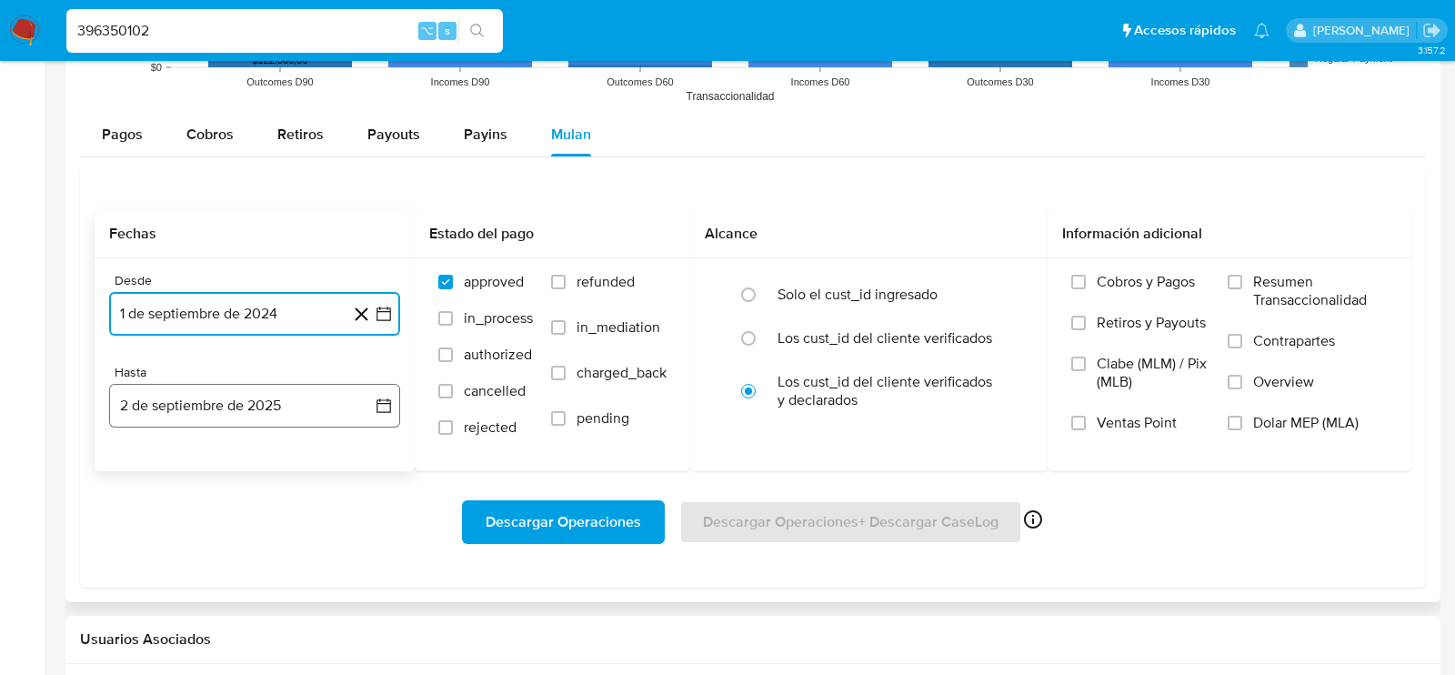
click at [296, 415] on button "2 de septiembre de 2025" at bounding box center [254, 406] width 291 height 44
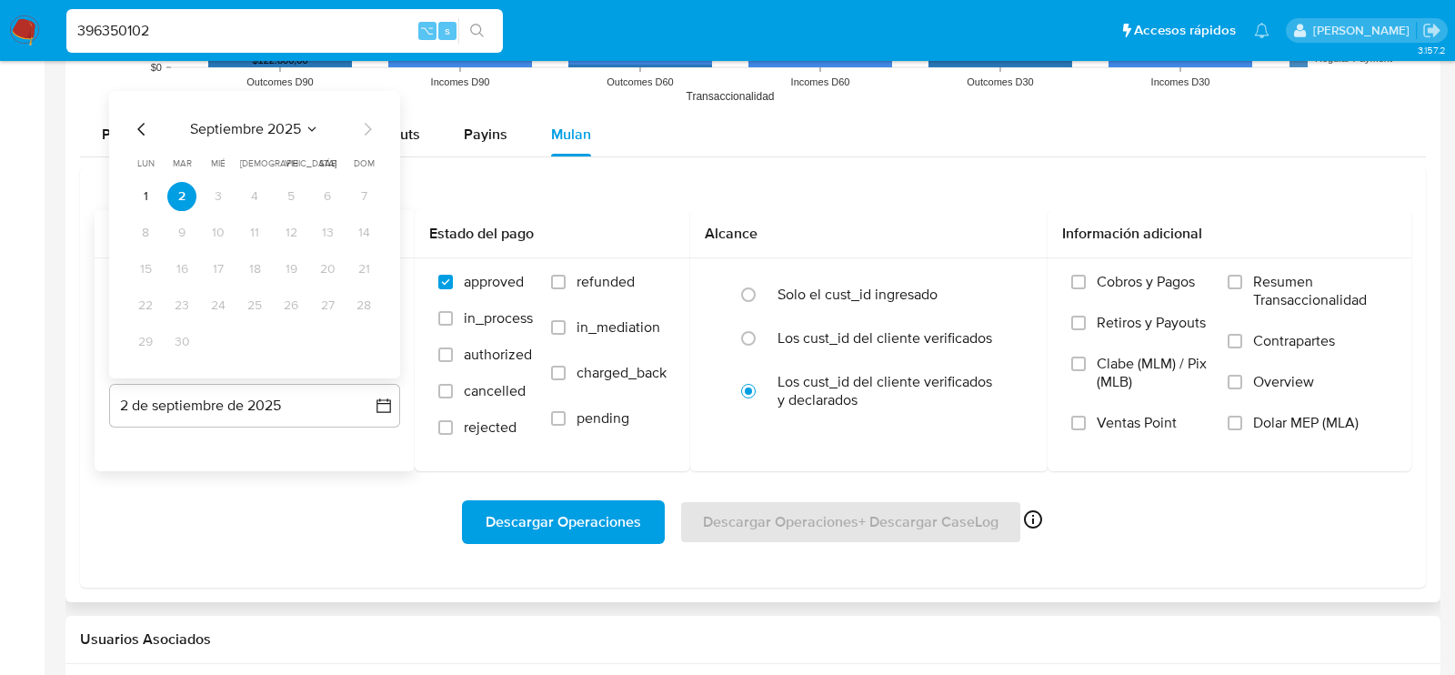
click at [130, 129] on div "septiembre 2025 septiembre 2025 lun lunes mar martes mié miércoles jue jueves v…" at bounding box center [254, 234] width 291 height 287
click at [142, 129] on icon "Mes anterior" at bounding box center [142, 129] width 22 height 22
click at [304, 335] on tr "25 26 27 28 29 30 31" at bounding box center [254, 341] width 247 height 29
click at [299, 335] on button "29" at bounding box center [290, 341] width 29 height 29
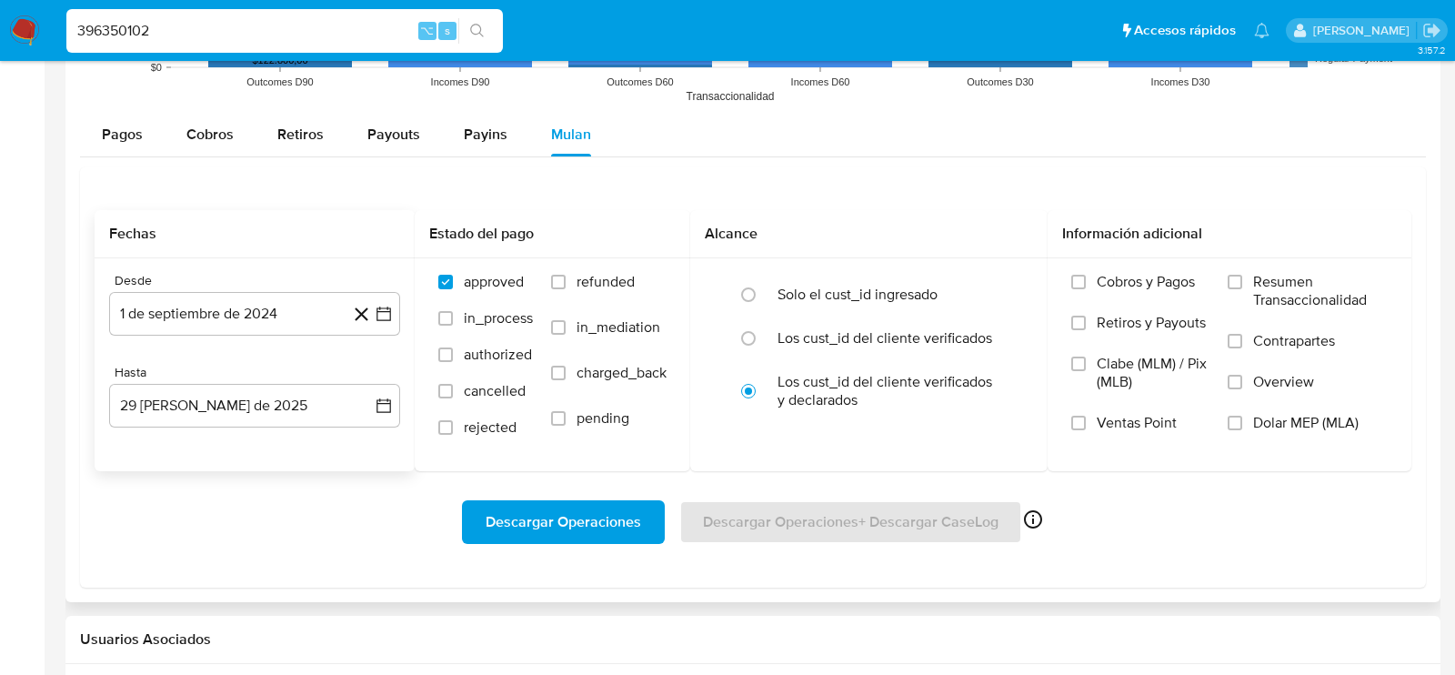
click at [1280, 521] on div "Descargar Operaciones Descargar Operaciones + Descargar CaseLog Habilitado solo…" at bounding box center [753, 522] width 1316 height 44
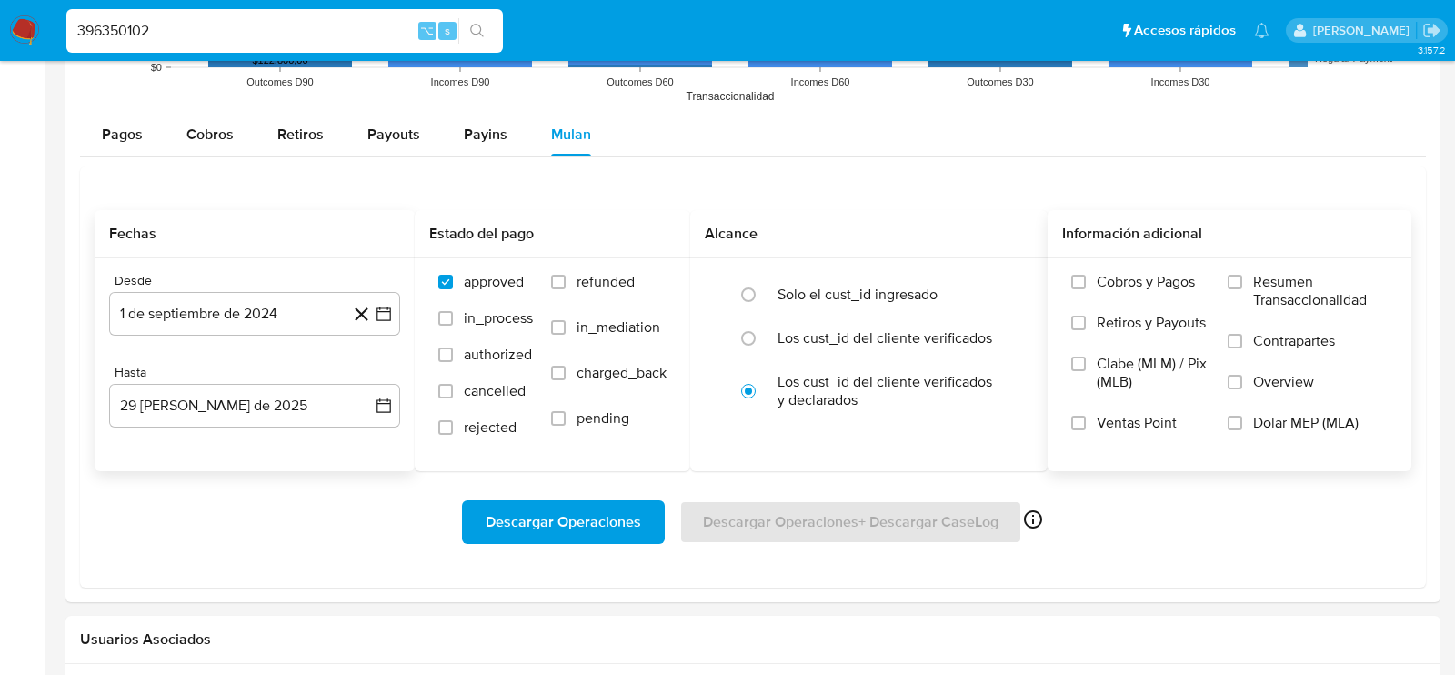
click at [1290, 422] on span "Dolar MEP (MLA)" at bounding box center [1305, 423] width 105 height 18
click at [1242, 422] on input "Dolar MEP (MLA)" at bounding box center [1234, 422] width 15 height 15
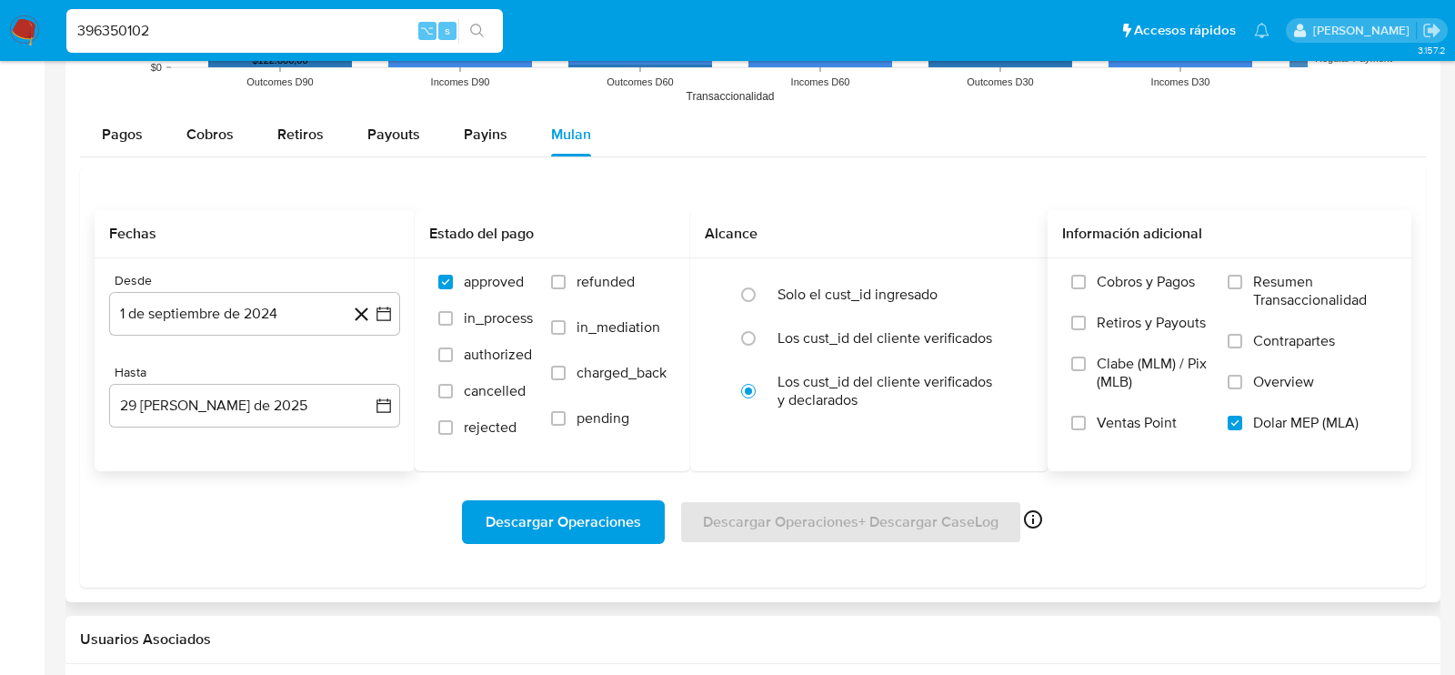
click at [572, 511] on span "Descargar Operaciones" at bounding box center [562, 522] width 155 height 40
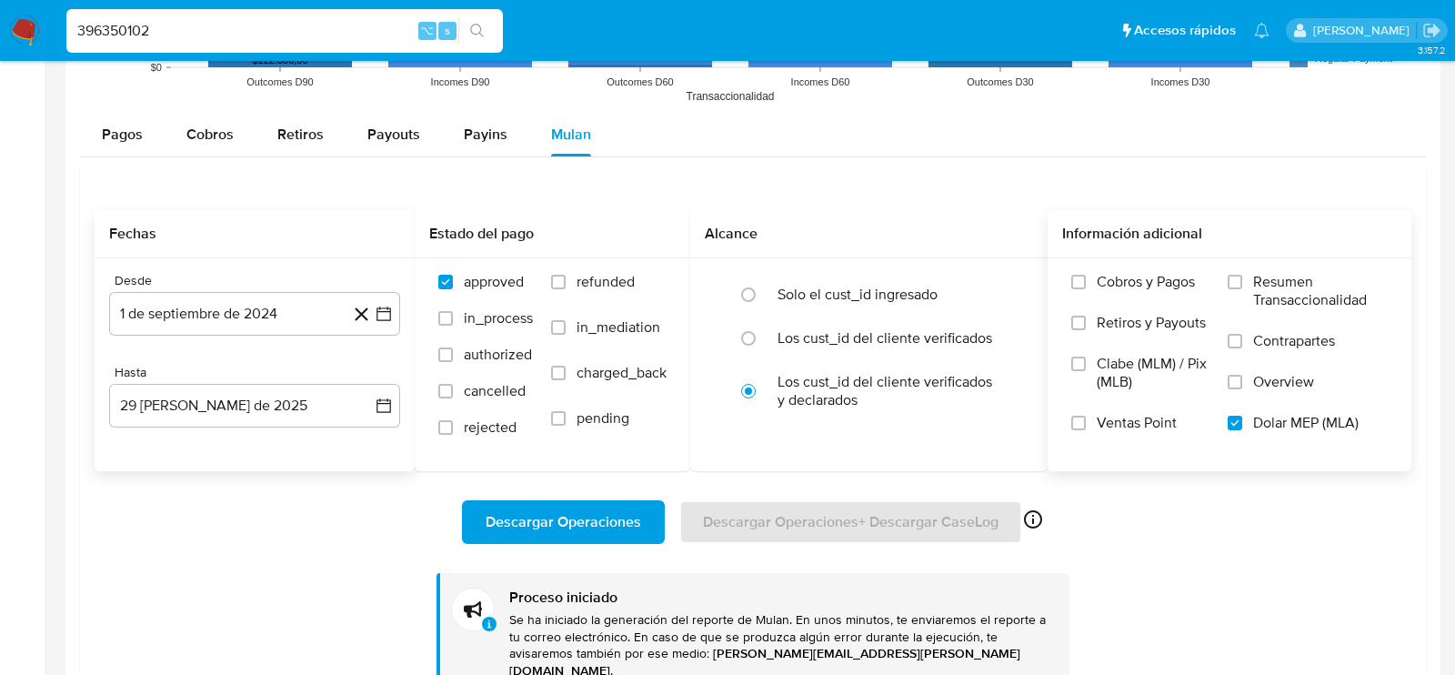
click at [262, 49] on div "396350102 ⌥ s" at bounding box center [284, 31] width 436 height 44
click at [262, 35] on input "396350102" at bounding box center [284, 31] width 436 height 24
paste input "200094468"
type input "200094468"
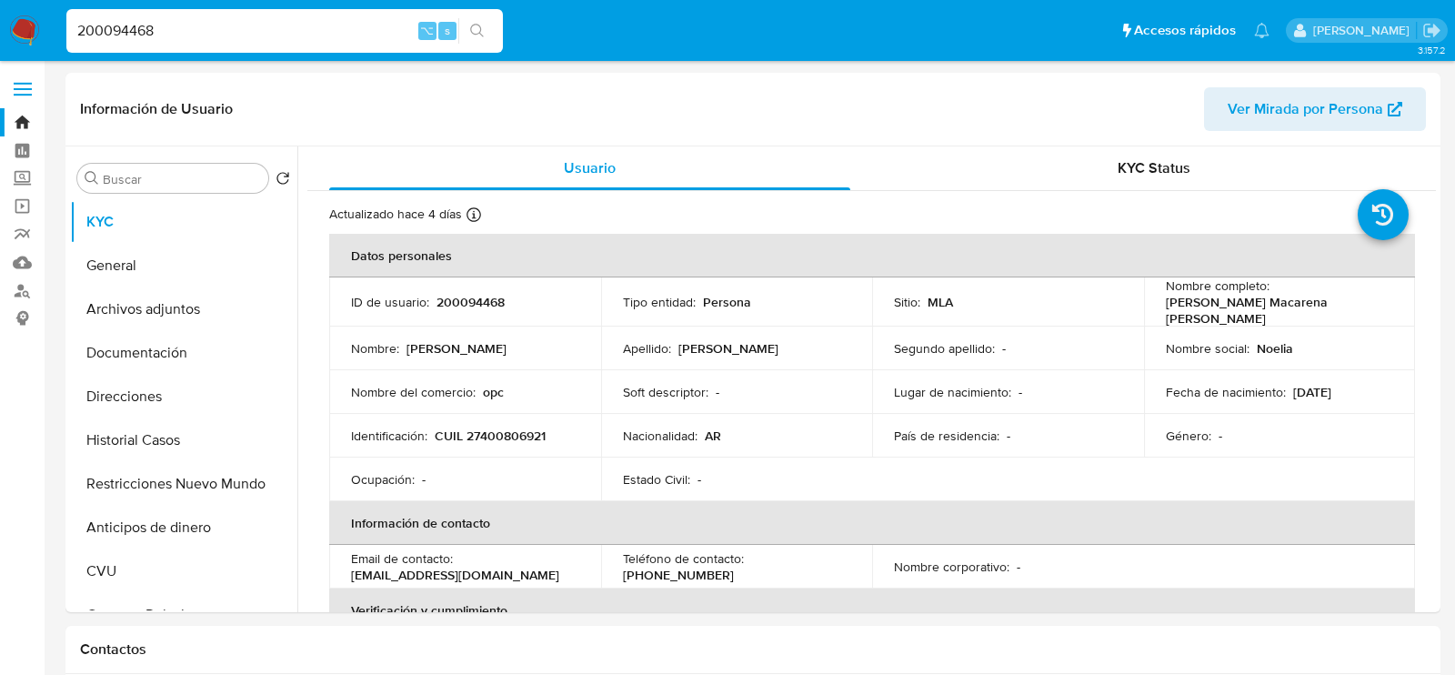
select select "10"
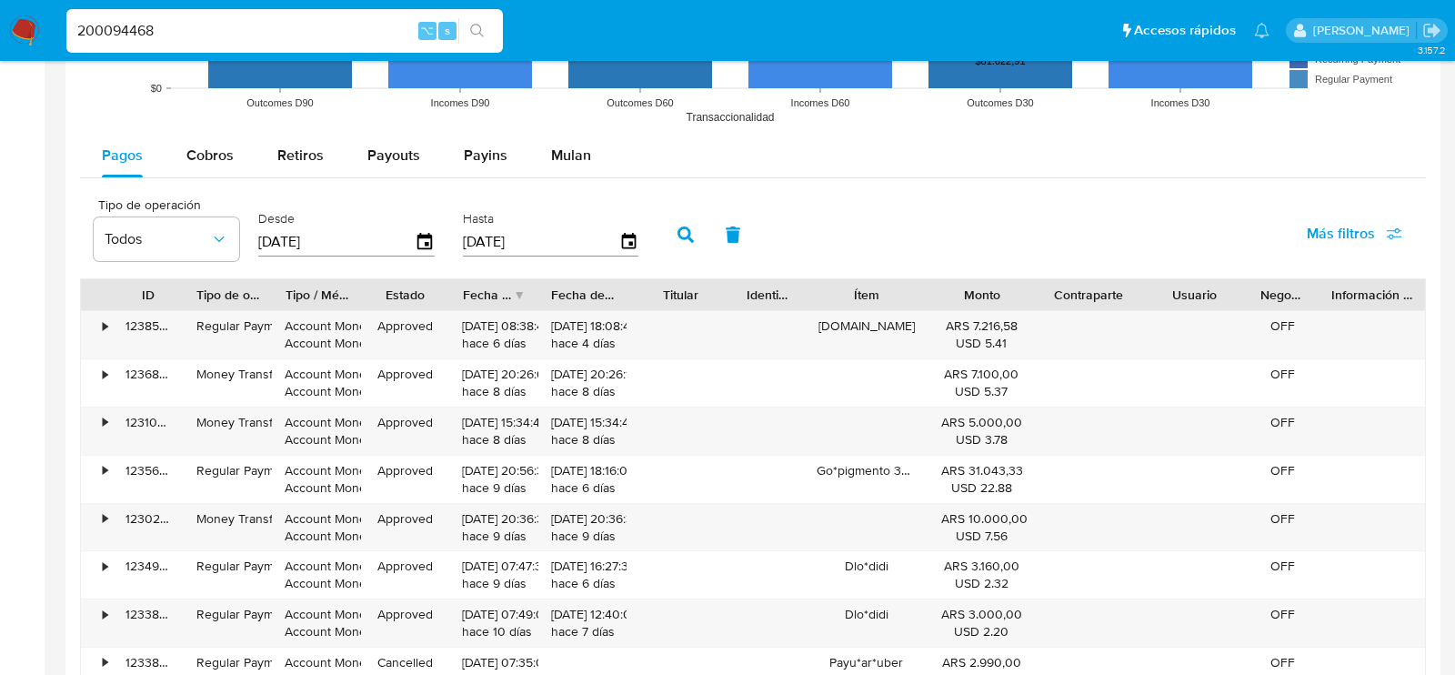
scroll to position [1541, 0]
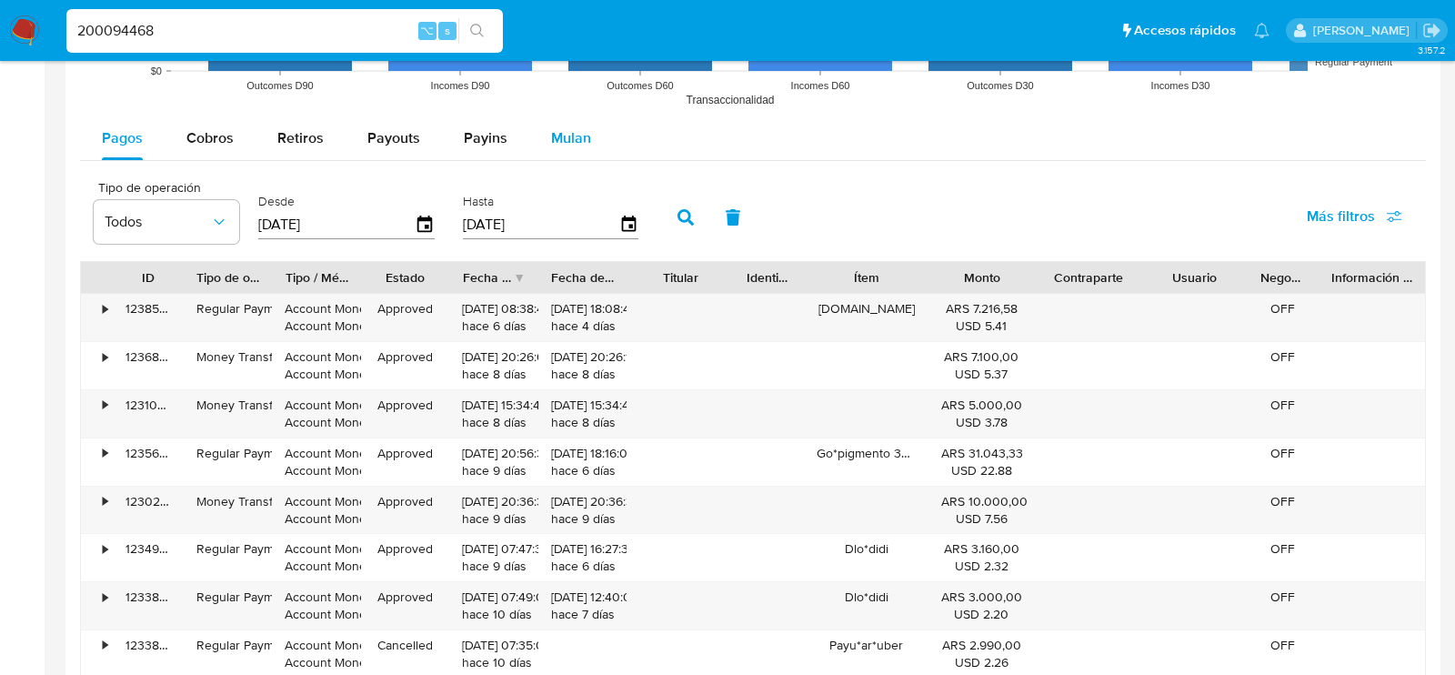
click at [566, 130] on span "Mulan" at bounding box center [571, 137] width 40 height 21
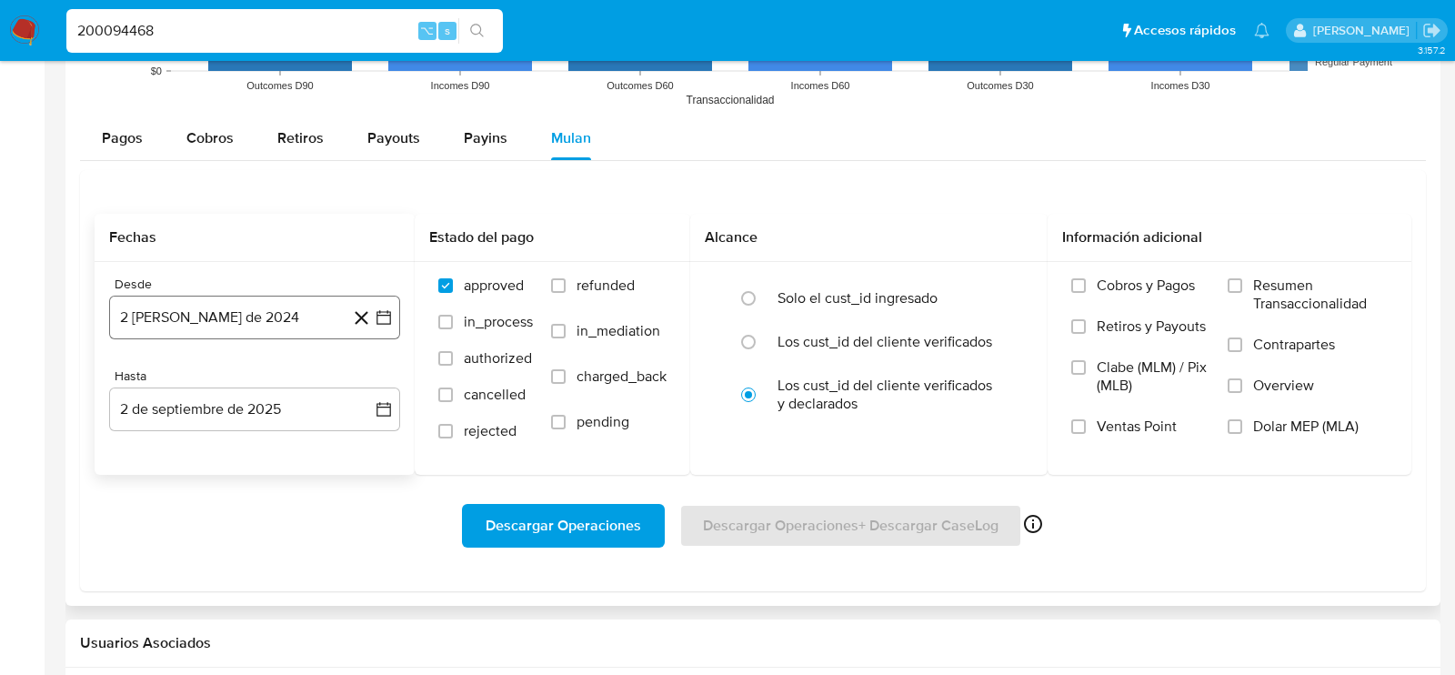
click at [222, 313] on button "2 de agosto de 2024" at bounding box center [254, 317] width 291 height 44
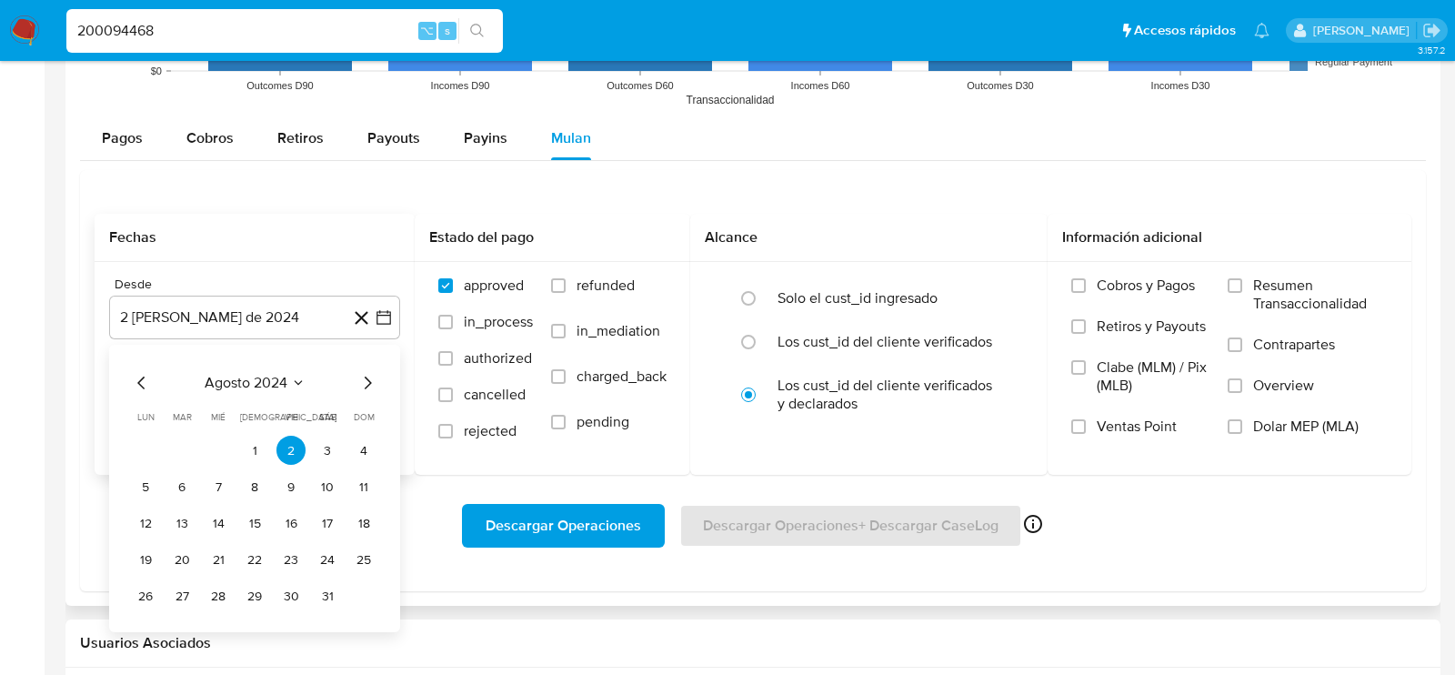
click at [376, 376] on icon "Mes siguiente" at bounding box center [367, 383] width 22 height 22
click at [364, 455] on button "1" at bounding box center [363, 449] width 29 height 29
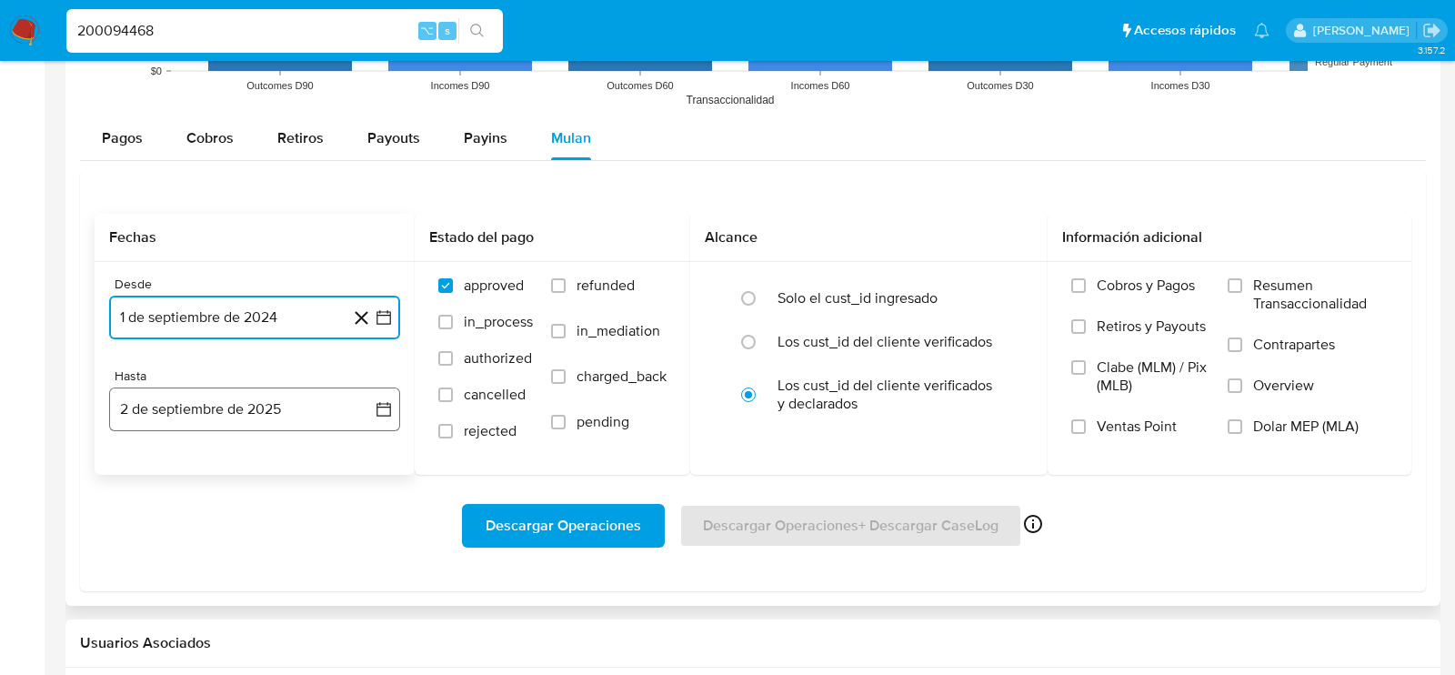
click at [240, 409] on button "2 de septiembre de 2025" at bounding box center [254, 409] width 291 height 44
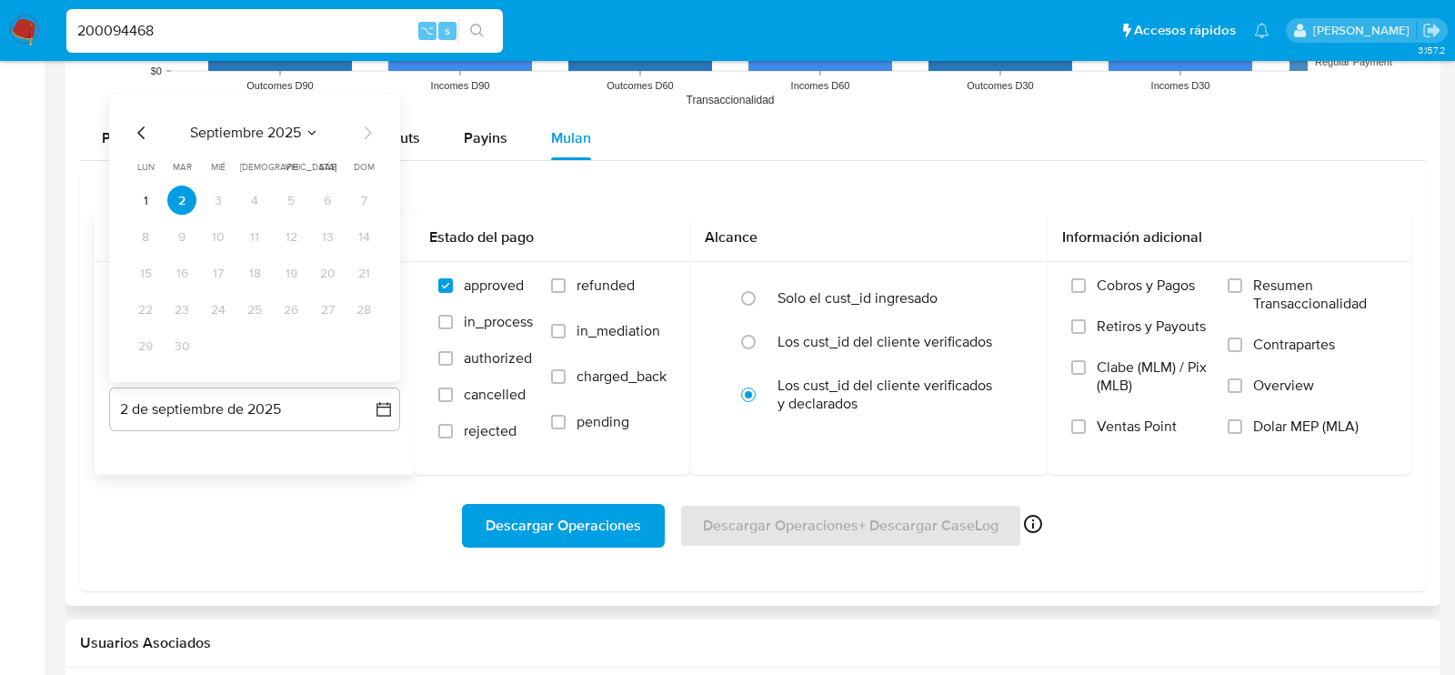
click at [137, 128] on icon "Mes anterior" at bounding box center [140, 133] width 7 height 13
click at [297, 338] on button "29" at bounding box center [290, 346] width 29 height 29
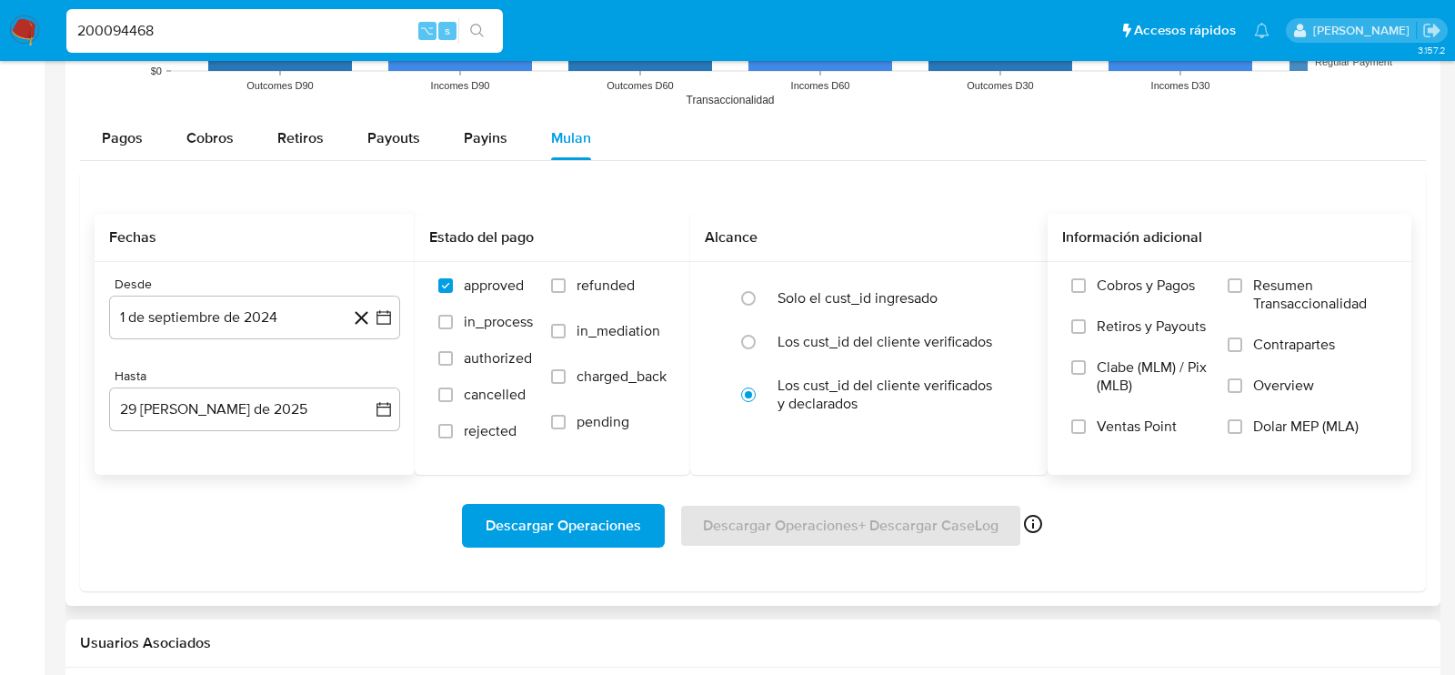
click at [1270, 425] on span "Dolar MEP (MLA)" at bounding box center [1305, 426] width 105 height 18
click at [1242, 425] on input "Dolar MEP (MLA)" at bounding box center [1234, 426] width 15 height 15
click at [606, 515] on span "Descargar Operaciones" at bounding box center [562, 525] width 155 height 40
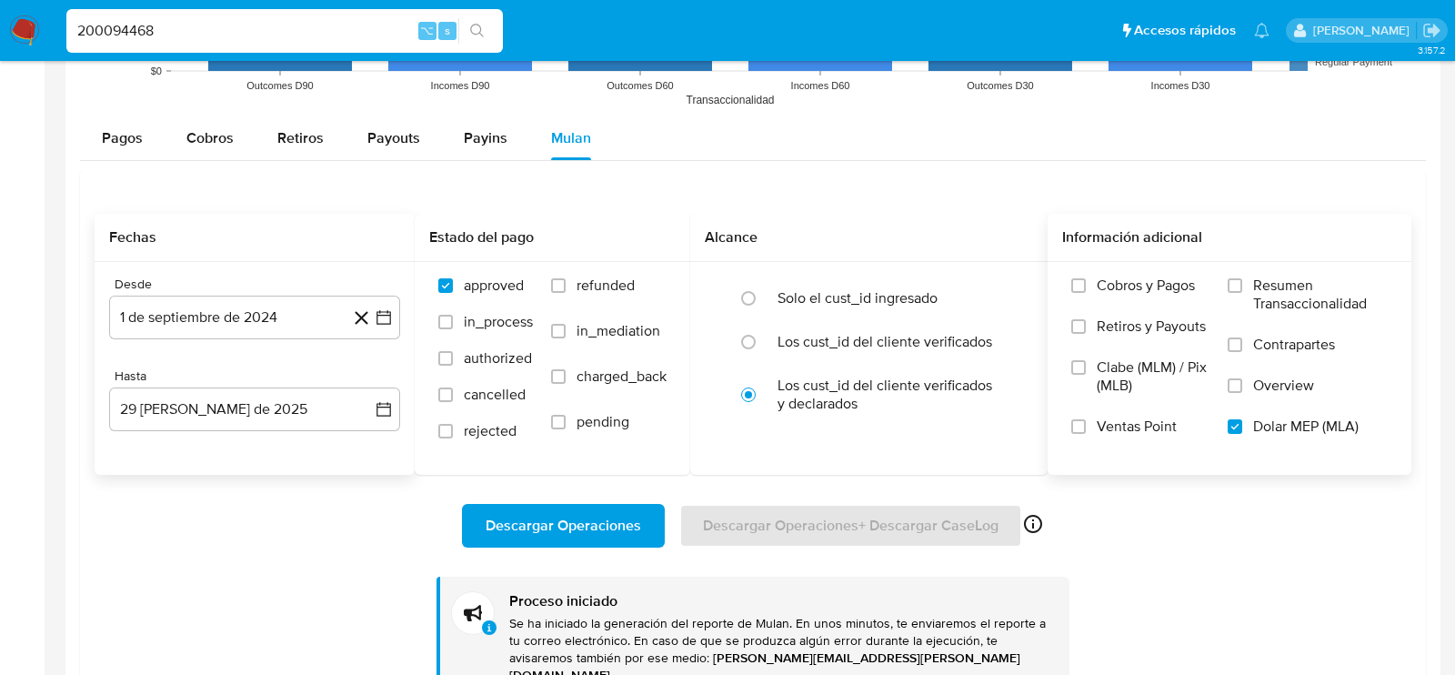
click at [250, 34] on input "200094468" at bounding box center [284, 31] width 436 height 24
paste input "545899301"
type input "545899301"
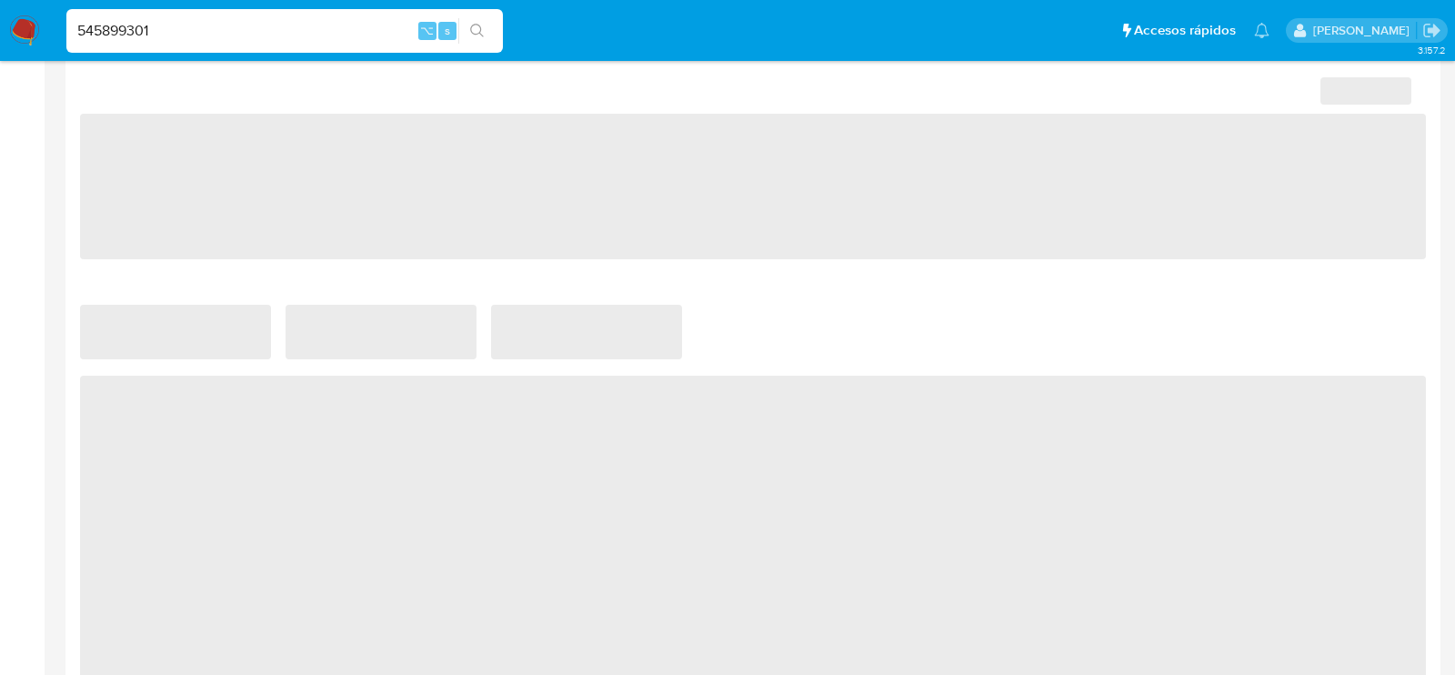
select select "10"
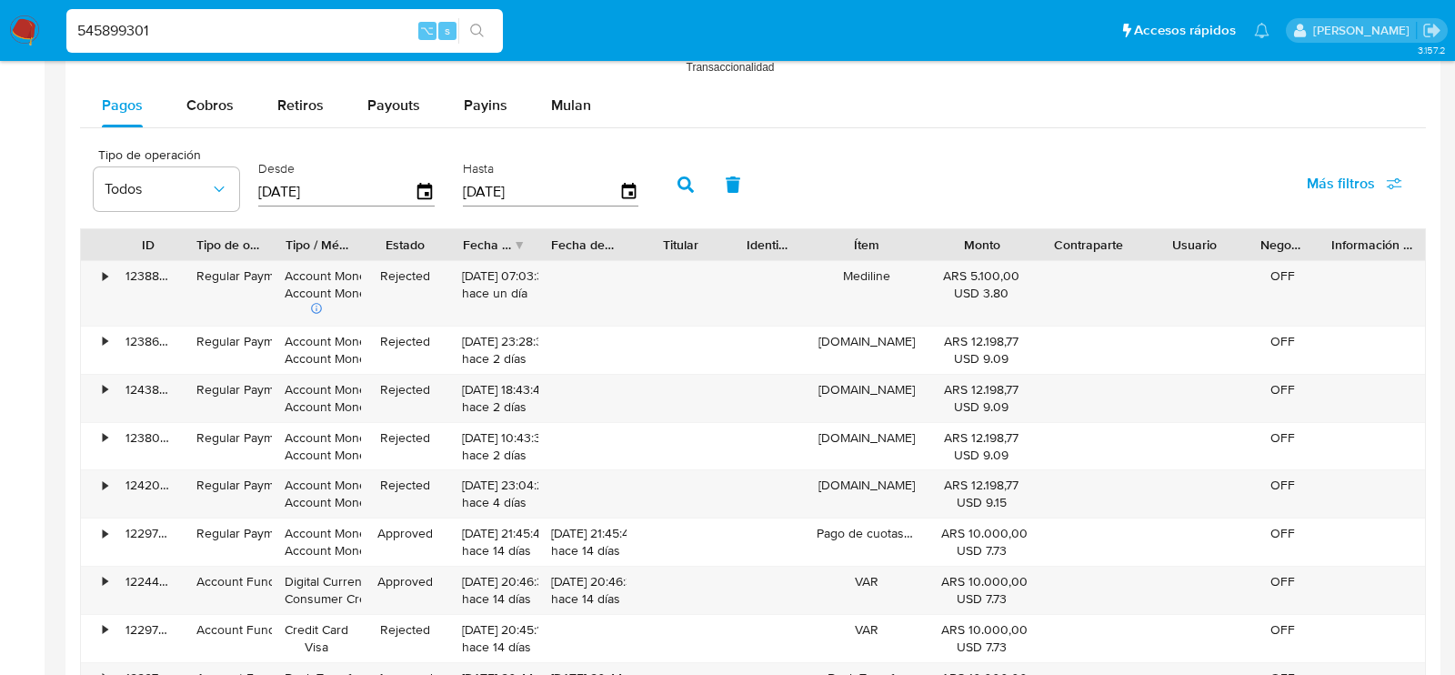
scroll to position [1641, 0]
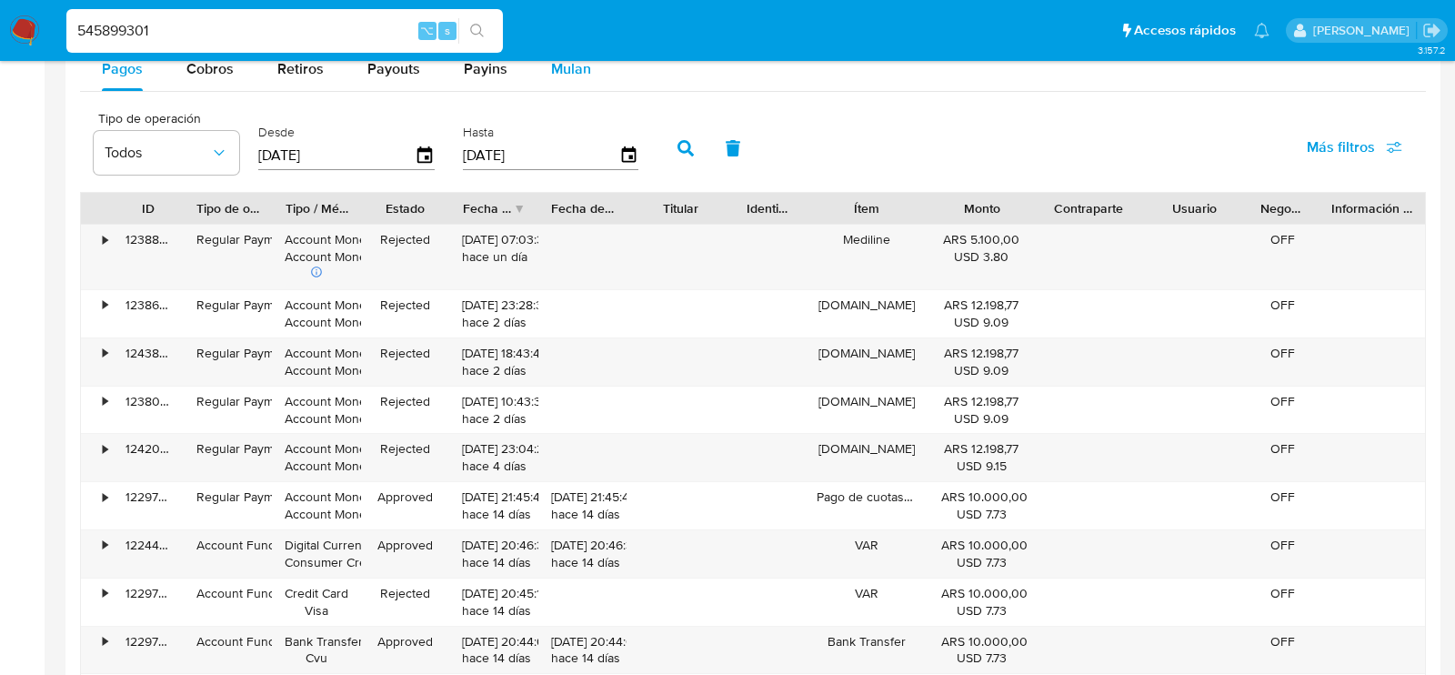
click at [551, 76] on div "Mulan" at bounding box center [571, 69] width 40 height 44
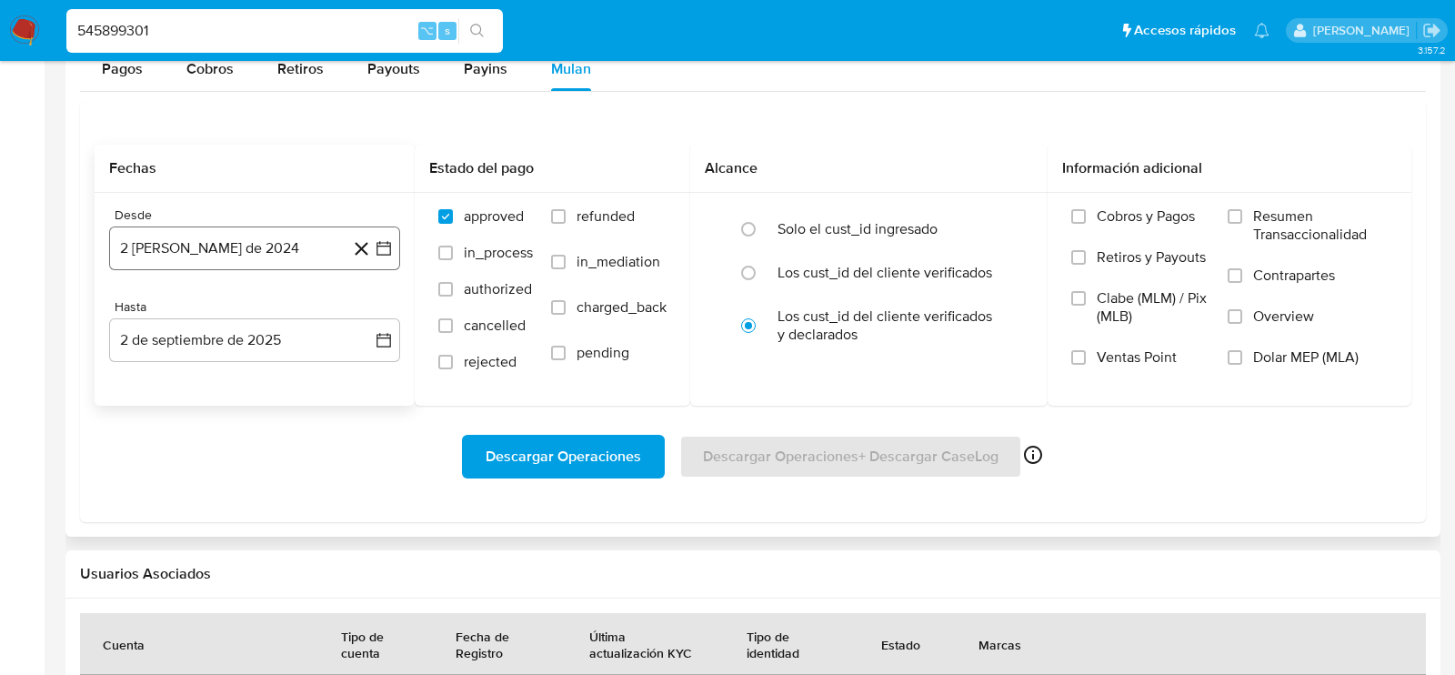
click at [234, 255] on button "2 de agosto de 2024" at bounding box center [254, 248] width 291 height 44
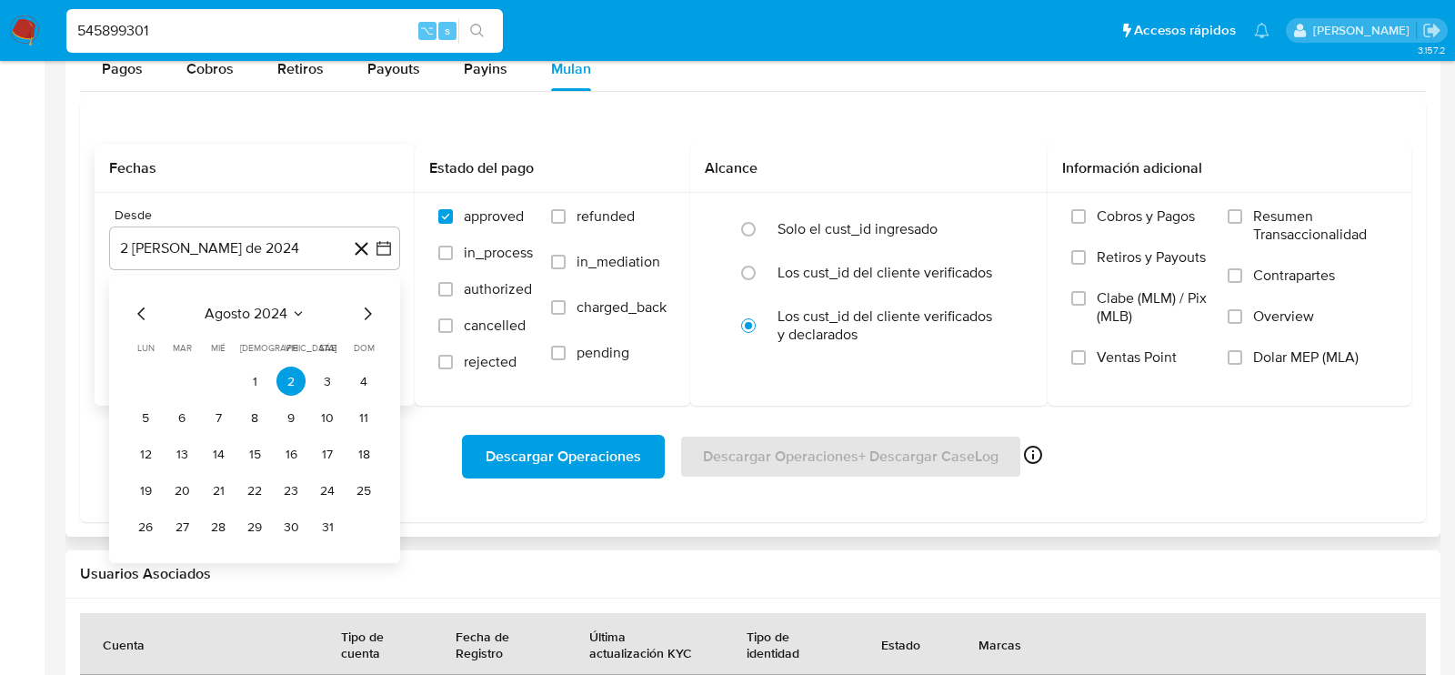
click at [381, 303] on div "agosto 2024 agosto 2024 lun lunes mar martes mié miércoles jue jueves vie viern…" at bounding box center [254, 418] width 291 height 287
click at [366, 314] on icon "Mes siguiente" at bounding box center [368, 313] width 7 height 13
click at [362, 377] on button "1" at bounding box center [363, 380] width 29 height 29
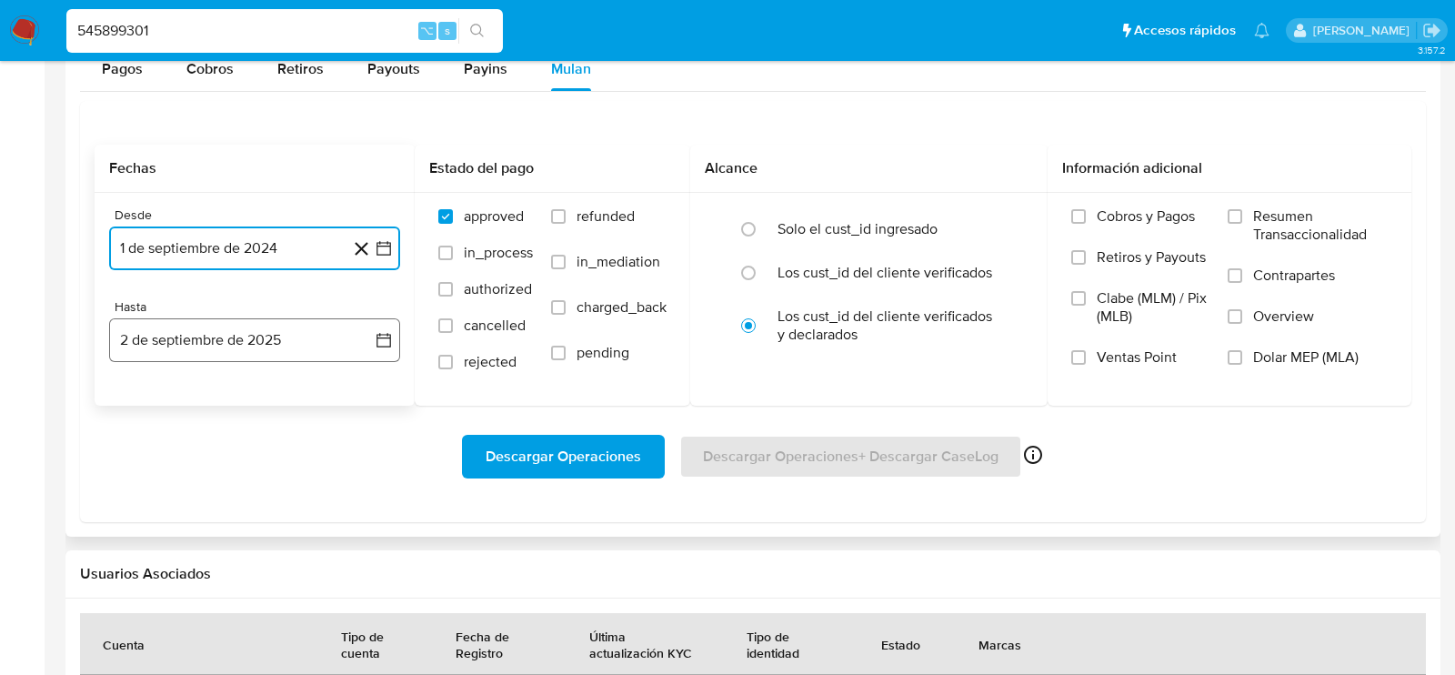
click at [291, 337] on button "2 de septiembre de 2025" at bounding box center [254, 340] width 291 height 44
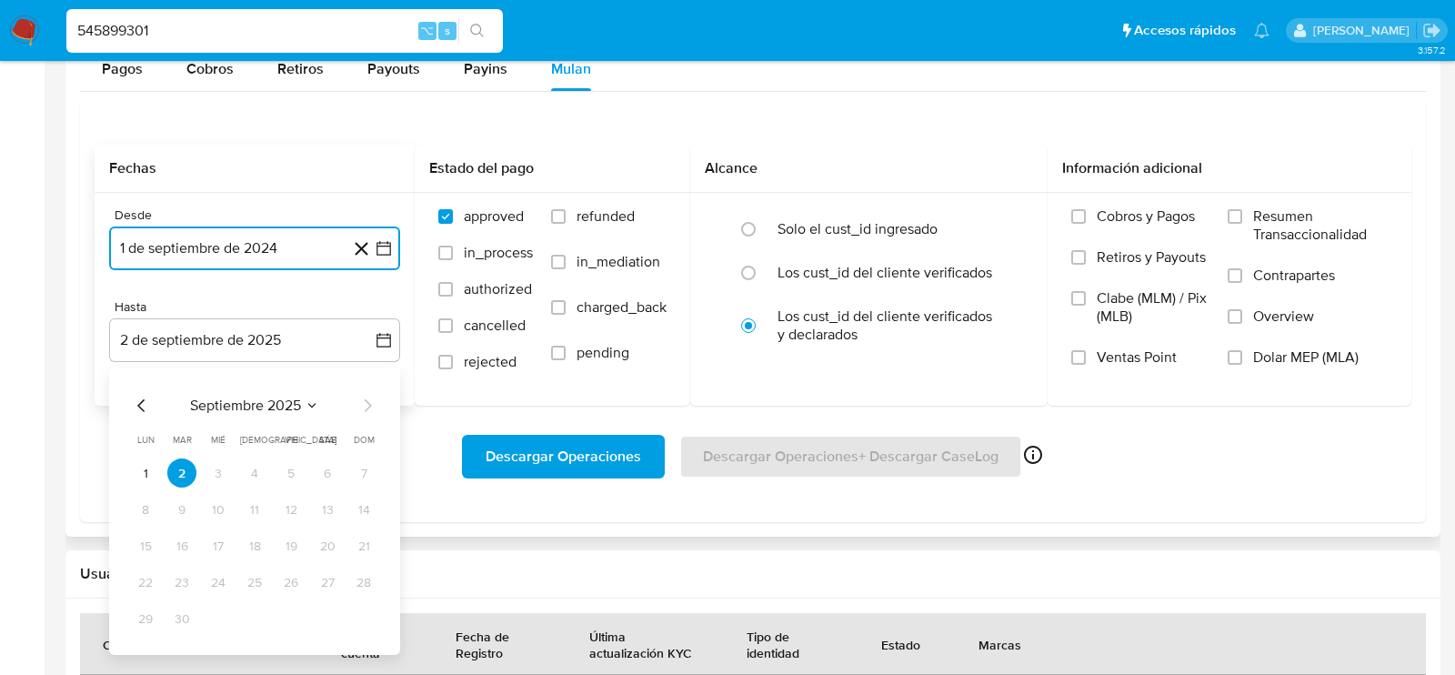
click at [140, 395] on icon "Mes anterior" at bounding box center [142, 406] width 22 height 22
click at [283, 614] on button "29" at bounding box center [290, 618] width 29 height 29
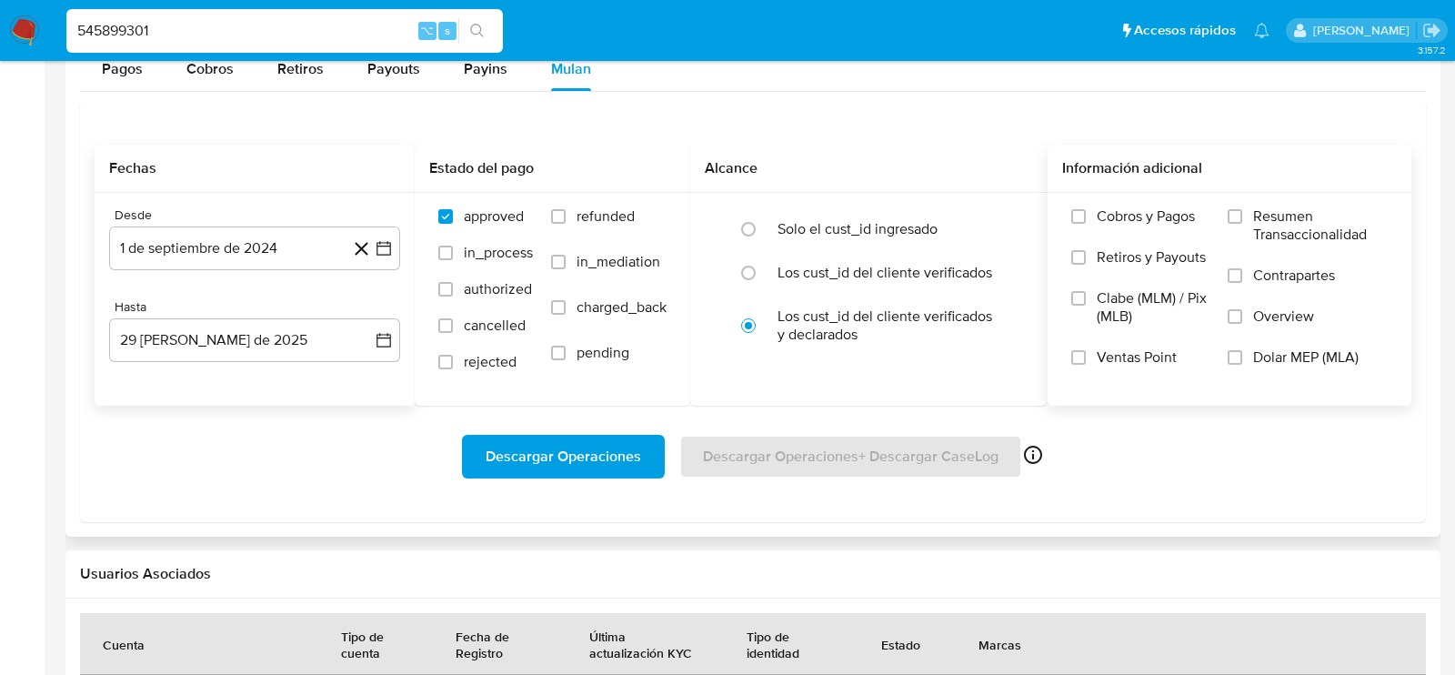
click at [1226, 354] on div "Cobros y Pagos Retiros y Payouts Clabe (MLM) / Pix (MLB) Ventas Point Resumen T…" at bounding box center [1229, 298] width 335 height 182
click at [1243, 354] on label "Dolar MEP (MLA)" at bounding box center [1307, 368] width 160 height 41
click at [1242, 354] on input "Dolar MEP (MLA)" at bounding box center [1234, 357] width 15 height 15
click at [564, 465] on span "Descargar Operaciones" at bounding box center [562, 456] width 155 height 40
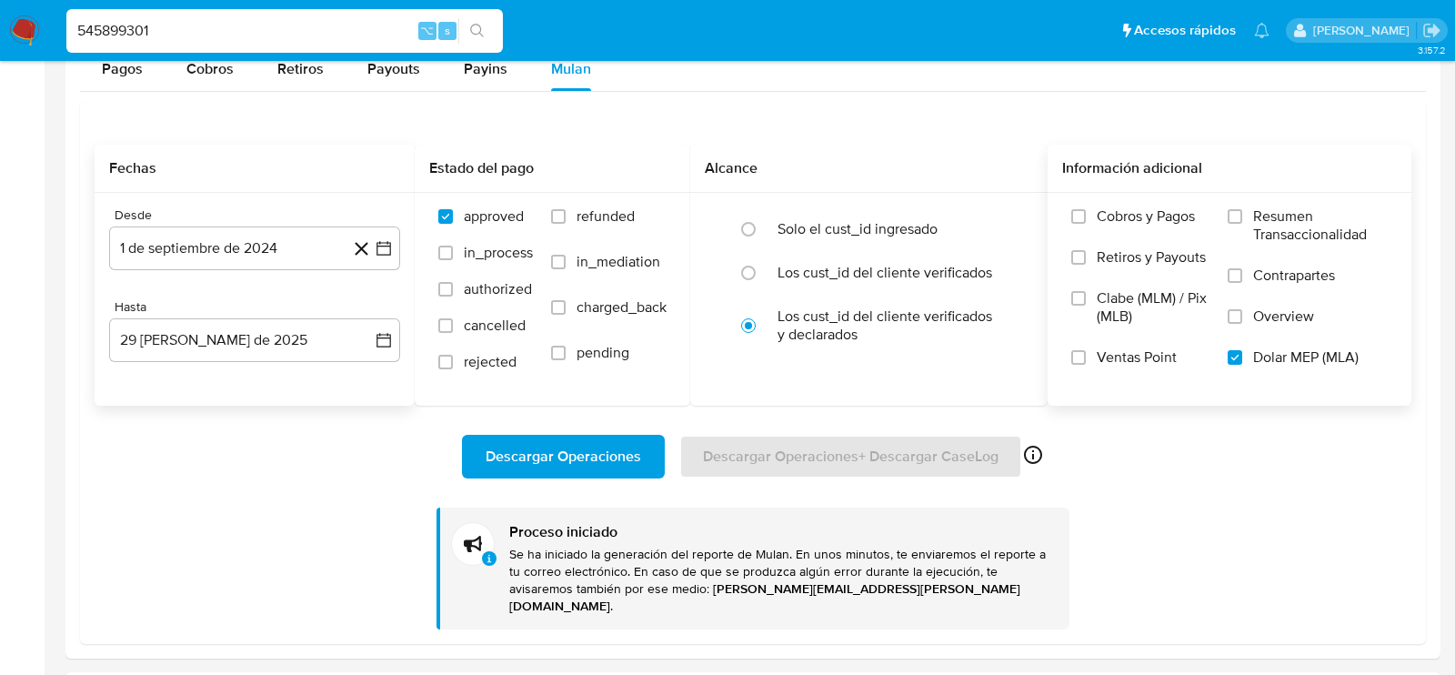
click at [234, 29] on input "545899301" at bounding box center [284, 31] width 436 height 24
paste input "27680490"
type input "27680490"
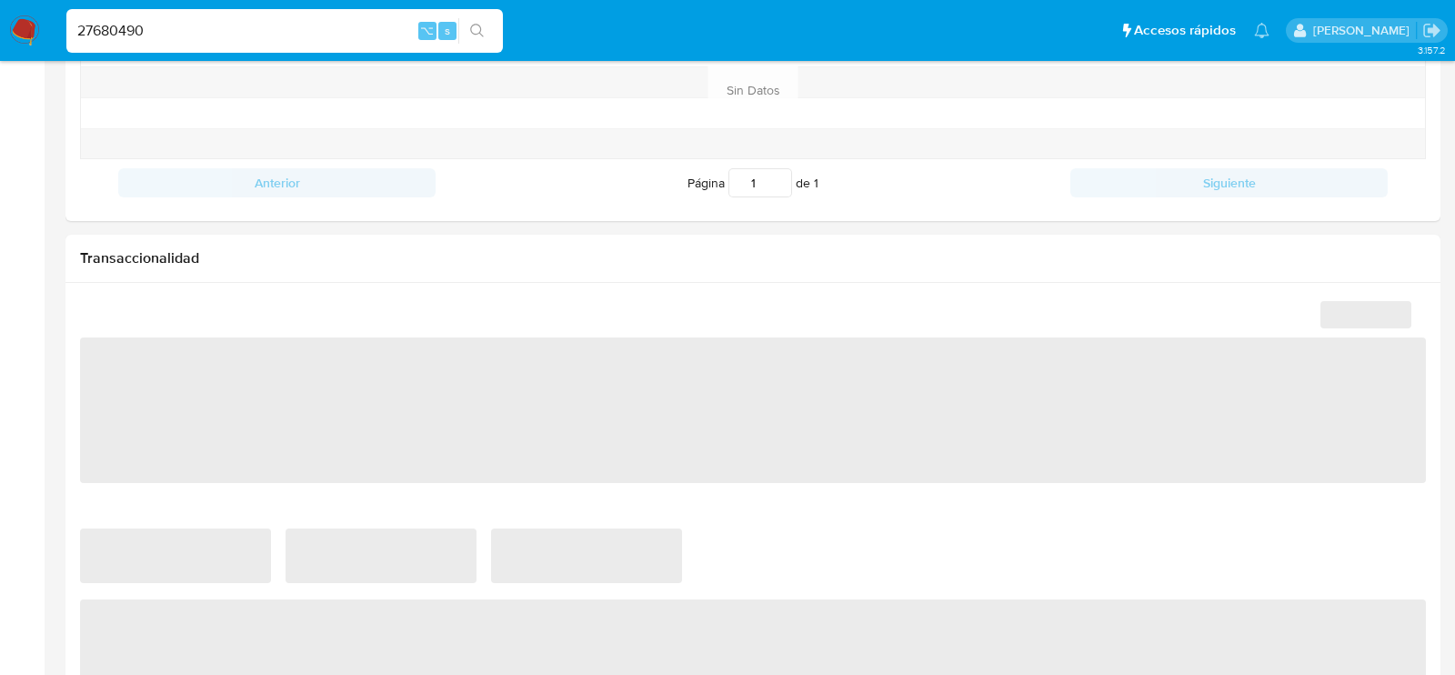
select select "10"
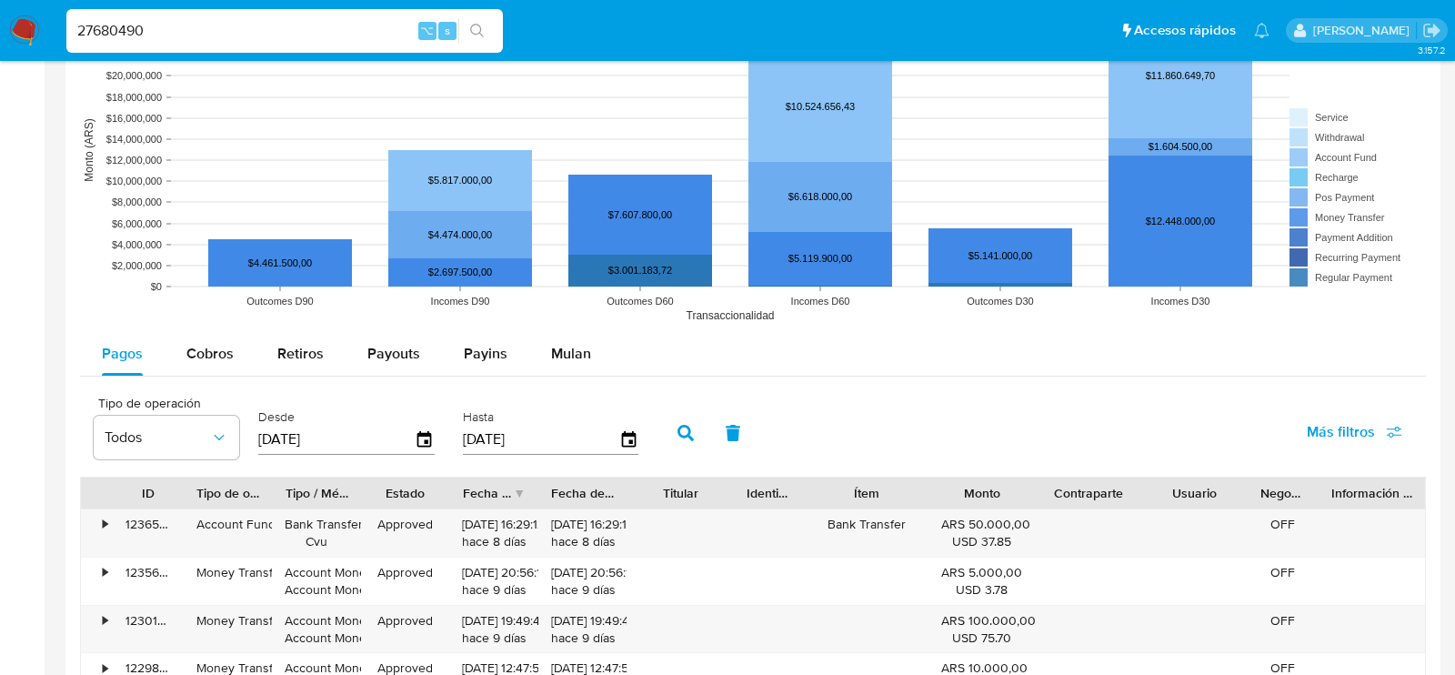
scroll to position [1473, 0]
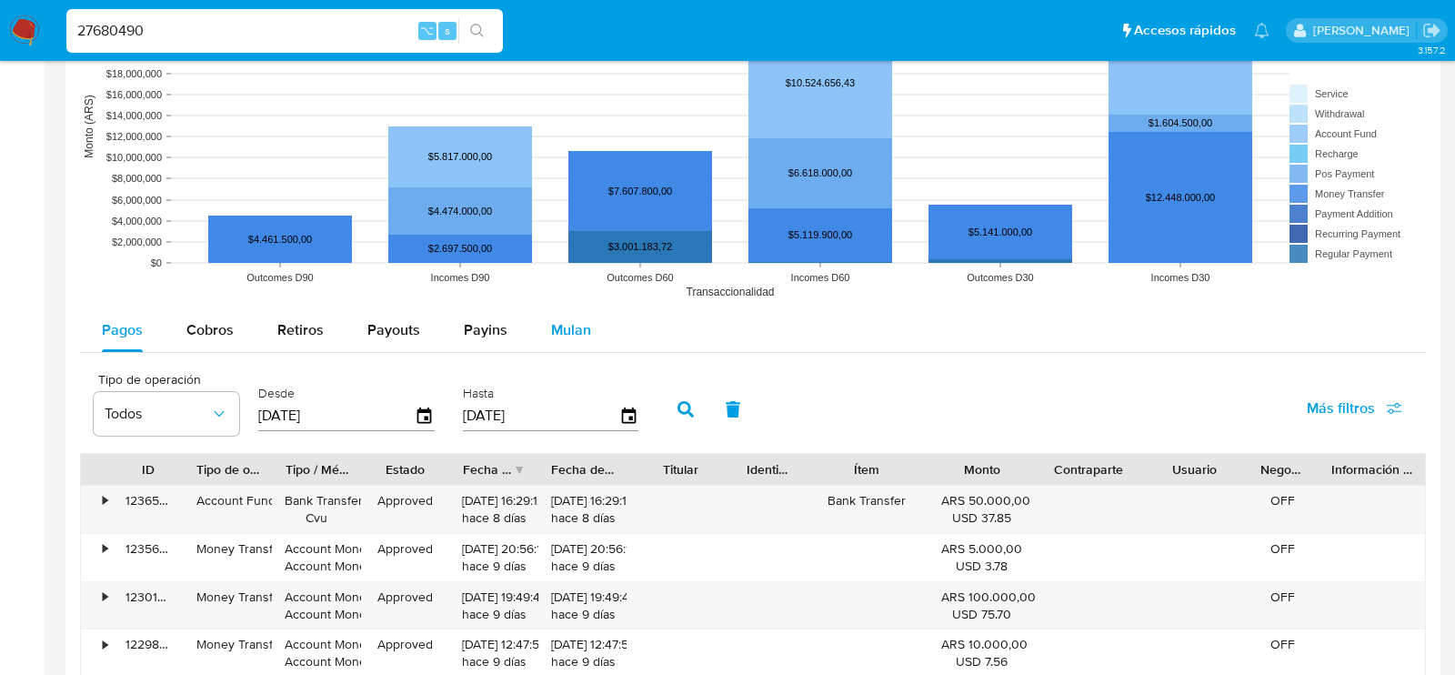
click at [553, 322] on span "Mulan" at bounding box center [571, 329] width 40 height 21
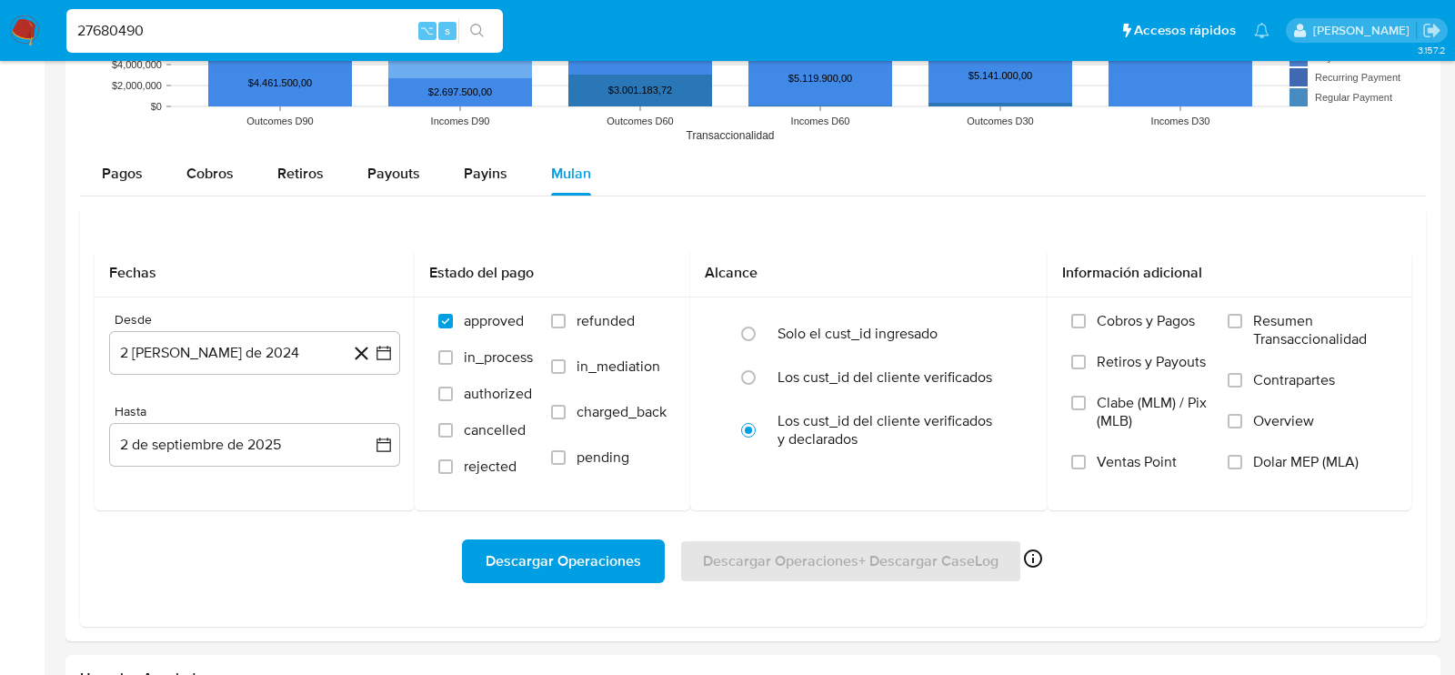
scroll to position [1630, 0]
click at [182, 362] on button "2 de agosto de 2024" at bounding box center [254, 352] width 291 height 44
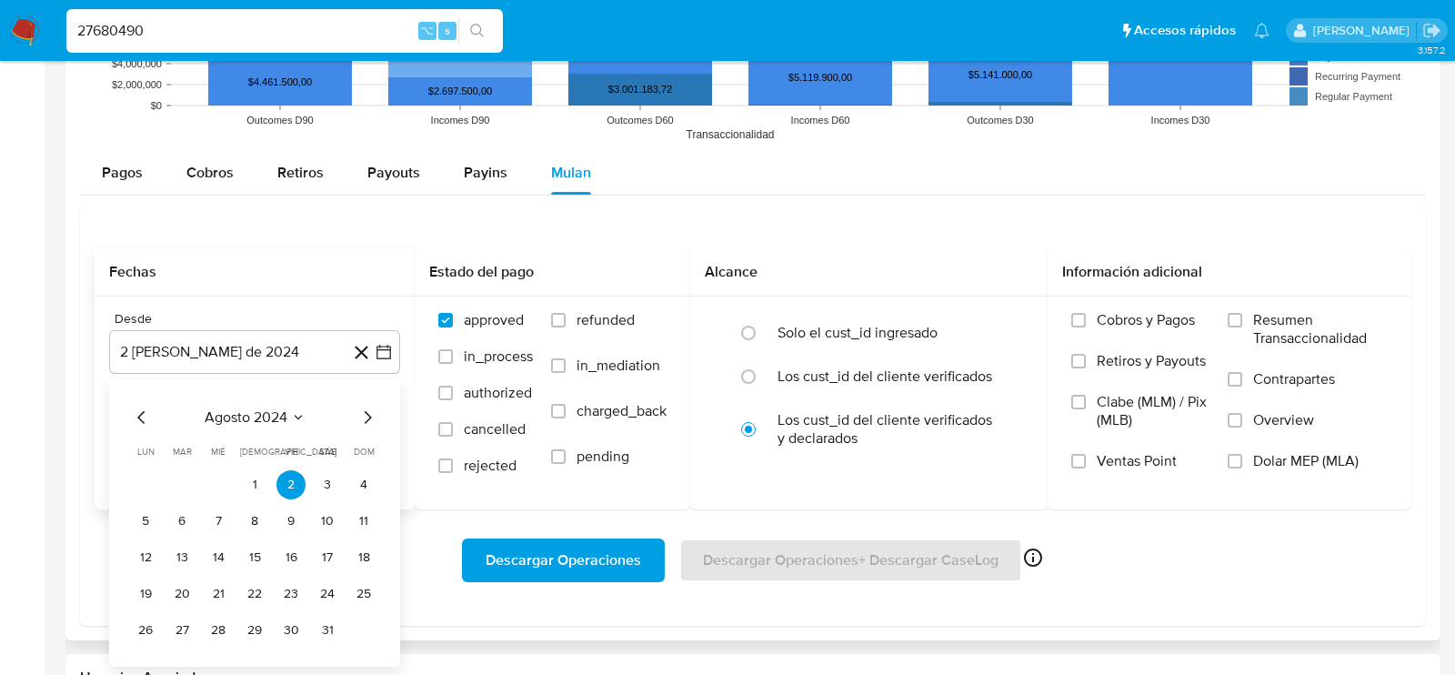
click at [368, 412] on icon "Mes siguiente" at bounding box center [367, 417] width 22 height 22
click at [379, 484] on div "septiembre 2024 septiembre 2024 lun lunes mar martes mié miércoles jue jueves v…" at bounding box center [254, 541] width 291 height 324
click at [367, 483] on button "1" at bounding box center [363, 484] width 29 height 29
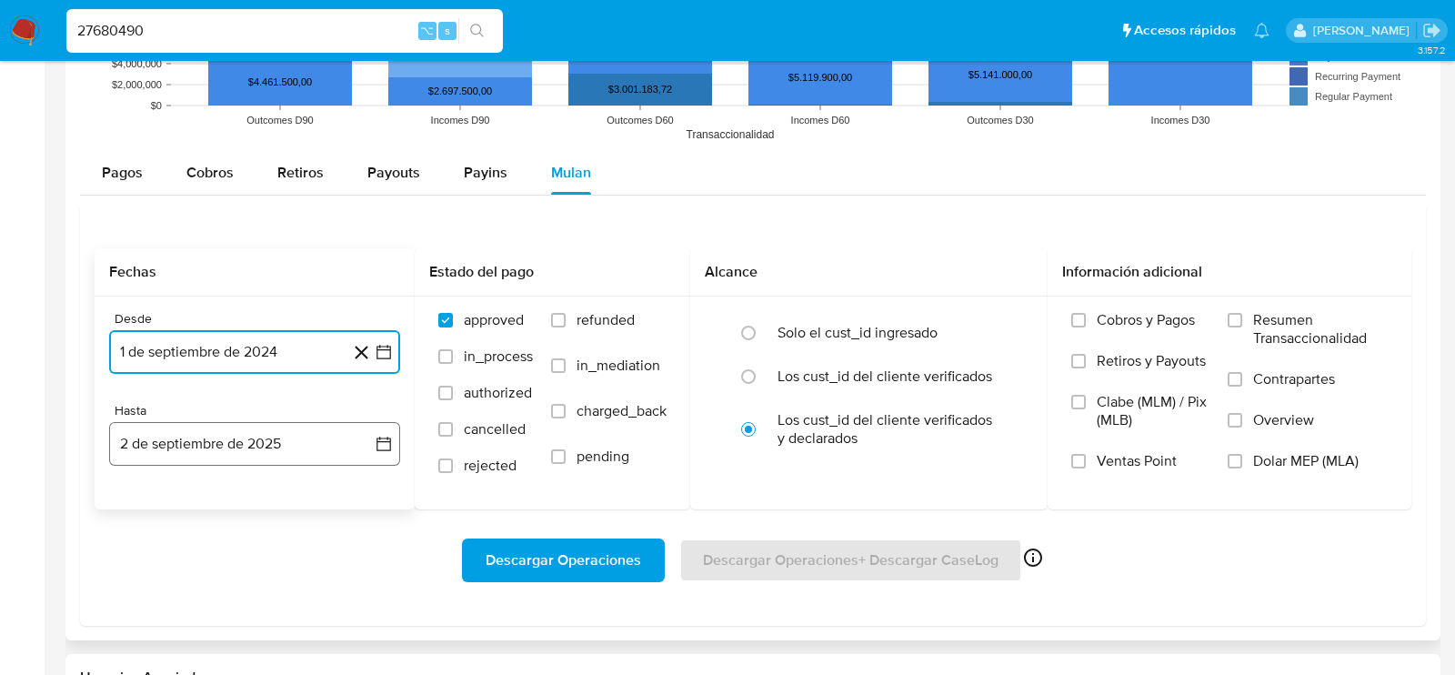
click at [267, 423] on button "2 de septiembre de 2025" at bounding box center [254, 444] width 291 height 44
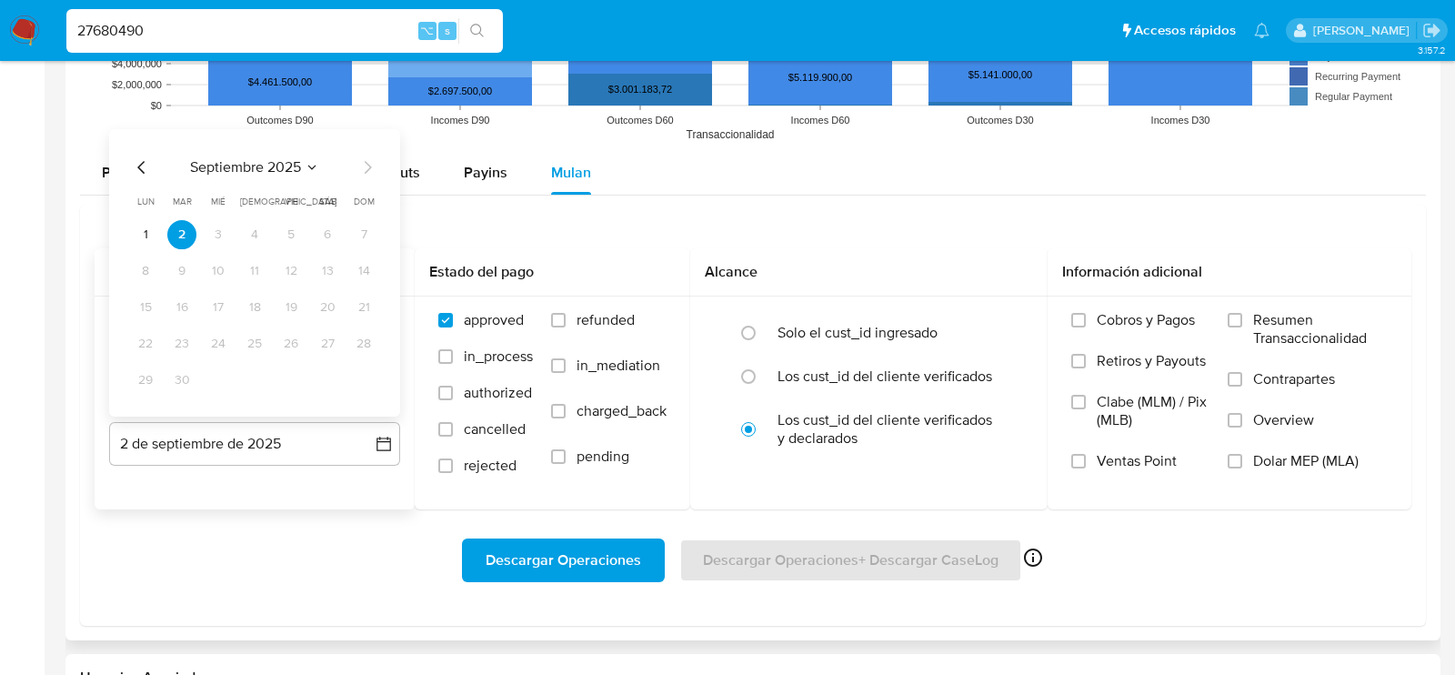
click at [142, 156] on icon "Mes anterior" at bounding box center [142, 167] width 22 height 22
click at [294, 371] on button "29" at bounding box center [290, 379] width 29 height 29
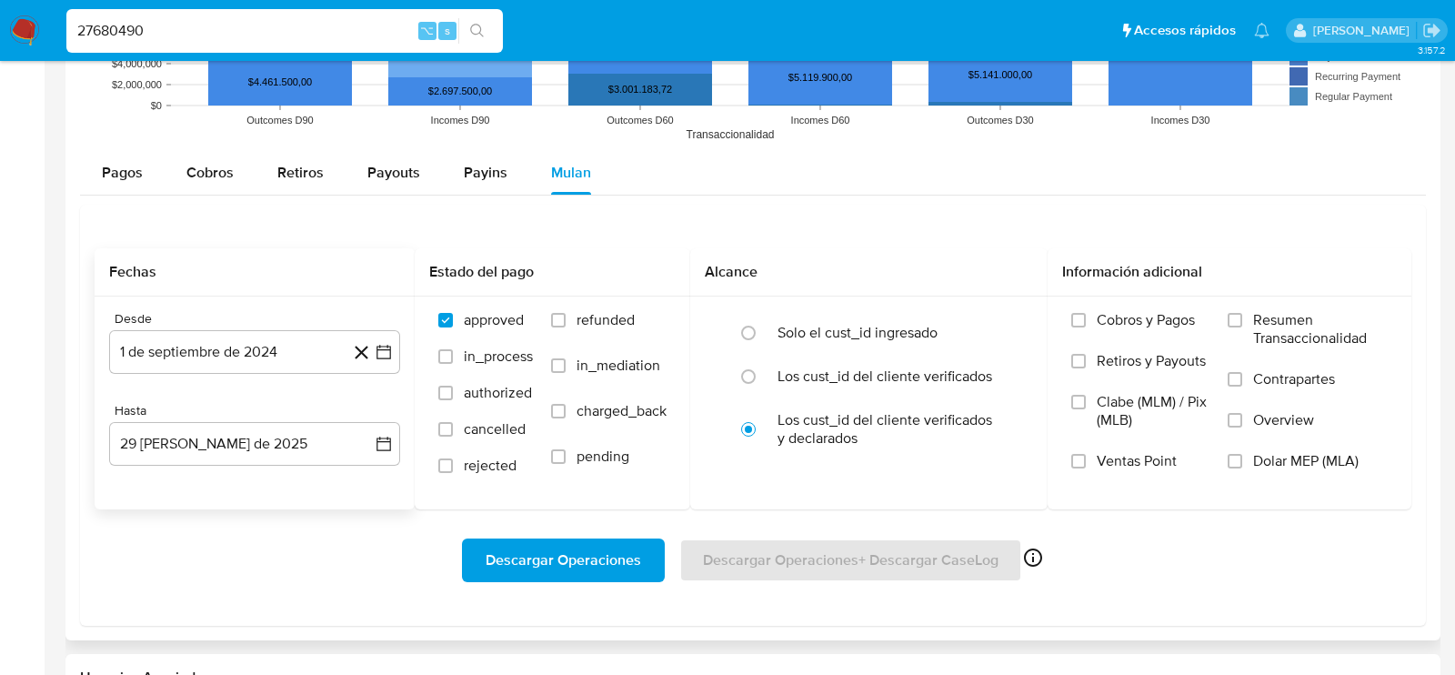
click at [355, 560] on div "Descargar Operaciones Descargar Operaciones + Descargar CaseLog Habilitado solo…" at bounding box center [753, 560] width 1316 height 44
click at [1336, 452] on span "Dolar MEP (MLA)" at bounding box center [1305, 461] width 105 height 18
click at [1242, 454] on input "Dolar MEP (MLA)" at bounding box center [1234, 461] width 15 height 15
click at [536, 553] on span "Descargar Operaciones" at bounding box center [562, 560] width 155 height 40
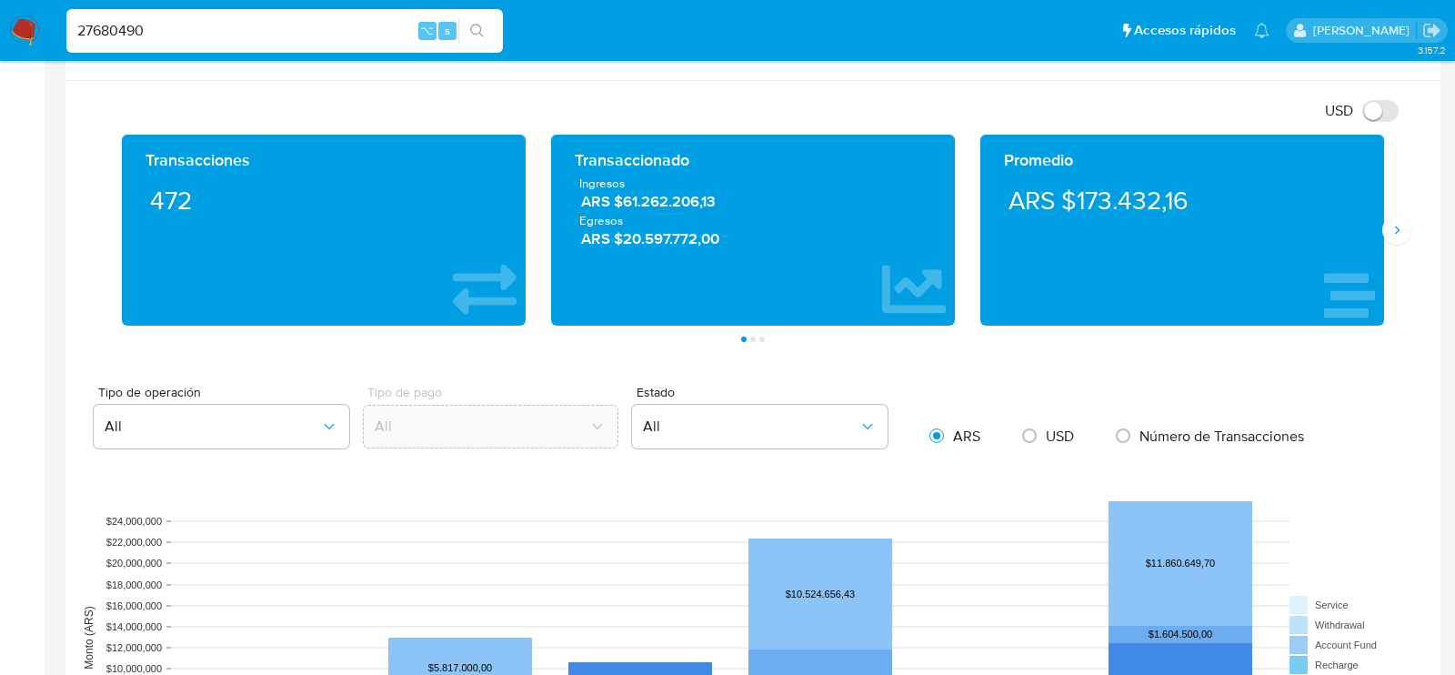
scroll to position [821, 0]
